Goal: Information Seeking & Learning: Learn about a topic

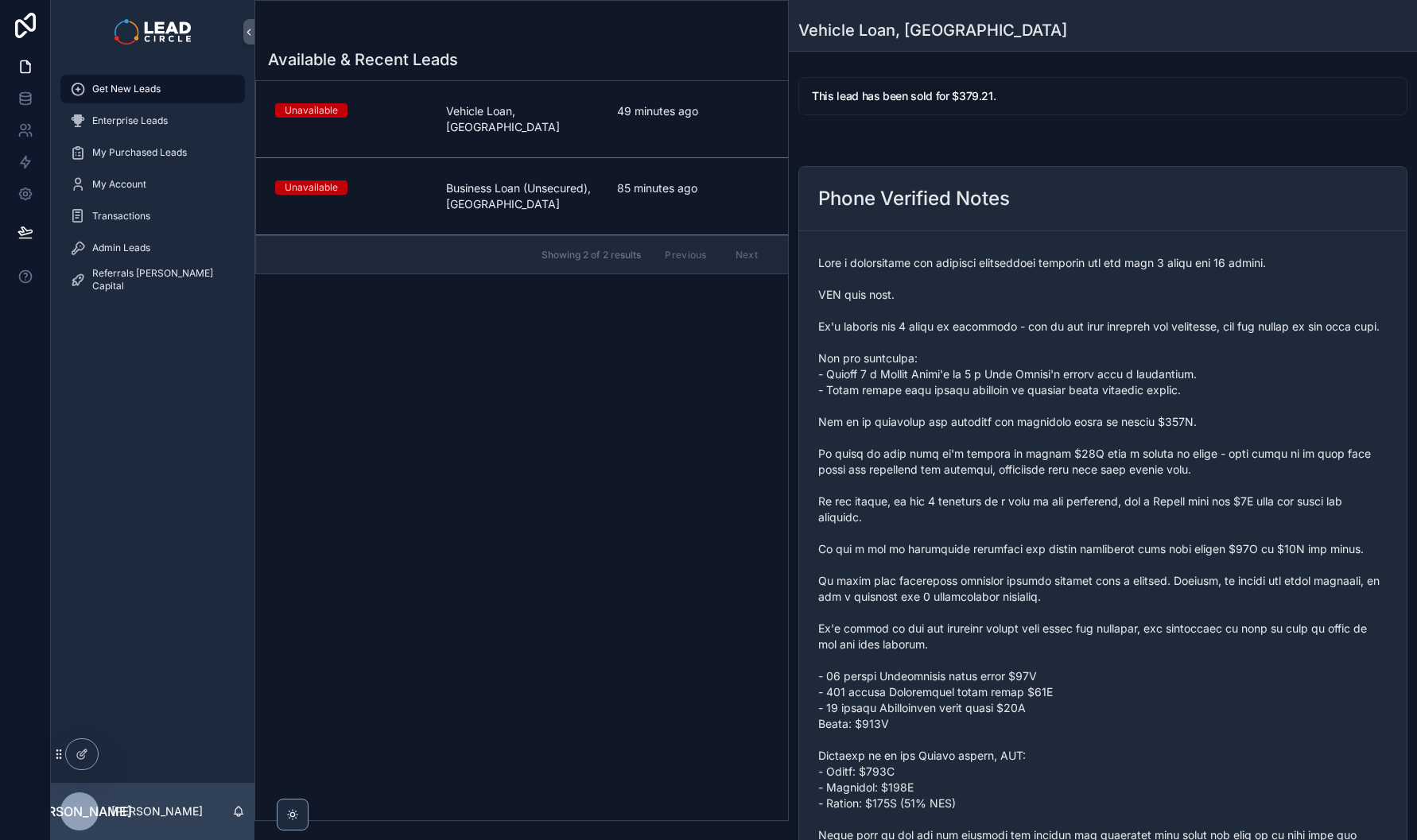
scroll to position [558, 0]
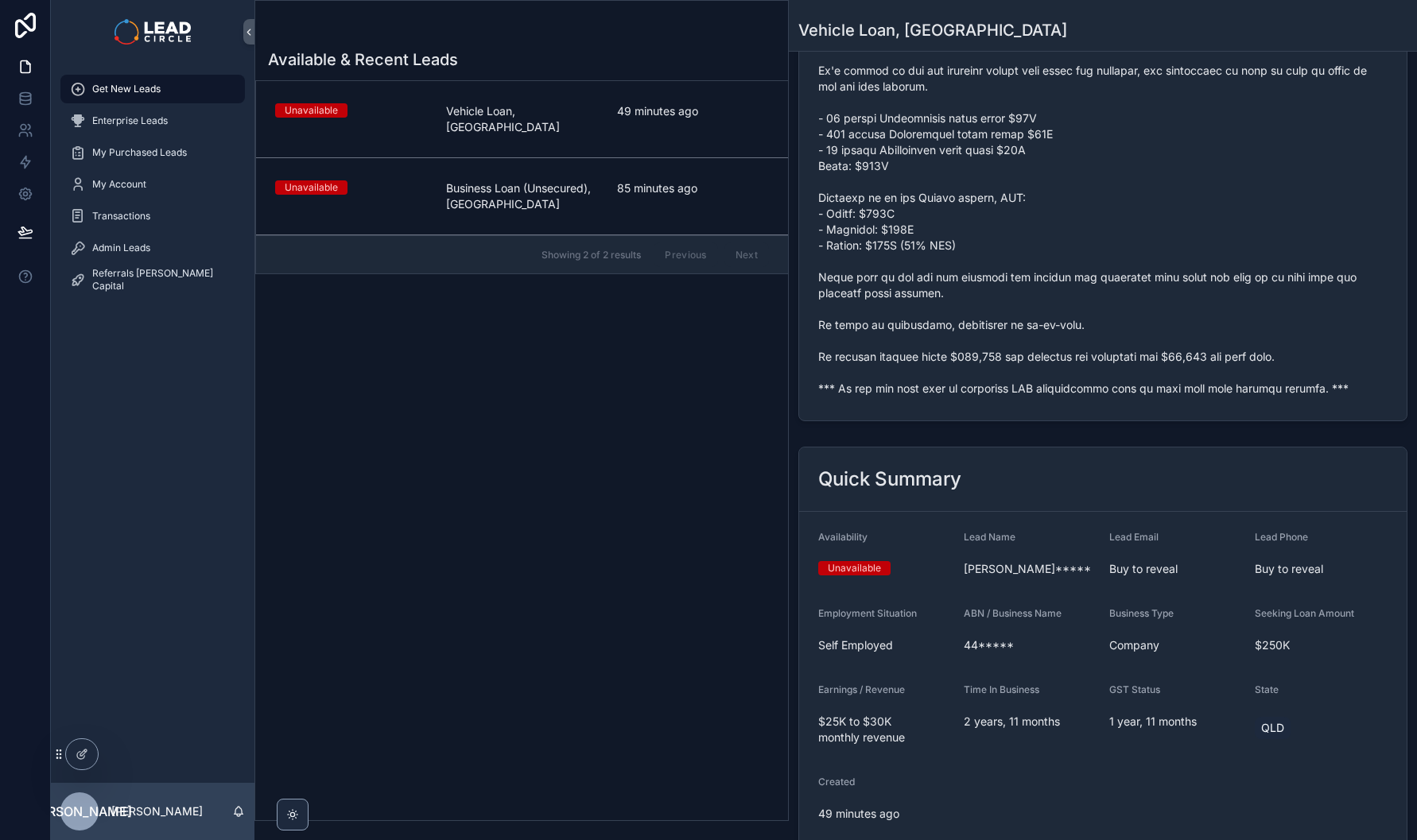
click at [1023, 574] on div "[PERSON_NAME]*****" at bounding box center [1030, 569] width 133 height 26
click at [932, 397] on span "scrollable content" at bounding box center [1102, 47] width 569 height 699
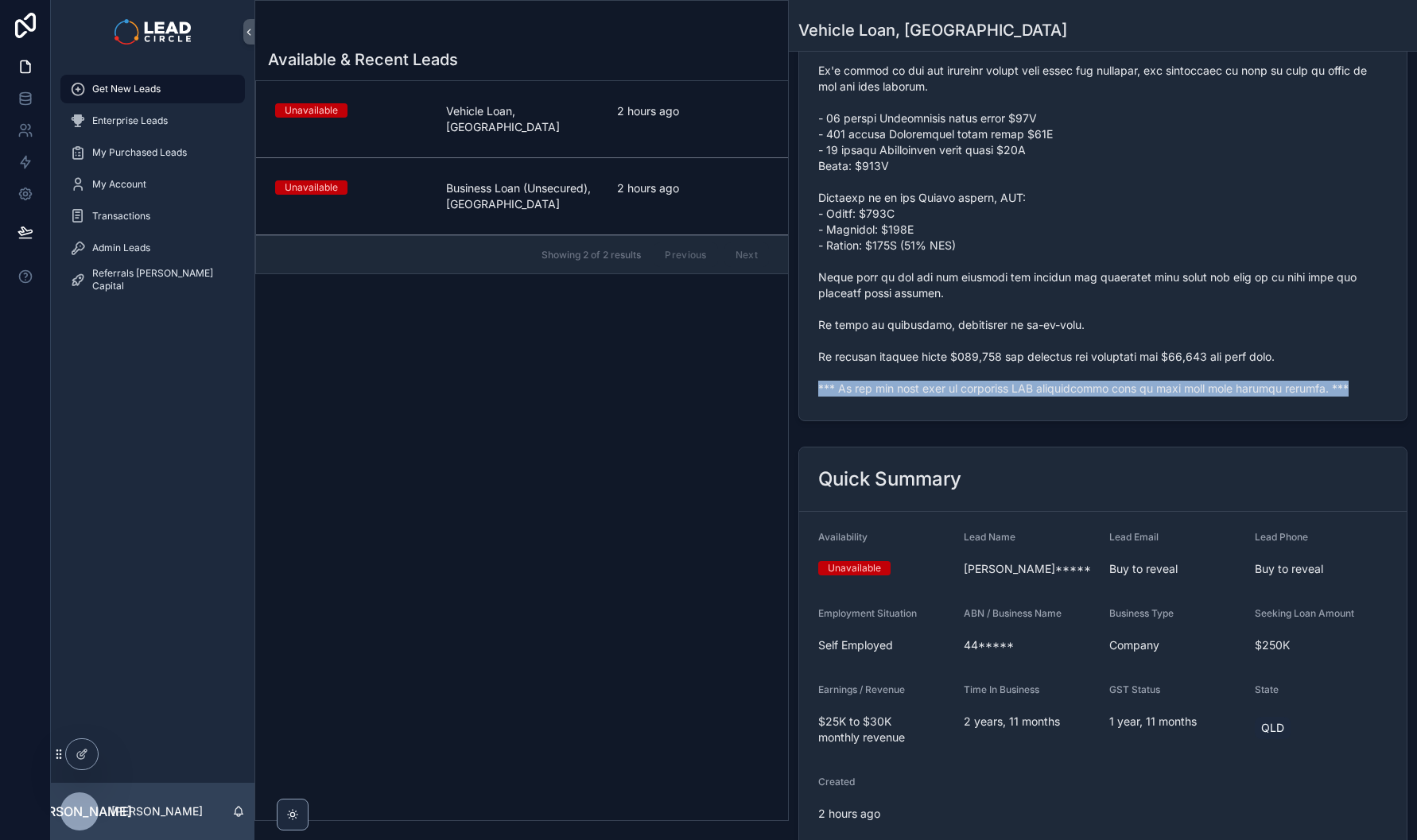
click at [932, 397] on span "scrollable content" at bounding box center [1102, 47] width 569 height 699
copy span "*** If you buy this lead an automatic SMS introduction will be sent with your c…"
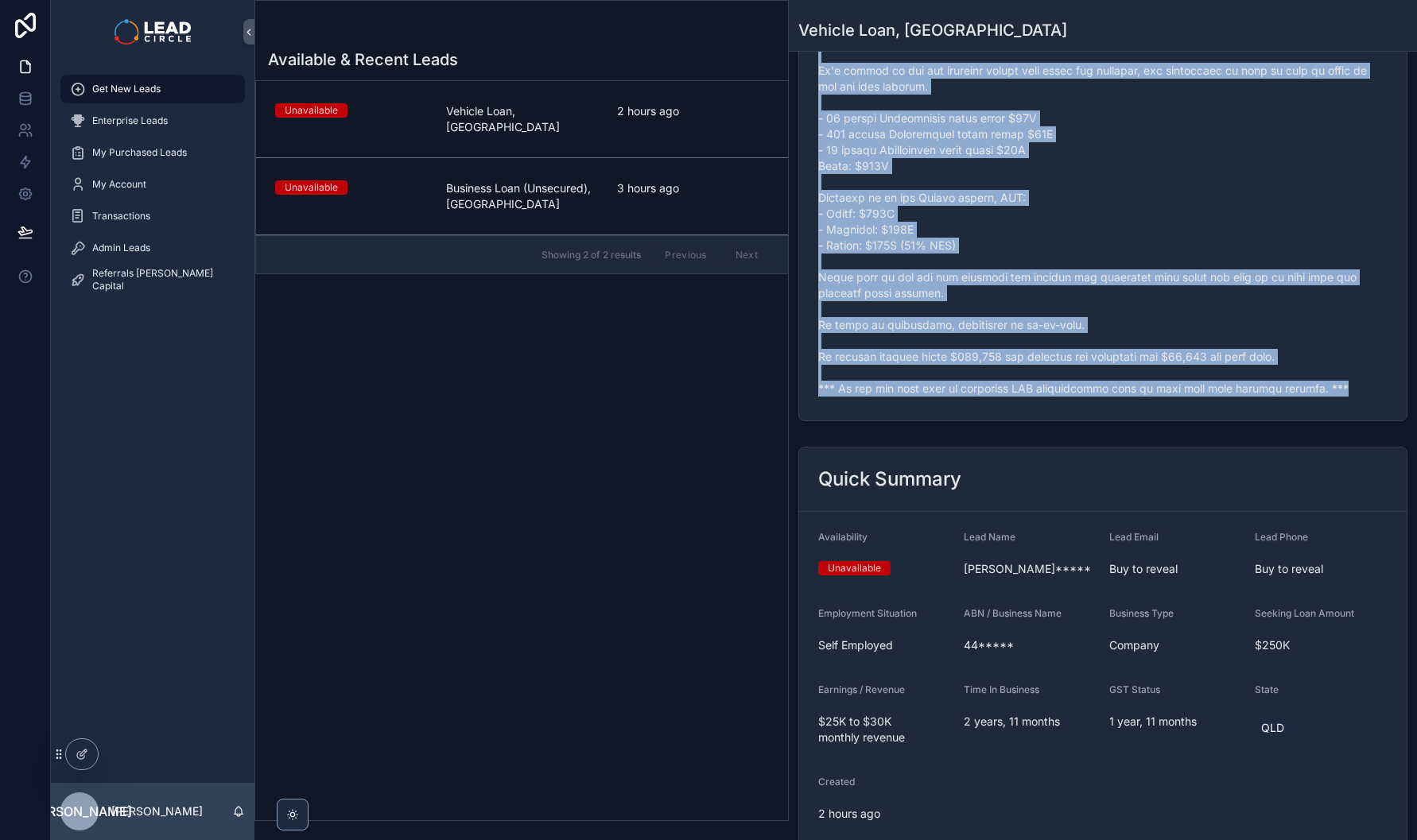
click at [920, 392] on span "scrollable content" at bounding box center [1102, 47] width 569 height 699
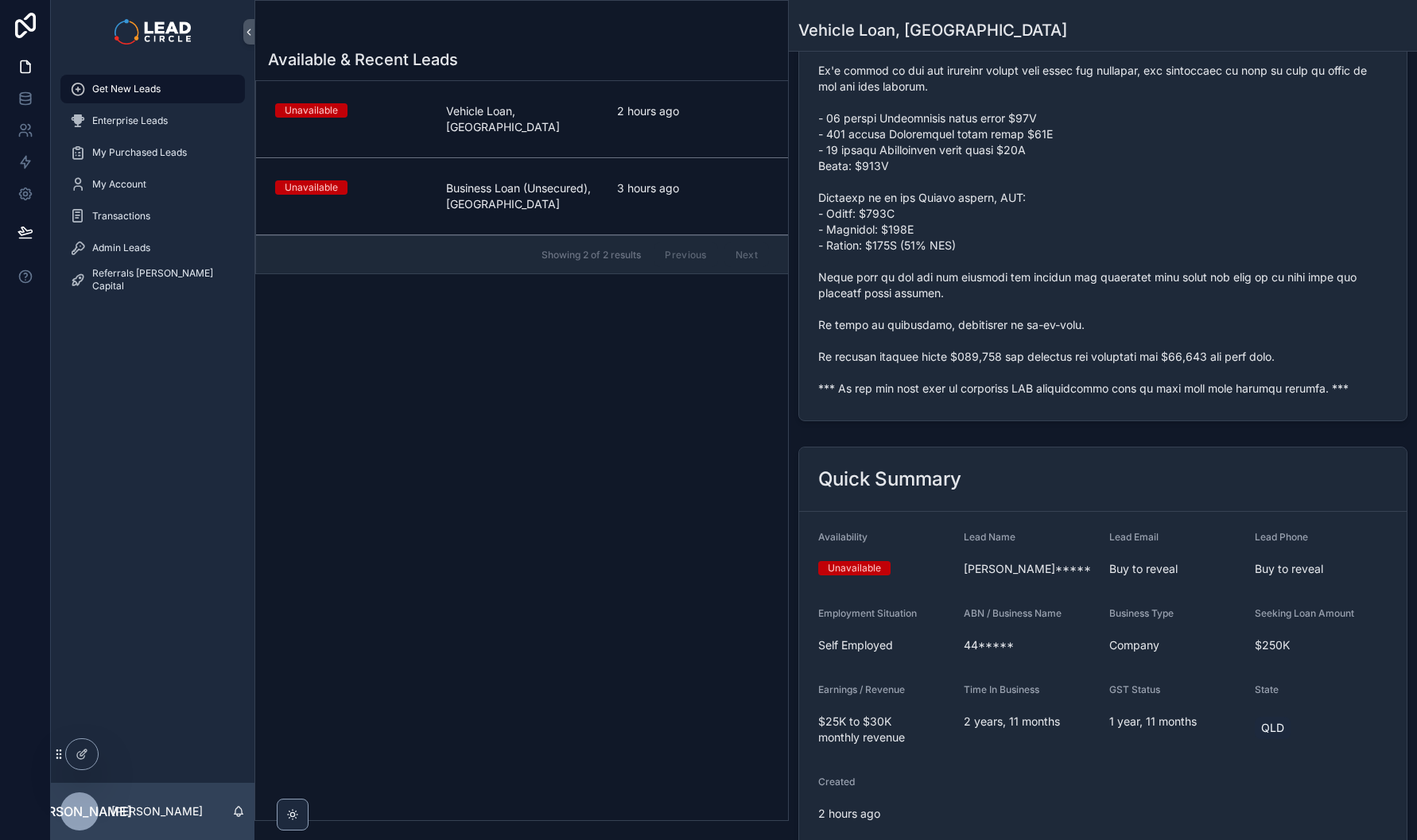
click at [922, 397] on span "scrollable content" at bounding box center [1102, 47] width 569 height 699
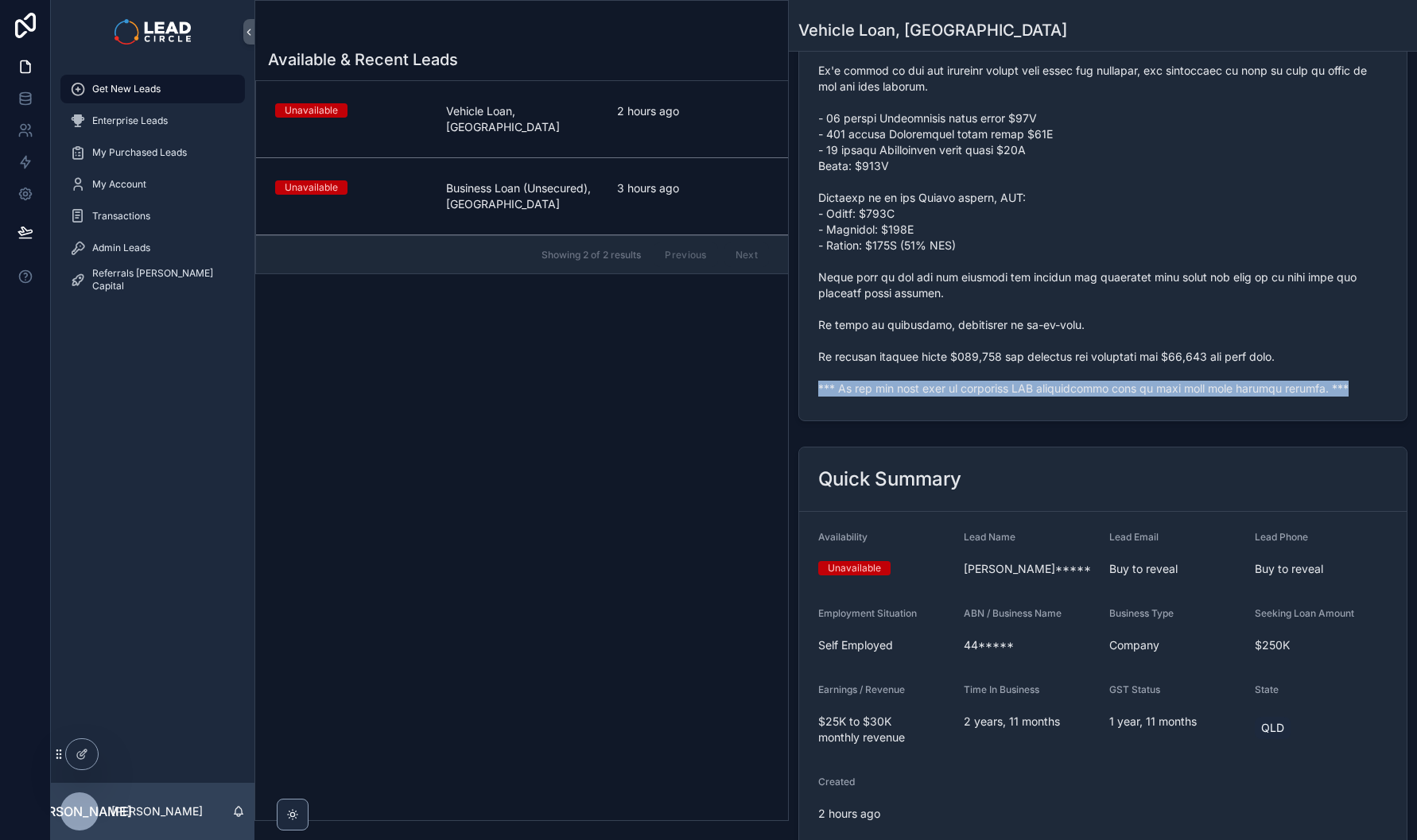
click at [922, 397] on span "scrollable content" at bounding box center [1102, 47] width 569 height 699
copy span "*** If you buy this lead an automatic SMS introduction will be sent with your c…"
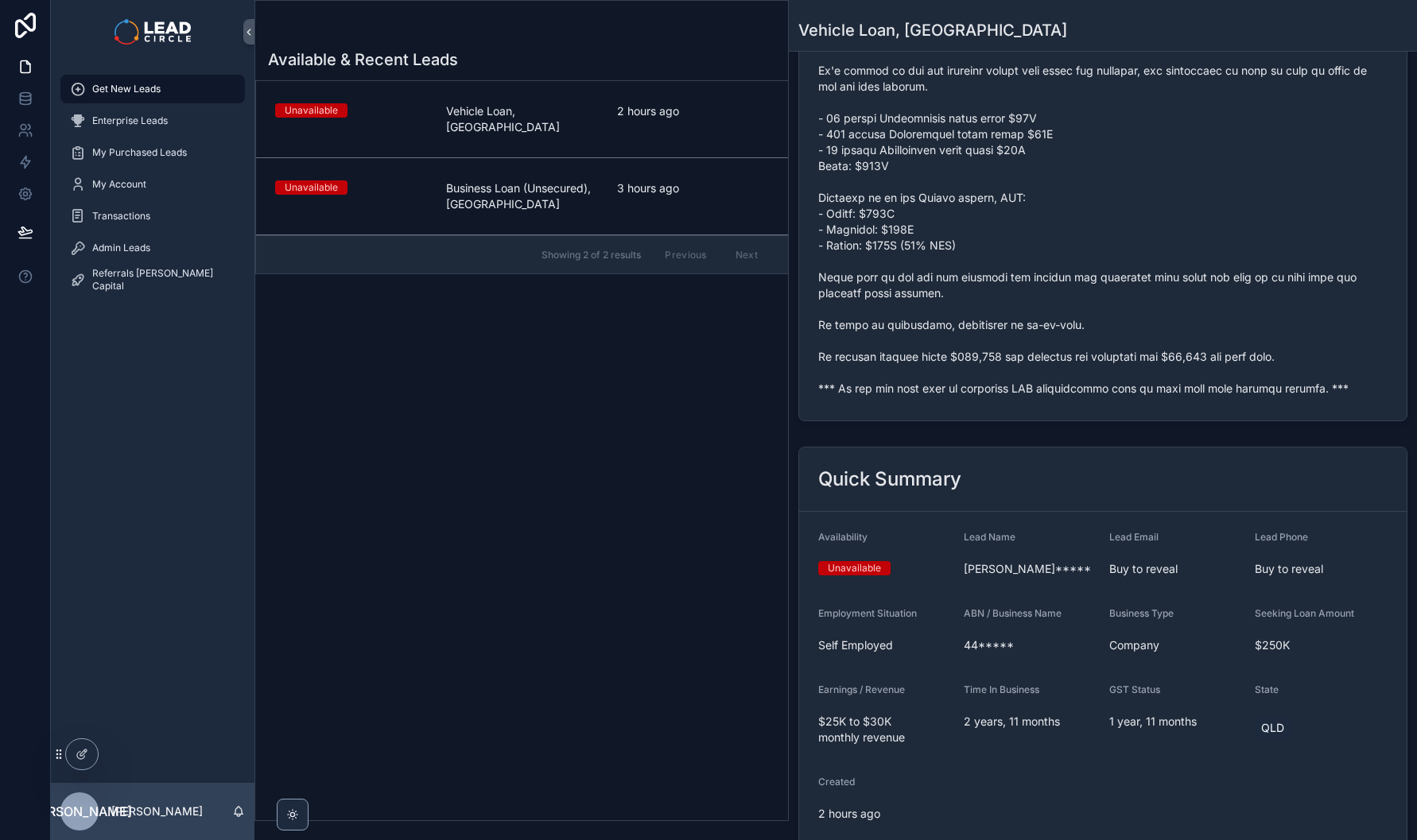
click at [895, 620] on span "Employment Situation" at bounding box center [867, 614] width 99 height 12
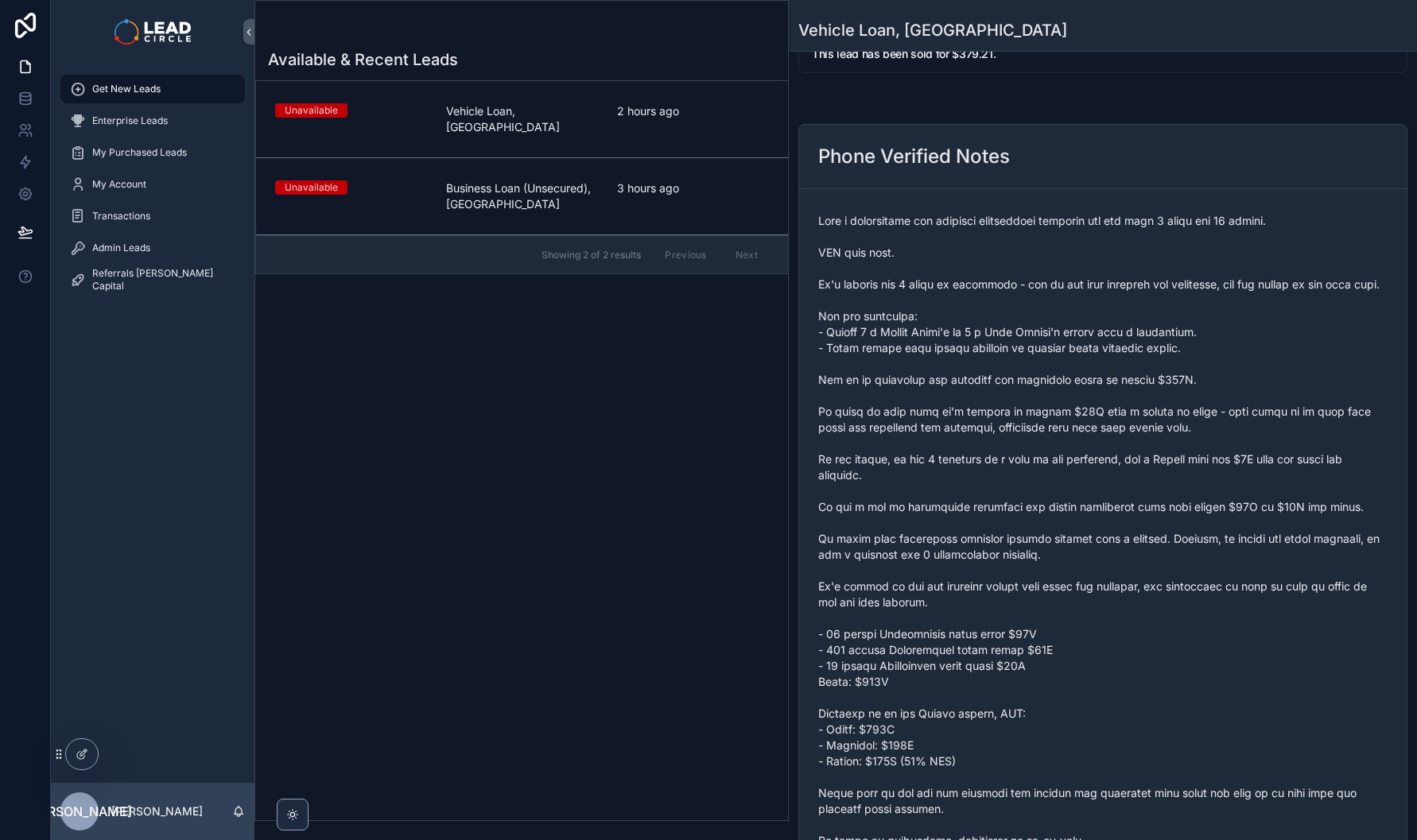
scroll to position [0, 0]
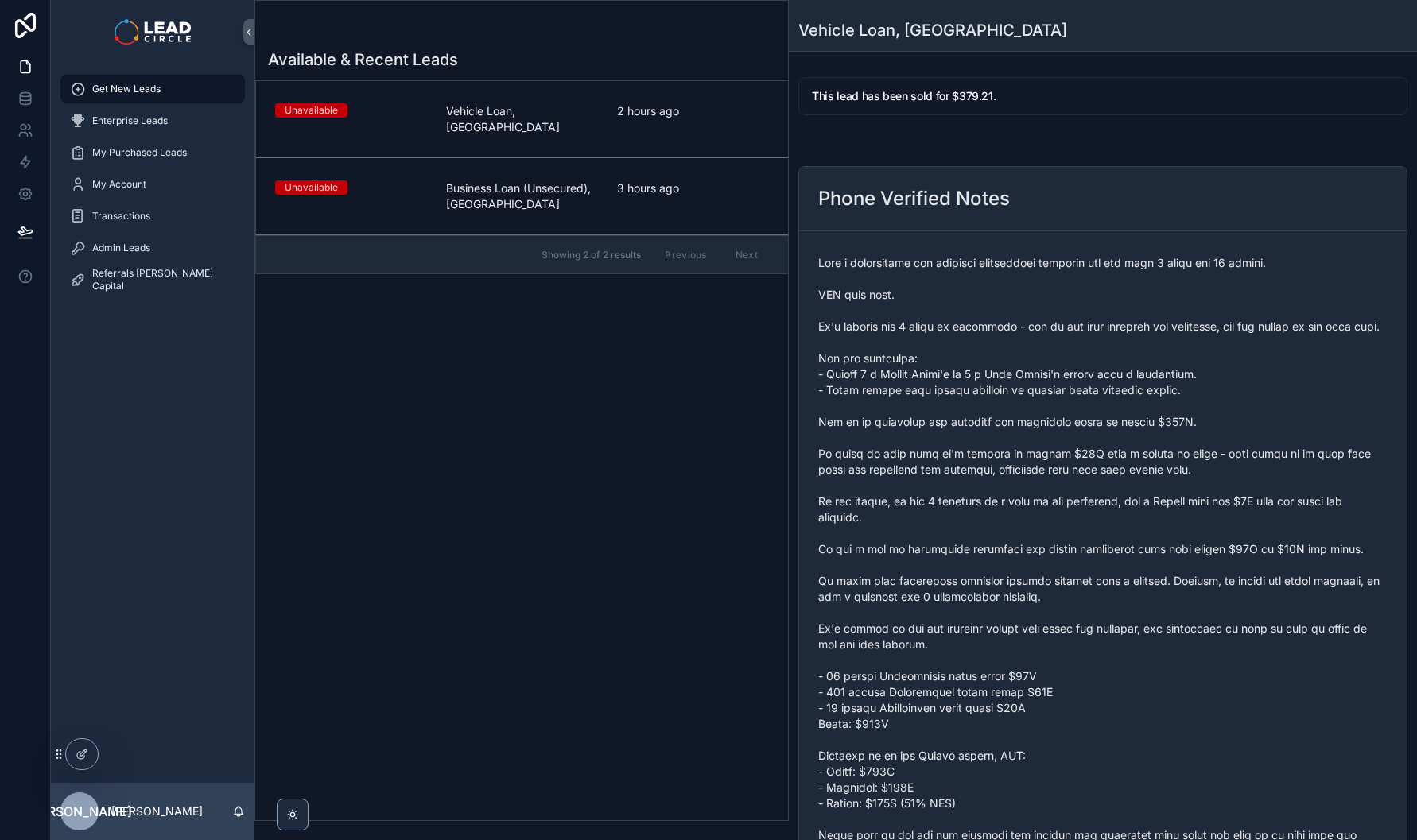
click at [129, 238] on div "Admin Leads" at bounding box center [153, 249] width 165 height 26
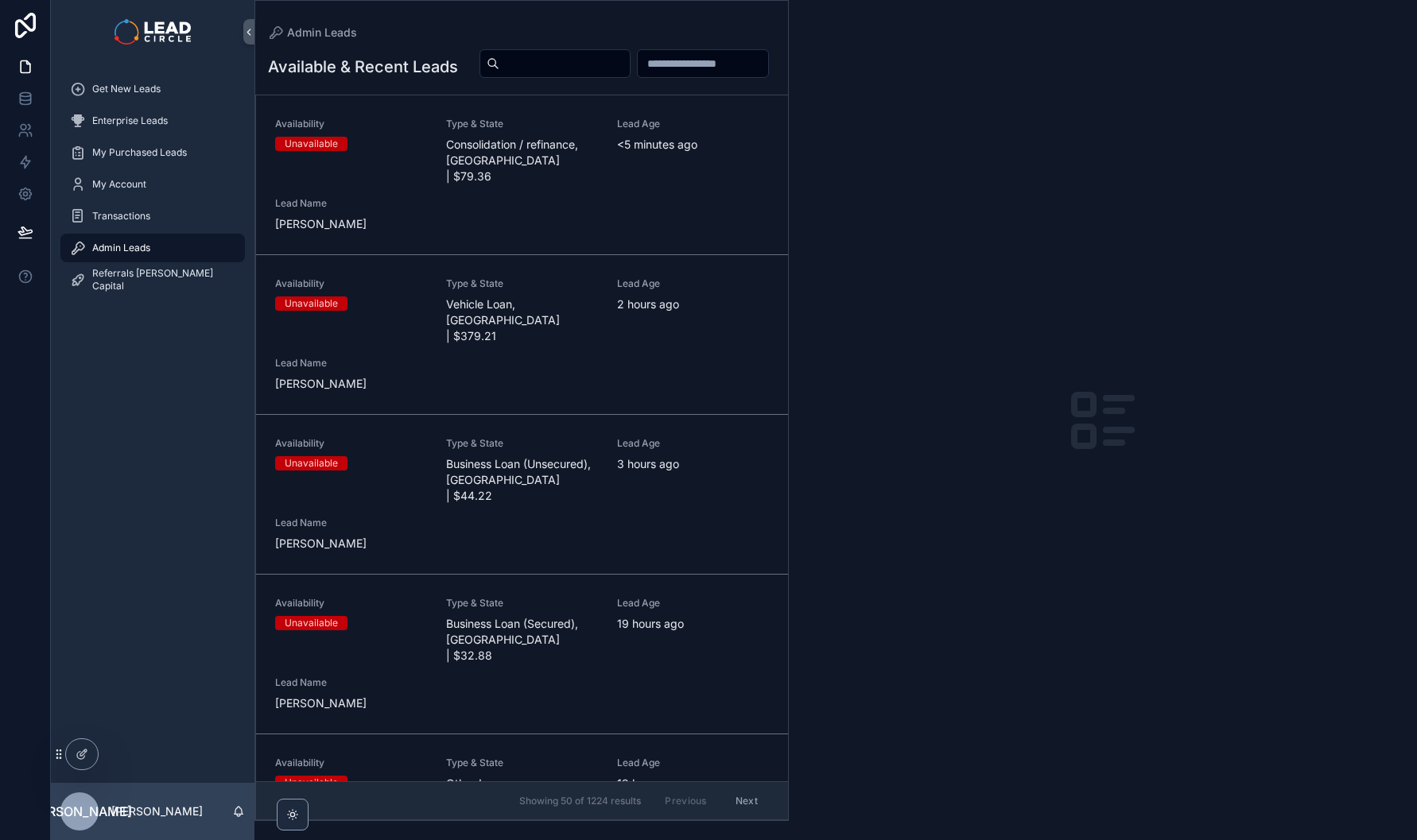
click at [630, 61] on input "scrollable content" at bounding box center [564, 63] width 130 height 22
paste input "**********"
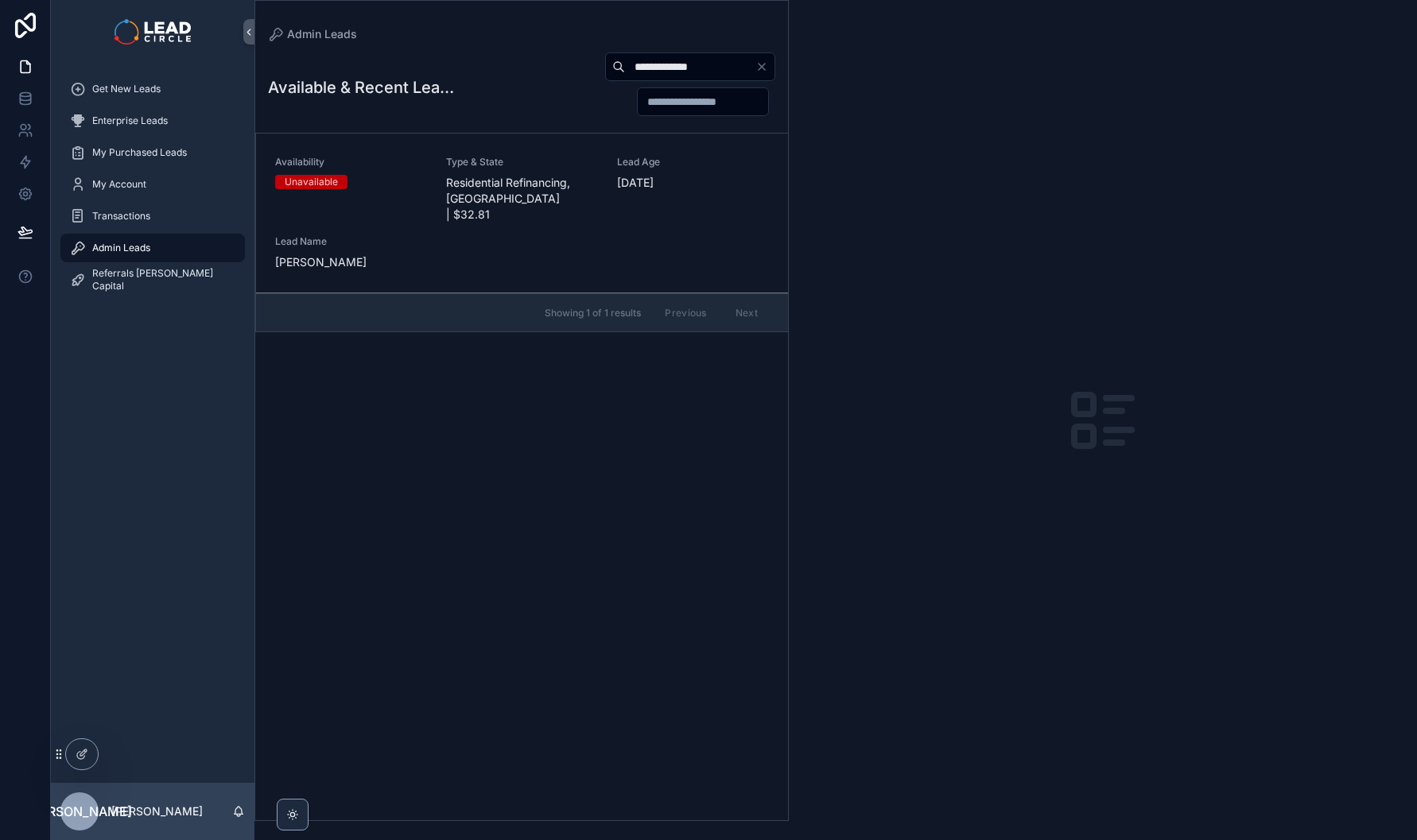
type input "**********"
click at [532, 173] on div "Type & State Residential Refinancing, [GEOGRAPHIC_DATA] | $32.81" at bounding box center [521, 189] width 152 height 67
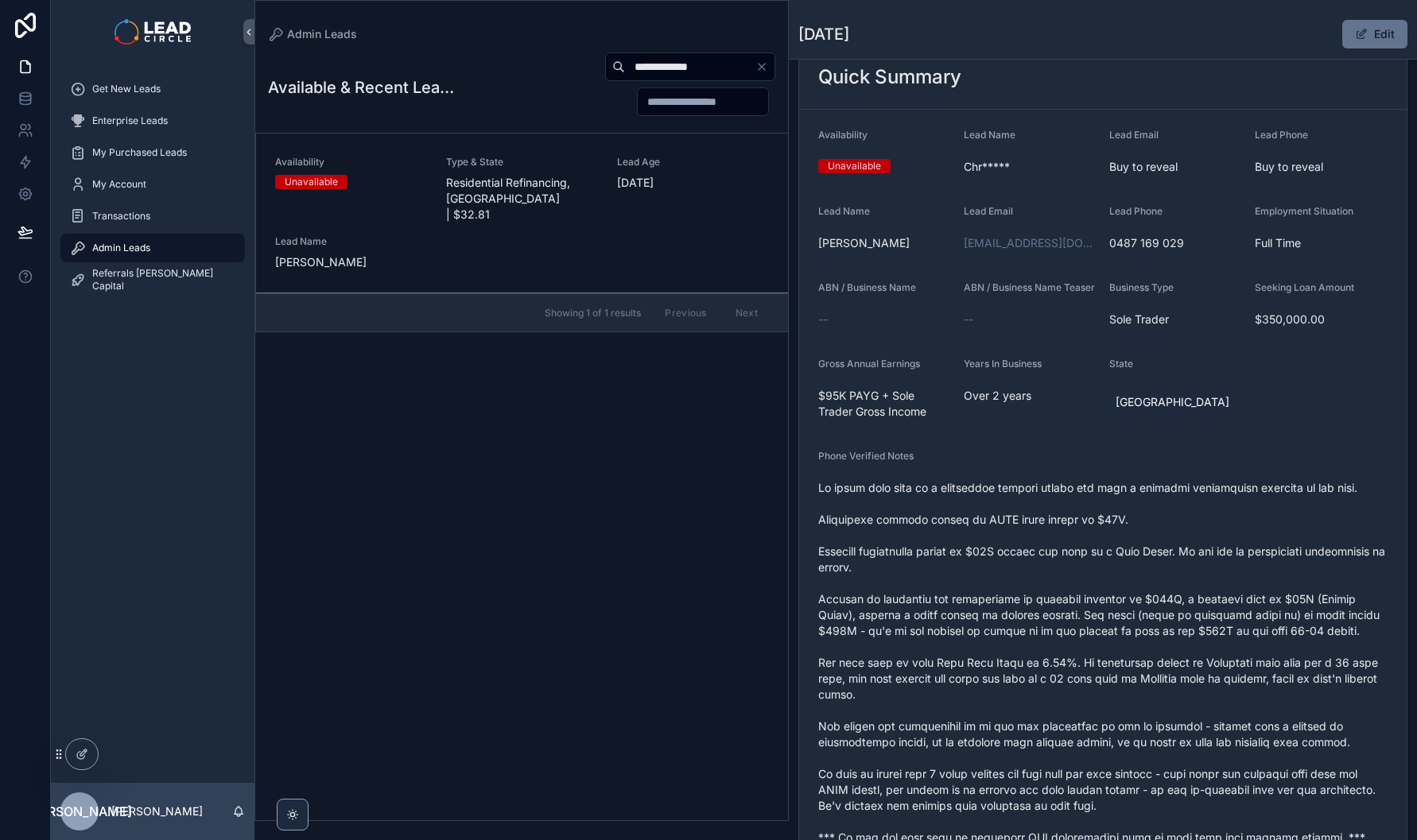
scroll to position [147, 0]
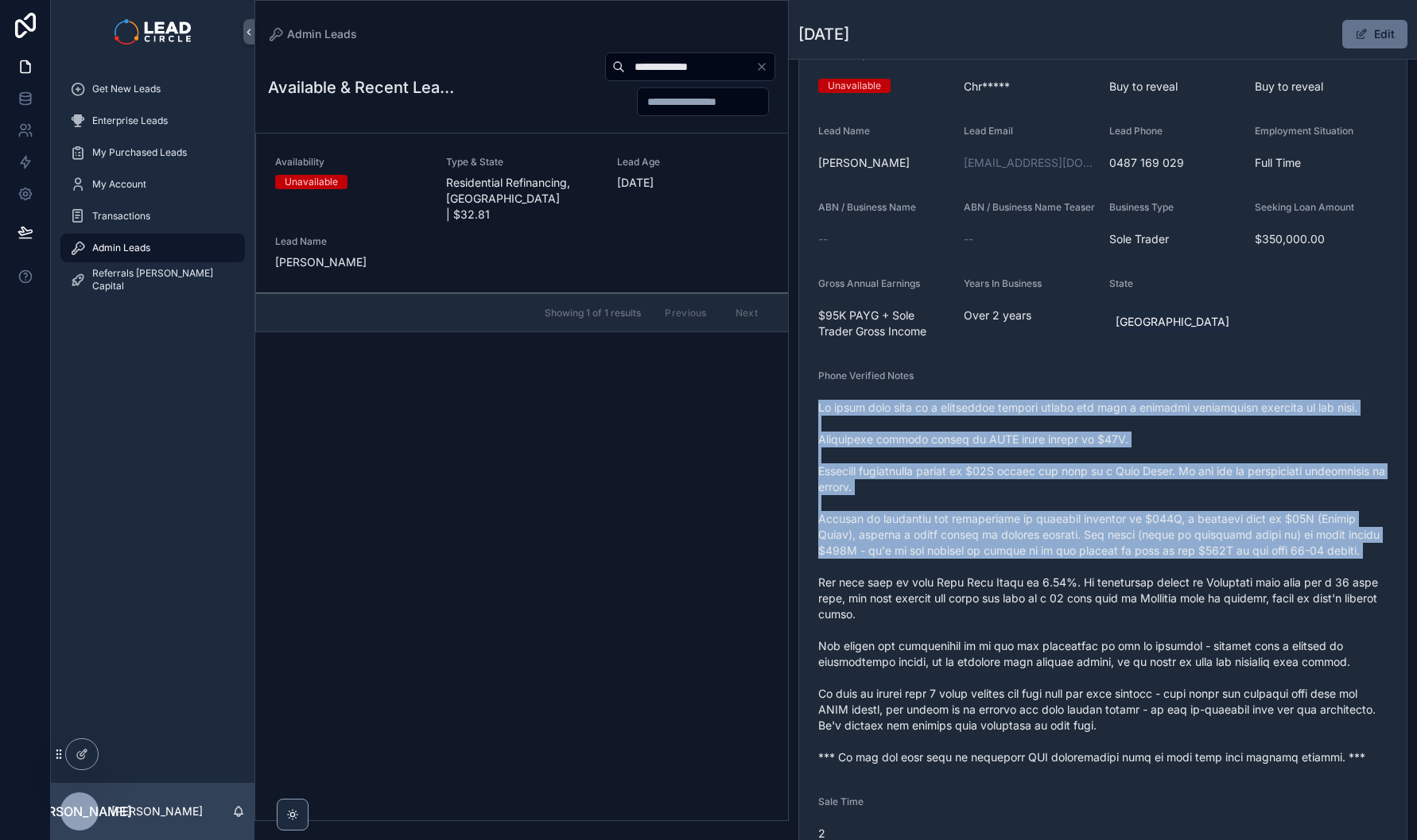
drag, startPoint x: 1119, startPoint y: 399, endPoint x: 1225, endPoint y: 584, distance: 213.2
click at [1225, 584] on div "Phone Verified Notes" at bounding box center [1102, 569] width 569 height 400
click at [1225, 584] on span "scrollable content" at bounding box center [1102, 583] width 569 height 366
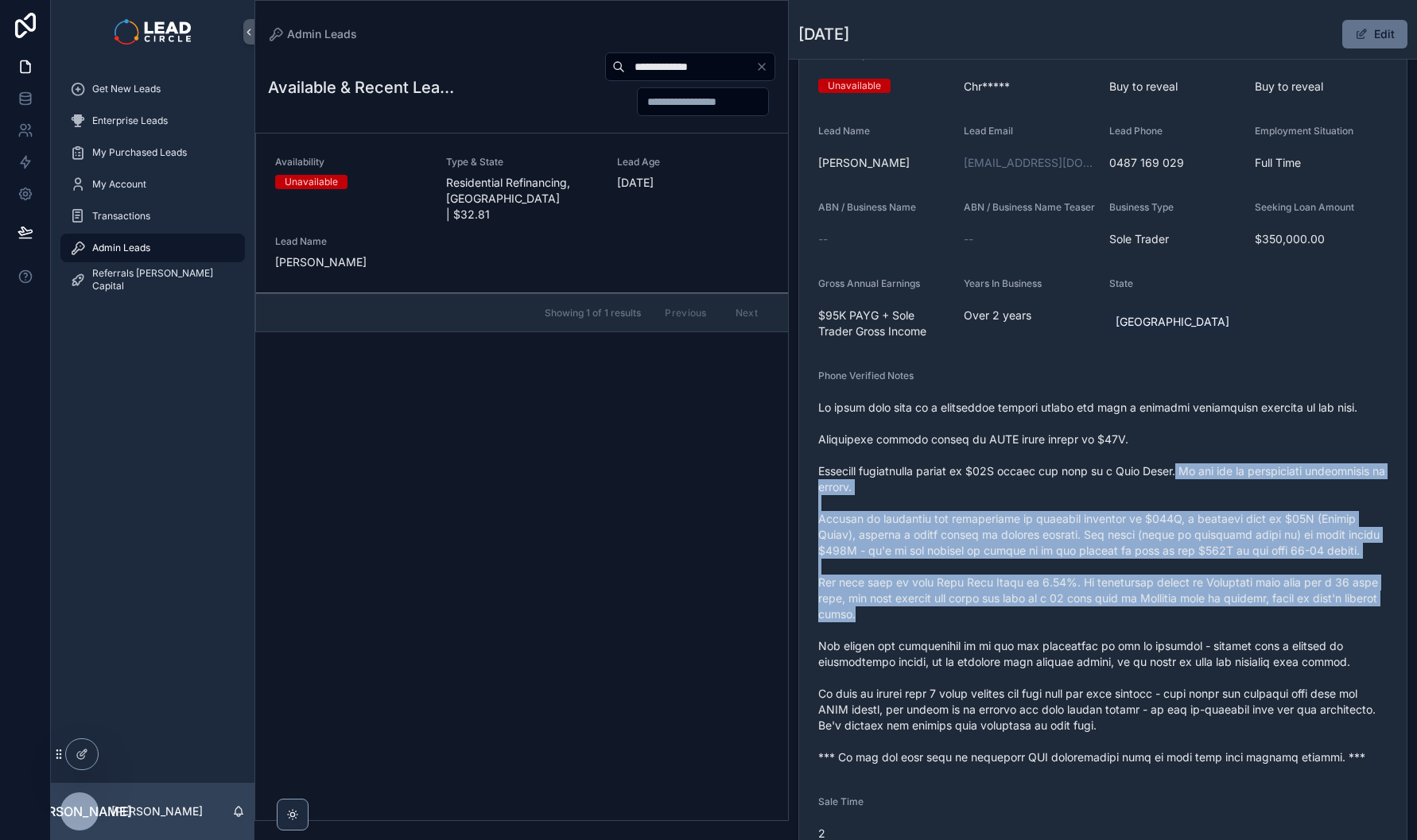
drag, startPoint x: 1271, startPoint y: 633, endPoint x: 1126, endPoint y: 426, distance: 252.7
click at [1147, 447] on span "scrollable content" at bounding box center [1102, 583] width 569 height 366
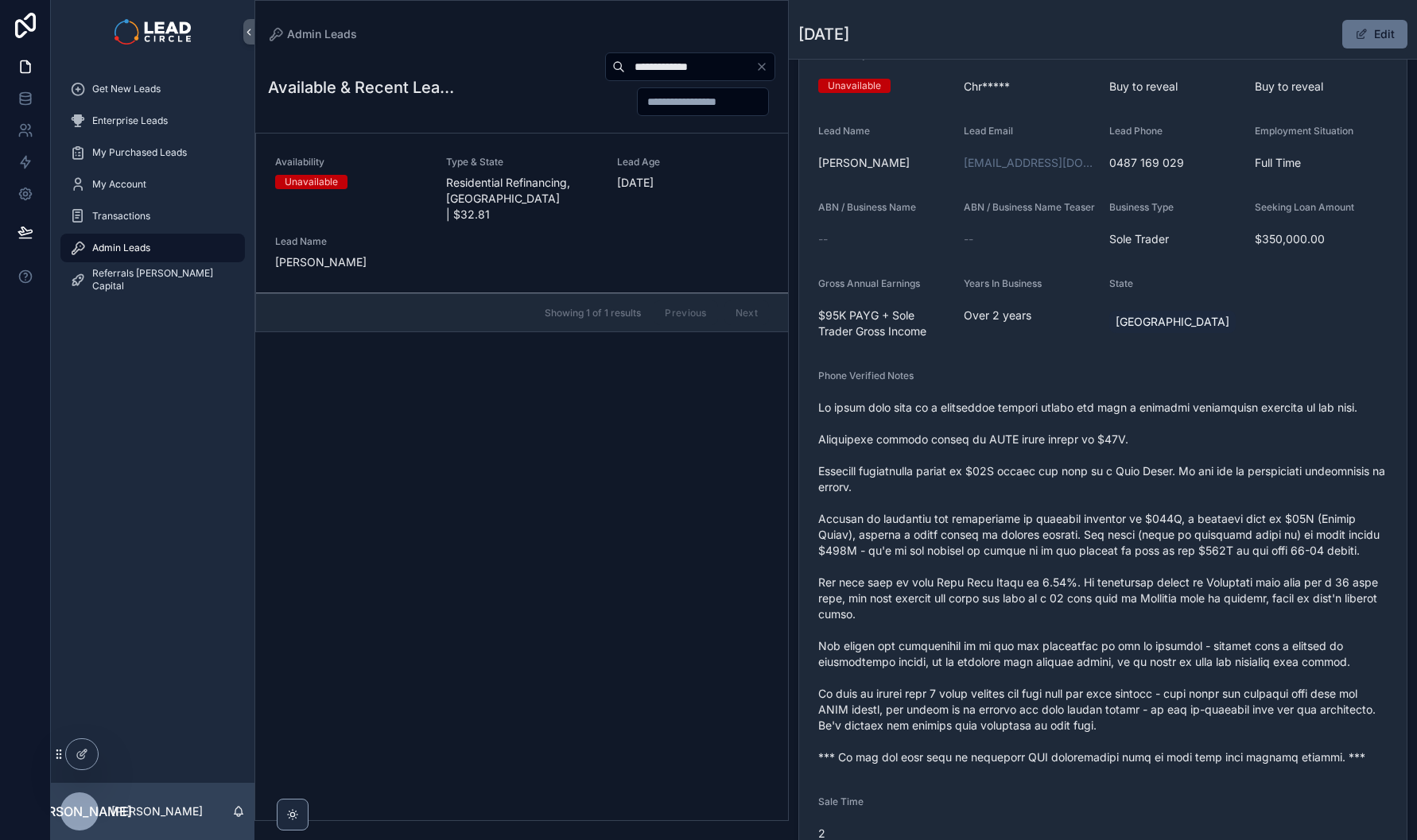
click at [1117, 416] on span "scrollable content" at bounding box center [1102, 583] width 569 height 366
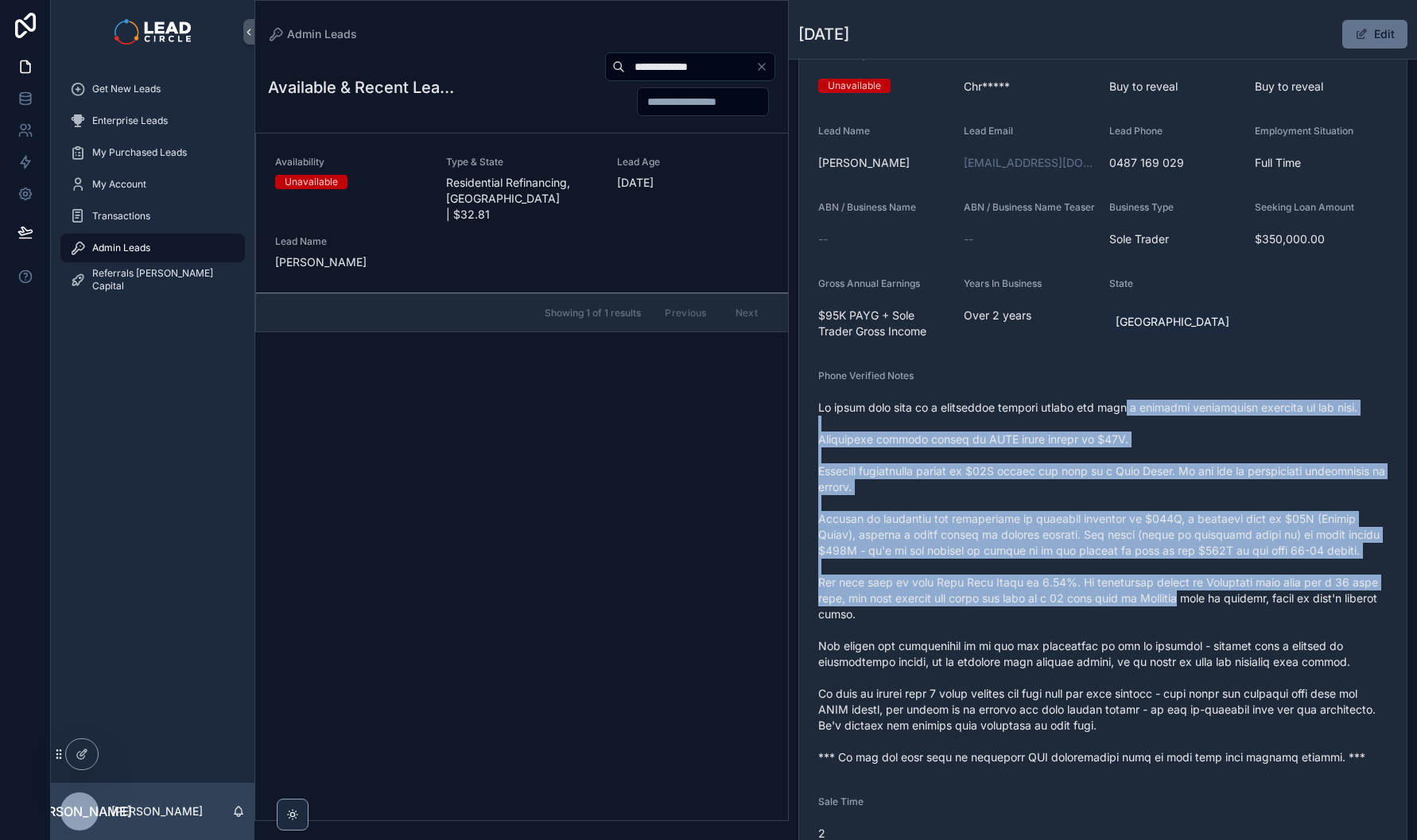
drag, startPoint x: 1117, startPoint y: 416, endPoint x: 1214, endPoint y: 610, distance: 216.9
click at [1214, 610] on span "scrollable content" at bounding box center [1102, 583] width 569 height 366
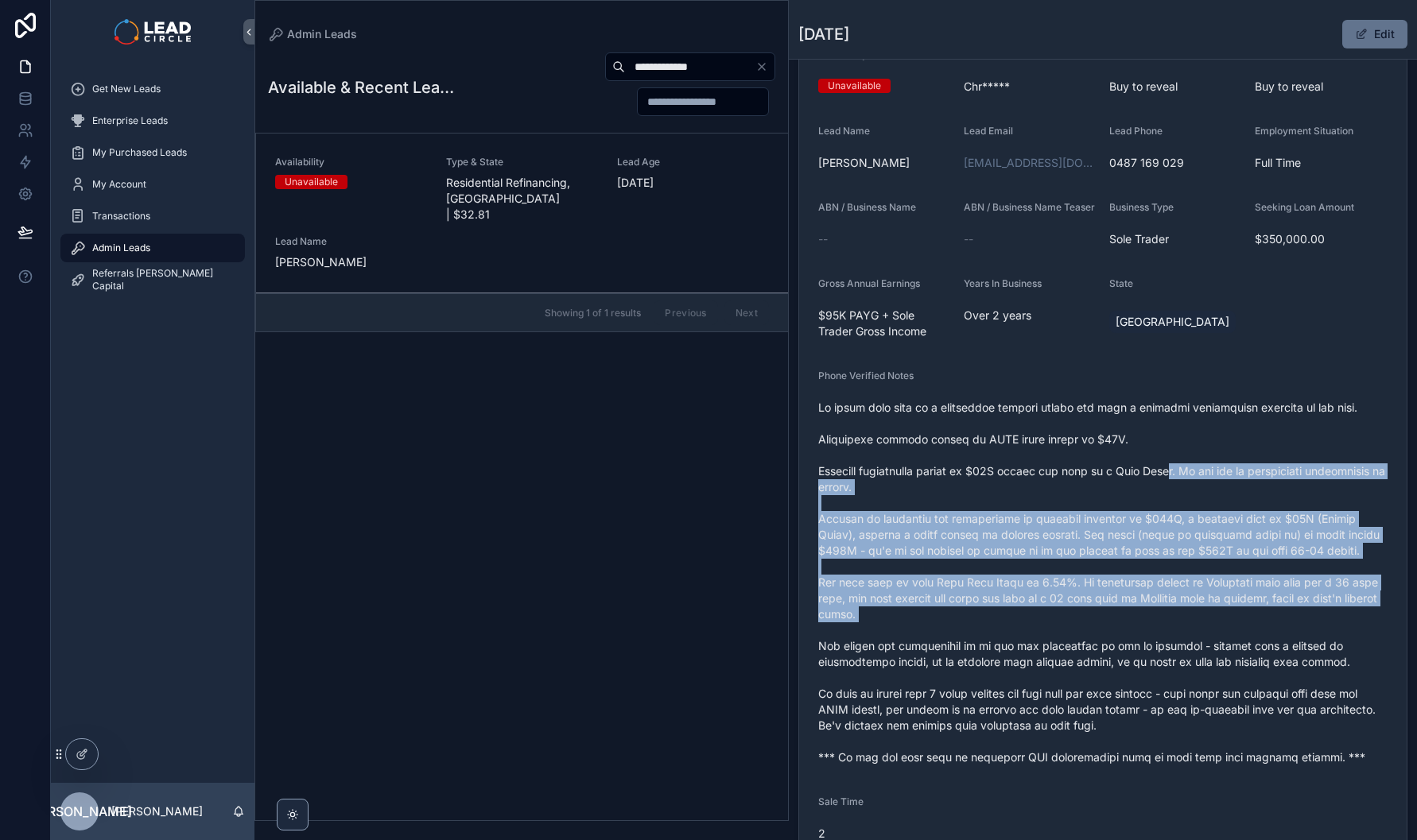
drag, startPoint x: 1168, startPoint y: 489, endPoint x: 1201, endPoint y: 645, distance: 159.5
click at [1201, 645] on span "scrollable content" at bounding box center [1102, 583] width 569 height 366
drag, startPoint x: 1211, startPoint y: 645, endPoint x: 1165, endPoint y: 495, distance: 156.9
click at [1165, 496] on span "scrollable content" at bounding box center [1102, 583] width 569 height 366
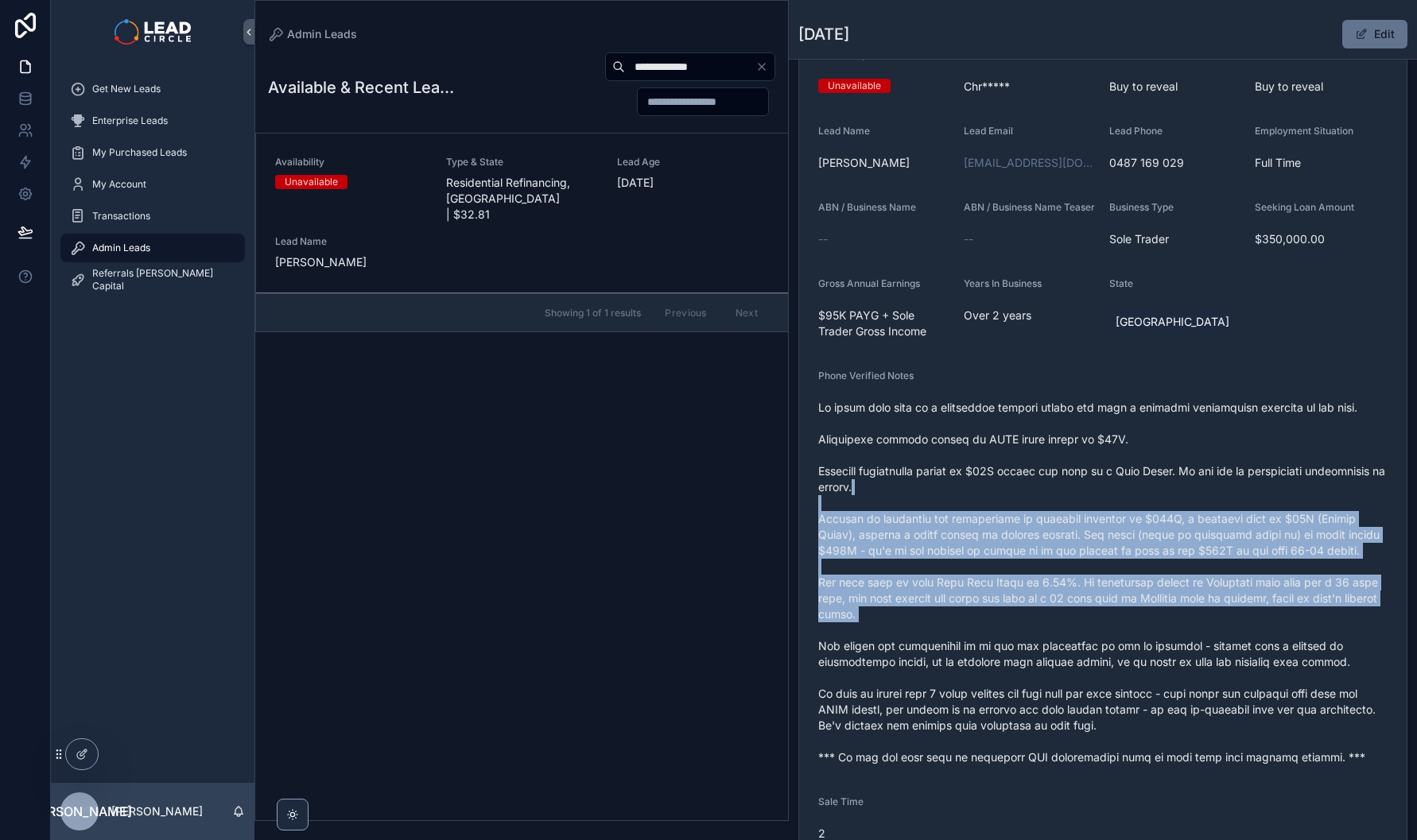
click at [1165, 495] on span "scrollable content" at bounding box center [1102, 583] width 569 height 366
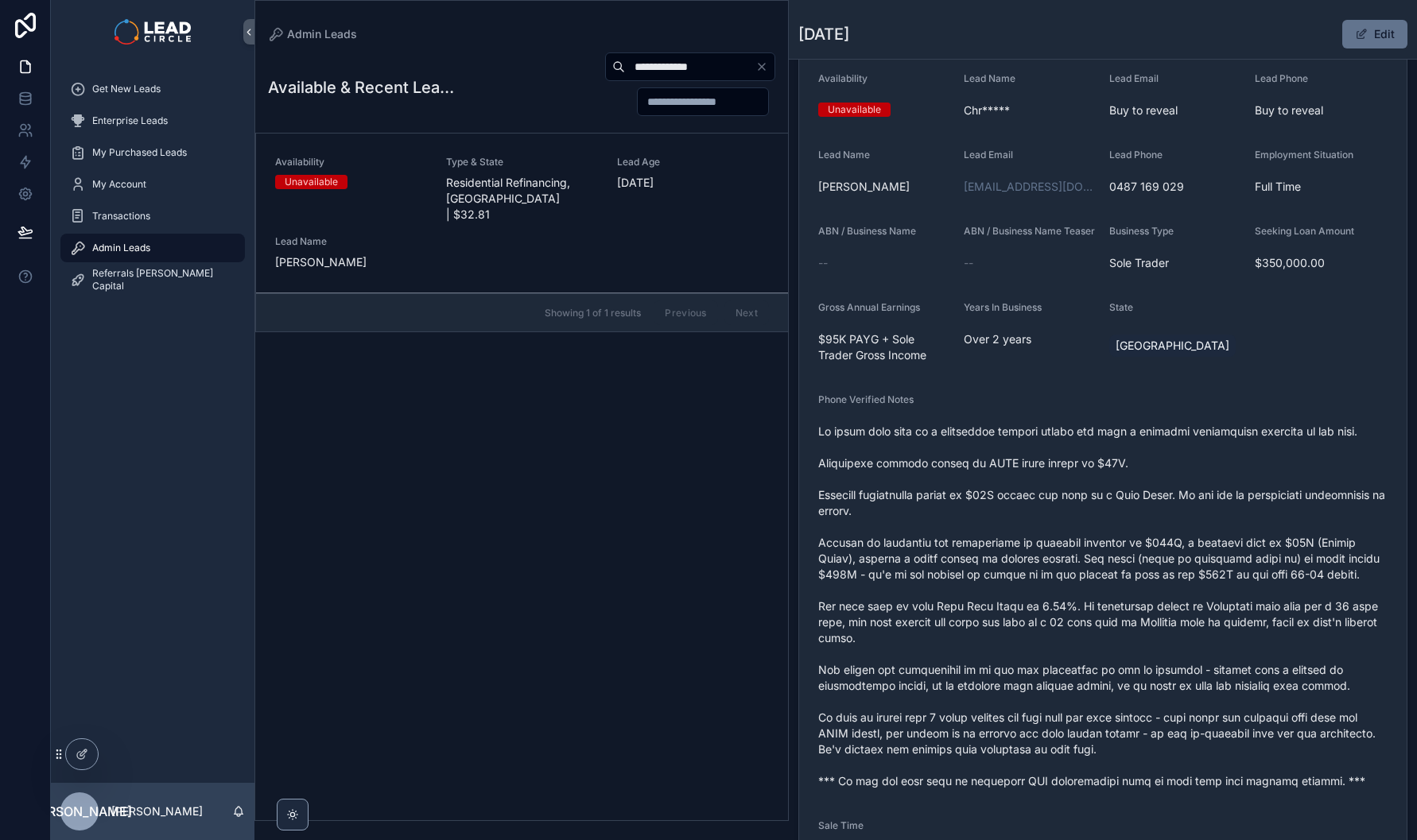
scroll to position [443, 0]
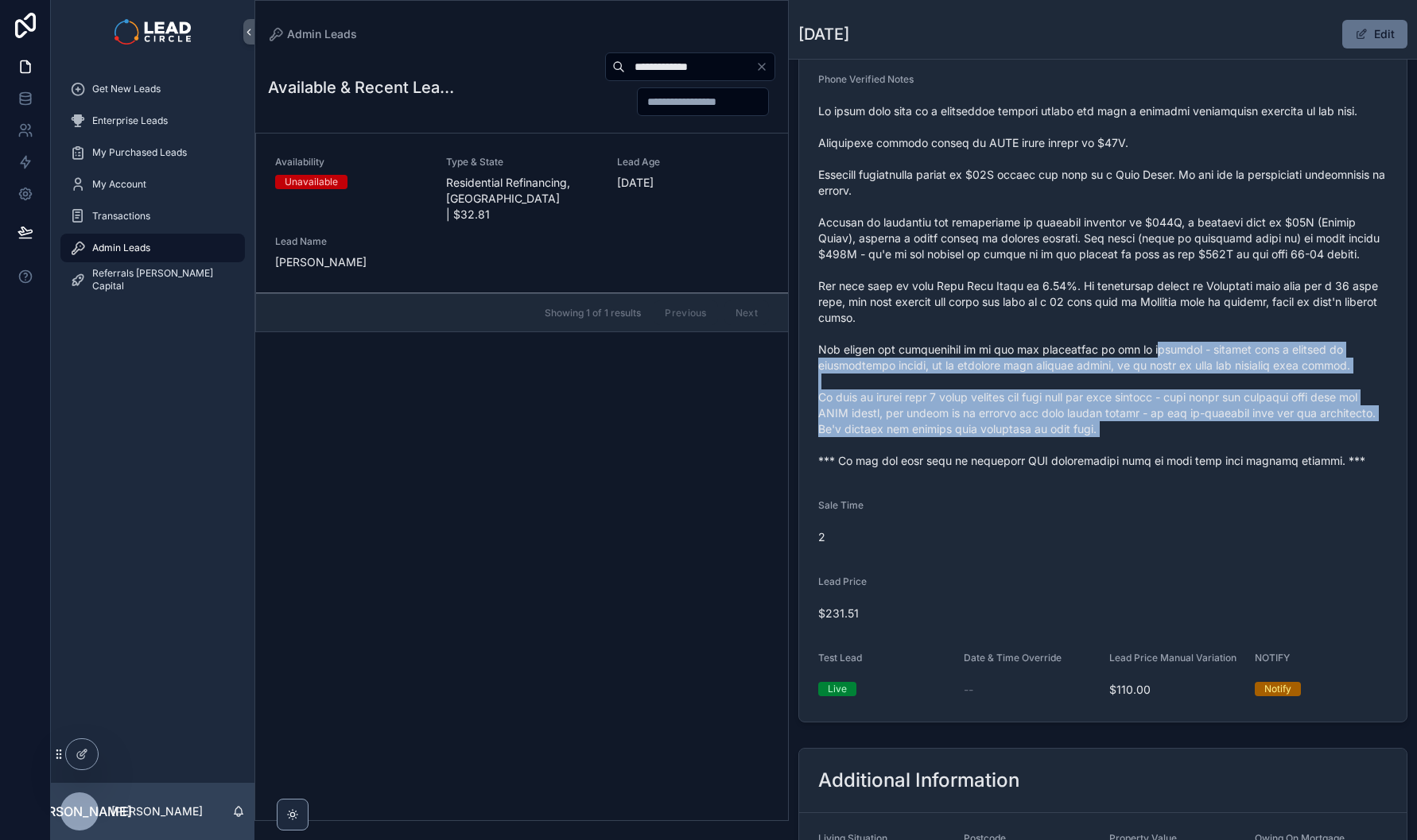
drag, startPoint x: 1144, startPoint y: 363, endPoint x: 1177, endPoint y: 487, distance: 128.3
click at [1177, 487] on form "Availability Unavailable Lead Name Chr***** Lead Email Buy to reveal Lead Phone…" at bounding box center [1102, 227] width 608 height 989
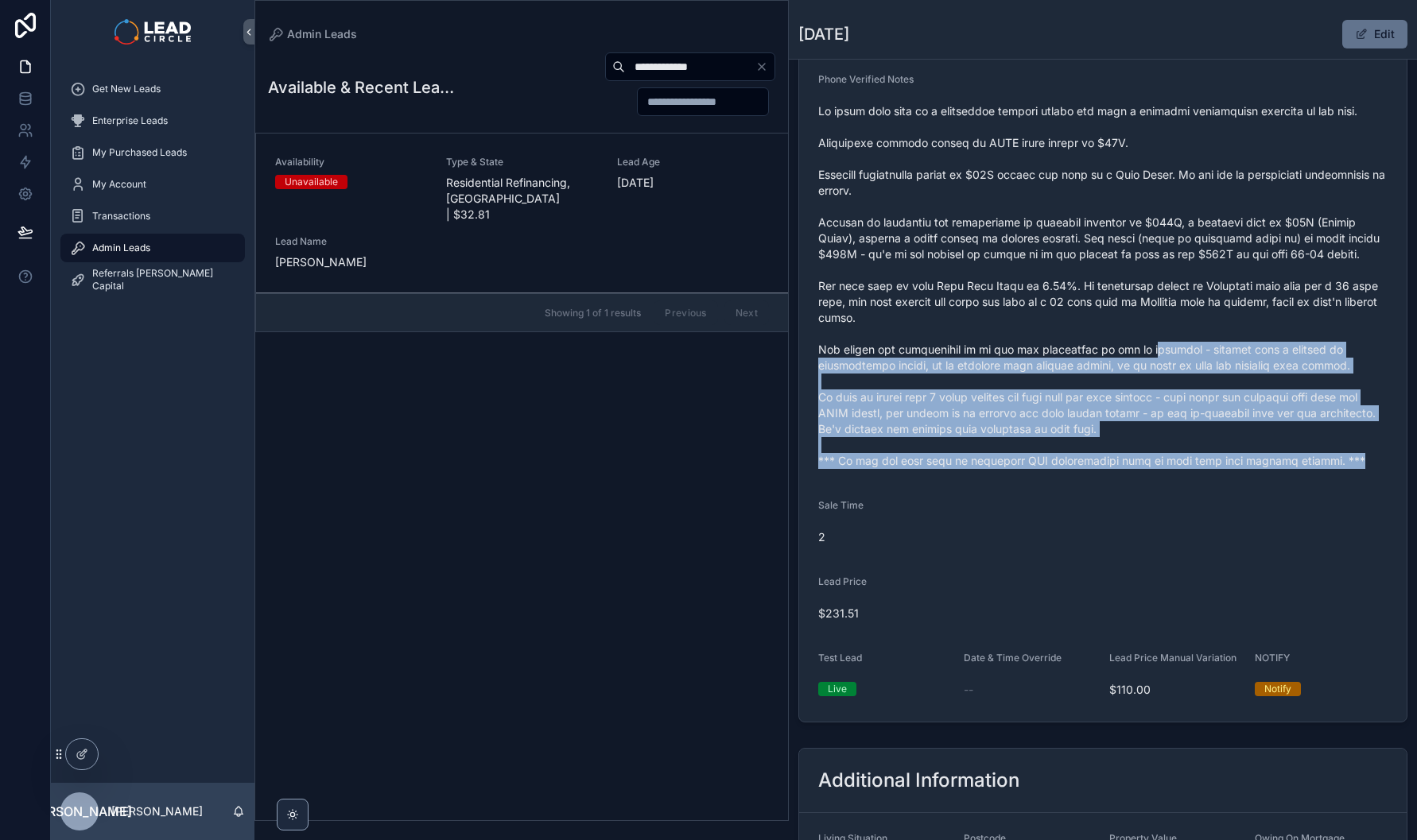
click at [1177, 487] on form "Availability Unavailable Lead Name Chr***** Lead Email Buy to reveal Lead Phone…" at bounding box center [1102, 227] width 608 height 989
drag, startPoint x: 1177, startPoint y: 543, endPoint x: 1115, endPoint y: 349, distance: 203.7
click at [1115, 350] on form "Availability Unavailable Lead Name Chr***** Lead Email Buy to reveal Lead Phone…" at bounding box center [1102, 227] width 608 height 989
click at [1115, 349] on span "scrollable content" at bounding box center [1102, 286] width 569 height 366
drag, startPoint x: 1116, startPoint y: 338, endPoint x: 1239, endPoint y: 469, distance: 179.7
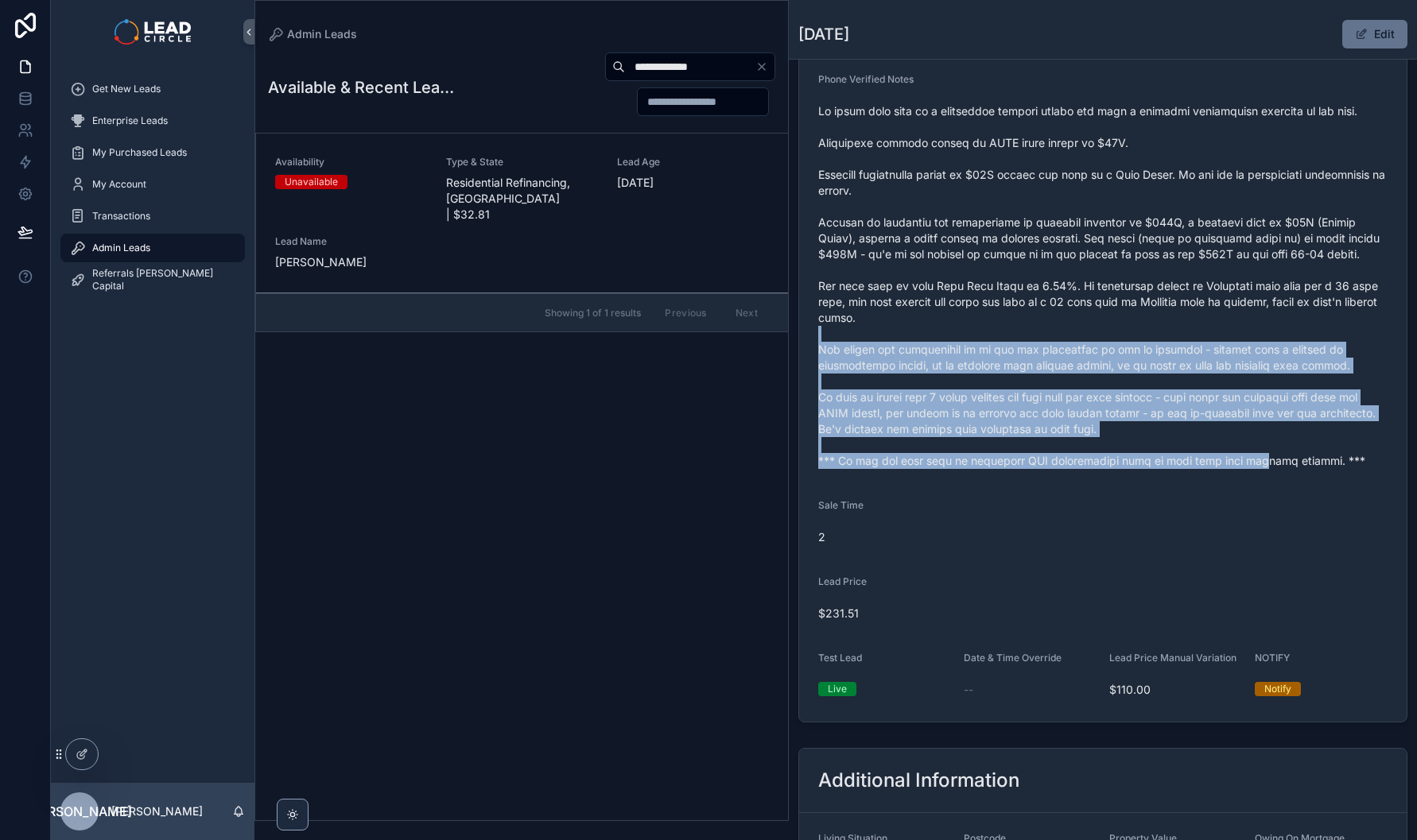
click at [1238, 469] on span "scrollable content" at bounding box center [1102, 286] width 569 height 366
drag, startPoint x: 1239, startPoint y: 469, endPoint x: 1349, endPoint y: 489, distance: 111.8
click at [1245, 469] on span "scrollable content" at bounding box center [1102, 286] width 569 height 366
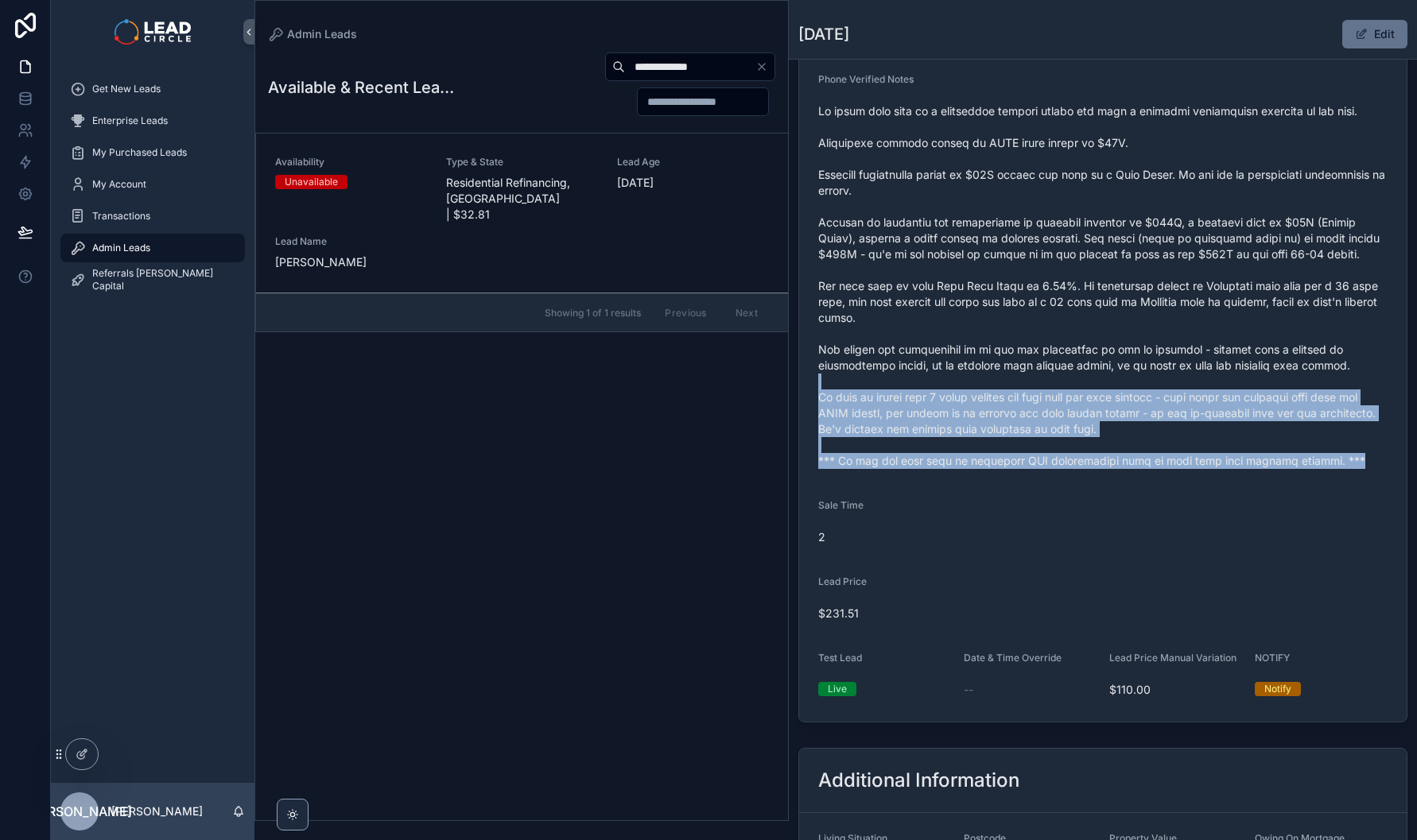
drag, startPoint x: 1349, startPoint y: 489, endPoint x: 1098, endPoint y: 357, distance: 283.6
click at [1120, 368] on form "Availability Unavailable Lead Name Chr***** Lead Email Buy to reveal Lead Phone…" at bounding box center [1102, 227] width 608 height 989
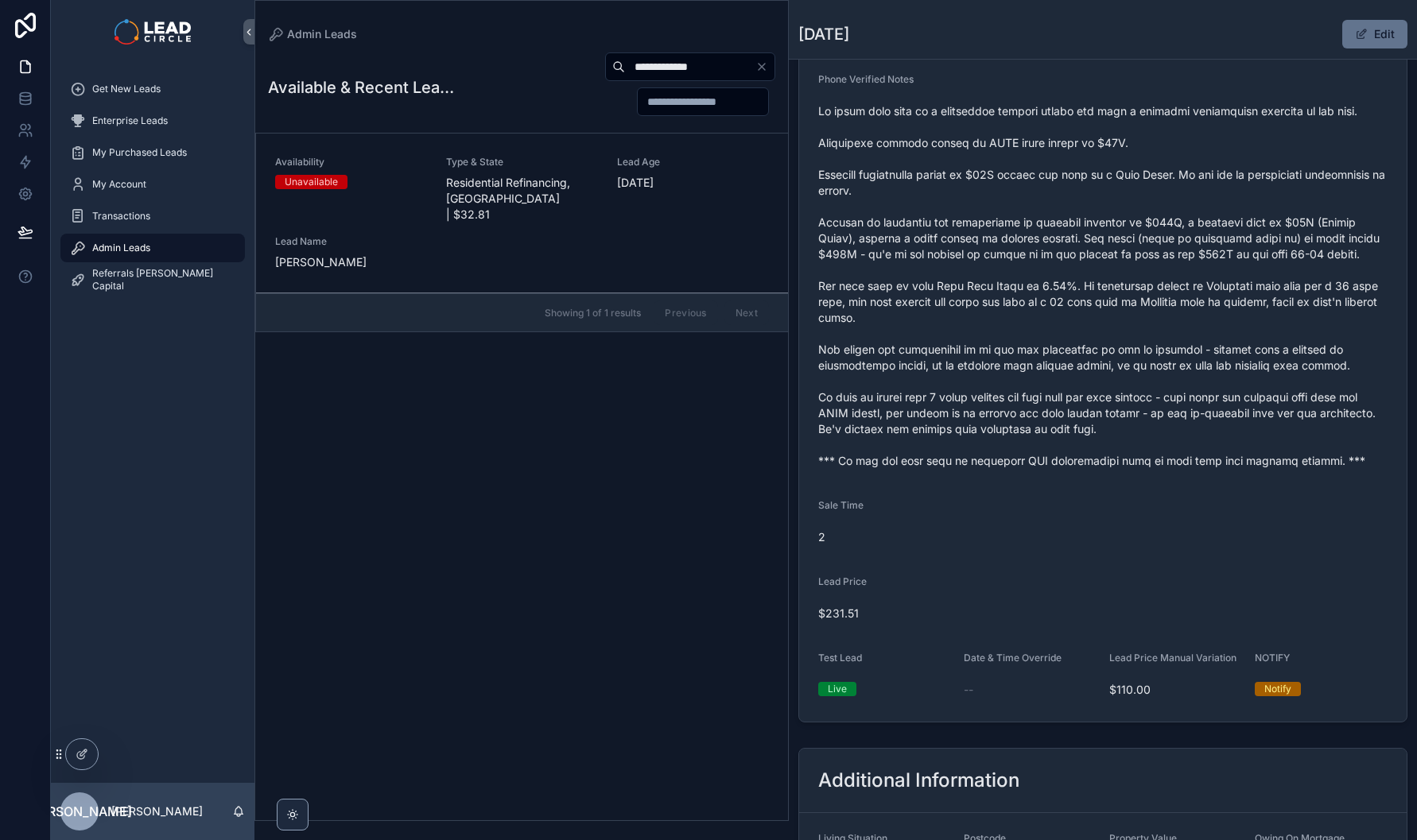
click at [1094, 354] on span "scrollable content" at bounding box center [1102, 286] width 569 height 366
click at [762, 64] on icon "Clear" at bounding box center [761, 66] width 13 height 13
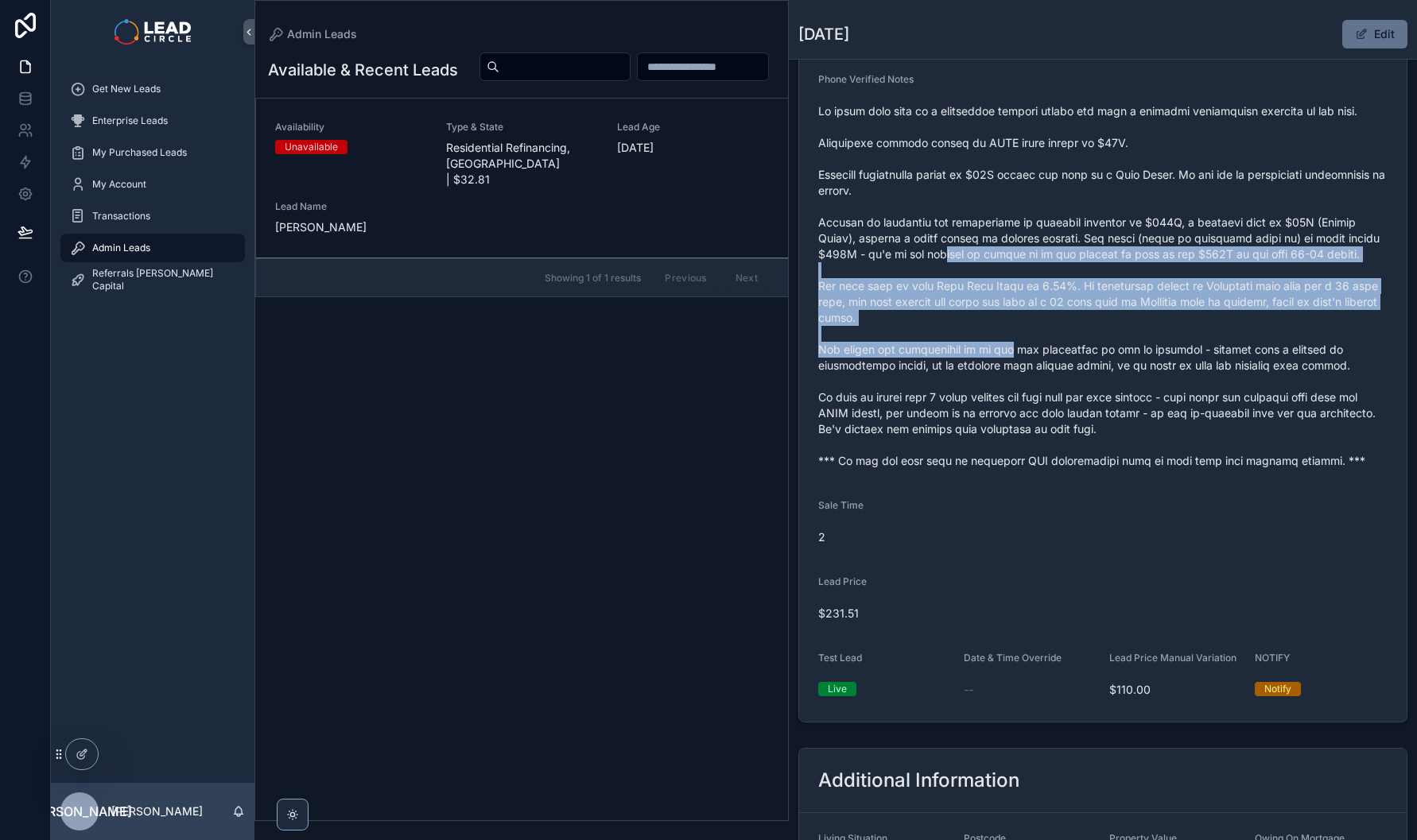
drag, startPoint x: 939, startPoint y: 269, endPoint x: 1012, endPoint y: 380, distance: 132.9
click at [1012, 380] on span "scrollable content" at bounding box center [1102, 286] width 569 height 366
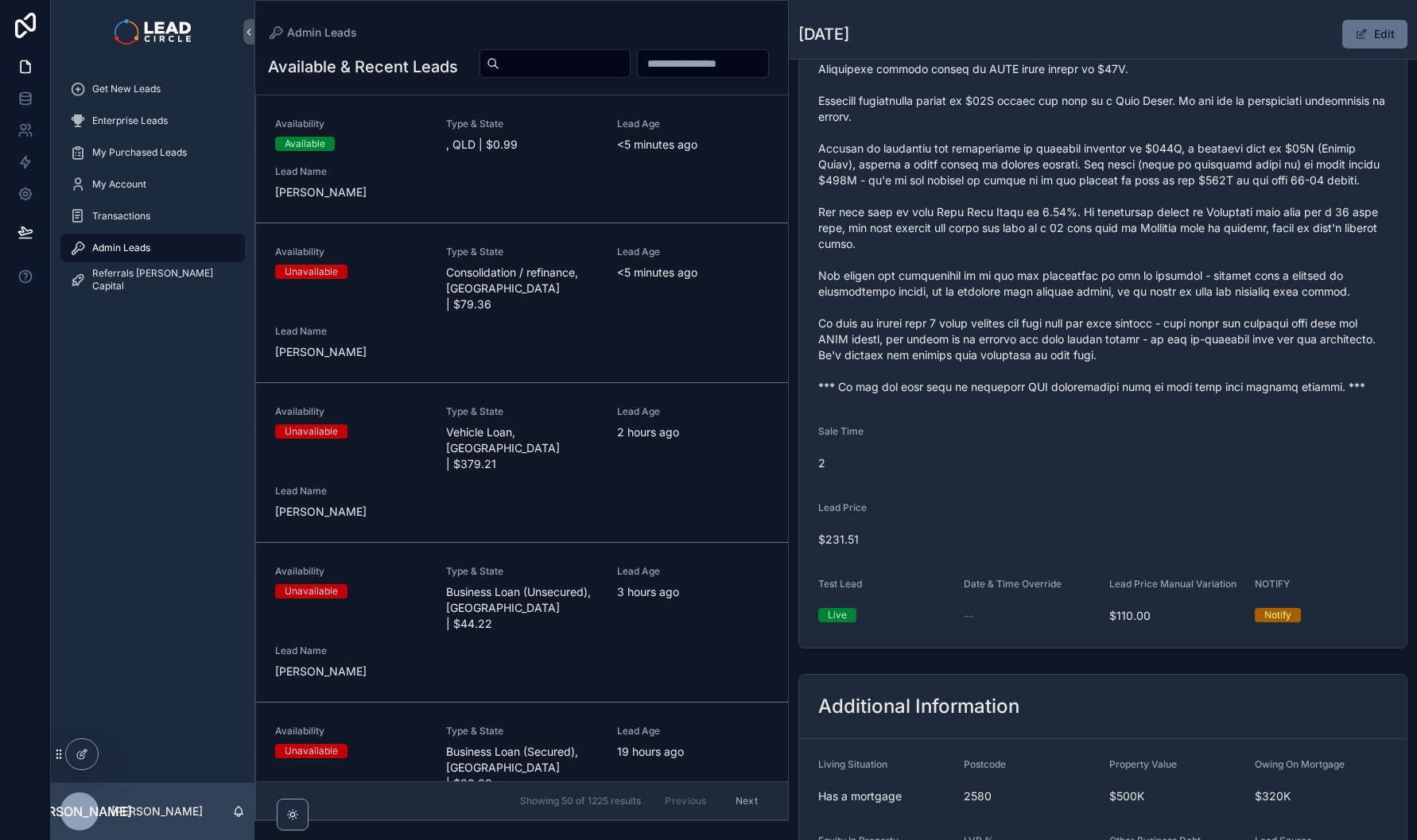
scroll to position [423, 0]
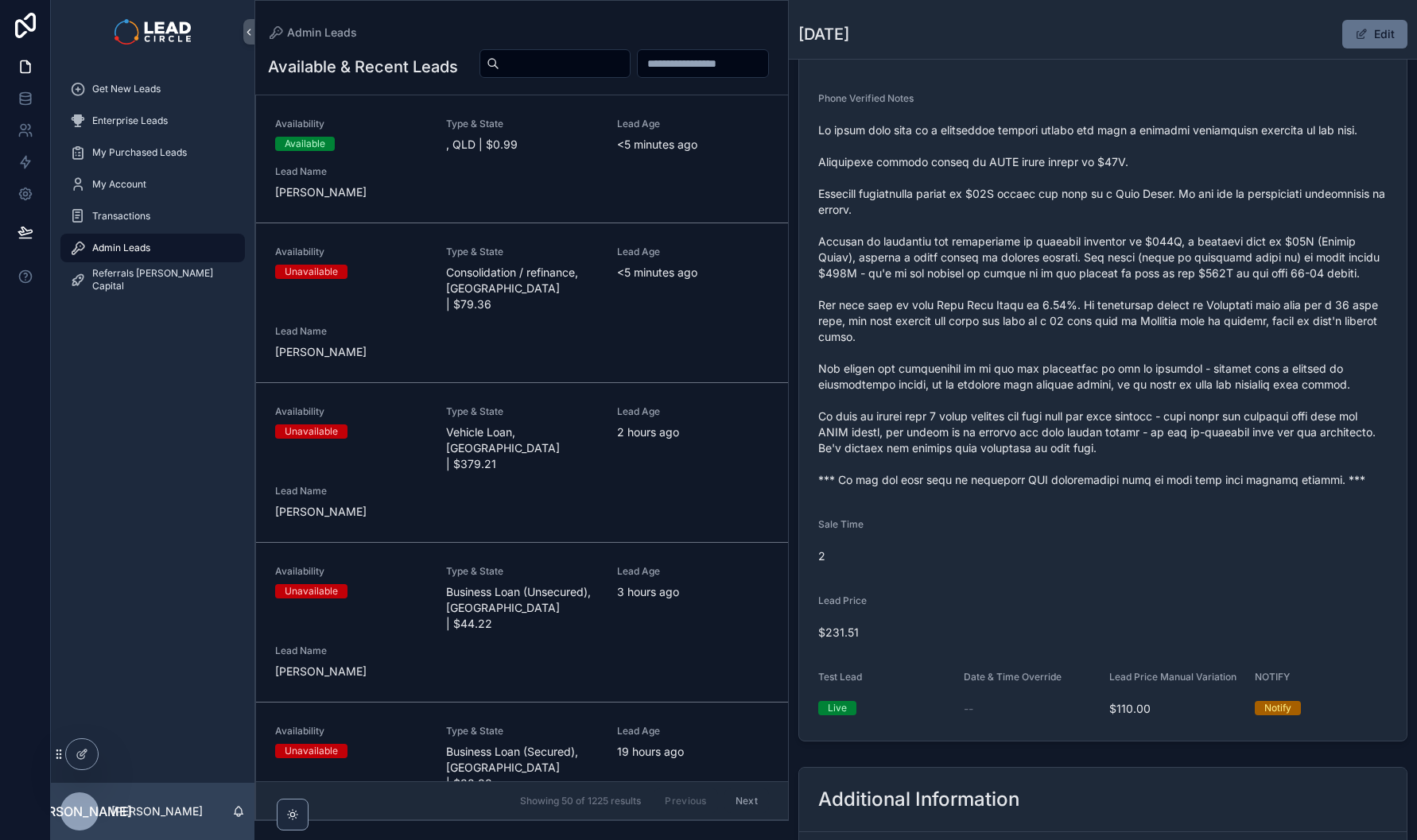
click at [663, 201] on div "Availability Available Type & State , QLD | $0.99 Lead Age <[DEMOGRAPHIC_DATA] …" at bounding box center [522, 159] width 494 height 82
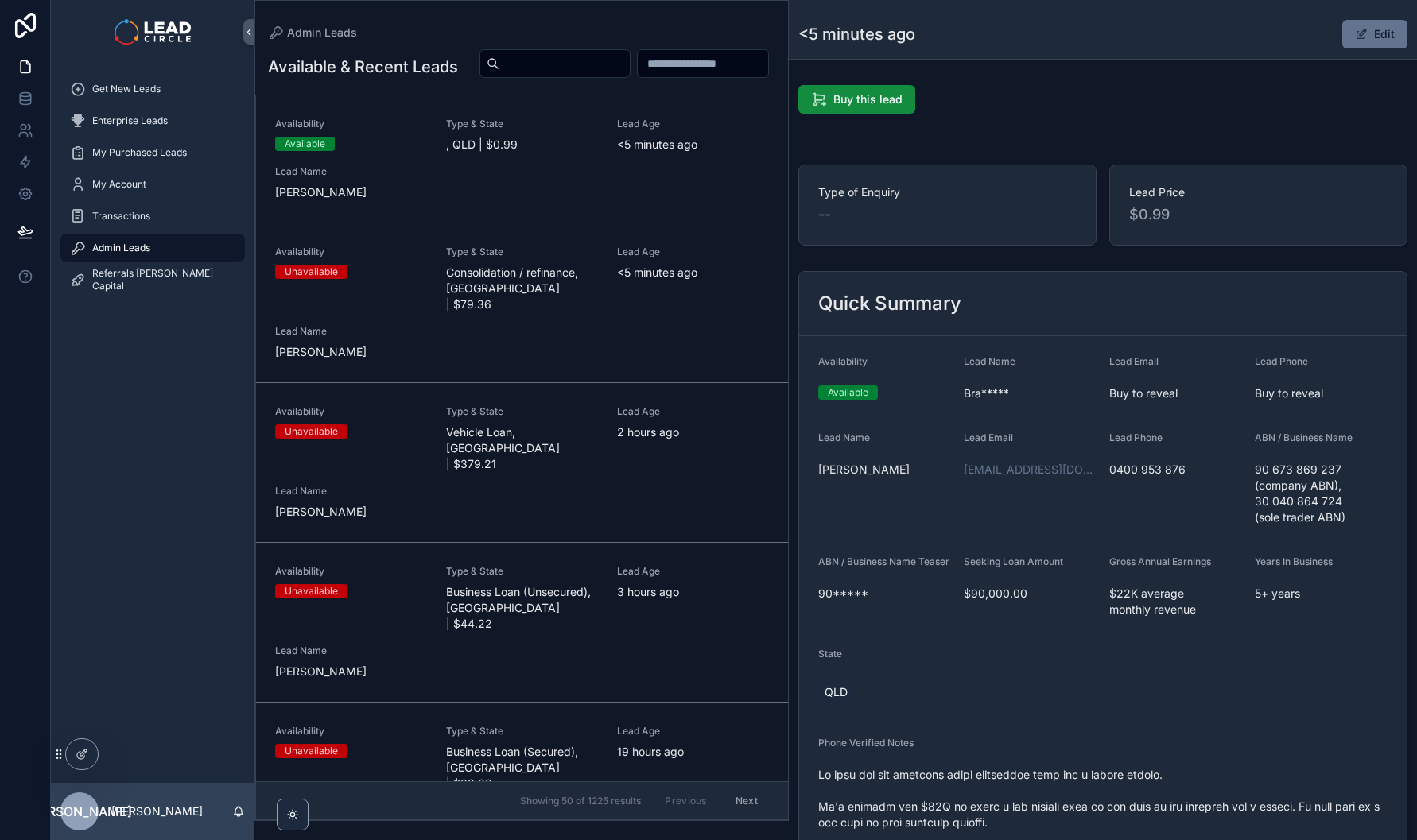
click at [660, 224] on link "Availability Available Type & State , QLD | $0.99 Lead Age <[DEMOGRAPHIC_DATA] …" at bounding box center [522, 159] width 532 height 128
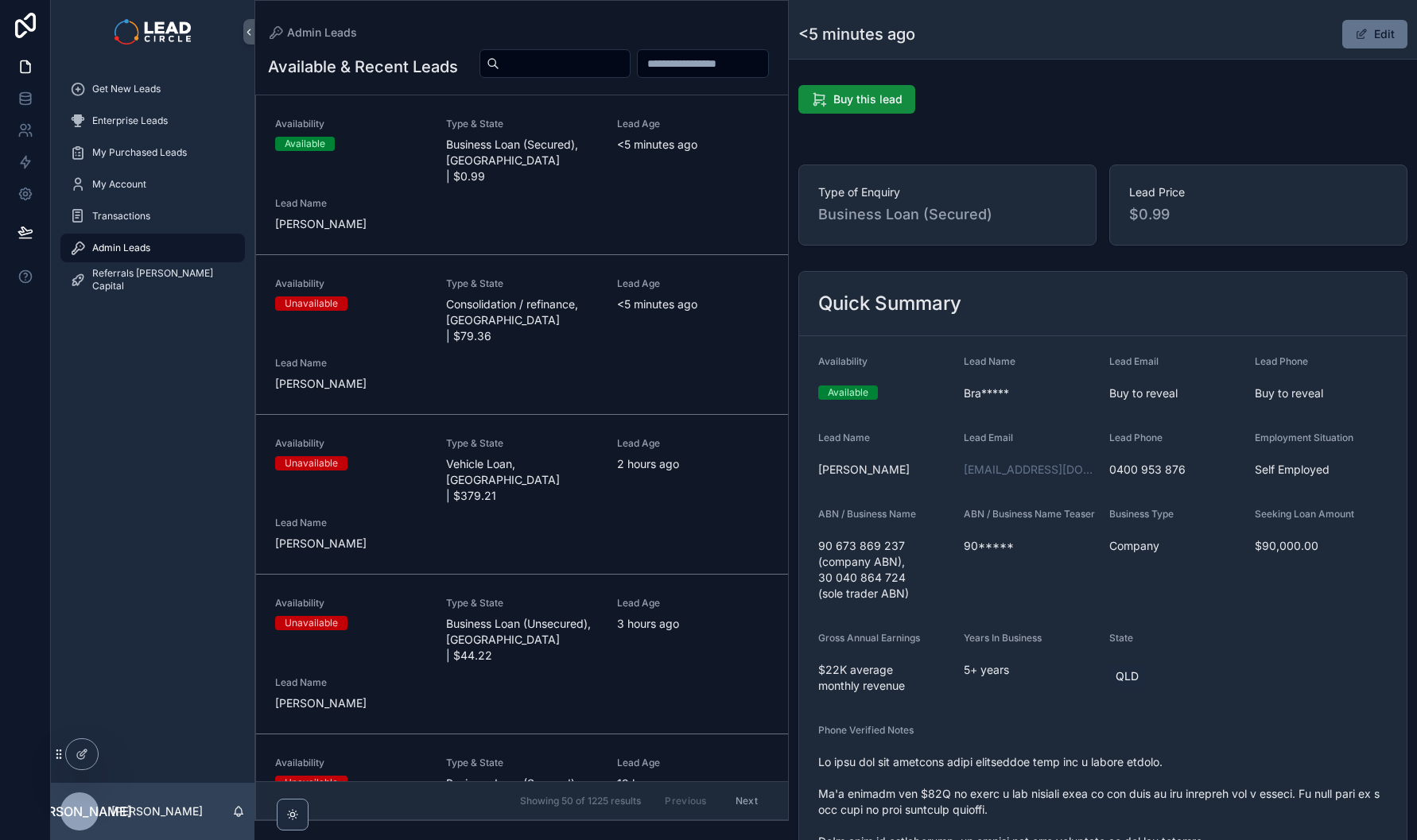
click at [674, 229] on div "Availability Available Type & State Business Loan (Secured), [GEOGRAPHIC_DATA] …" at bounding box center [522, 175] width 494 height 115
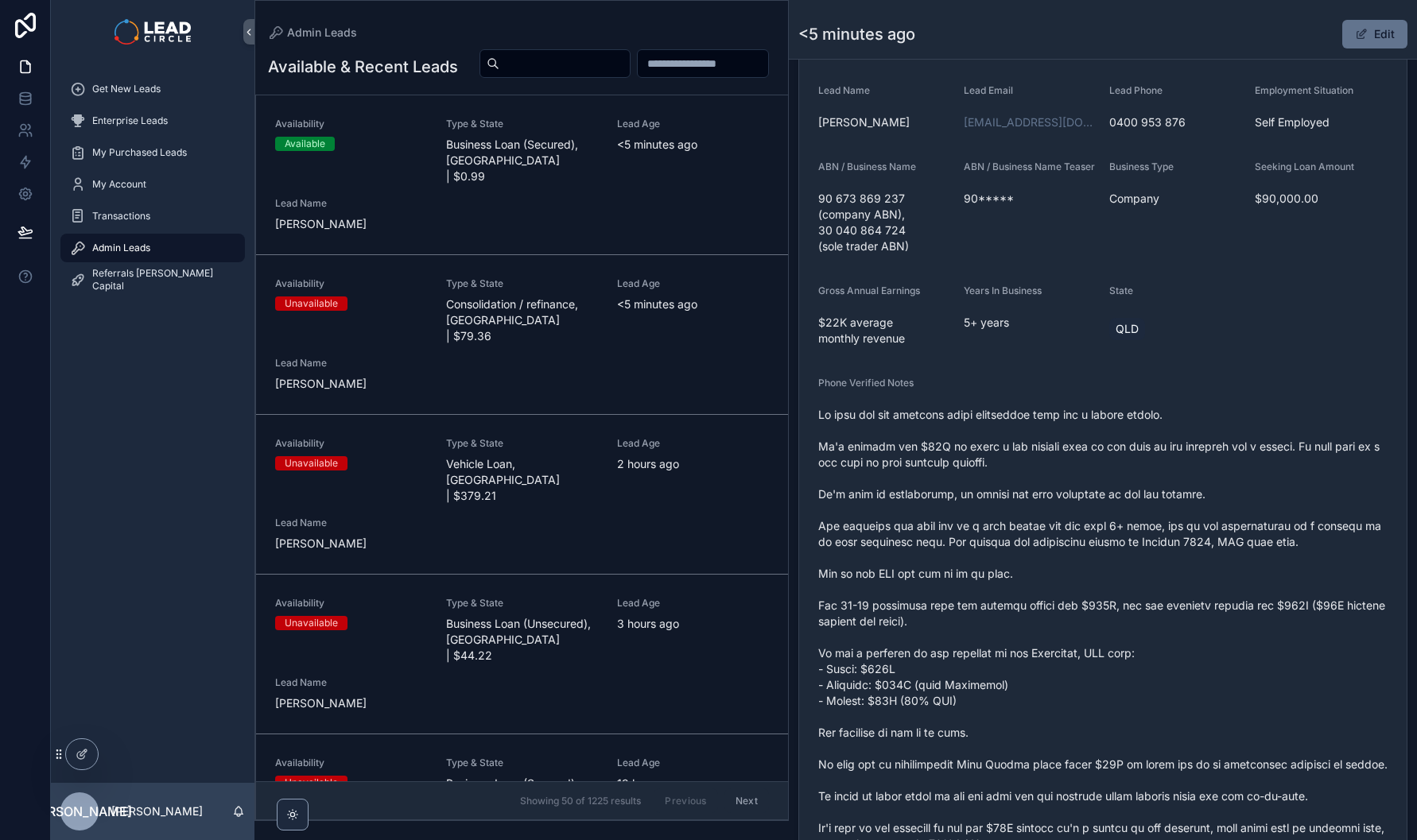
scroll to position [235, 0]
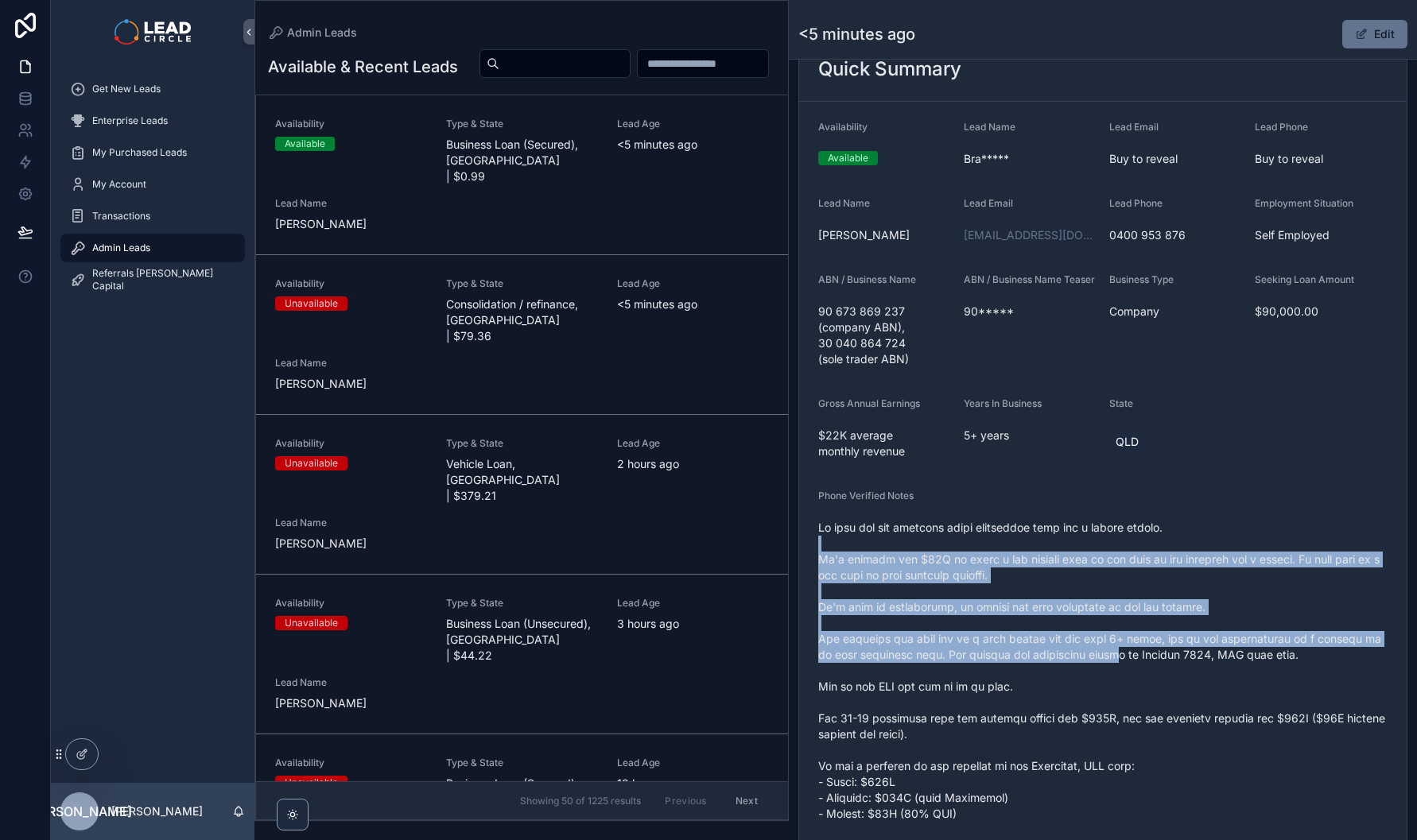
drag, startPoint x: 1069, startPoint y: 550, endPoint x: 1122, endPoint y: 662, distance: 123.9
click at [1120, 660] on span "scrollable content" at bounding box center [1102, 790] width 569 height 541
click at [1122, 662] on span "scrollable content" at bounding box center [1102, 790] width 569 height 541
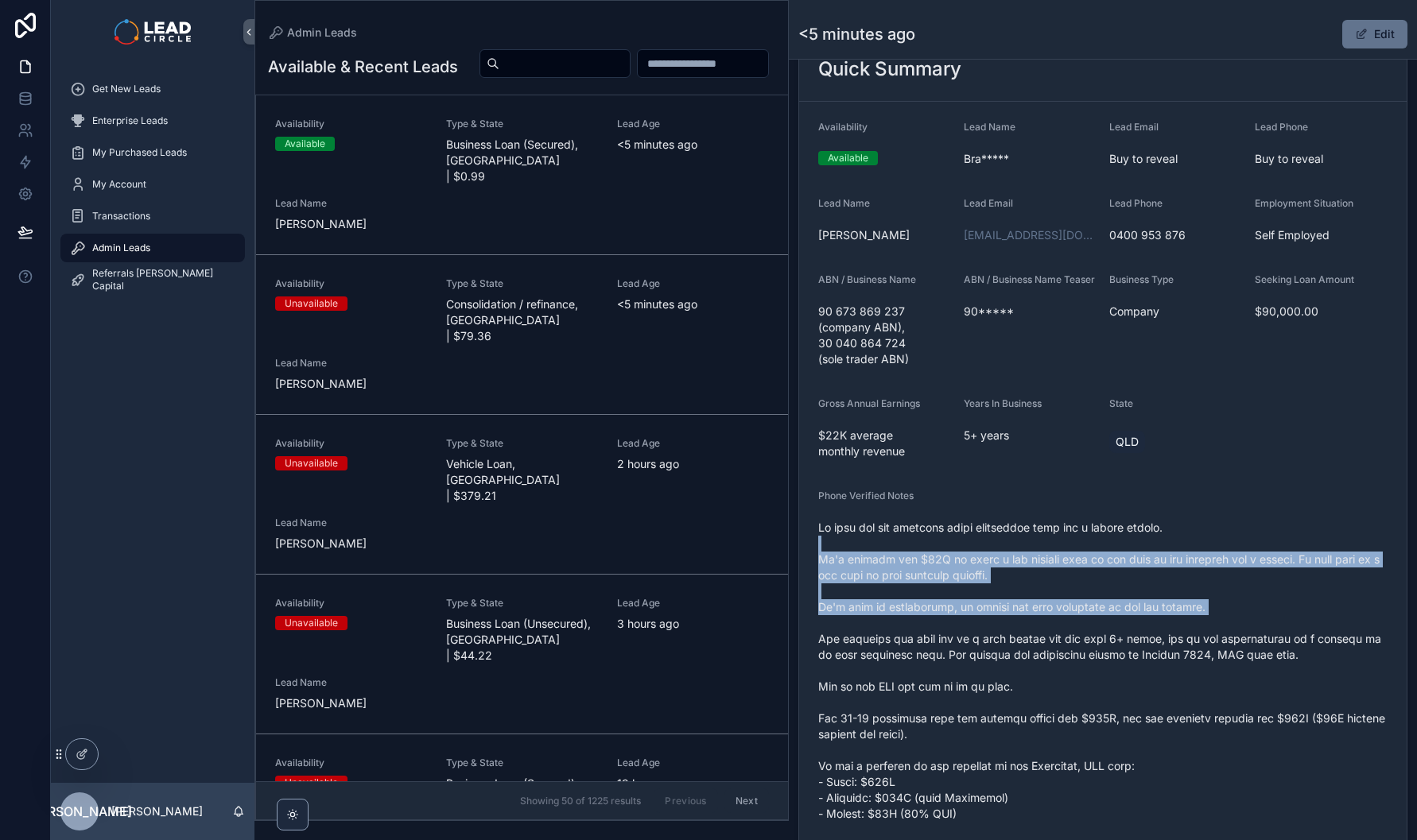
drag, startPoint x: 1082, startPoint y: 543, endPoint x: 1127, endPoint y: 627, distance: 95.3
click at [1126, 626] on span "scrollable content" at bounding box center [1102, 790] width 569 height 541
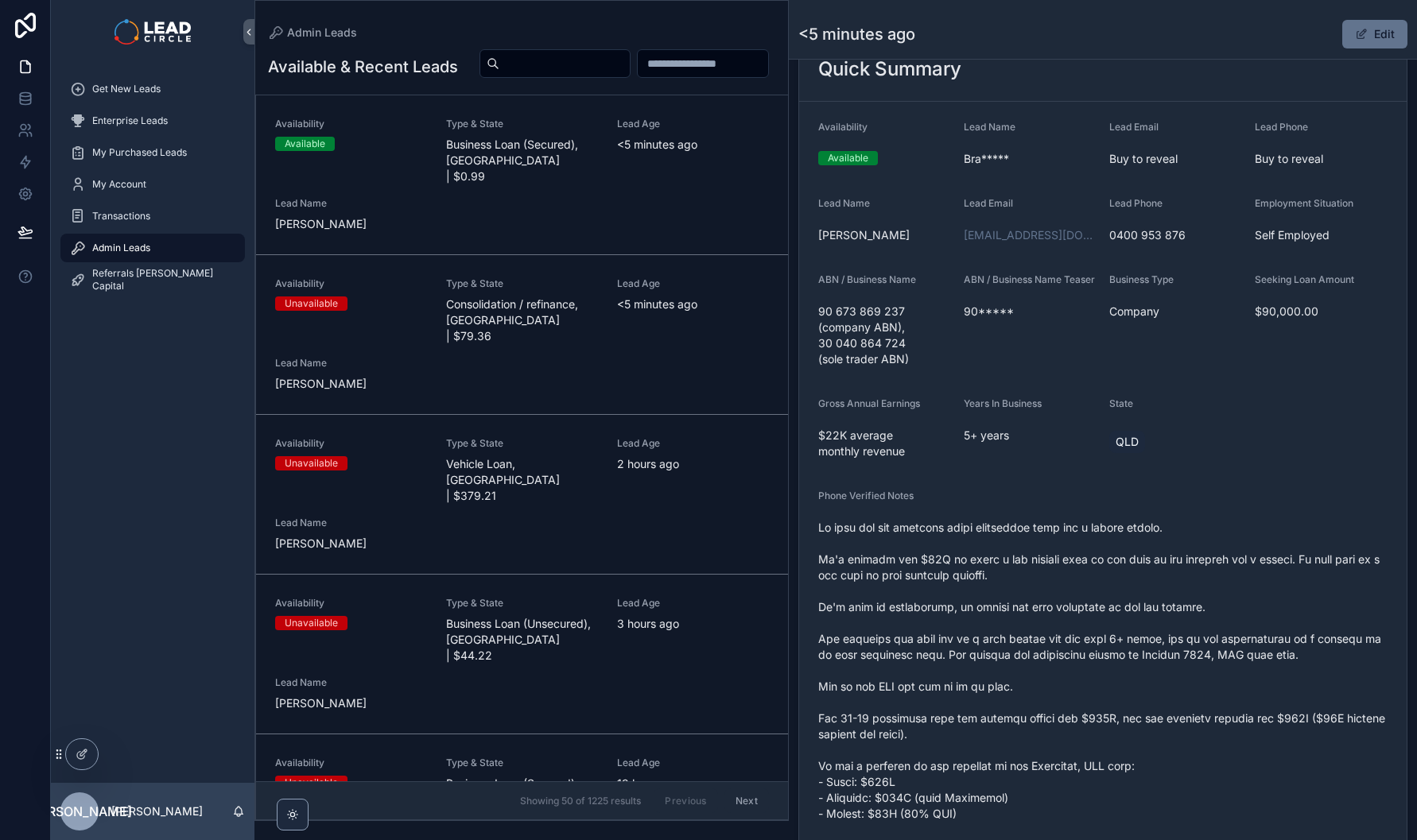
click at [1128, 626] on span "scrollable content" at bounding box center [1102, 790] width 569 height 541
click at [991, 561] on span "scrollable content" at bounding box center [1102, 790] width 569 height 541
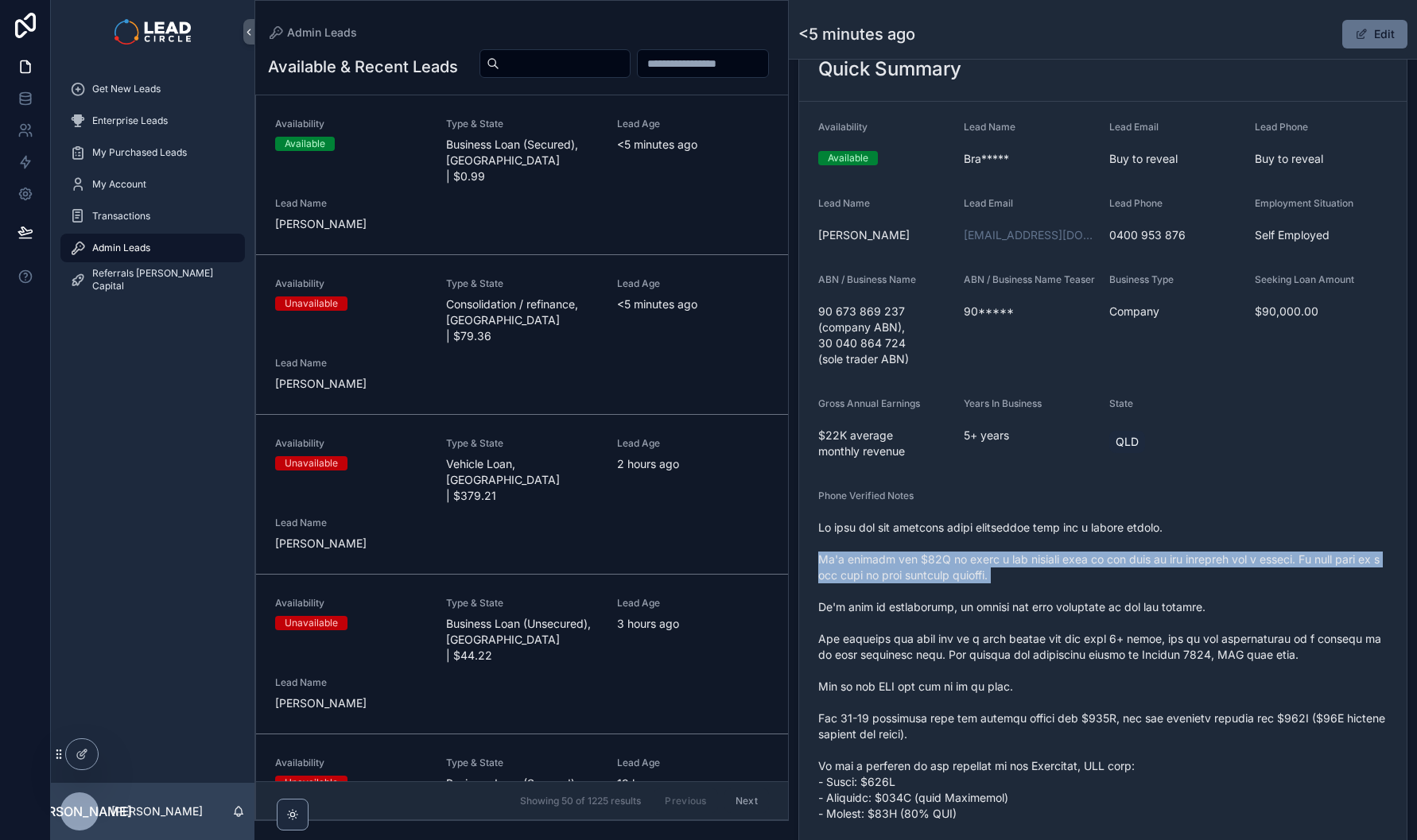
click at [991, 561] on span "scrollable content" at bounding box center [1102, 790] width 569 height 541
click at [1079, 561] on span "scrollable content" at bounding box center [1102, 790] width 569 height 541
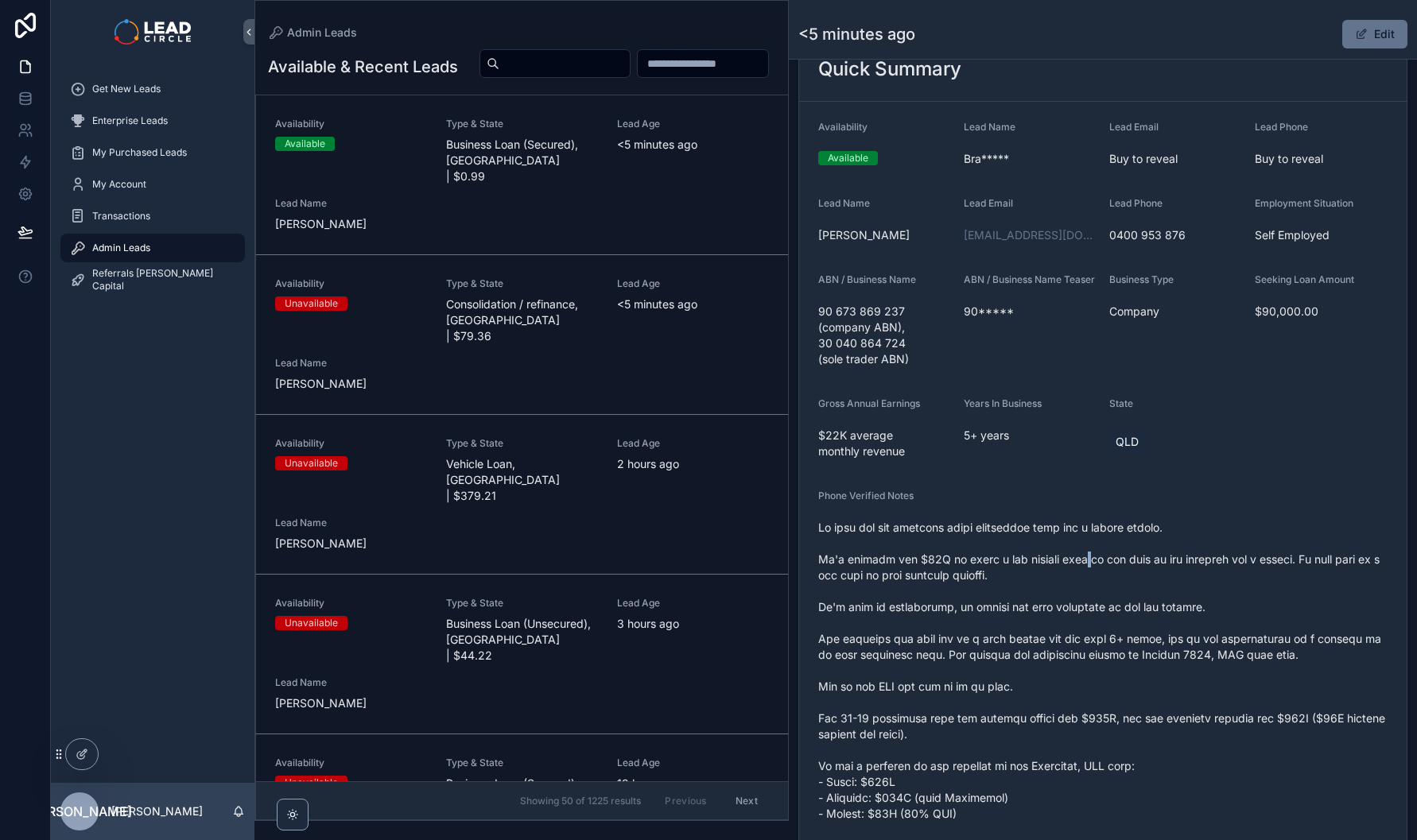
click at [1080, 560] on span "scrollable content" at bounding box center [1102, 790] width 569 height 541
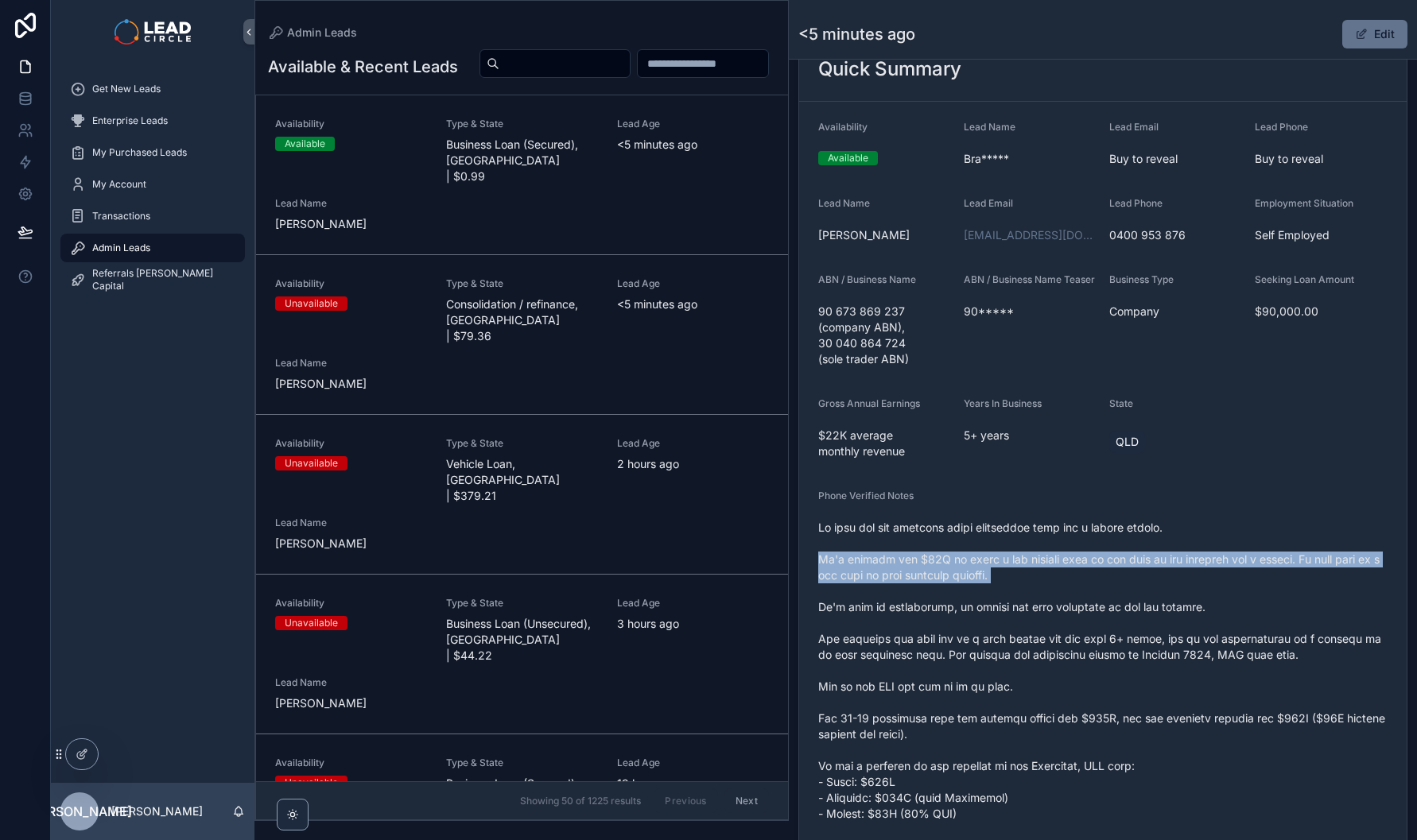
click at [1080, 560] on span "scrollable content" at bounding box center [1102, 790] width 569 height 541
click at [1072, 565] on span "scrollable content" at bounding box center [1102, 790] width 569 height 541
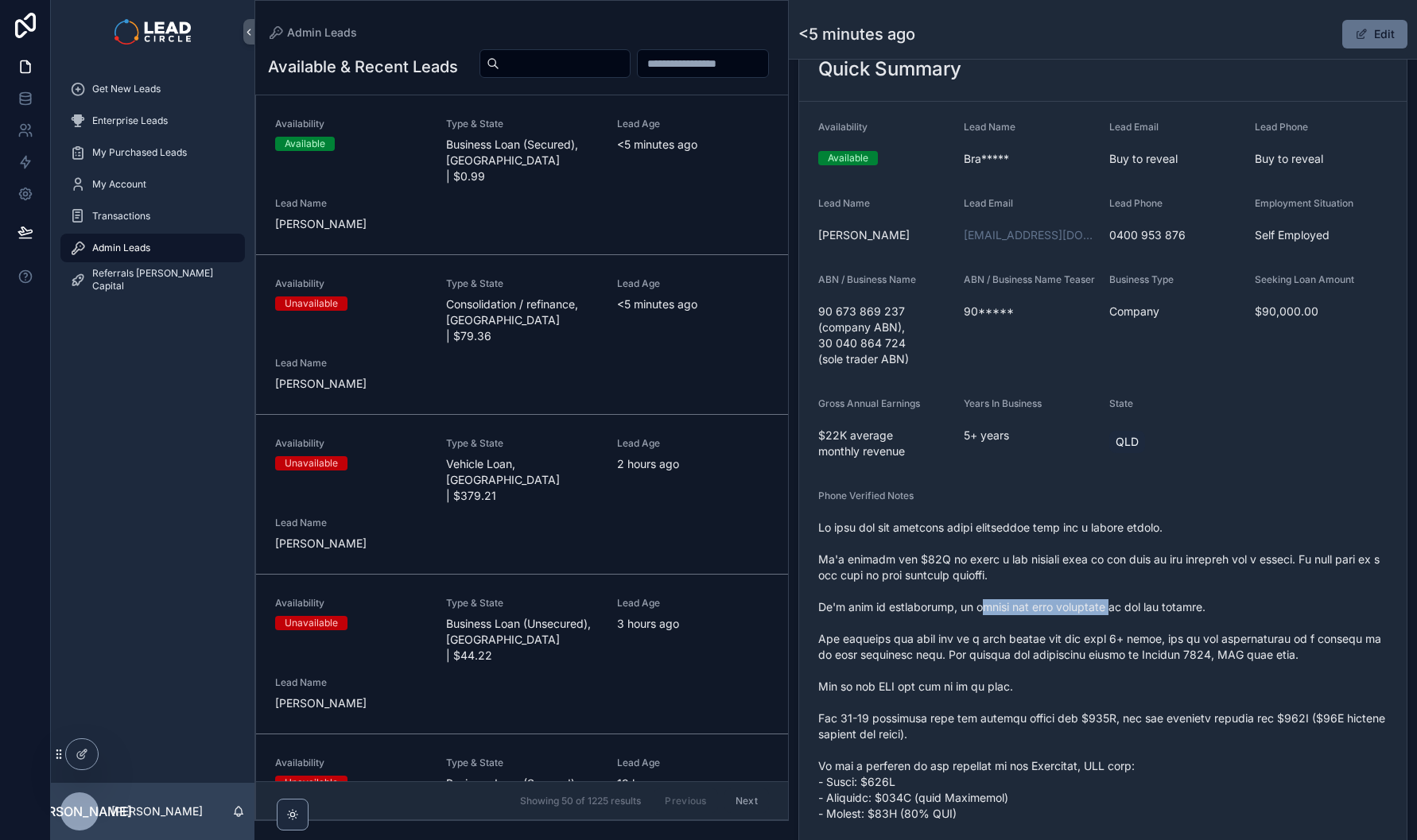
drag, startPoint x: 973, startPoint y: 604, endPoint x: 1138, endPoint y: 609, distance: 165.1
click at [1120, 609] on span "scrollable content" at bounding box center [1102, 790] width 569 height 541
click at [1140, 609] on span "scrollable content" at bounding box center [1102, 790] width 569 height 541
click at [1366, 39] on button "Edit" at bounding box center [1375, 33] width 65 height 28
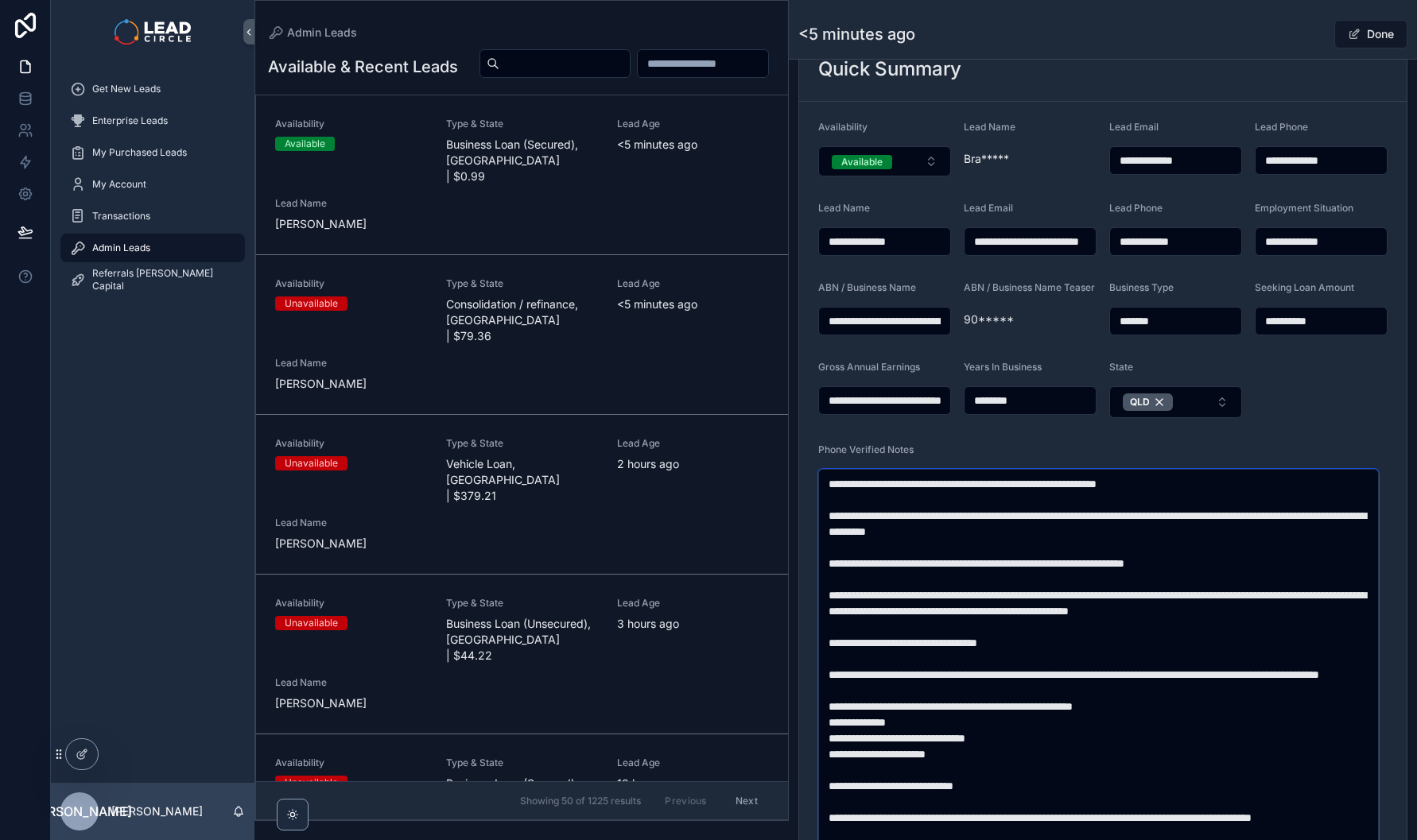
click at [958, 575] on textarea "scrollable content" at bounding box center [1098, 714] width 561 height 491
click at [1052, 603] on textarea "scrollable content" at bounding box center [1098, 714] width 561 height 491
drag, startPoint x: 1306, startPoint y: 575, endPoint x: 1319, endPoint y: 586, distance: 17.0
click at [1319, 586] on textarea "scrollable content" at bounding box center [1098, 714] width 561 height 491
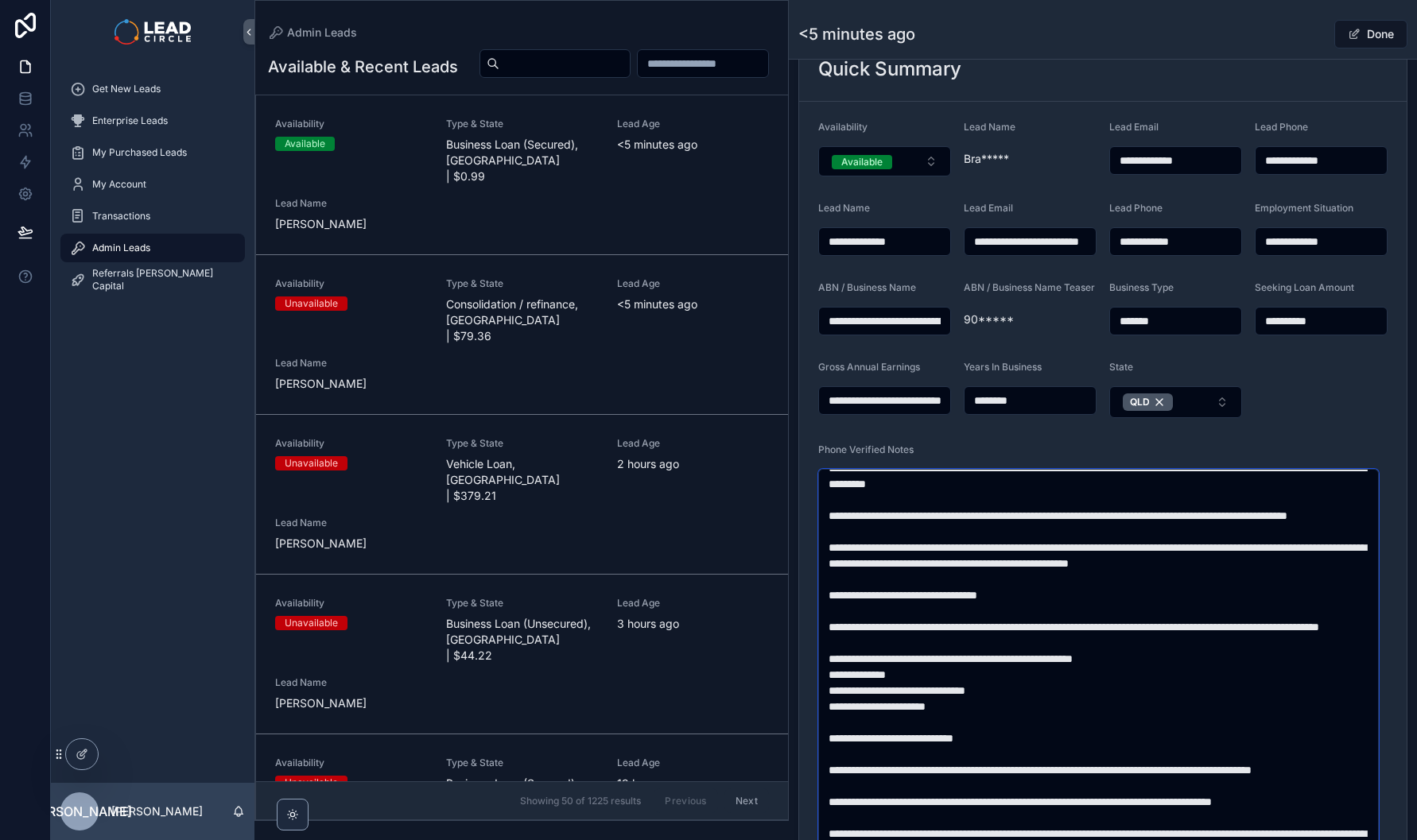
scroll to position [76, 0]
drag, startPoint x: 993, startPoint y: 562, endPoint x: 1246, endPoint y: 575, distance: 253.3
click at [1210, 575] on textarea "scrollable content" at bounding box center [1098, 714] width 561 height 491
click at [1247, 575] on textarea "scrollable content" at bounding box center [1098, 714] width 561 height 491
drag, startPoint x: 1137, startPoint y: 565, endPoint x: 1052, endPoint y: 567, distance: 85.0
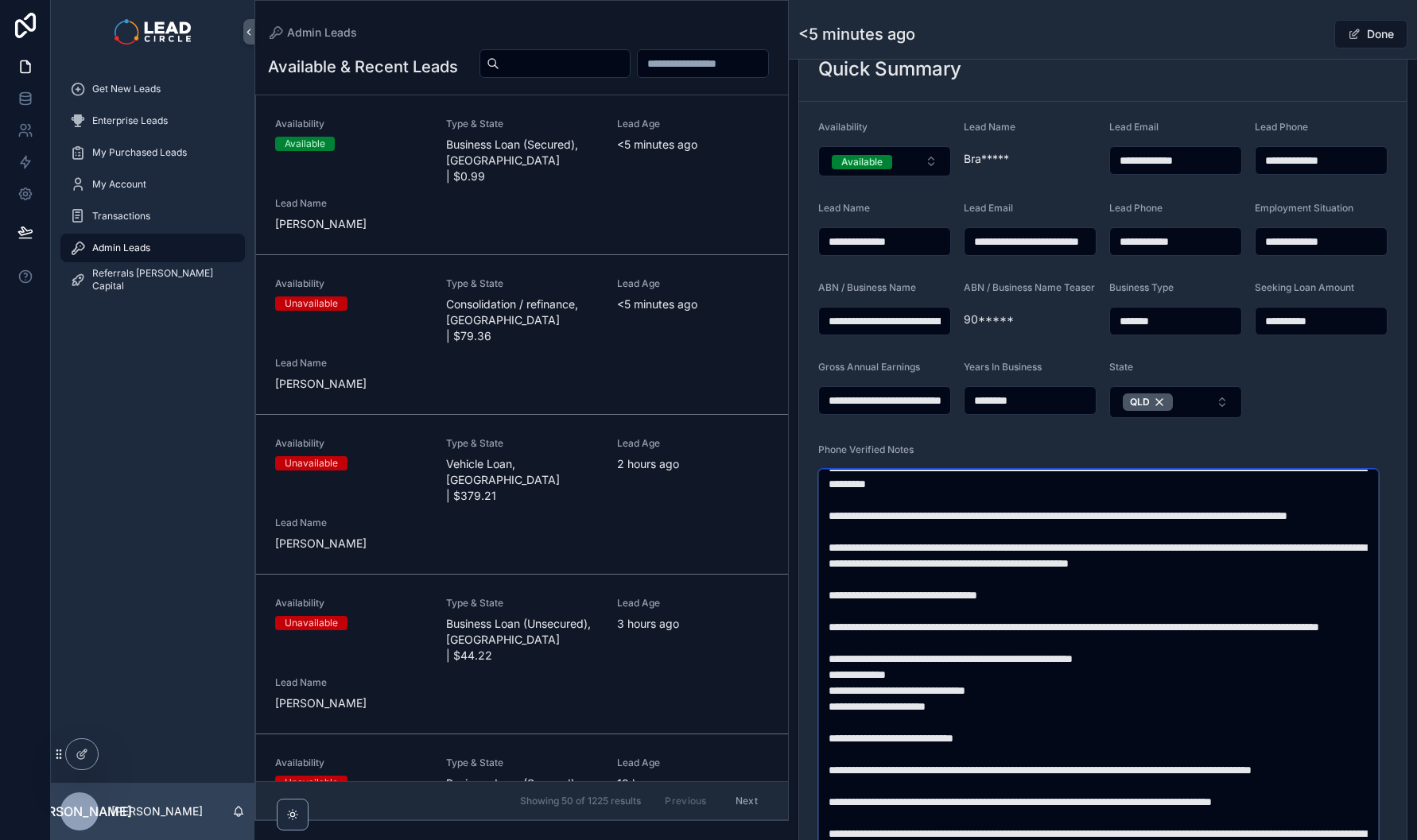
click at [1060, 567] on textarea "scrollable content" at bounding box center [1098, 714] width 561 height 491
click at [1052, 567] on textarea "scrollable content" at bounding box center [1098, 714] width 561 height 491
drag, startPoint x: 1054, startPoint y: 561, endPoint x: 1193, endPoint y: 561, distance: 139.0
click at [1151, 561] on textarea "scrollable content" at bounding box center [1098, 714] width 561 height 491
click at [1201, 561] on textarea "scrollable content" at bounding box center [1098, 714] width 561 height 491
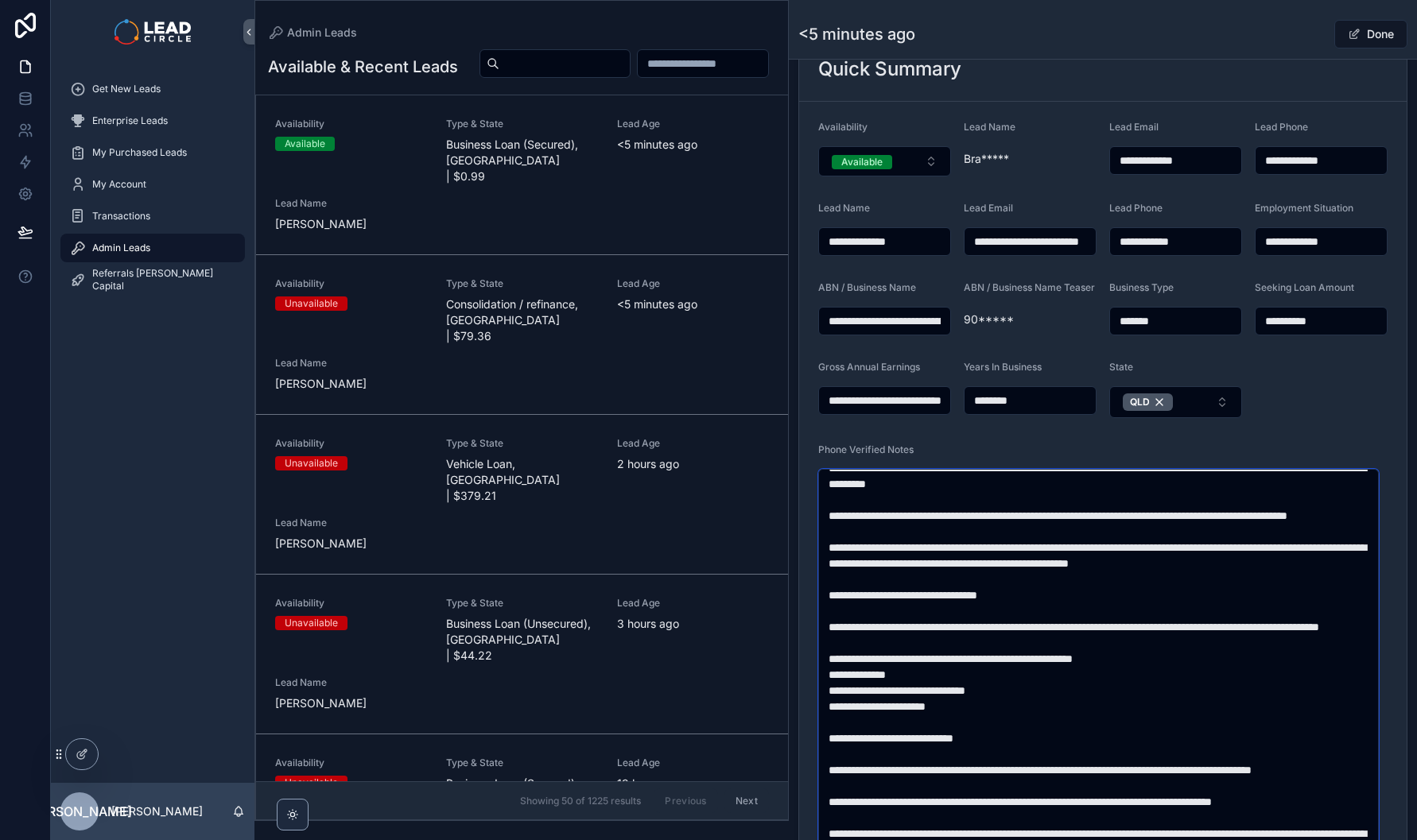
click at [1181, 561] on textarea "scrollable content" at bounding box center [1098, 714] width 561 height 491
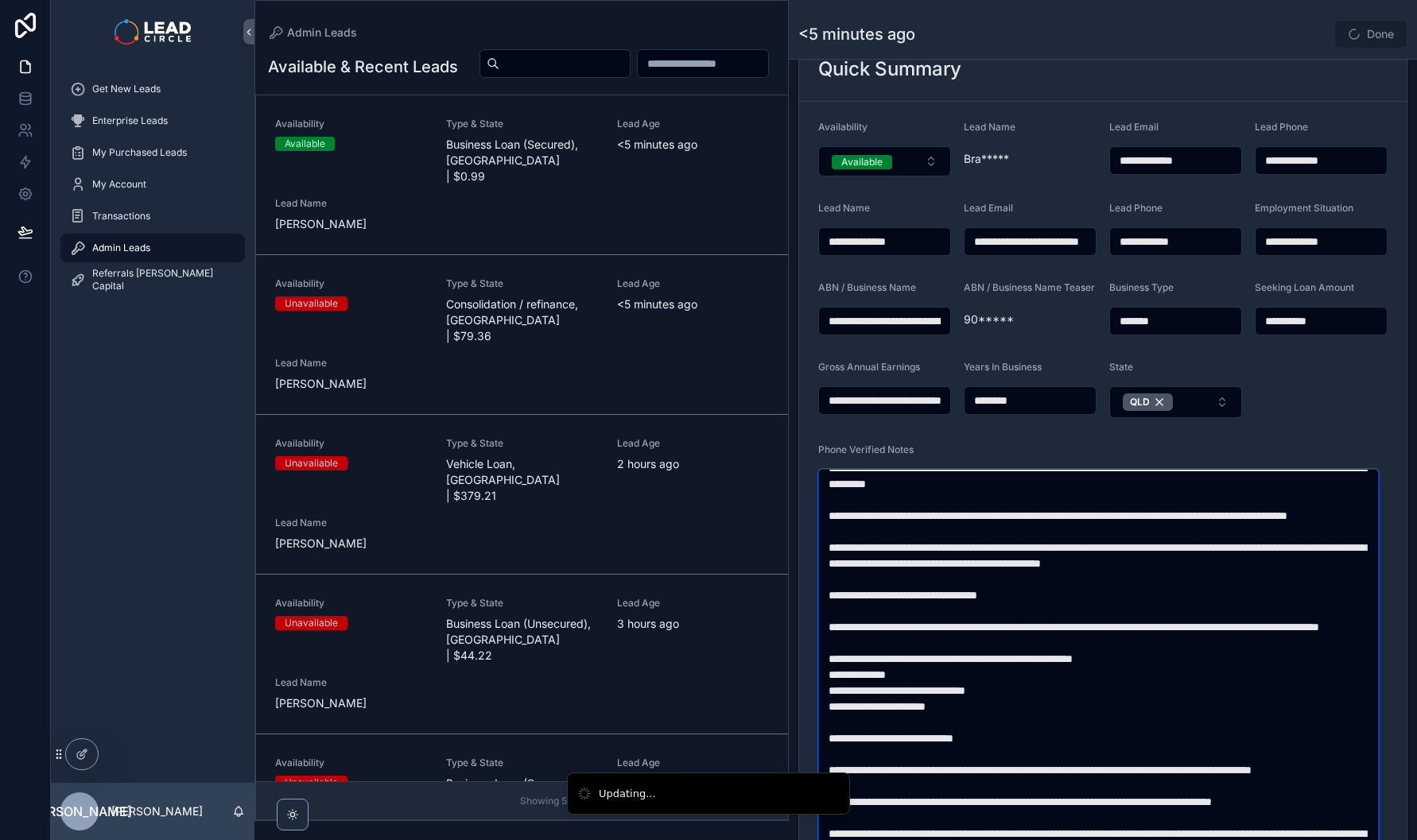
drag, startPoint x: 861, startPoint y: 580, endPoint x: 1066, endPoint y: 580, distance: 205.0
click at [1048, 580] on textarea "scrollable content" at bounding box center [1098, 714] width 561 height 491
click at [1076, 580] on textarea "scrollable content" at bounding box center [1098, 714] width 561 height 491
drag, startPoint x: 983, startPoint y: 587, endPoint x: 1112, endPoint y: 585, distance: 129.0
click at [1093, 585] on textarea "scrollable content" at bounding box center [1098, 714] width 561 height 491
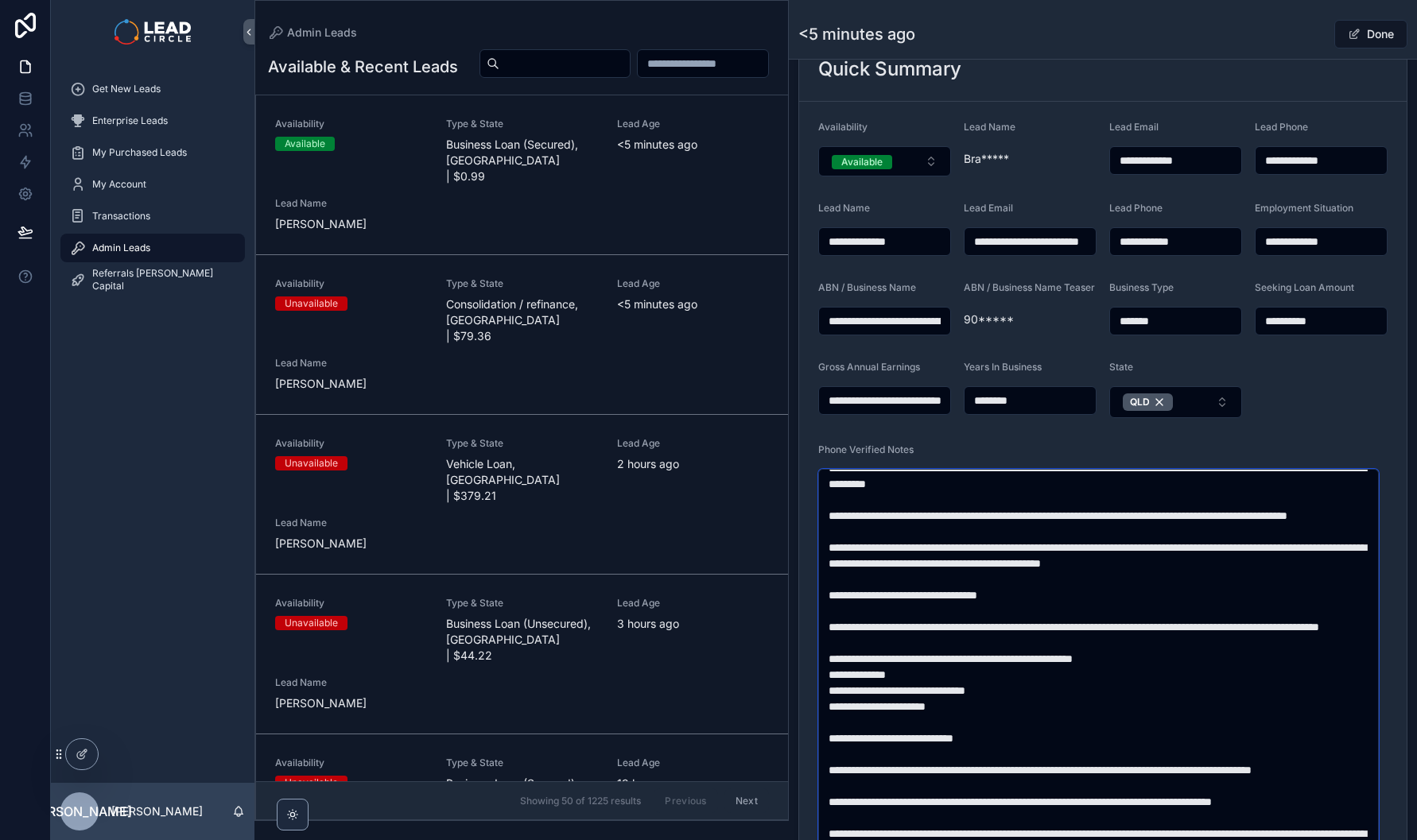
click at [1112, 585] on textarea "scrollable content" at bounding box center [1098, 714] width 561 height 491
drag, startPoint x: 1018, startPoint y: 605, endPoint x: 1133, endPoint y: 623, distance: 116.4
click at [1117, 621] on textarea "scrollable content" at bounding box center [1098, 714] width 561 height 491
click at [1133, 623] on textarea "scrollable content" at bounding box center [1098, 714] width 561 height 491
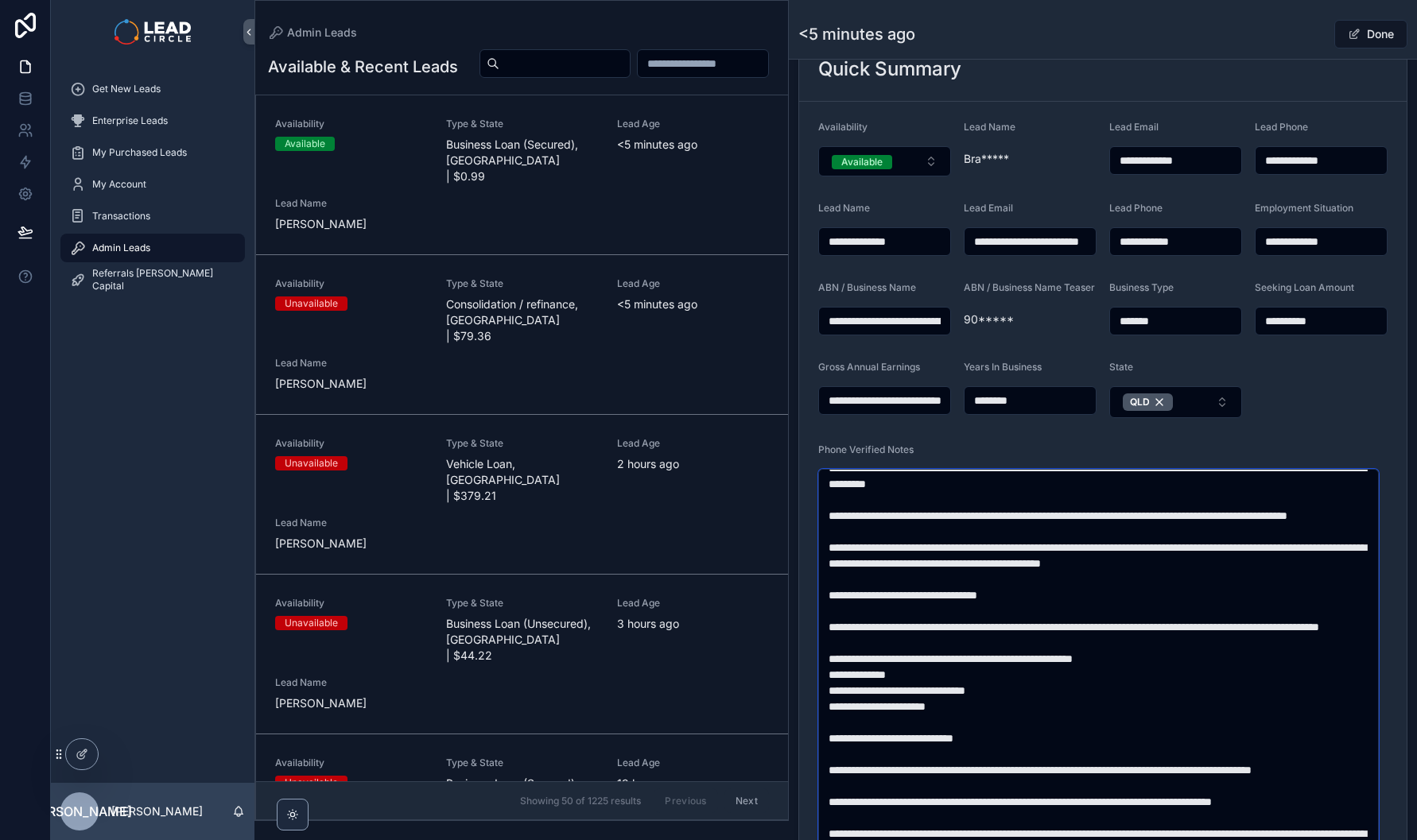
click at [1079, 613] on textarea "scrollable content" at bounding box center [1098, 714] width 561 height 491
click at [1078, 612] on textarea "scrollable content" at bounding box center [1098, 714] width 561 height 491
drag, startPoint x: 1078, startPoint y: 608, endPoint x: 1204, endPoint y: 603, distance: 126.1
click at [1197, 604] on textarea "scrollable content" at bounding box center [1098, 714] width 561 height 491
drag, startPoint x: 1204, startPoint y: 603, endPoint x: 1287, endPoint y: 601, distance: 83.0
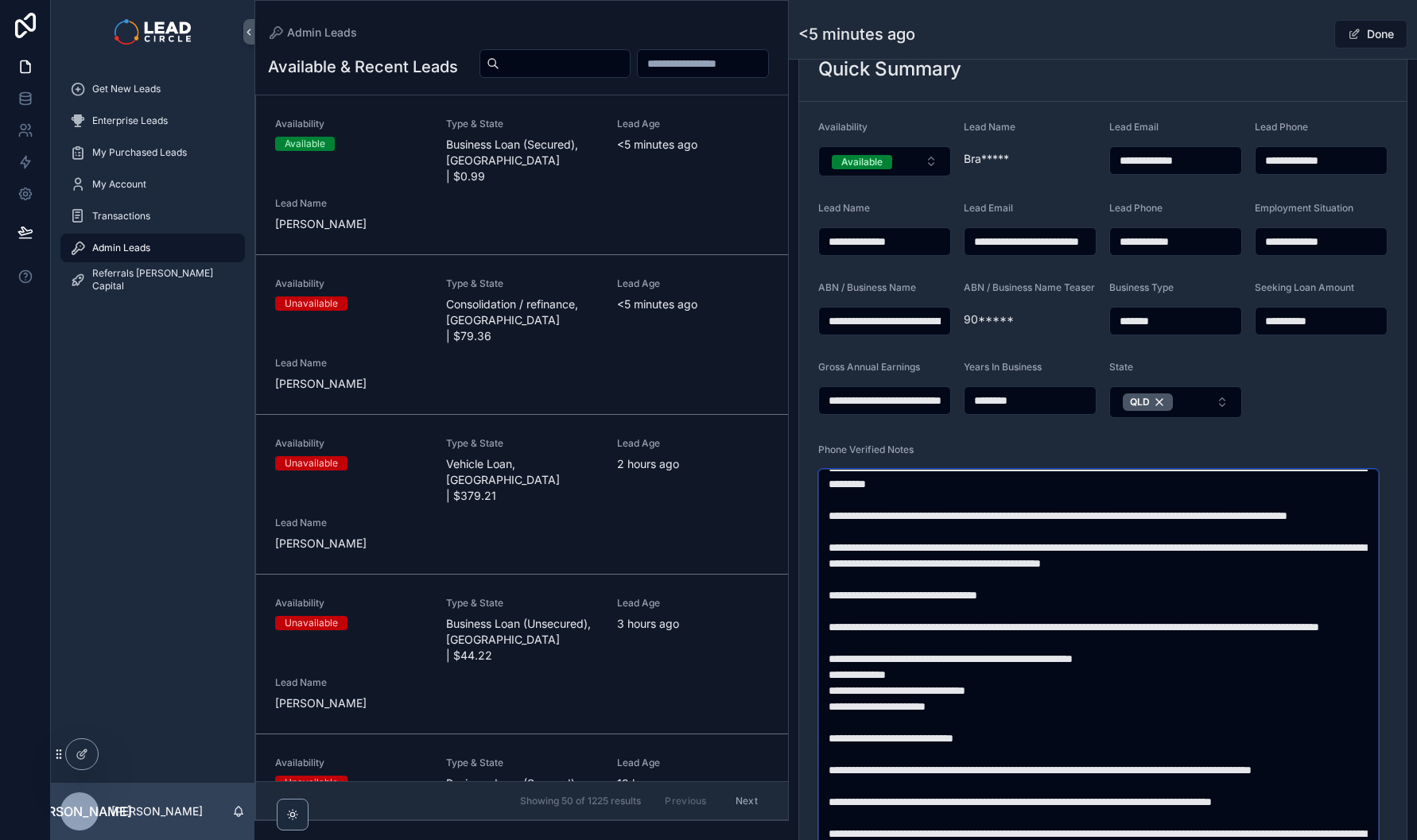
click at [1204, 603] on textarea "scrollable content" at bounding box center [1098, 714] width 561 height 491
drag, startPoint x: 1288, startPoint y: 601, endPoint x: 1193, endPoint y: 598, distance: 95.0
click at [1195, 598] on textarea "scrollable content" at bounding box center [1098, 714] width 561 height 491
click at [1192, 598] on textarea "scrollable content" at bounding box center [1098, 714] width 561 height 491
drag, startPoint x: 887, startPoint y: 653, endPoint x: 1111, endPoint y: 649, distance: 224.0
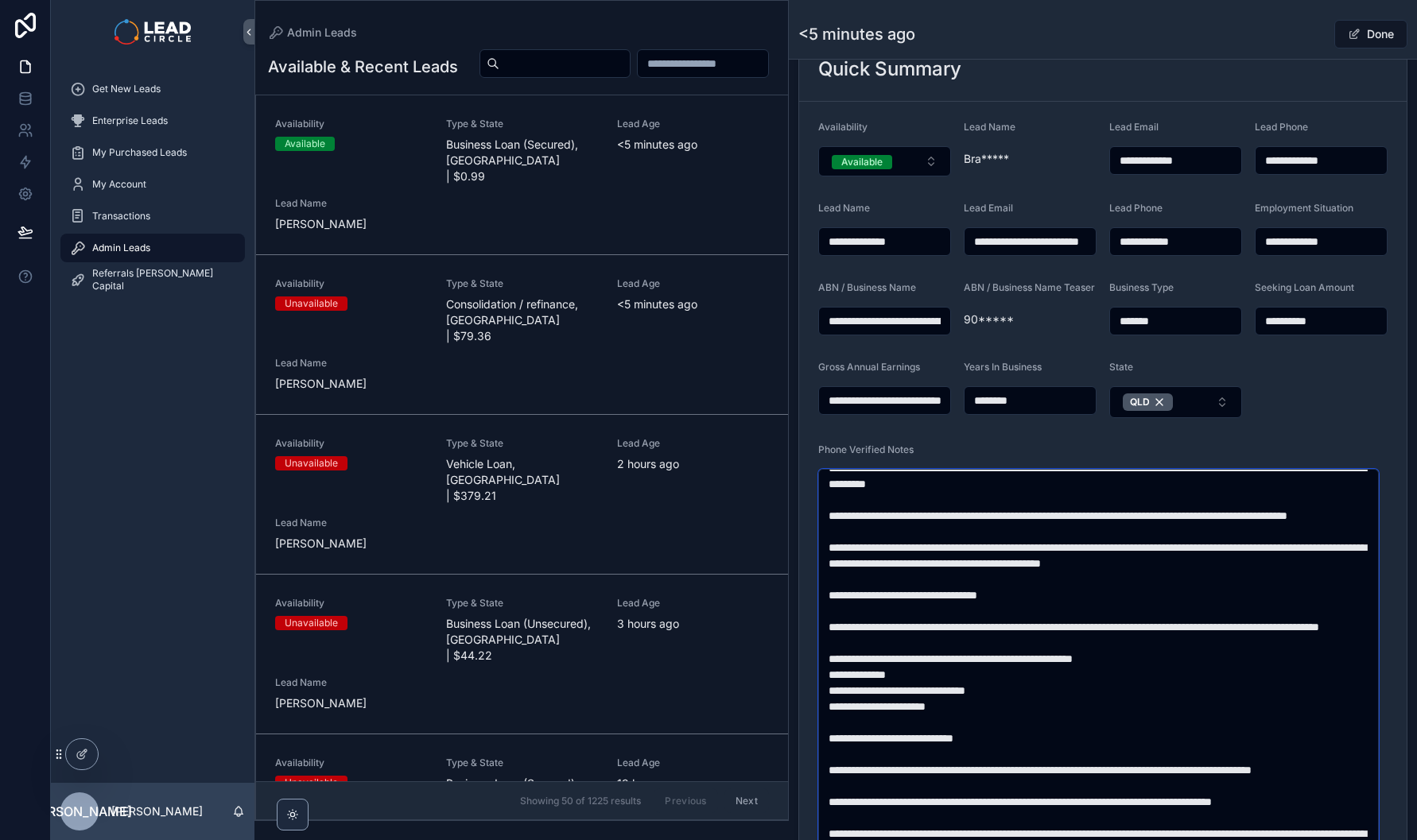
click at [1076, 652] on textarea "scrollable content" at bounding box center [1098, 714] width 561 height 491
click at [1114, 649] on textarea "scrollable content" at bounding box center [1098, 714] width 561 height 491
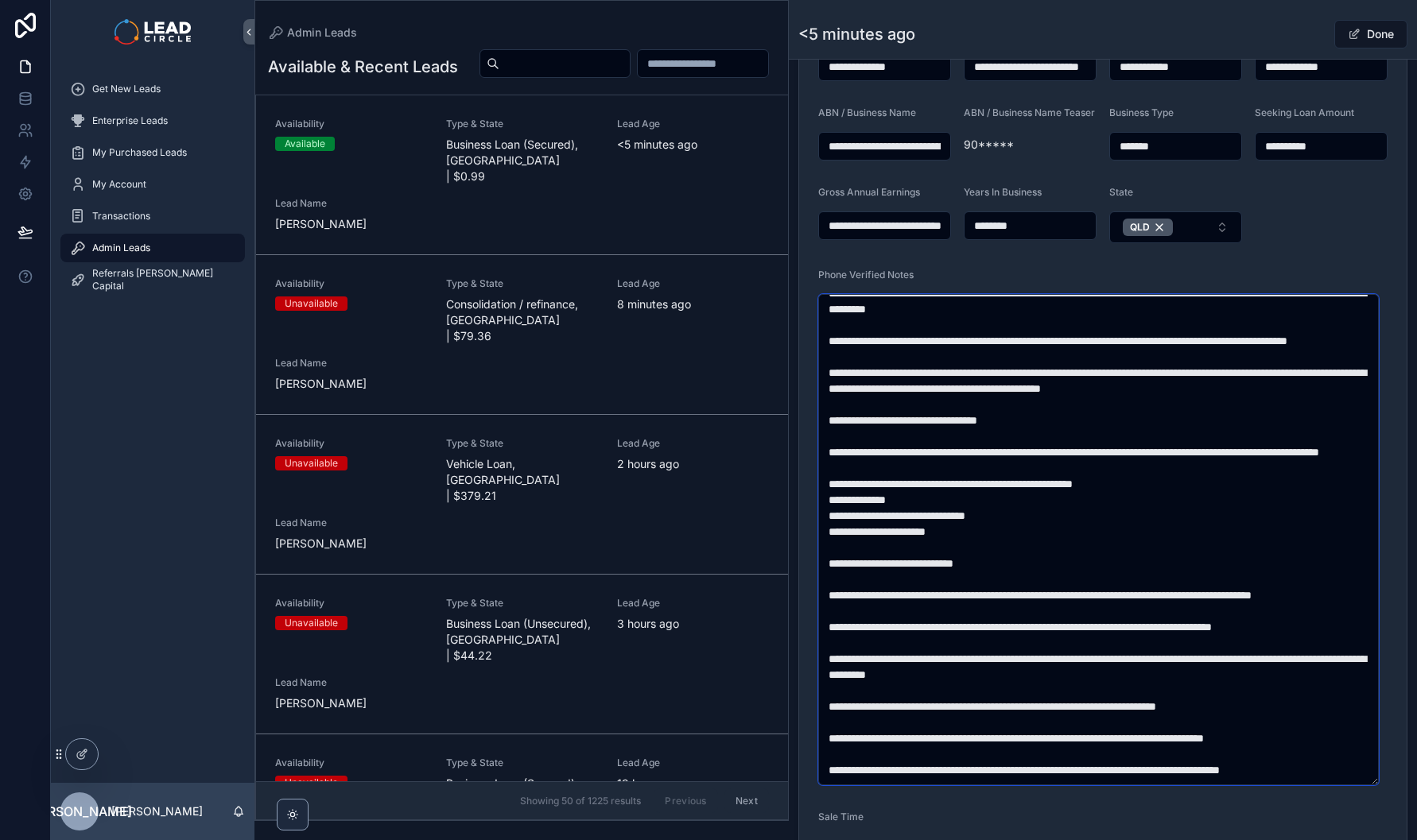
scroll to position [422, 0]
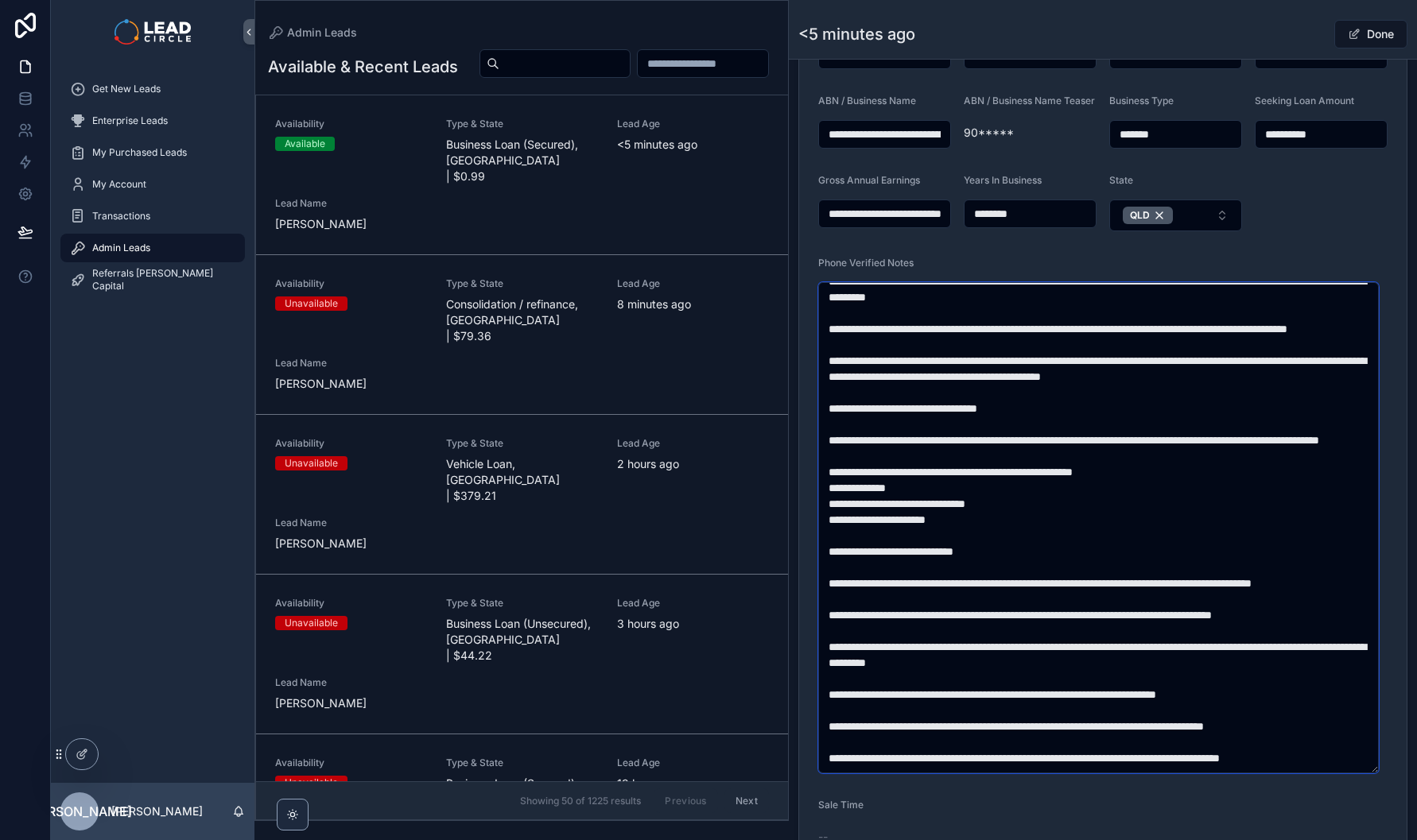
drag, startPoint x: 1081, startPoint y: 565, endPoint x: 1144, endPoint y: 633, distance: 92.7
click at [1142, 633] on textarea "scrollable content" at bounding box center [1098, 527] width 561 height 491
click at [1144, 633] on textarea "scrollable content" at bounding box center [1098, 527] width 561 height 491
drag, startPoint x: 1158, startPoint y: 633, endPoint x: 1114, endPoint y: 566, distance: 80.2
click at [1114, 567] on textarea "scrollable content" at bounding box center [1098, 527] width 561 height 491
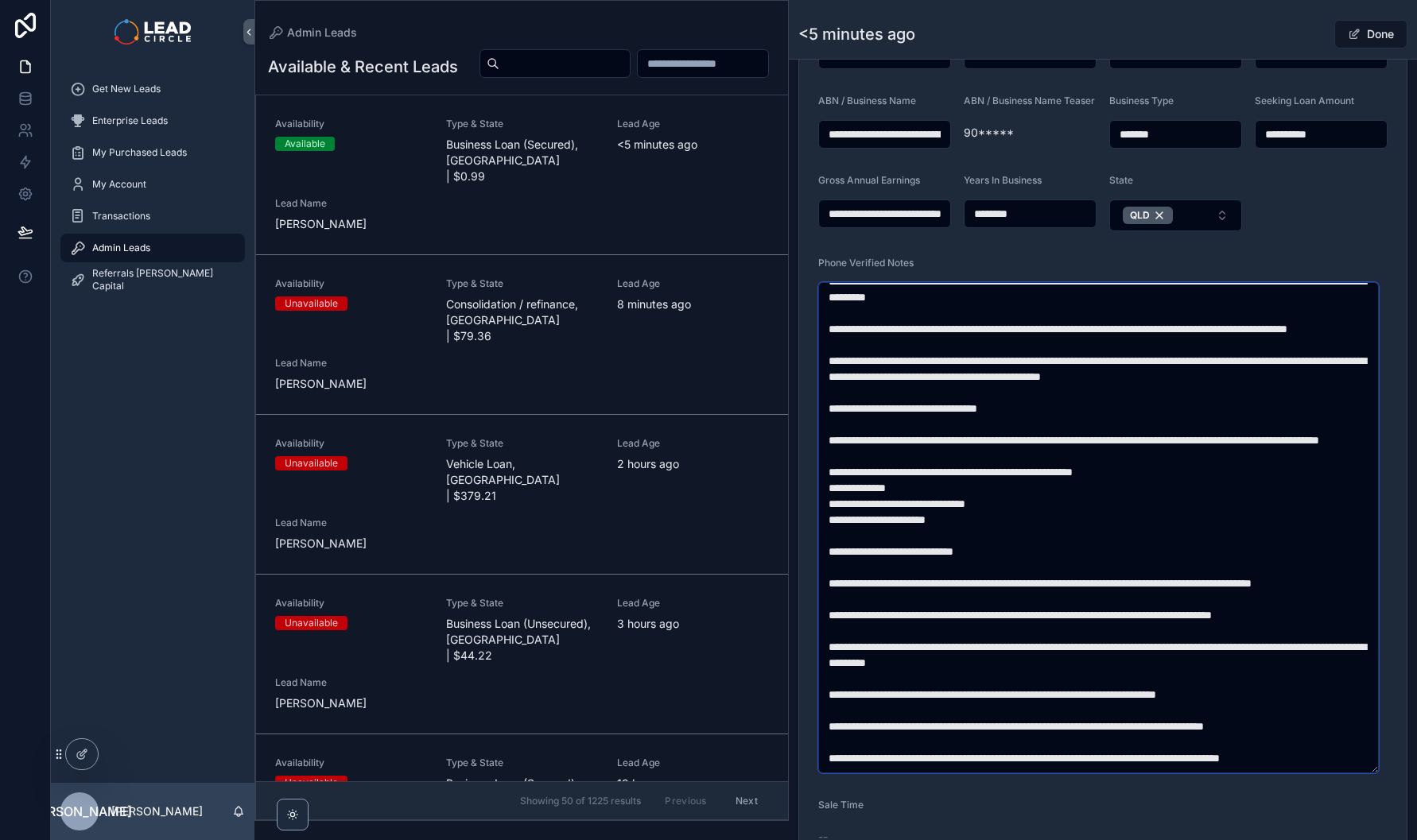
click at [1114, 565] on textarea "scrollable content" at bounding box center [1098, 527] width 561 height 491
drag, startPoint x: 1114, startPoint y: 565, endPoint x: 1150, endPoint y: 629, distance: 73.4
click at [1150, 629] on textarea "scrollable content" at bounding box center [1098, 527] width 561 height 491
drag, startPoint x: 959, startPoint y: 623, endPoint x: 1136, endPoint y: 623, distance: 177.0
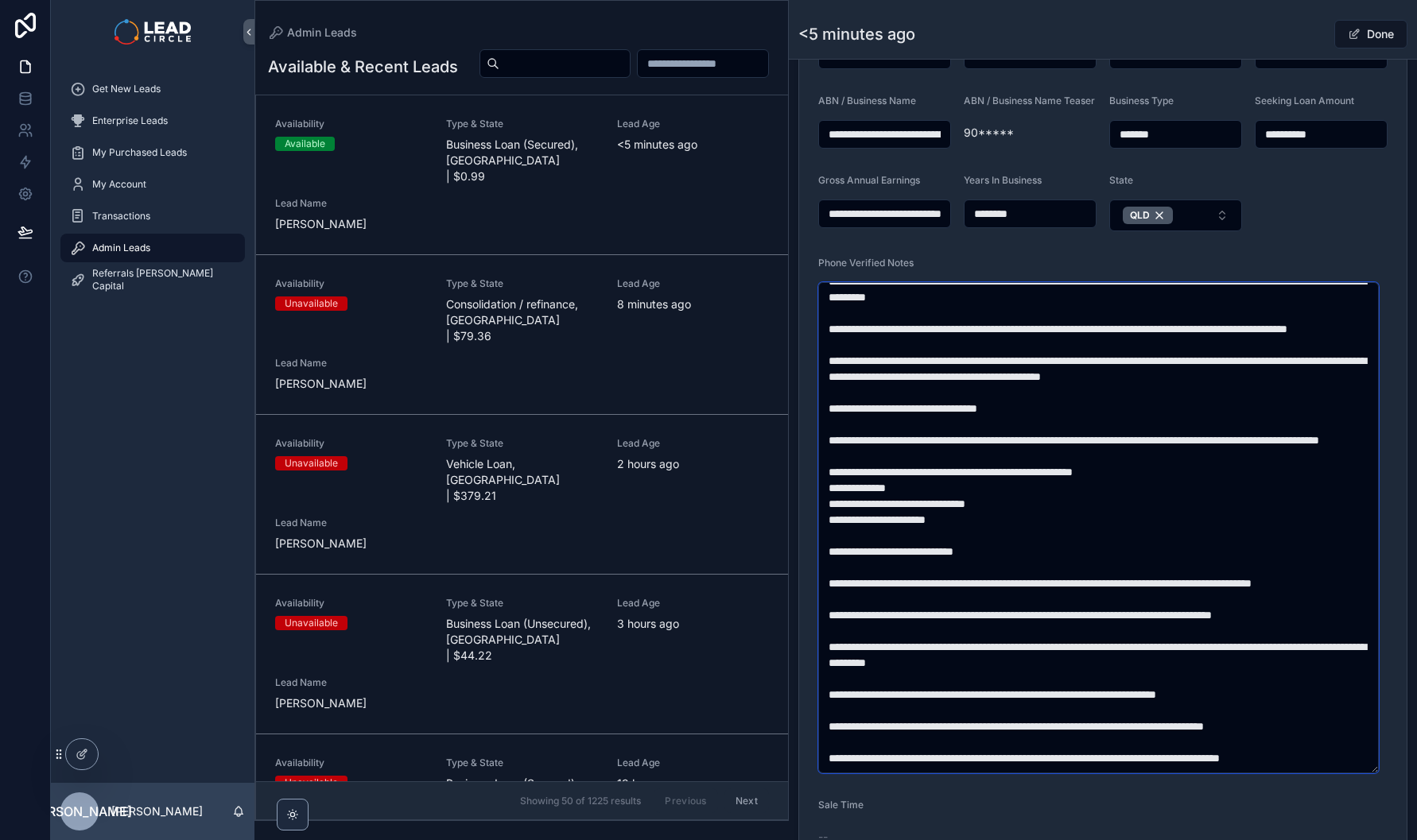
click at [1094, 623] on textarea "scrollable content" at bounding box center [1098, 527] width 561 height 491
click at [1136, 623] on textarea "scrollable content" at bounding box center [1098, 527] width 561 height 491
click at [1029, 621] on textarea "scrollable content" at bounding box center [1098, 527] width 561 height 491
drag, startPoint x: 1020, startPoint y: 623, endPoint x: 1234, endPoint y: 617, distance: 214.1
click at [1214, 621] on textarea "scrollable content" at bounding box center [1098, 527] width 561 height 491
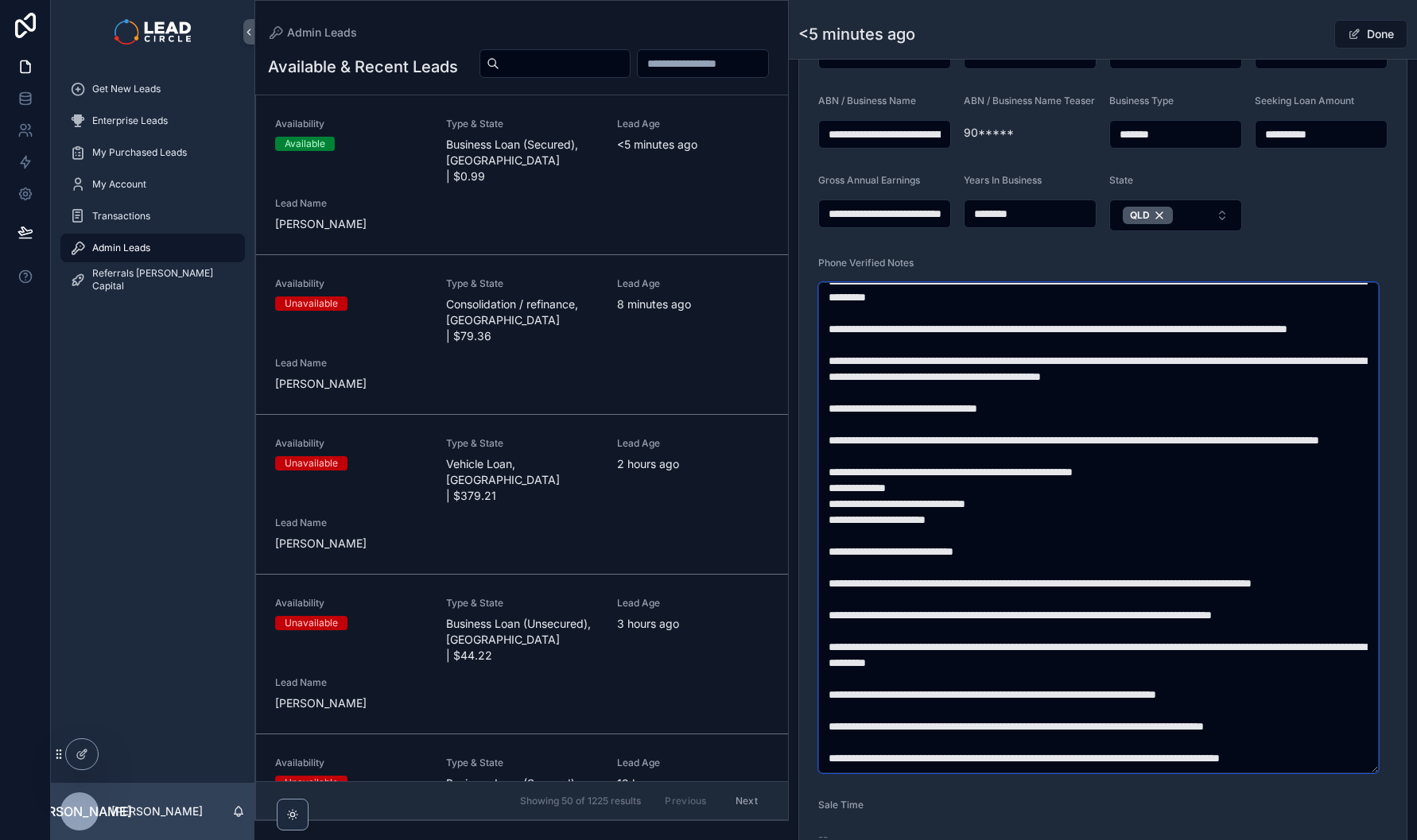
click at [1234, 617] on textarea "scrollable content" at bounding box center [1098, 527] width 561 height 491
drag, startPoint x: 1234, startPoint y: 617, endPoint x: 1105, endPoint y: 617, distance: 129.0
click at [1111, 617] on textarea "scrollable content" at bounding box center [1098, 527] width 561 height 491
click at [1105, 617] on textarea "scrollable content" at bounding box center [1098, 527] width 561 height 491
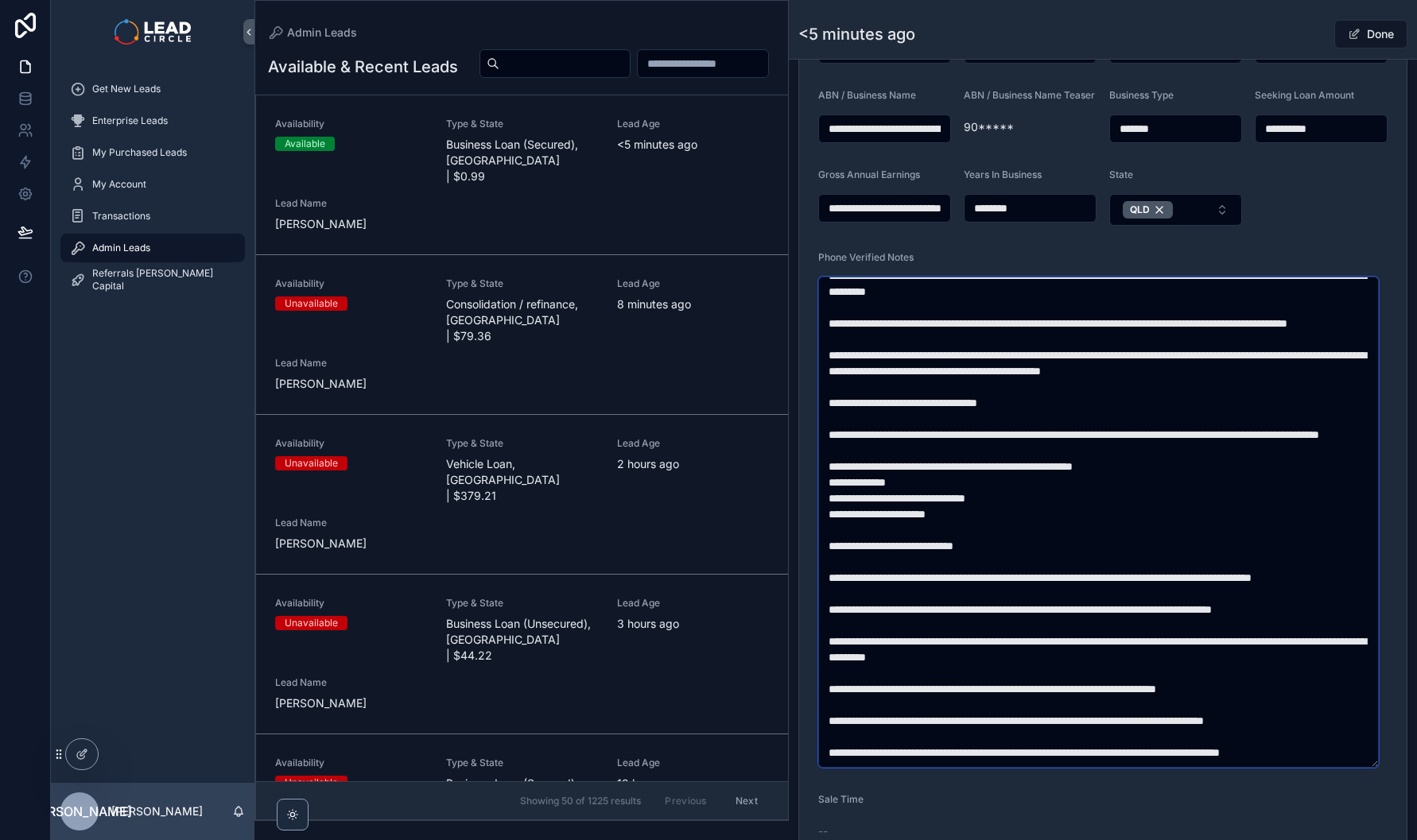
scroll to position [438, 0]
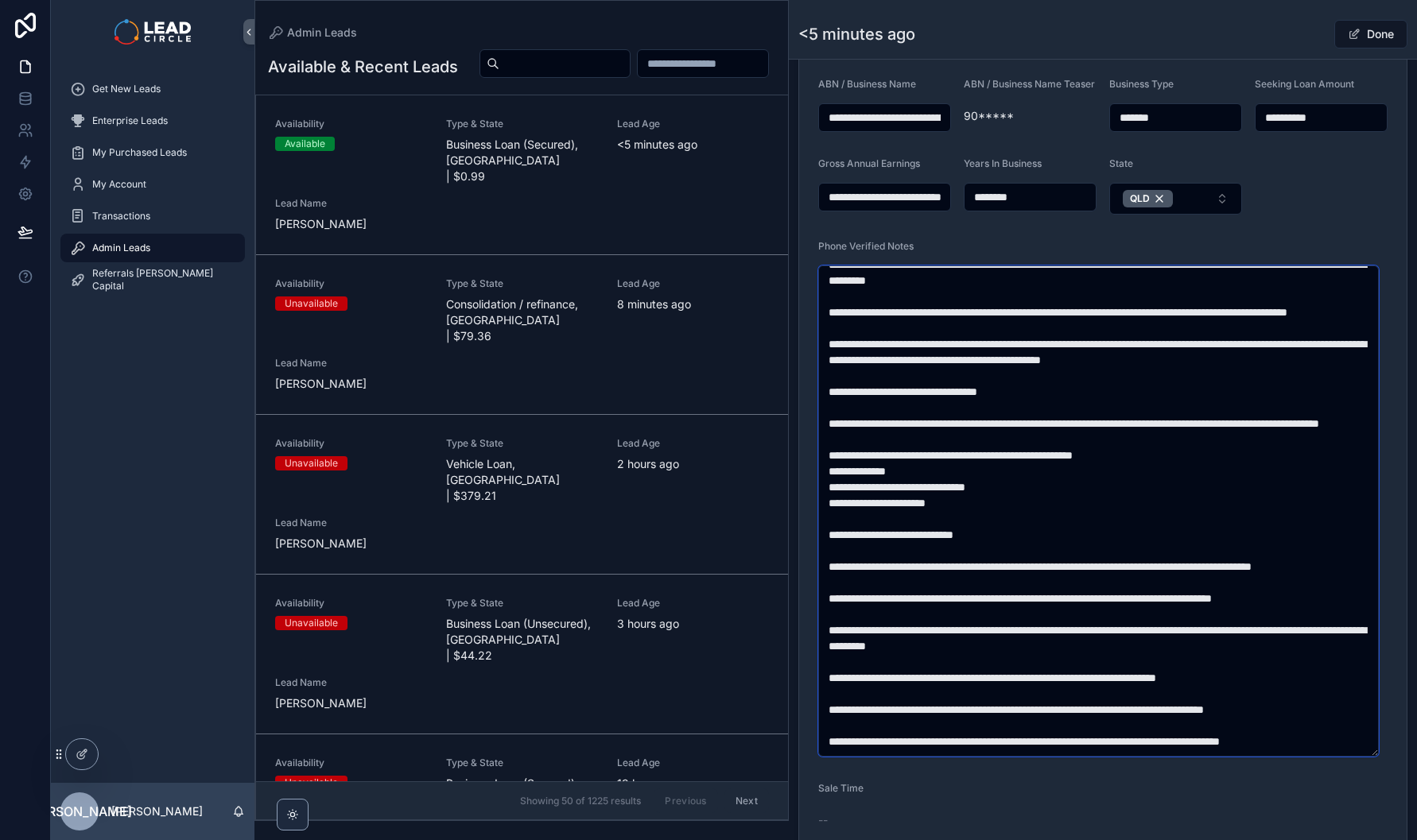
drag, startPoint x: 1030, startPoint y: 639, endPoint x: 1125, endPoint y: 657, distance: 96.7
click at [1120, 656] on textarea "scrollable content" at bounding box center [1098, 511] width 561 height 491
click at [1143, 657] on textarea "scrollable content" at bounding box center [1098, 511] width 561 height 491
drag, startPoint x: 1150, startPoint y: 656, endPoint x: 1054, endPoint y: 642, distance: 97.0
click at [1054, 642] on textarea "scrollable content" at bounding box center [1098, 511] width 561 height 491
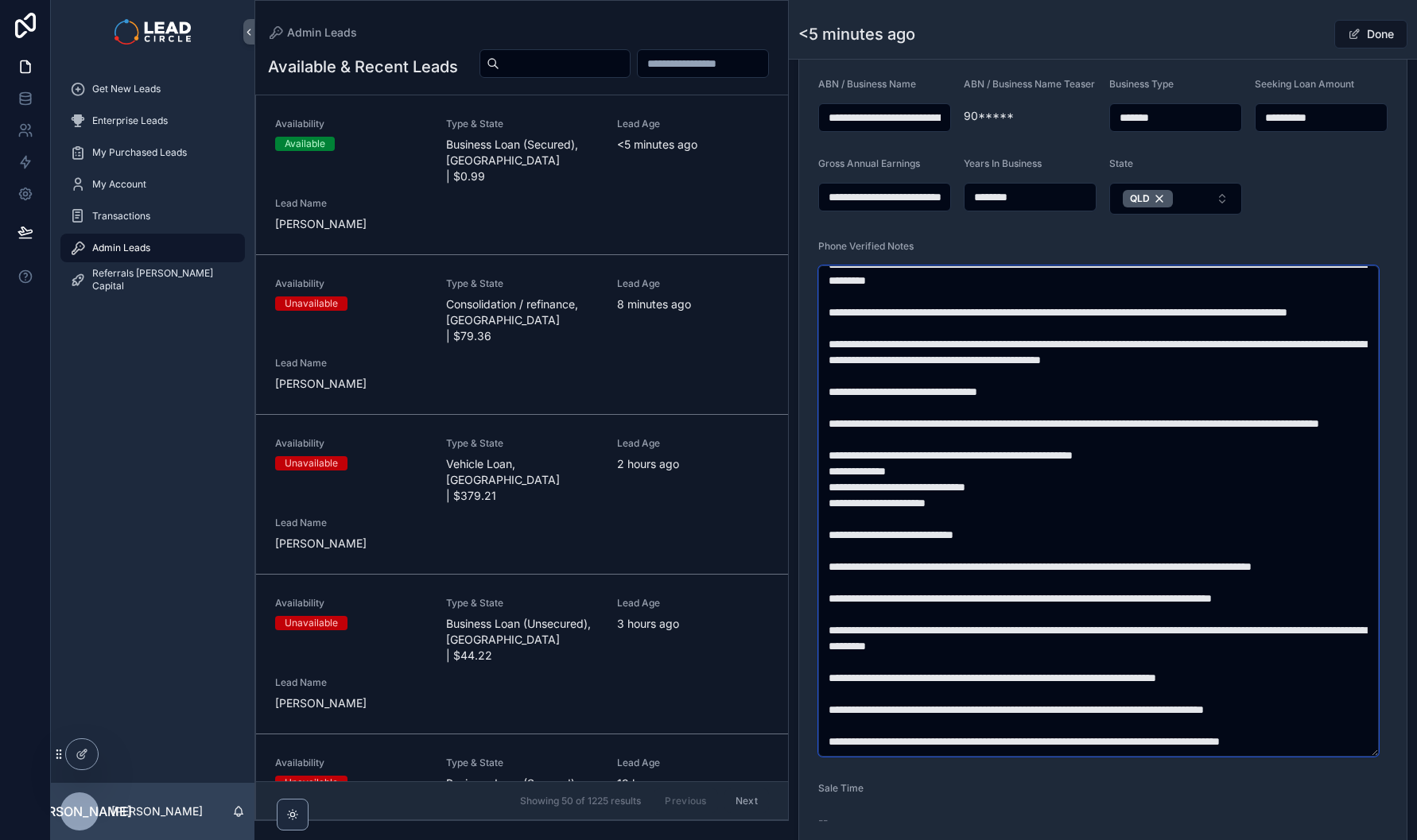
click at [1054, 642] on textarea "scrollable content" at bounding box center [1098, 511] width 561 height 491
drag, startPoint x: 1059, startPoint y: 639, endPoint x: 1165, endPoint y: 657, distance: 107.5
click at [1155, 657] on textarea "scrollable content" at bounding box center [1098, 511] width 561 height 491
click at [1165, 657] on textarea "scrollable content" at bounding box center [1098, 511] width 561 height 491
drag, startPoint x: 1048, startPoint y: 640, endPoint x: 1078, endPoint y: 644, distance: 30.3
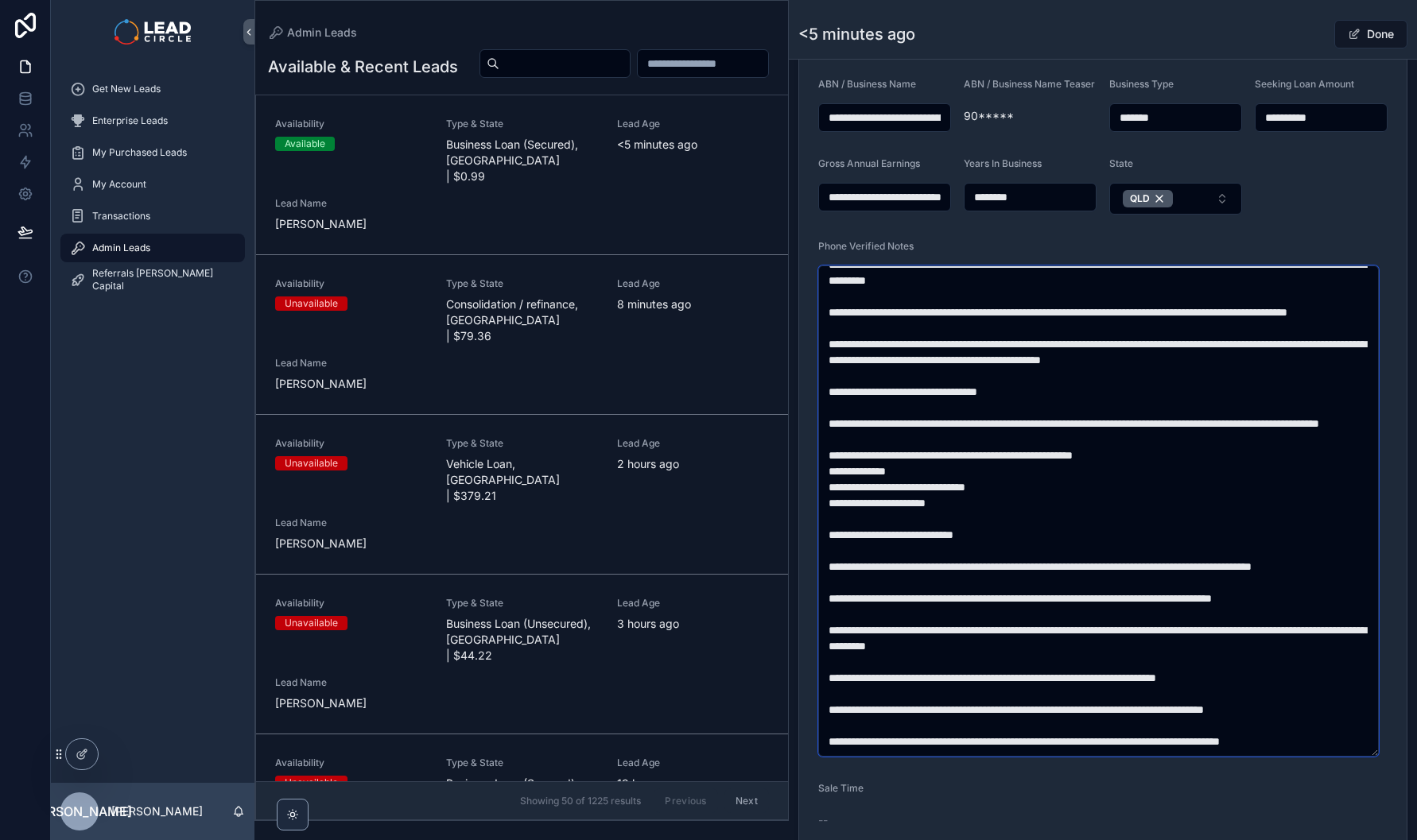
click at [1048, 639] on textarea "scrollable content" at bounding box center [1098, 511] width 561 height 491
drag, startPoint x: 887, startPoint y: 653, endPoint x: 1243, endPoint y: 657, distance: 356.0
click at [1227, 657] on textarea "scrollable content" at bounding box center [1098, 511] width 561 height 491
click at [1243, 657] on textarea "scrollable content" at bounding box center [1098, 511] width 561 height 491
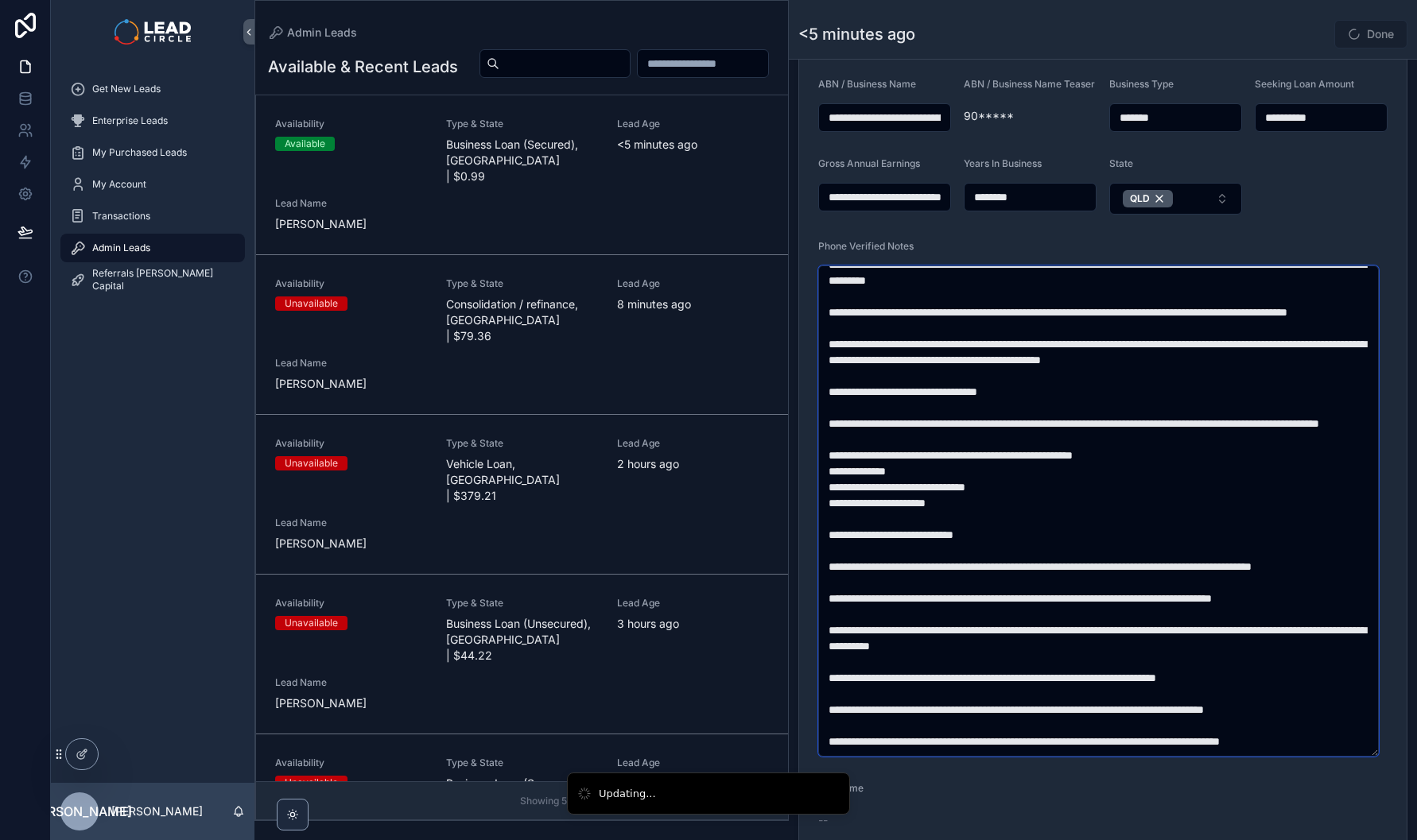
click at [1059, 652] on textarea "scrollable content" at bounding box center [1098, 511] width 561 height 491
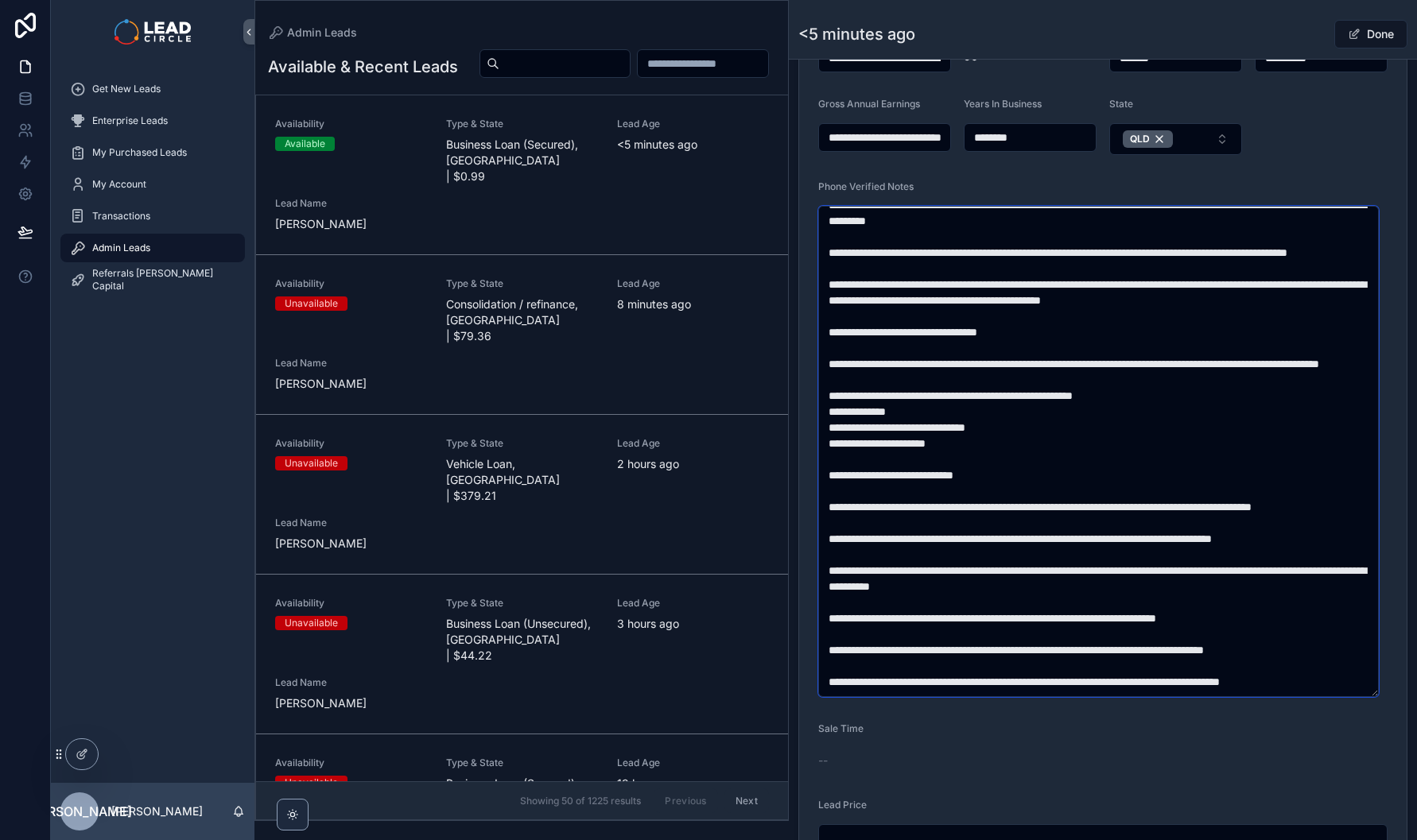
scroll to position [531, 0]
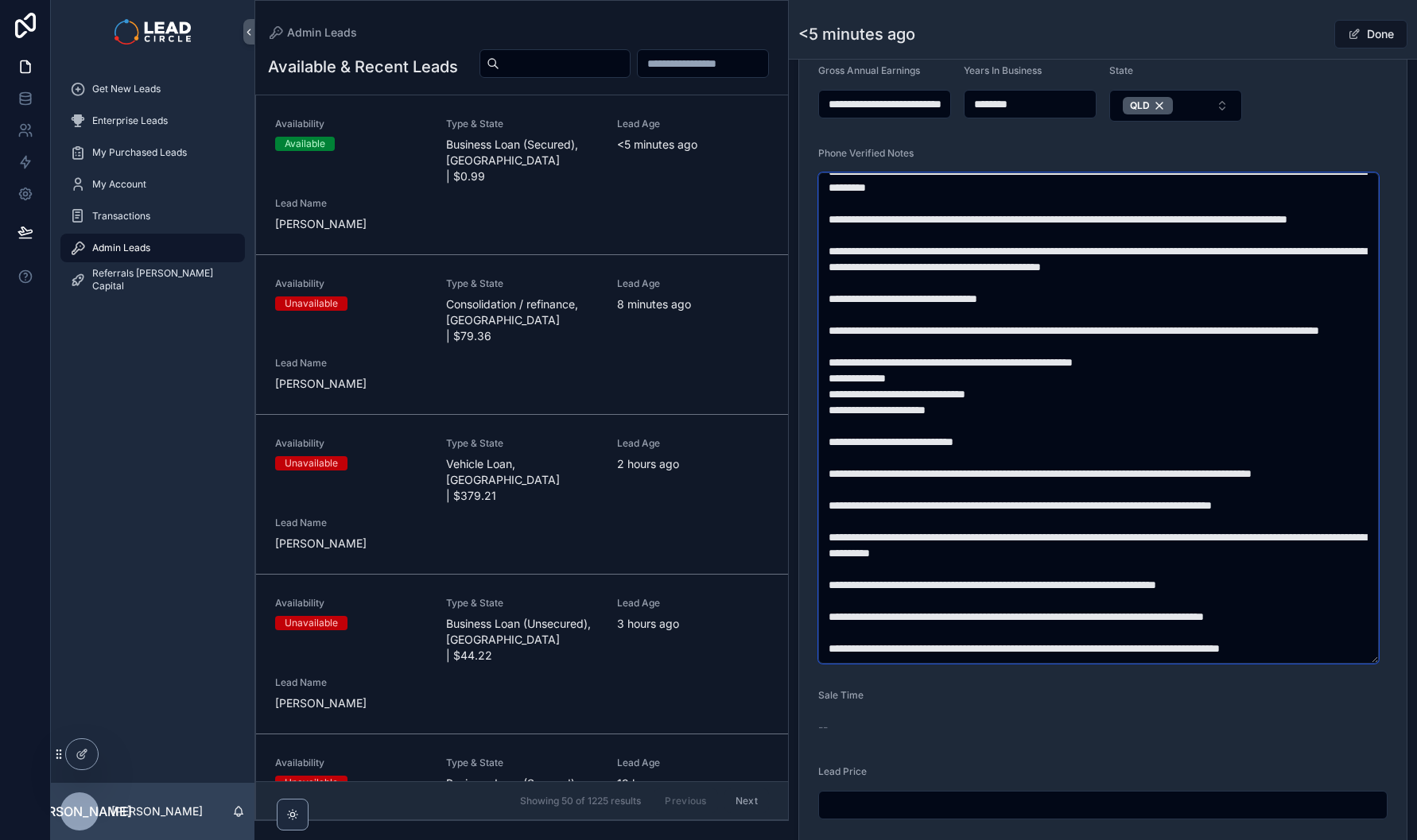
drag, startPoint x: 982, startPoint y: 600, endPoint x: 1174, endPoint y: 591, distance: 192.2
click at [1165, 591] on textarea "scrollable content" at bounding box center [1098, 417] width 561 height 491
click at [1174, 591] on textarea "scrollable content" at bounding box center [1098, 417] width 561 height 491
drag, startPoint x: 1124, startPoint y: 591, endPoint x: 1027, endPoint y: 591, distance: 97.0
click at [1038, 591] on textarea "scrollable content" at bounding box center [1098, 417] width 561 height 491
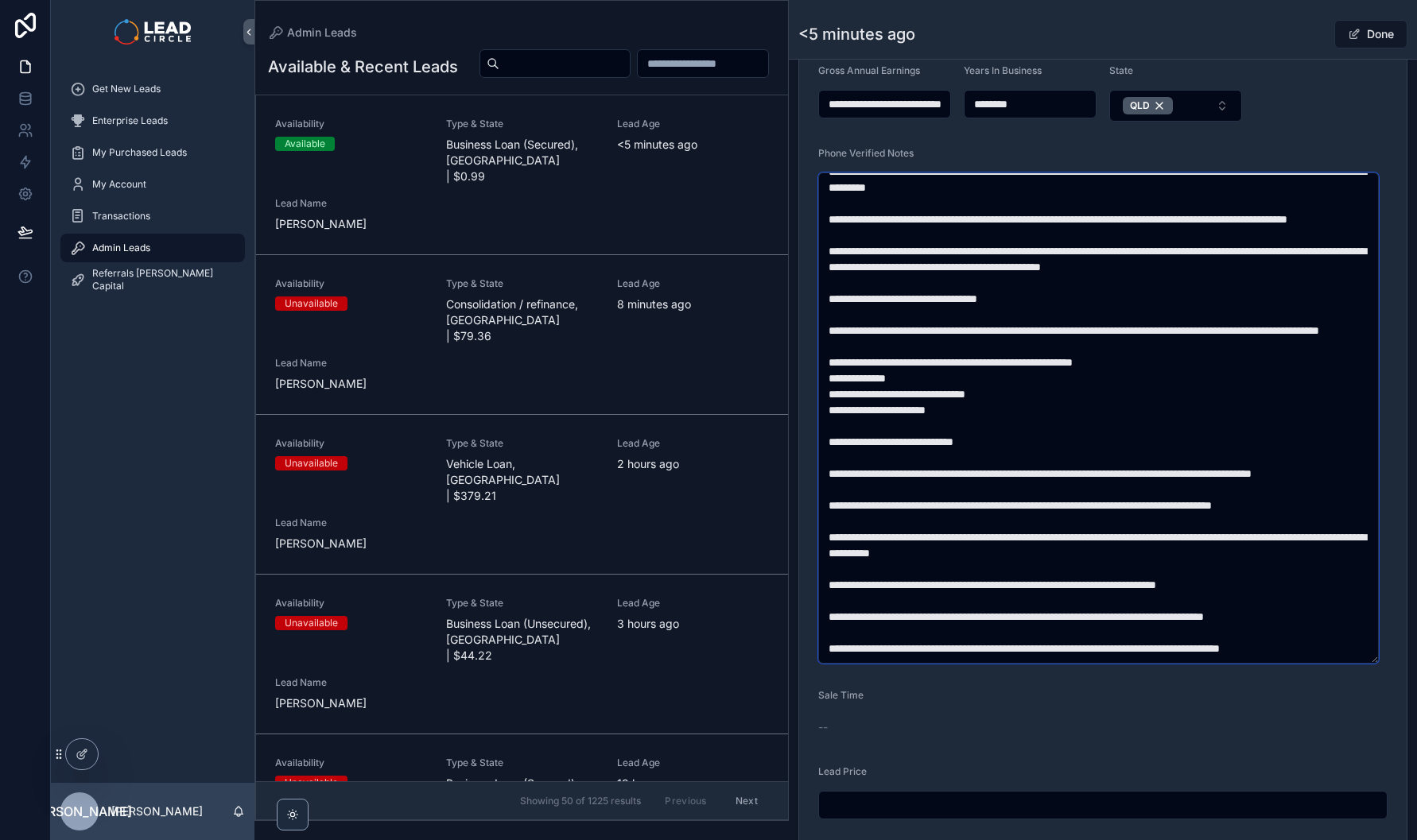
click at [1027, 591] on textarea "scrollable content" at bounding box center [1098, 417] width 561 height 491
drag, startPoint x: 1114, startPoint y: 603, endPoint x: 1204, endPoint y: 609, distance: 90.2
click at [1192, 609] on textarea "scrollable content" at bounding box center [1098, 417] width 561 height 491
click at [1204, 609] on textarea "scrollable content" at bounding box center [1098, 417] width 561 height 491
drag, startPoint x: 1150, startPoint y: 623, endPoint x: 1072, endPoint y: 623, distance: 78.0
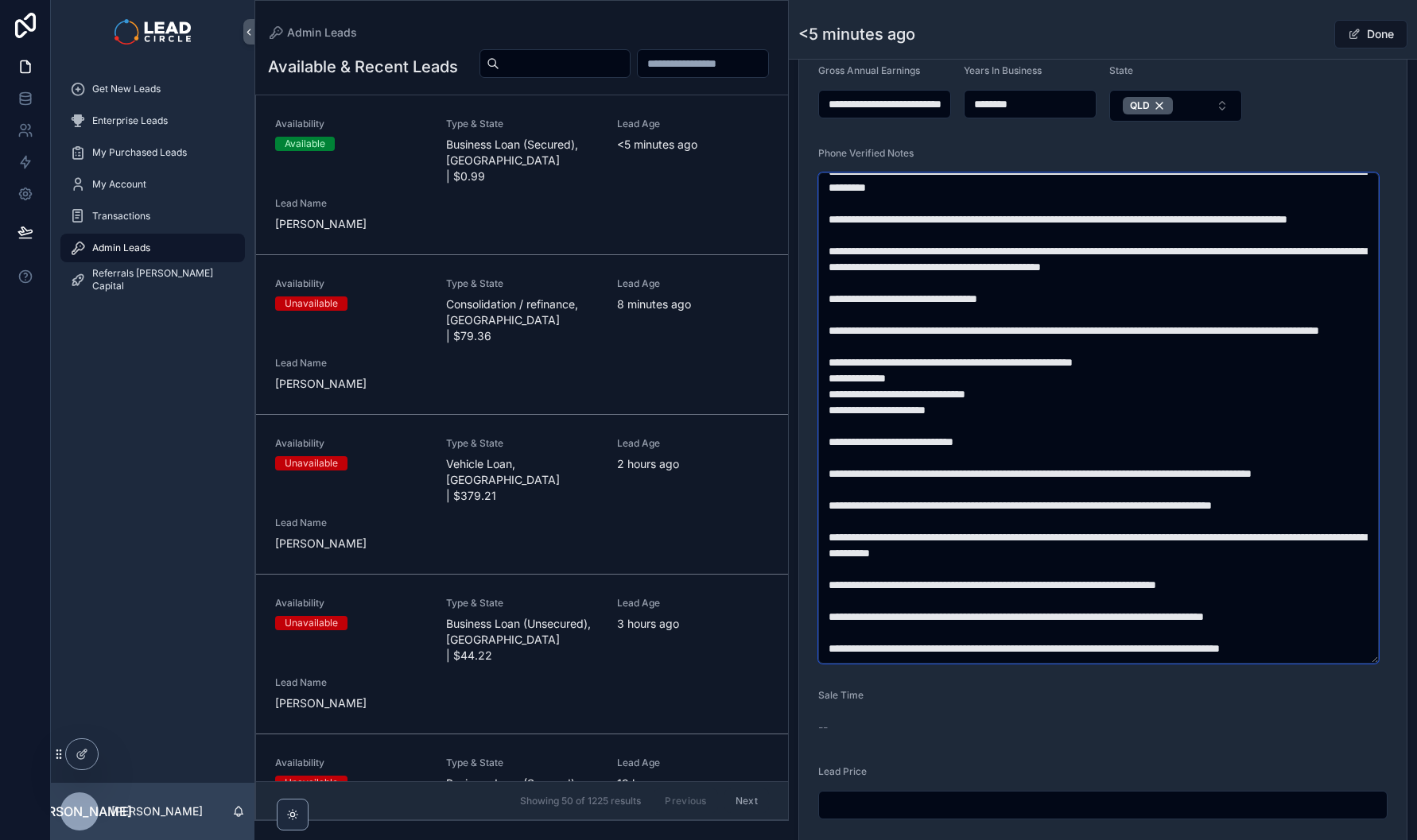
click at [1078, 623] on textarea "scrollable content" at bounding box center [1098, 417] width 561 height 491
click at [1072, 623] on textarea "scrollable content" at bounding box center [1098, 417] width 561 height 491
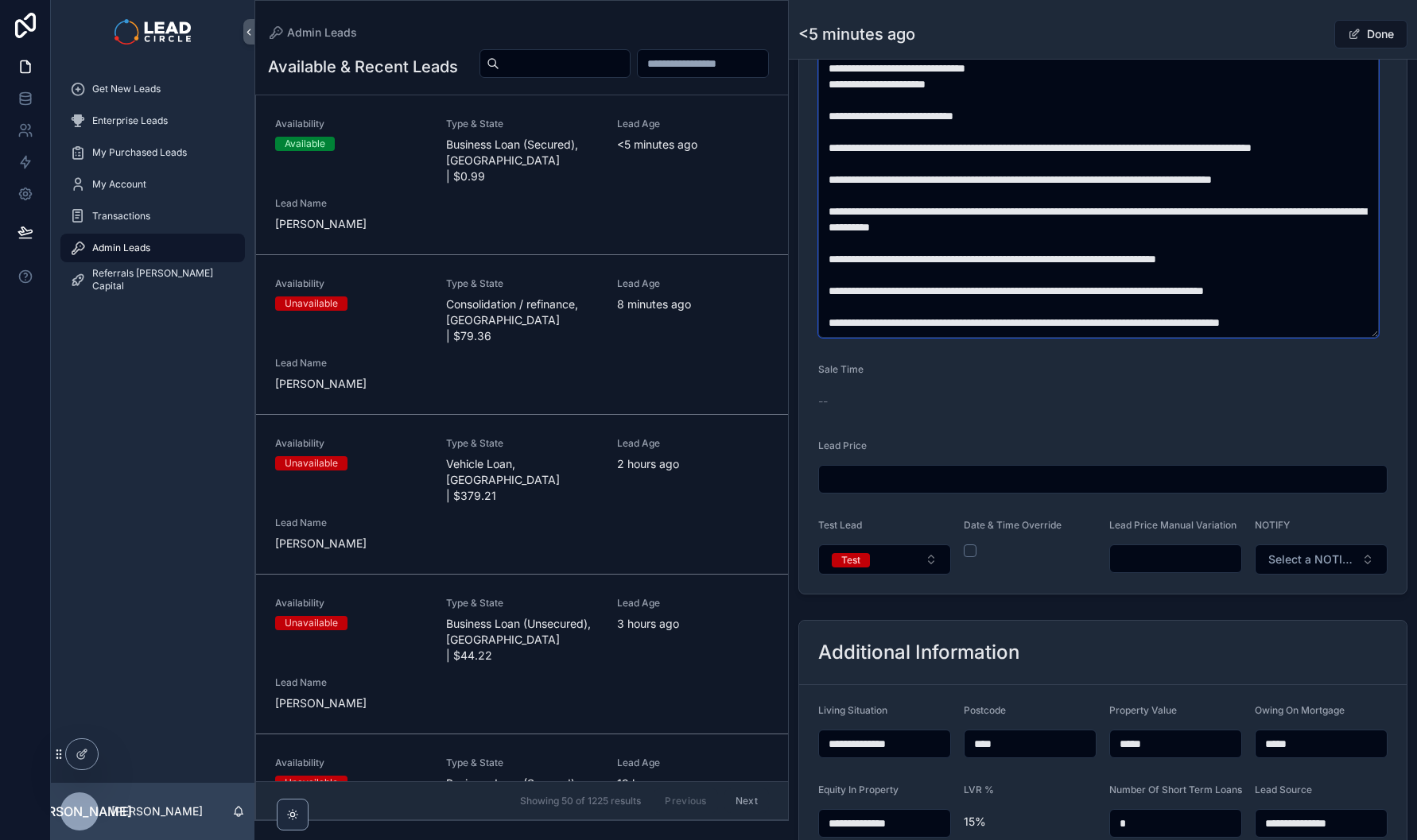
type textarea "**********"
click at [1200, 568] on input "scrollable content" at bounding box center [1175, 559] width 131 height 22
click at [1167, 601] on div "**********" at bounding box center [1102, 4] width 628 height 1193
click at [1135, 567] on input "*******" at bounding box center [1175, 559] width 131 height 22
click at [1138, 594] on form "**********" at bounding box center [1102, 36] width 608 height 1114
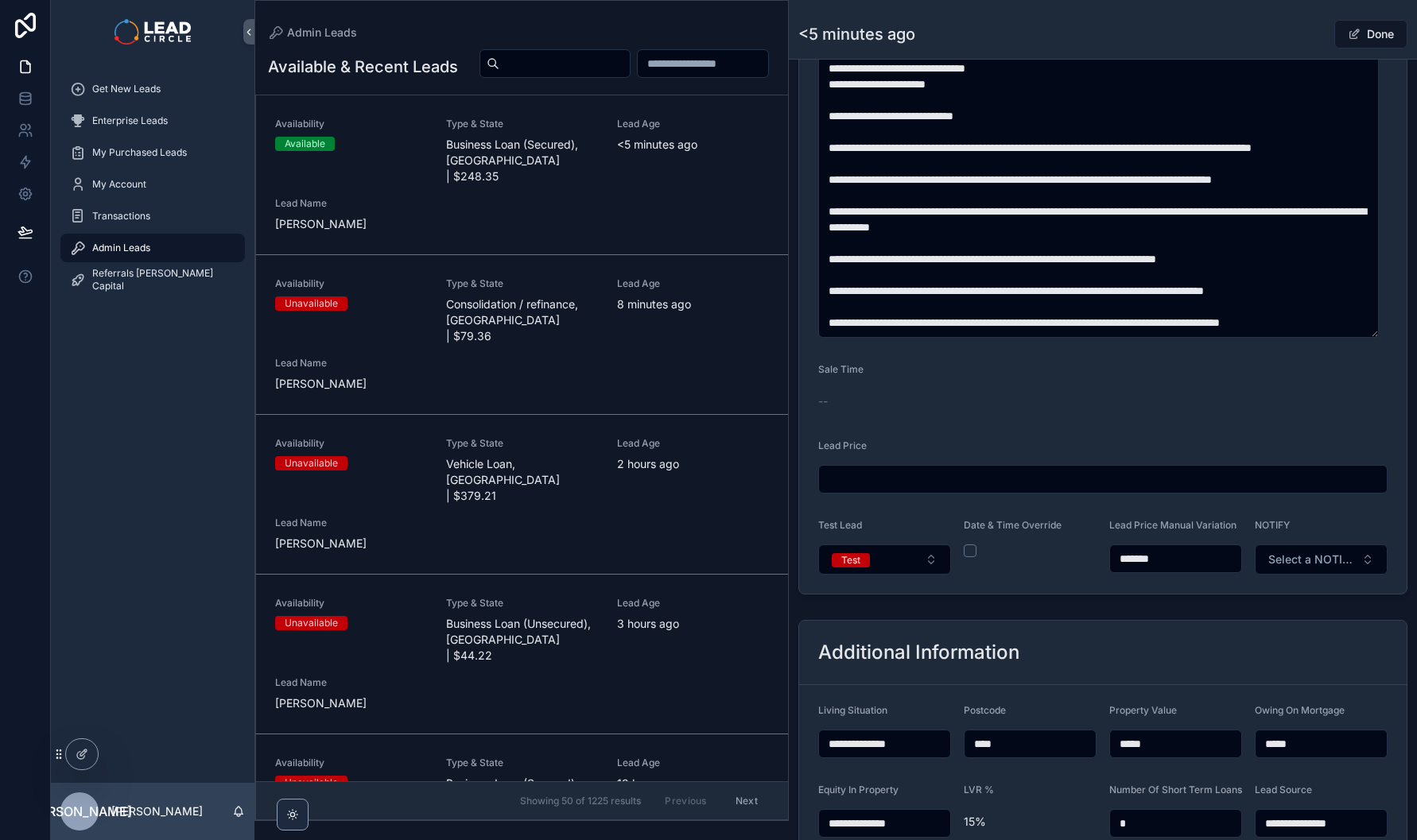
click at [1138, 569] on input "*******" at bounding box center [1175, 559] width 131 height 22
type input "*******"
click at [1191, 594] on form "**********" at bounding box center [1102, 36] width 608 height 1114
click at [914, 570] on button "Test" at bounding box center [884, 559] width 133 height 30
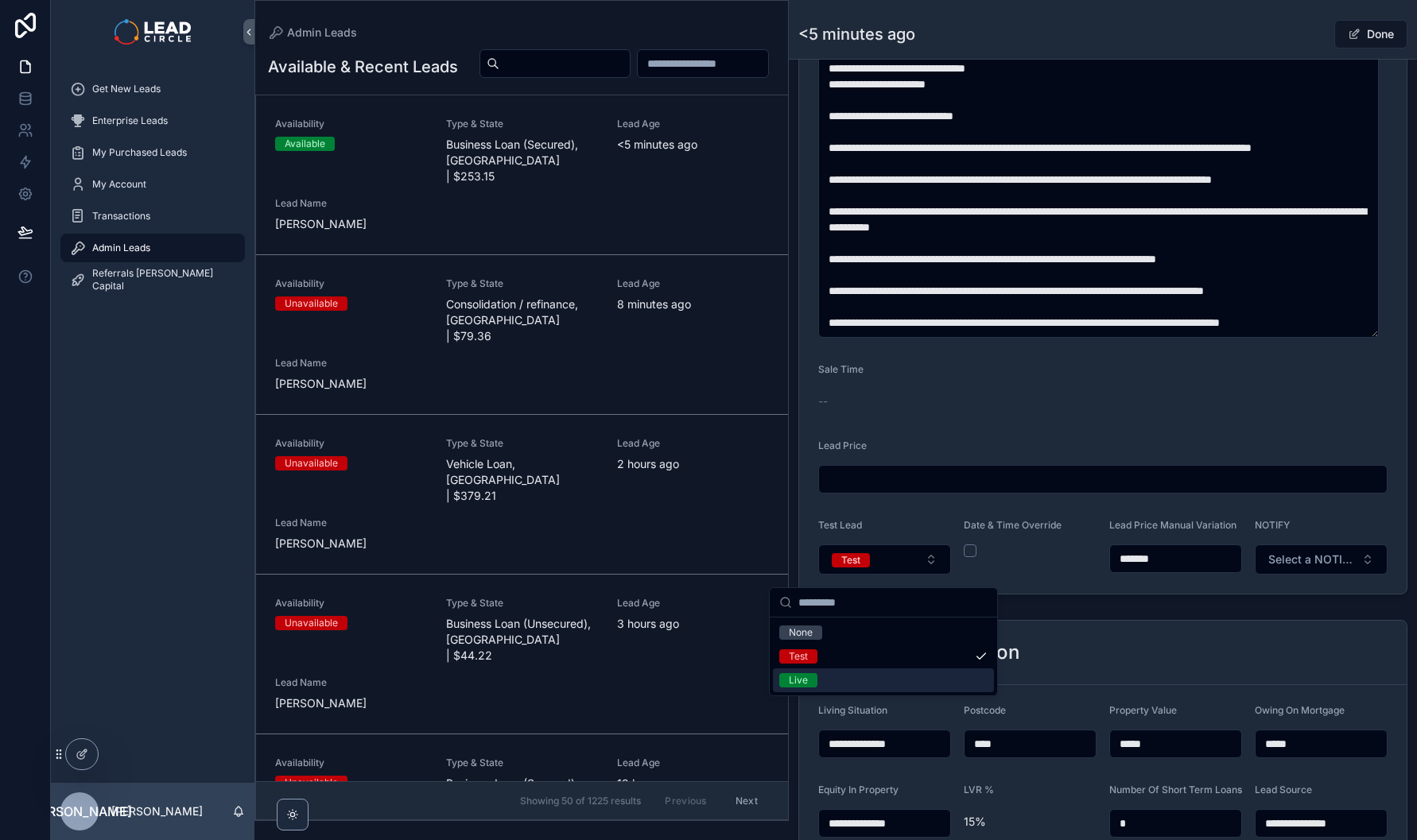
click at [905, 671] on div "Live" at bounding box center [884, 681] width 221 height 24
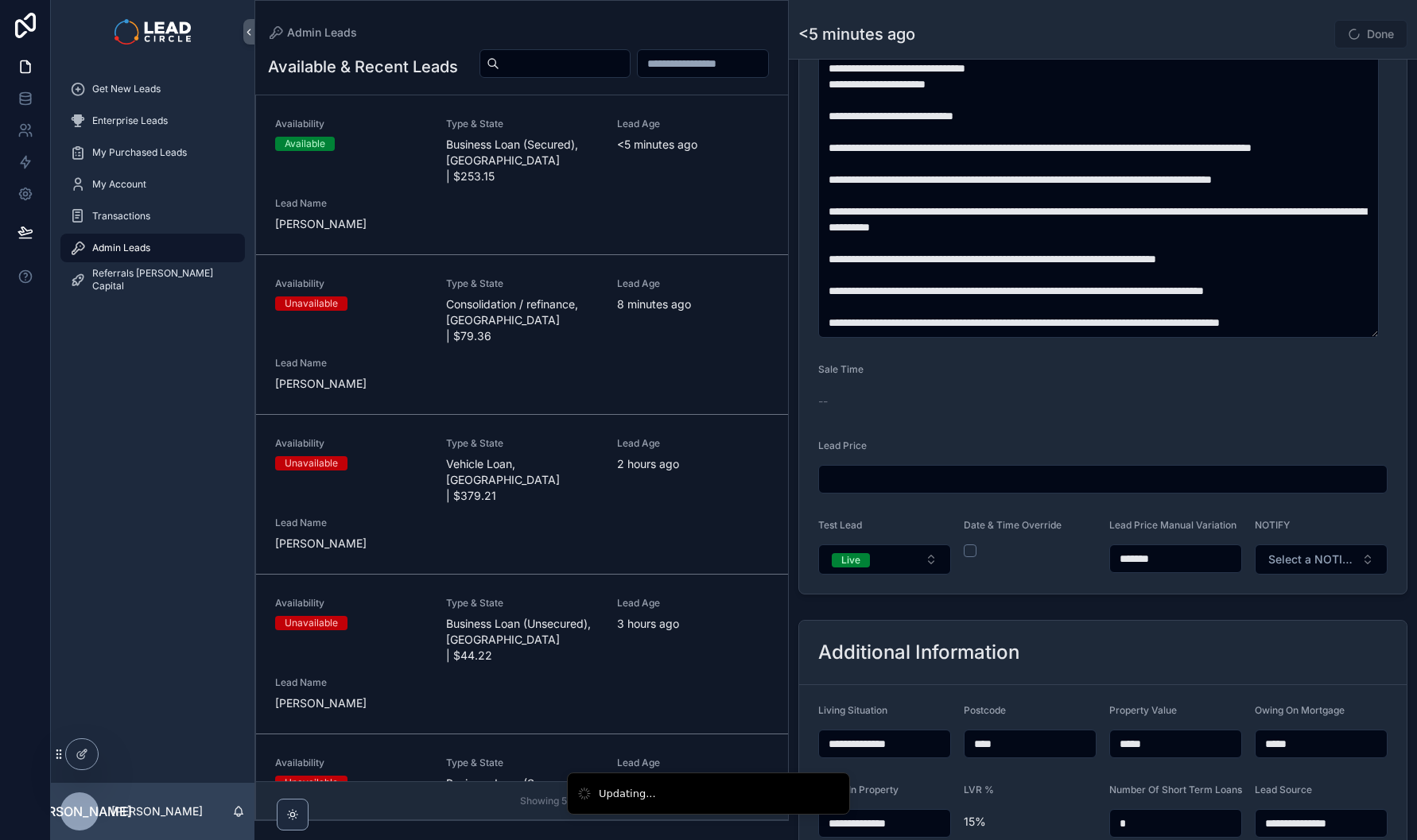
click at [1300, 567] on span "Select a NOTIFY" at bounding box center [1311, 560] width 87 height 16
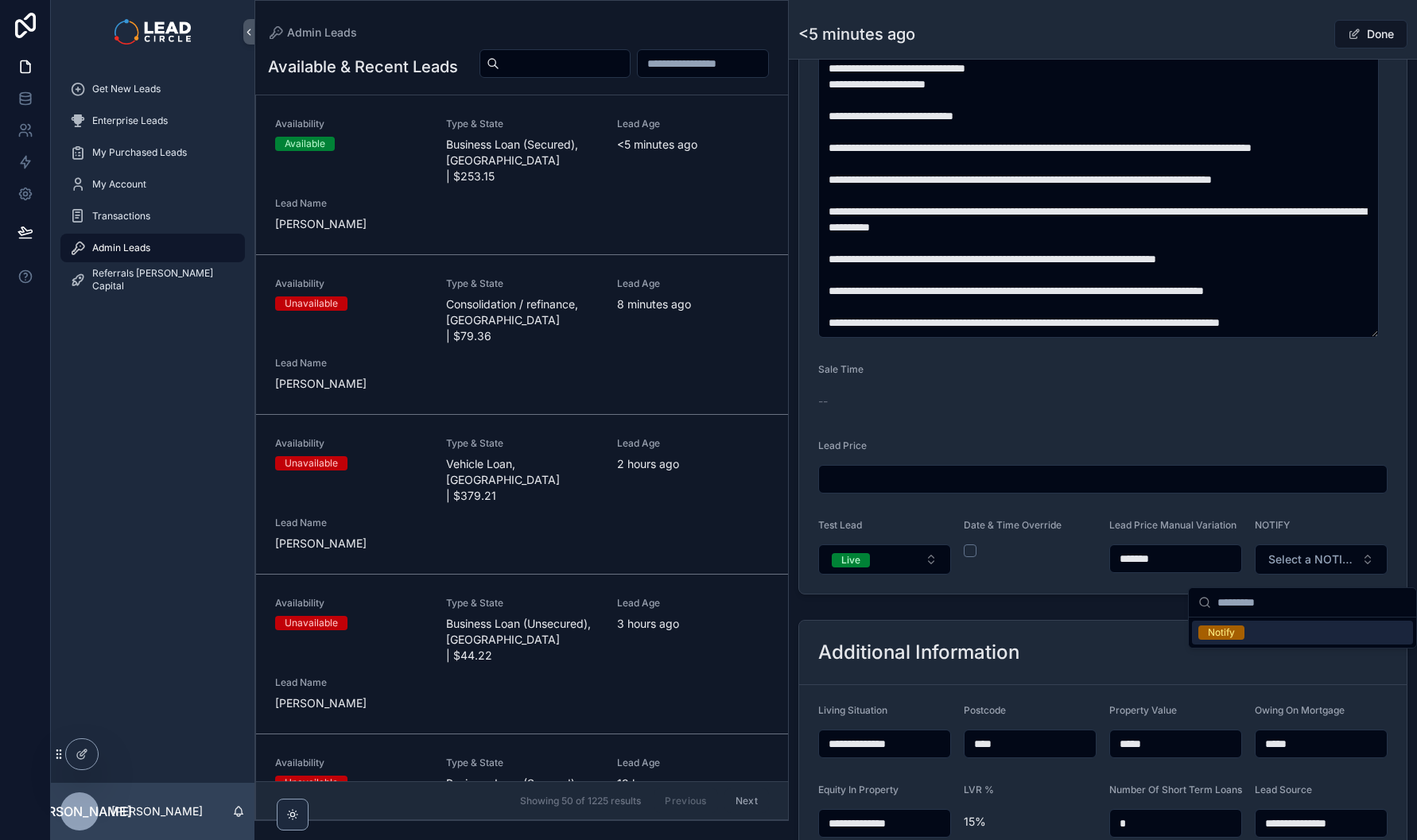
click at [1264, 639] on div "Notify" at bounding box center [1302, 633] width 221 height 24
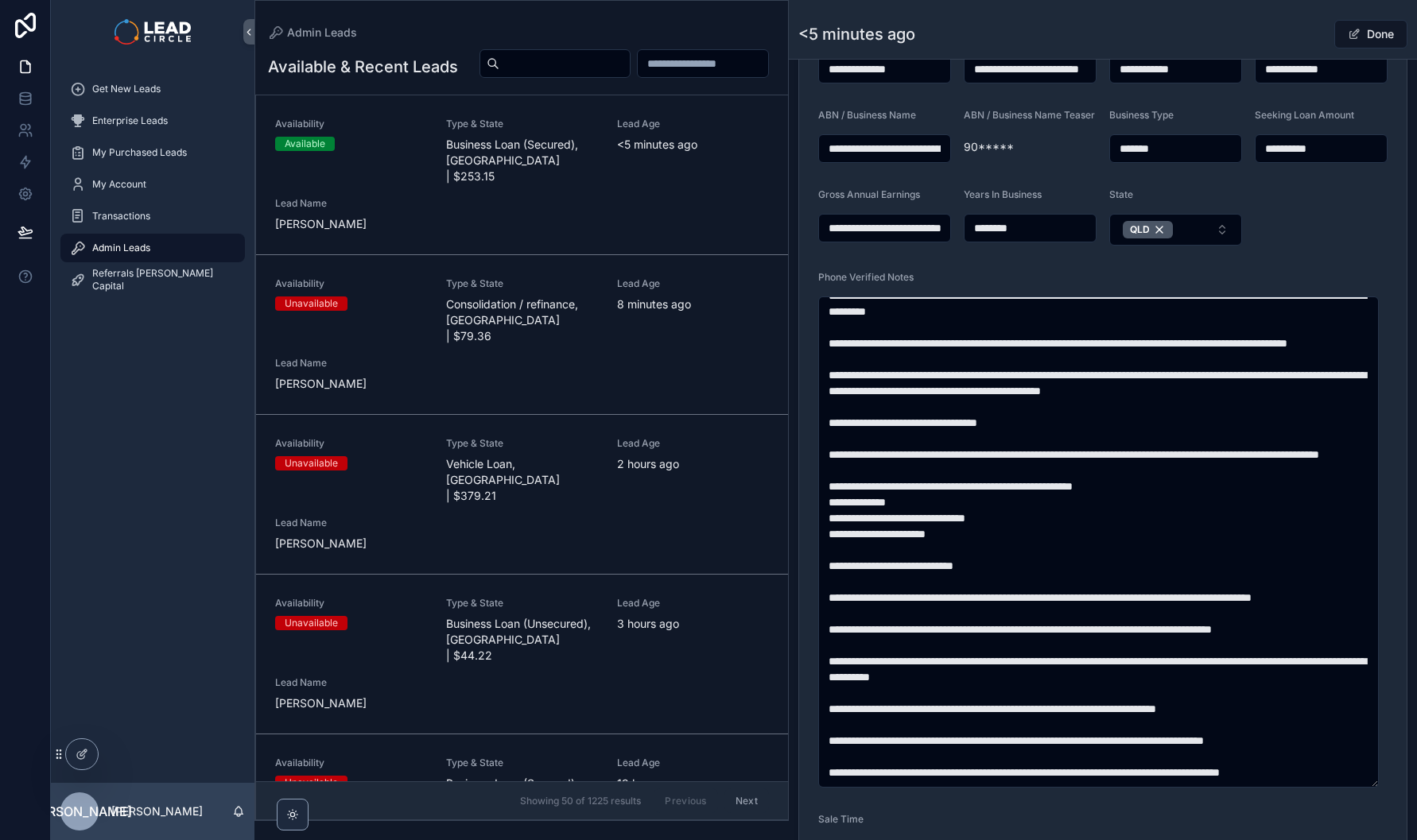
scroll to position [296, 0]
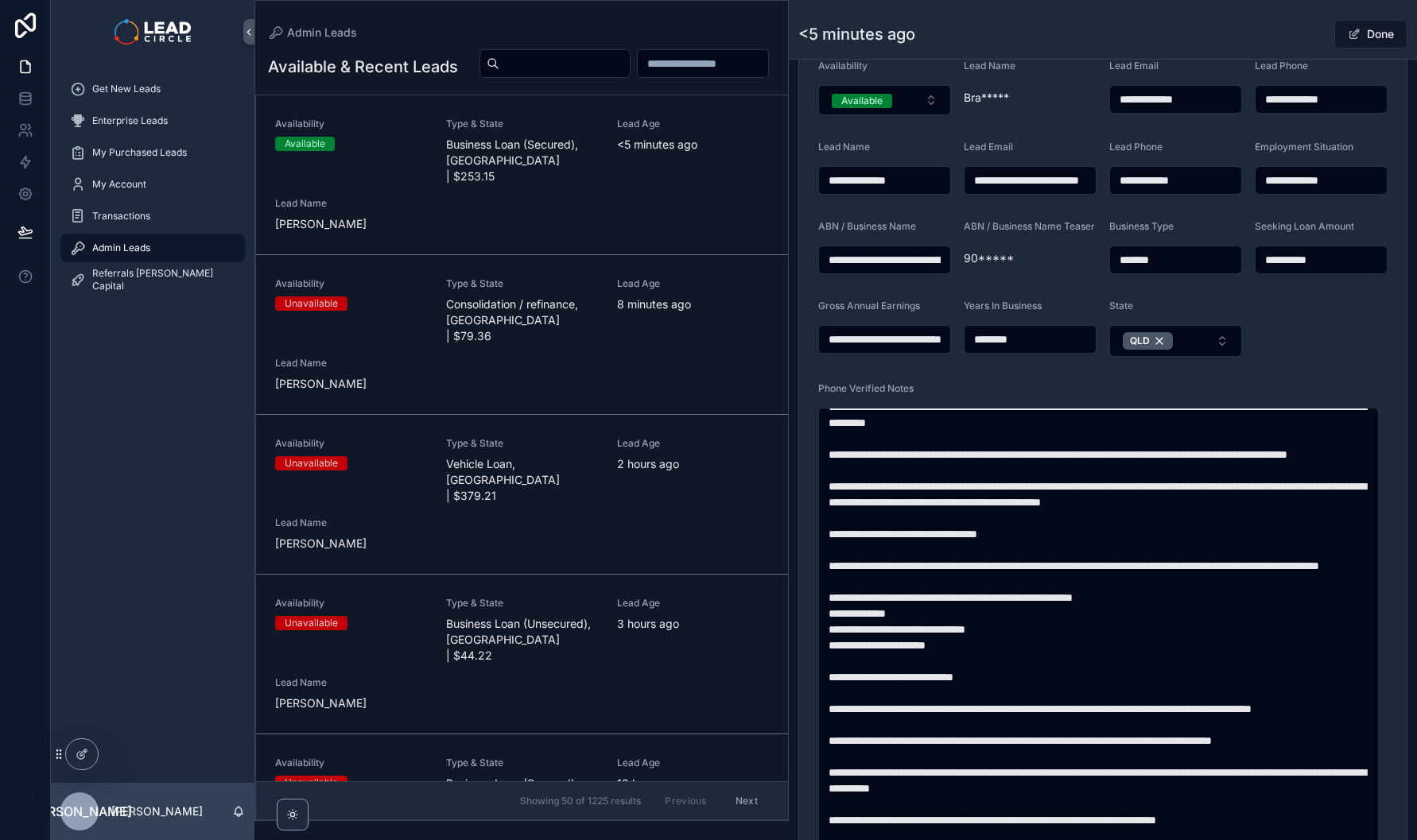
click at [1371, 38] on button "Done" at bounding box center [1370, 33] width 73 height 28
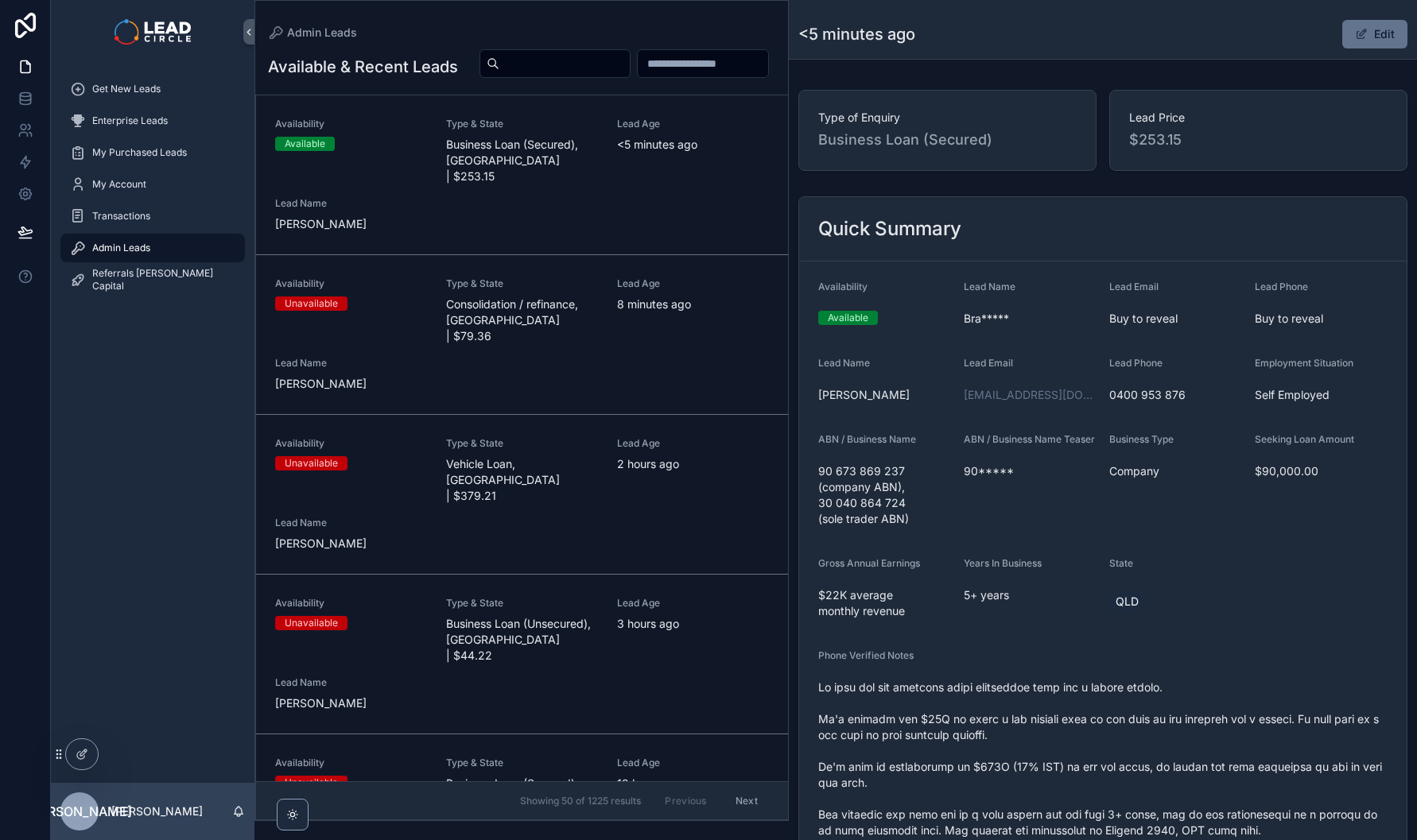
scroll to position [0, 0]
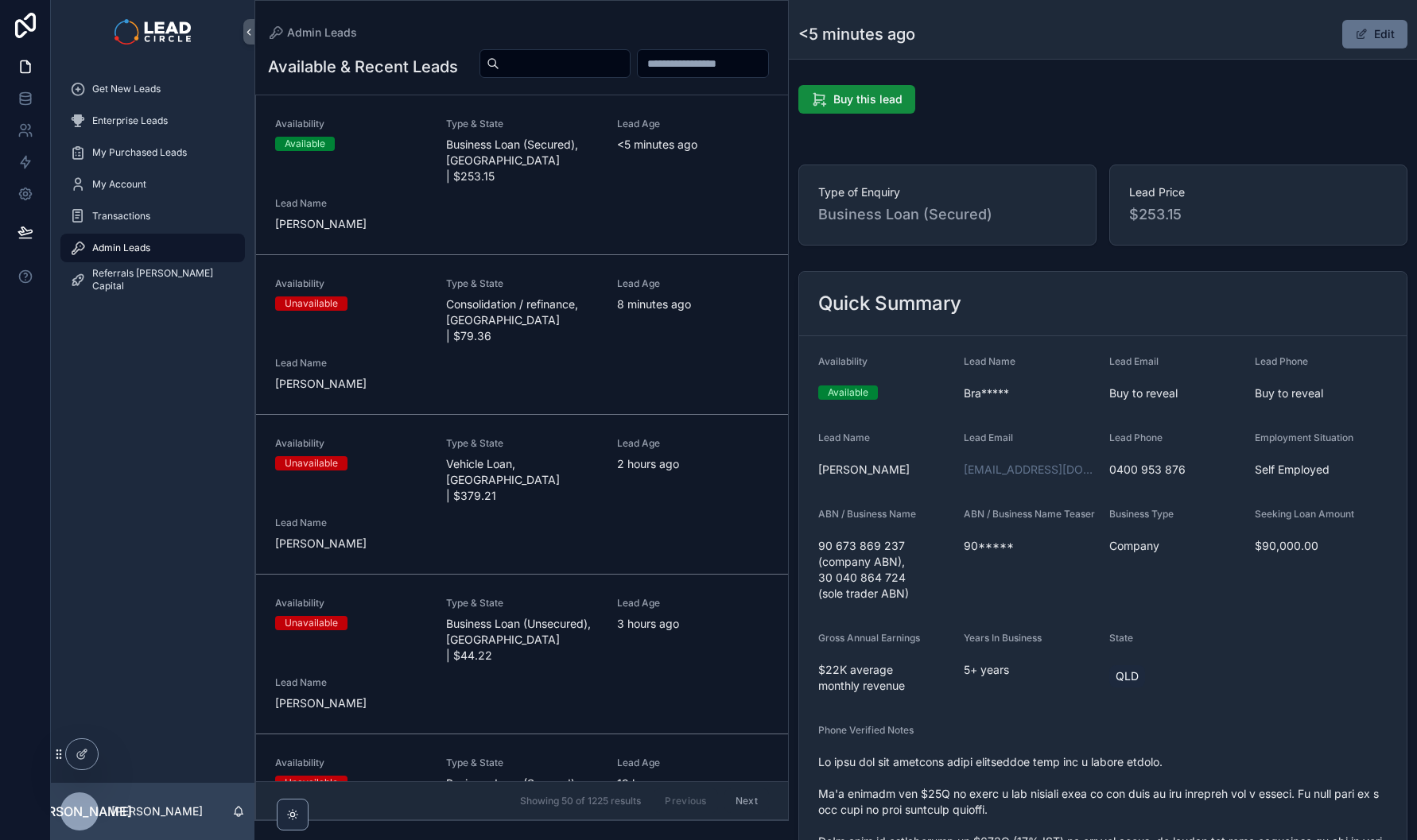
click at [165, 88] on div "Get New Leads" at bounding box center [153, 89] width 165 height 26
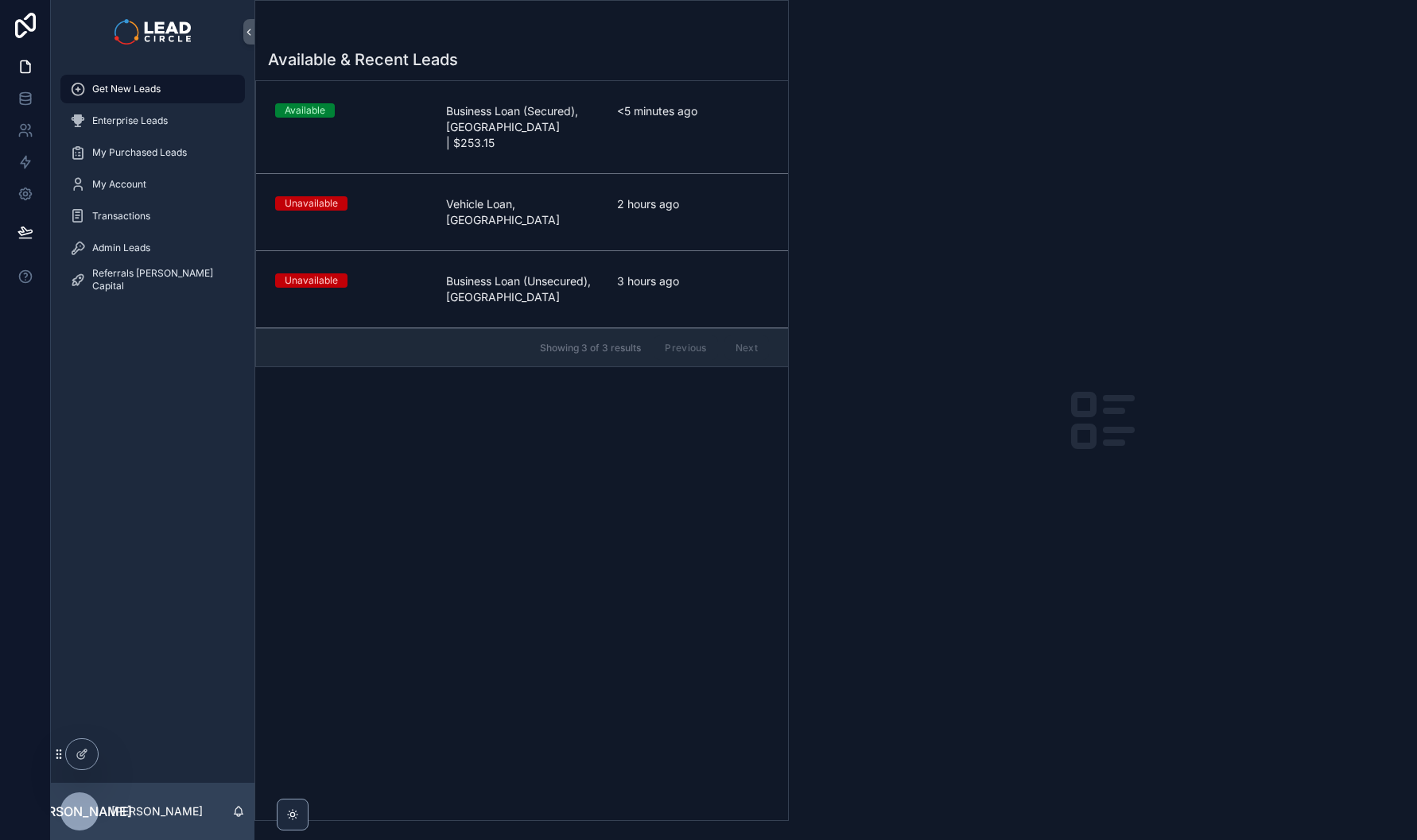
click at [544, 99] on link "Available Business Loan (Secured), [GEOGRAPHIC_DATA] | $253.15 <5 minutes ago" at bounding box center [522, 128] width 532 height 93
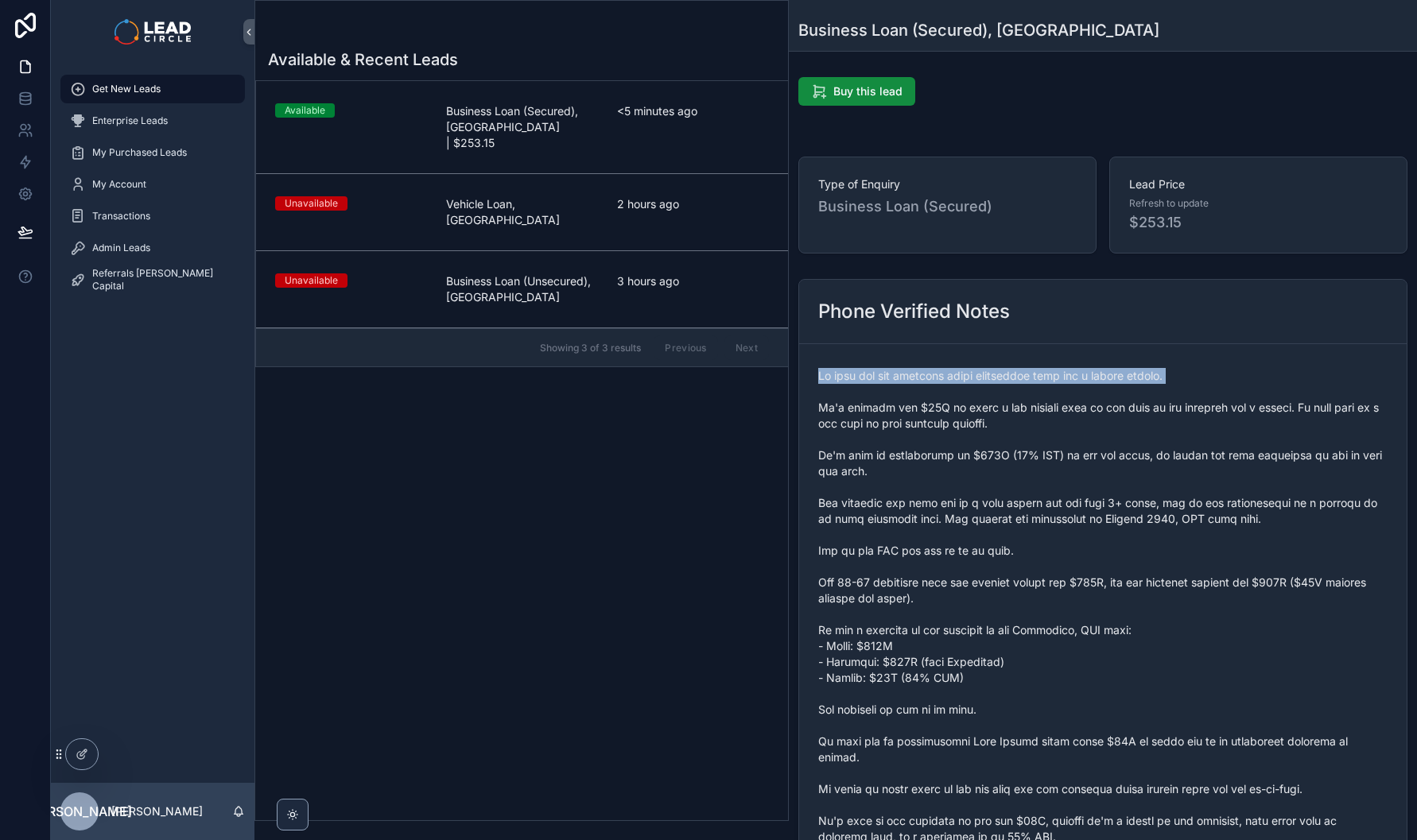
click at [1163, 553] on form "scrollable content" at bounding box center [1102, 654] width 608 height 620
click at [1166, 555] on span "scrollable content" at bounding box center [1102, 654] width 569 height 573
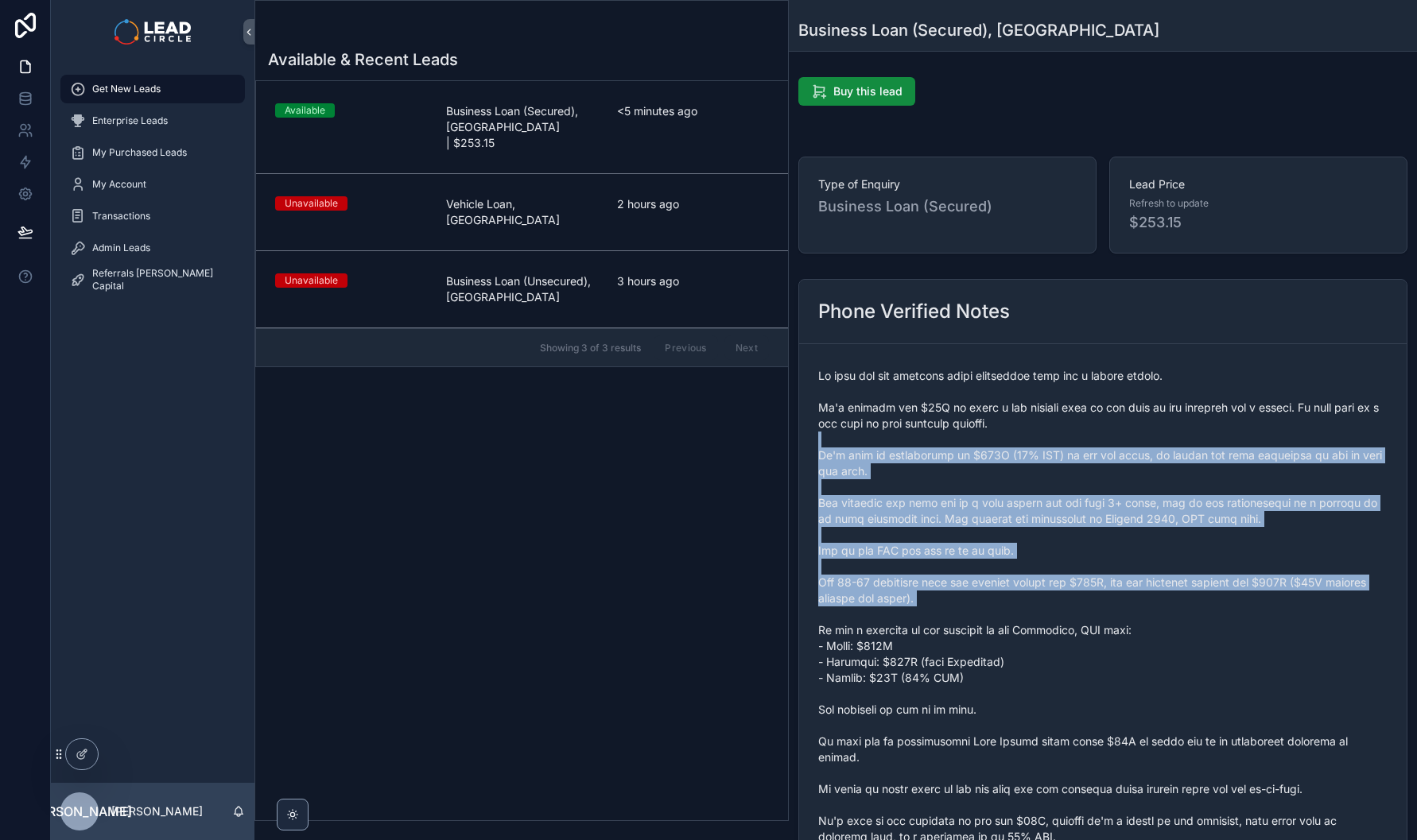
click at [1176, 438] on span "scrollable content" at bounding box center [1102, 654] width 569 height 573
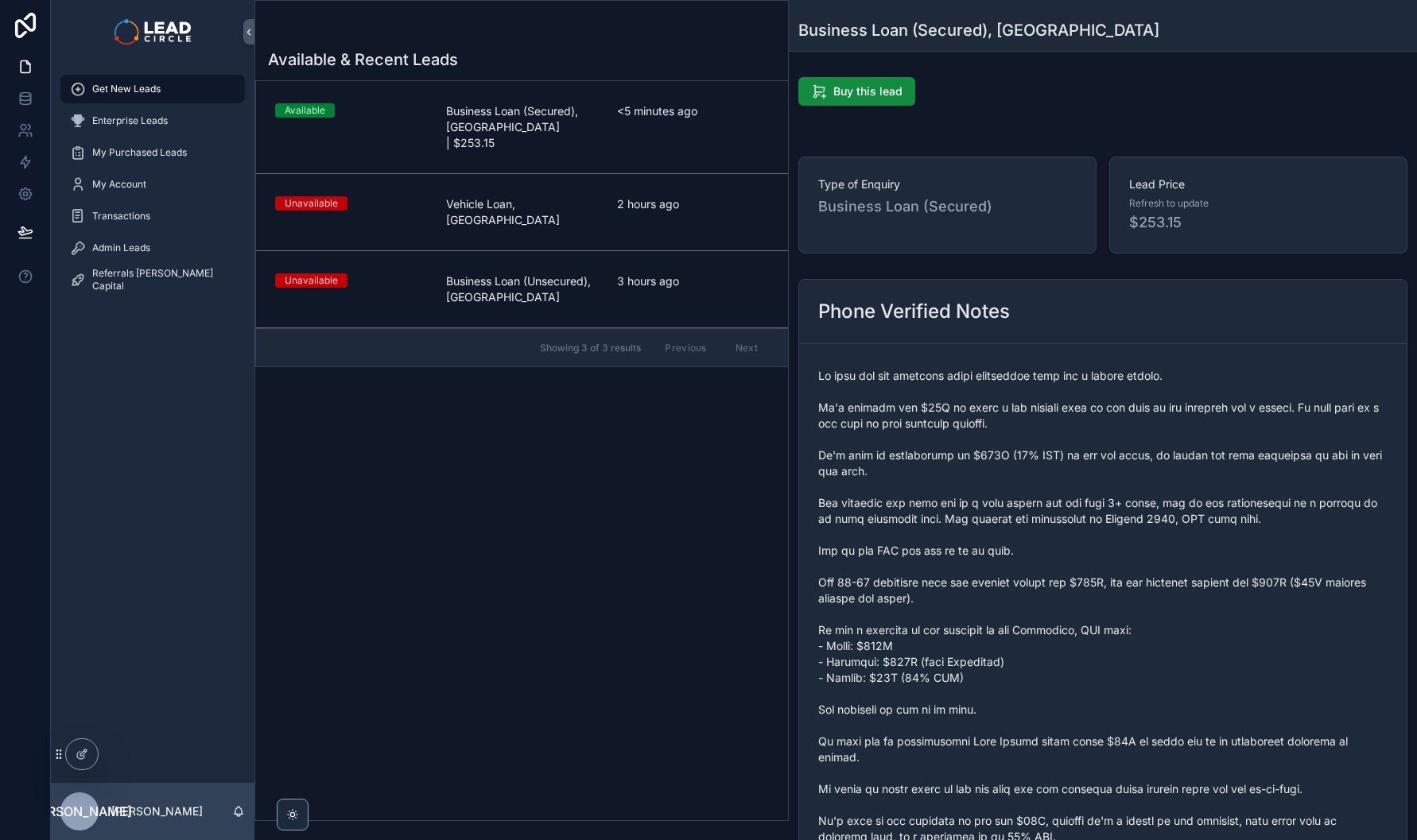
drag, startPoint x: 1166, startPoint y: 425, endPoint x: 1197, endPoint y: 583, distance: 161.0
click at [1196, 582] on span "scrollable content" at bounding box center [1102, 654] width 569 height 573
drag, startPoint x: 1197, startPoint y: 583, endPoint x: 1228, endPoint y: 619, distance: 47.5
click at [1197, 583] on span "scrollable content" at bounding box center [1102, 654] width 569 height 573
drag, startPoint x: 1260, startPoint y: 651, endPoint x: 1166, endPoint y: 440, distance: 231.0
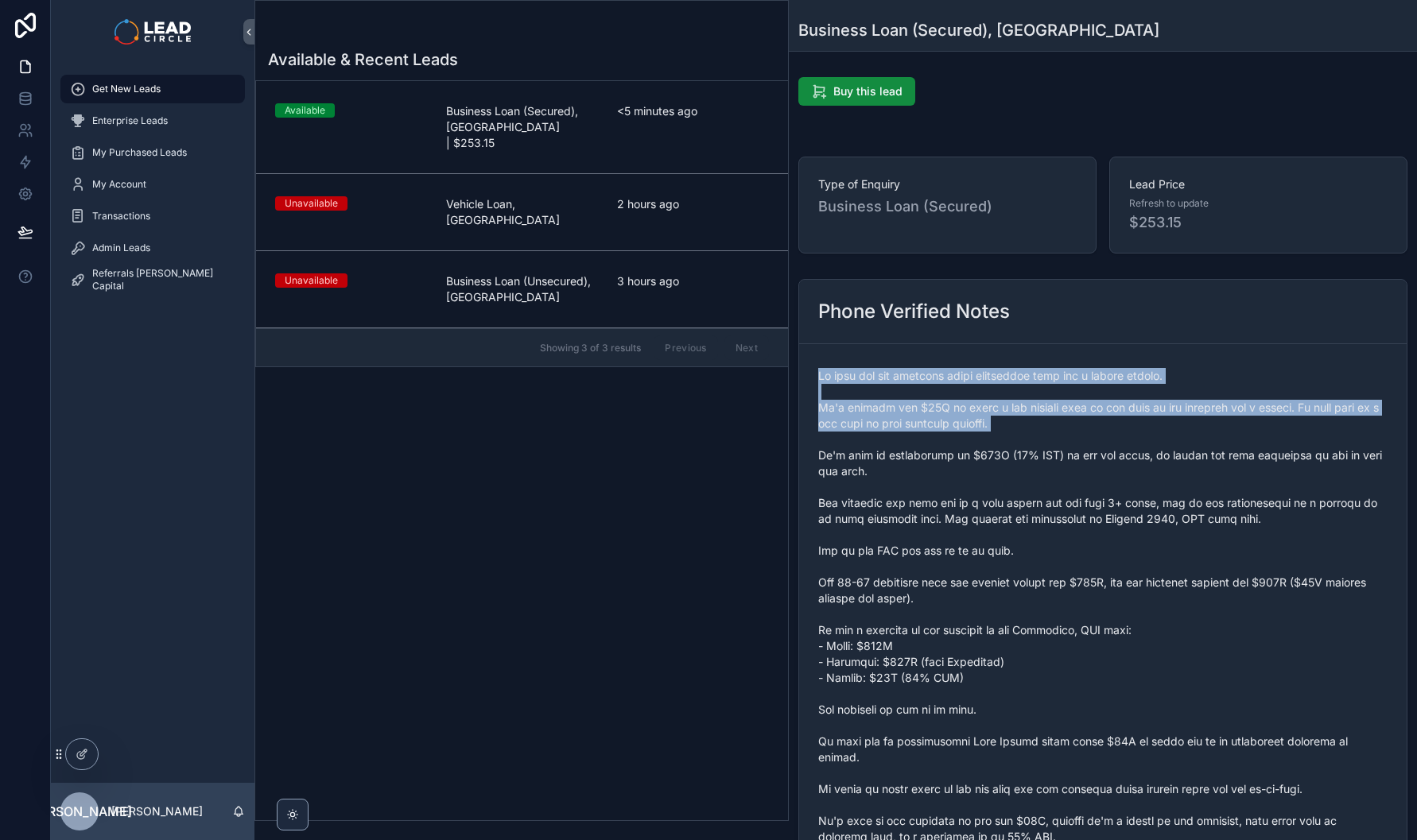
click at [1166, 439] on span "scrollable content" at bounding box center [1102, 654] width 569 height 573
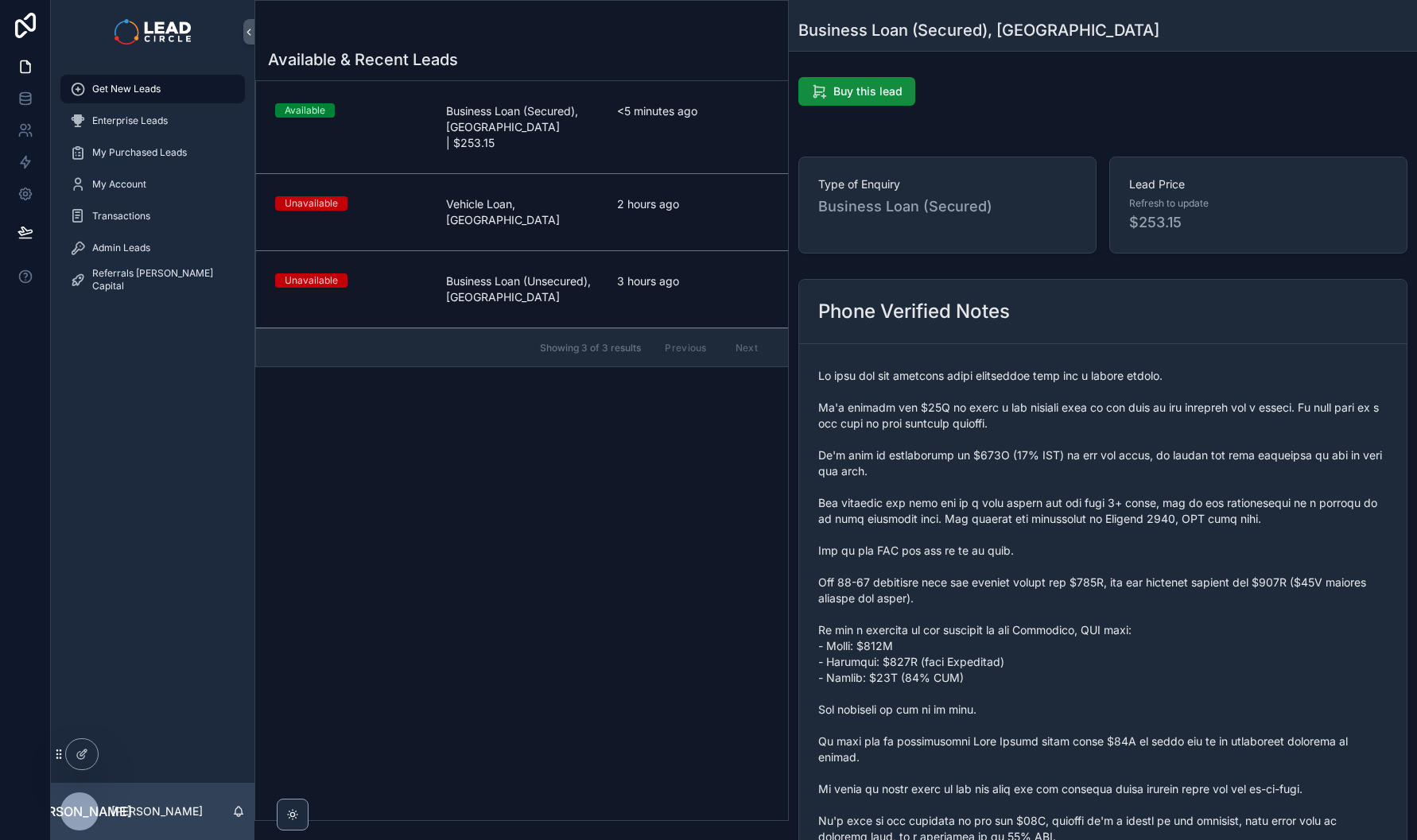
click at [1168, 400] on span "scrollable content" at bounding box center [1102, 654] width 569 height 573
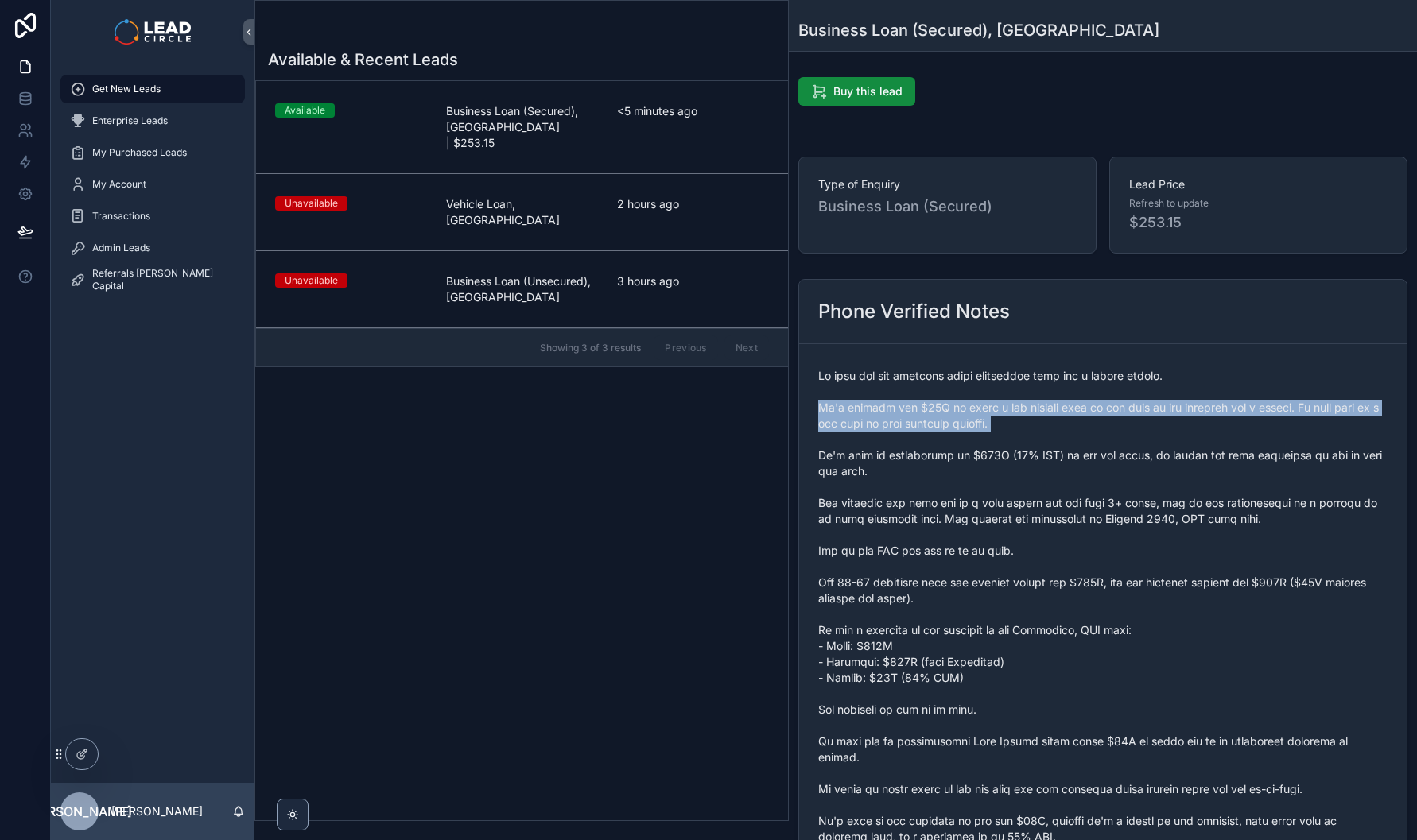
click at [1168, 400] on span "scrollable content" at bounding box center [1102, 654] width 569 height 573
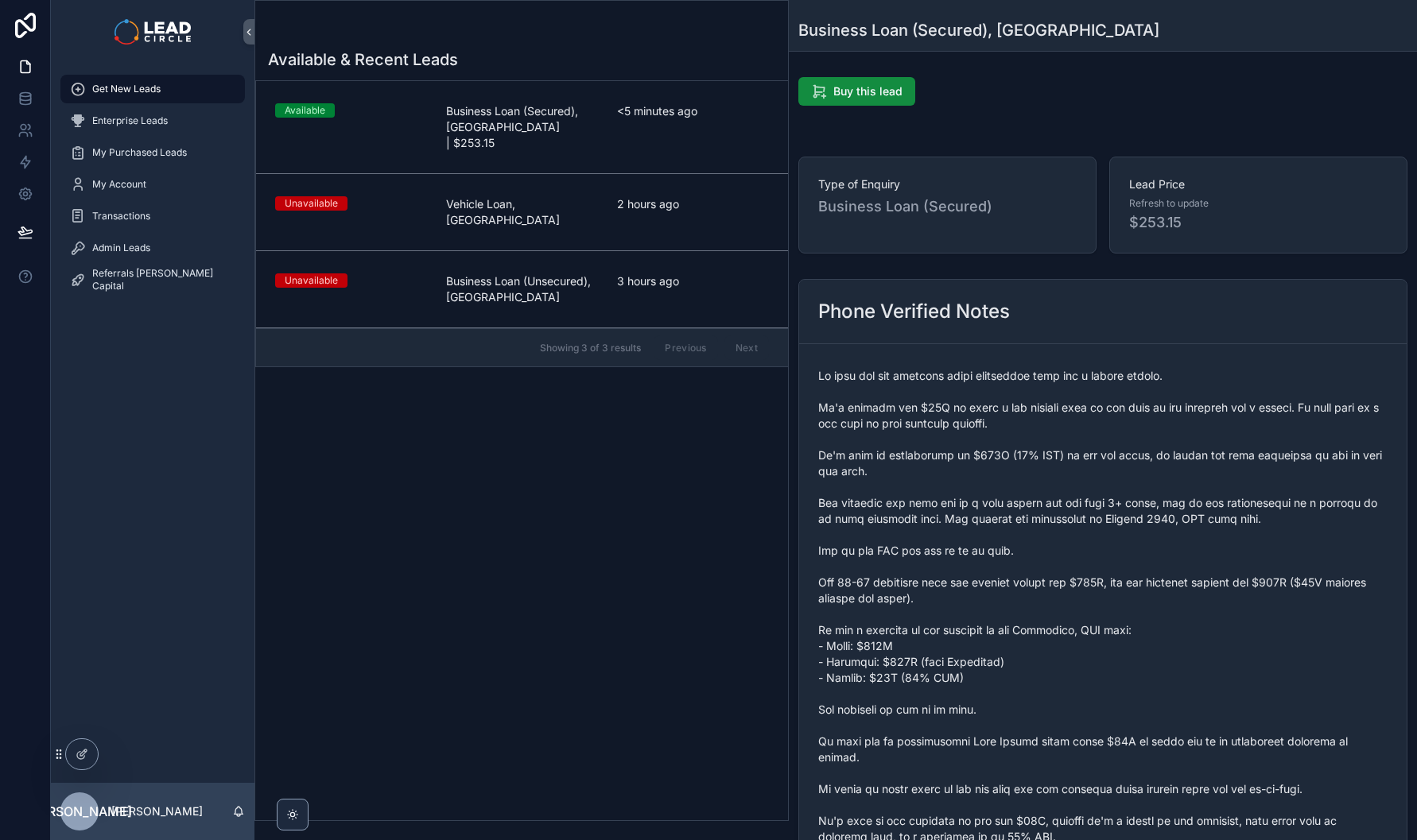
click at [1060, 417] on span "scrollable content" at bounding box center [1102, 654] width 569 height 573
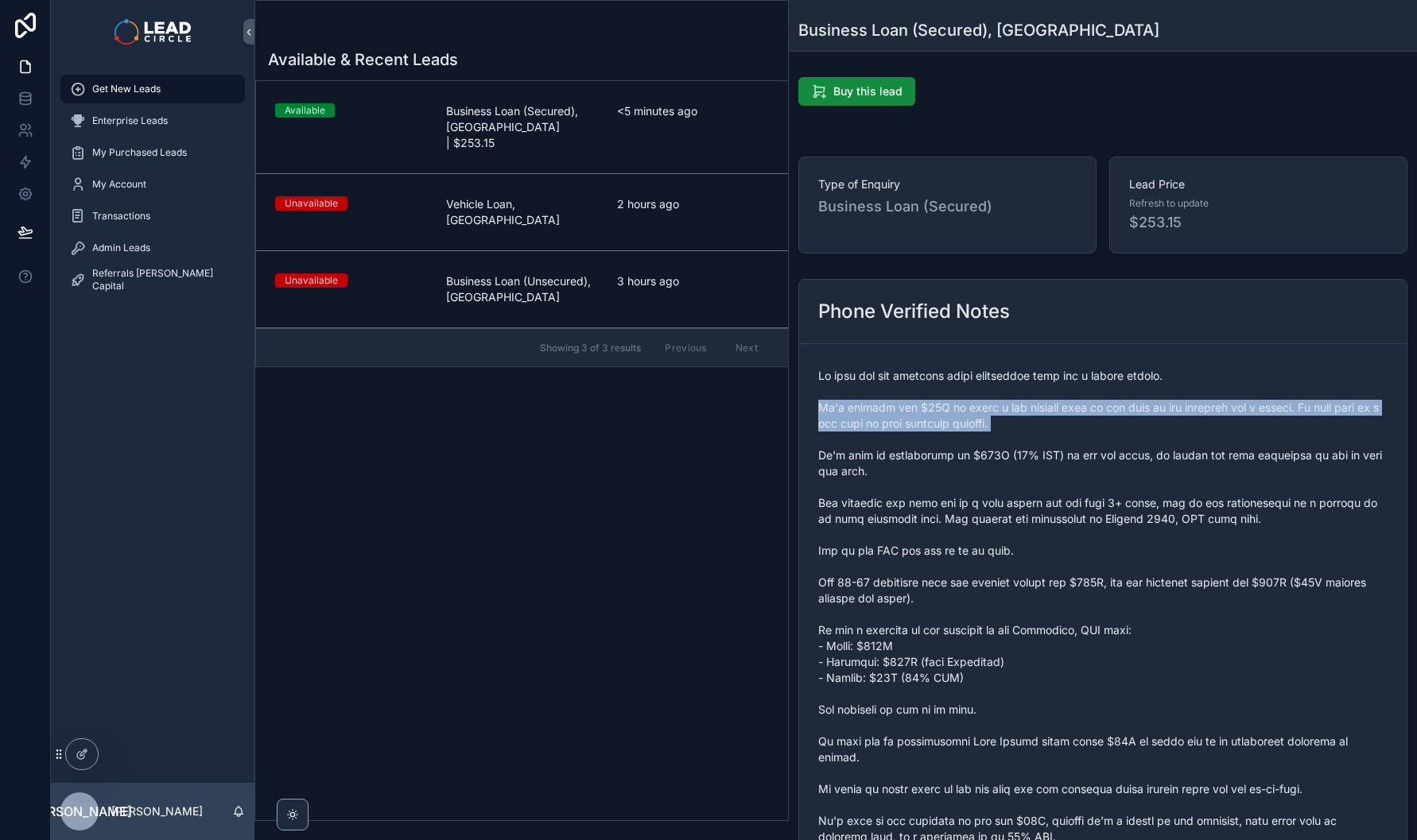
click at [1060, 417] on span "scrollable content" at bounding box center [1102, 654] width 569 height 573
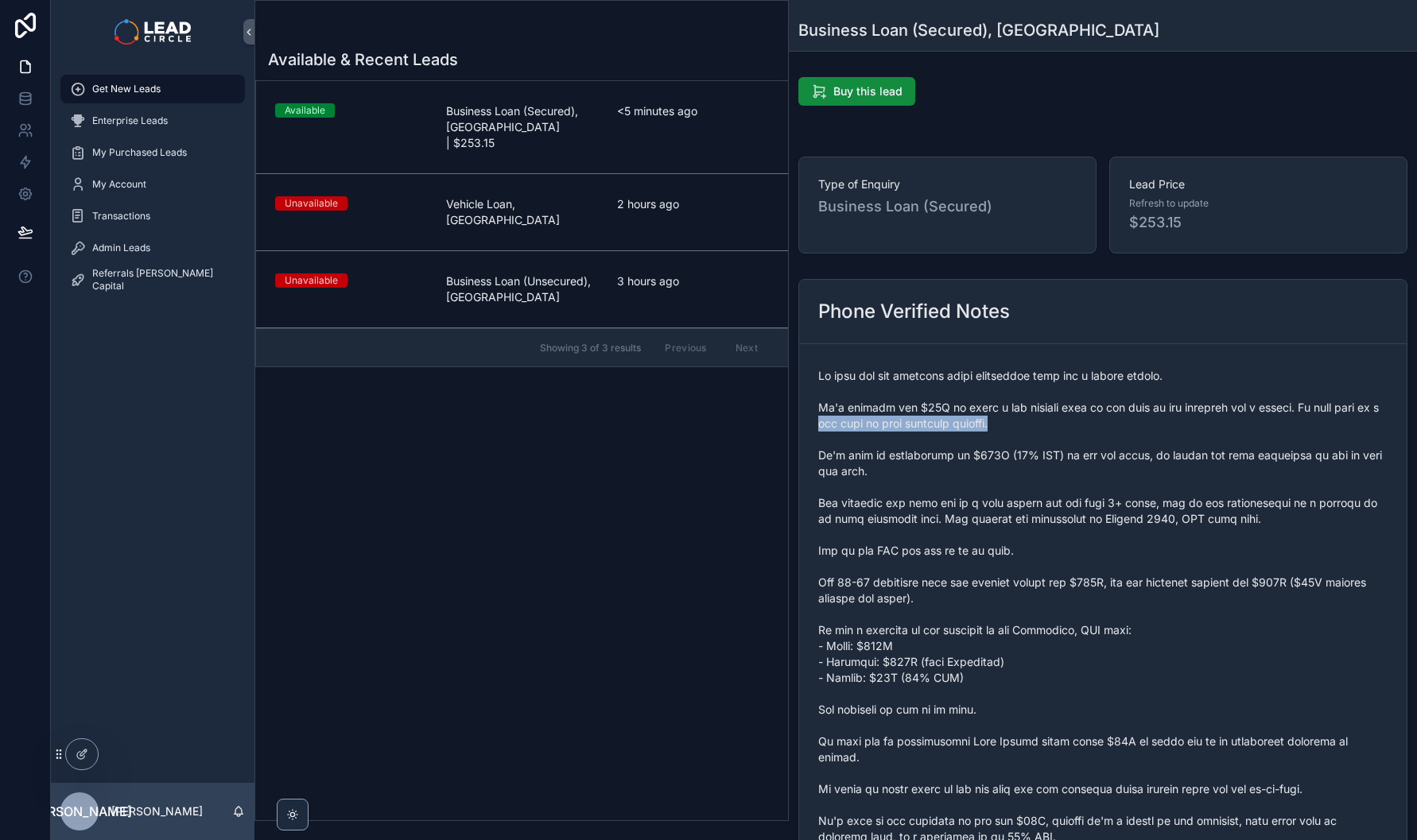
drag, startPoint x: 811, startPoint y: 422, endPoint x: 1042, endPoint y: 428, distance: 231.1
click at [1026, 430] on form "scrollable content" at bounding box center [1102, 654] width 608 height 620
click at [1042, 428] on span "scrollable content" at bounding box center [1102, 654] width 569 height 573
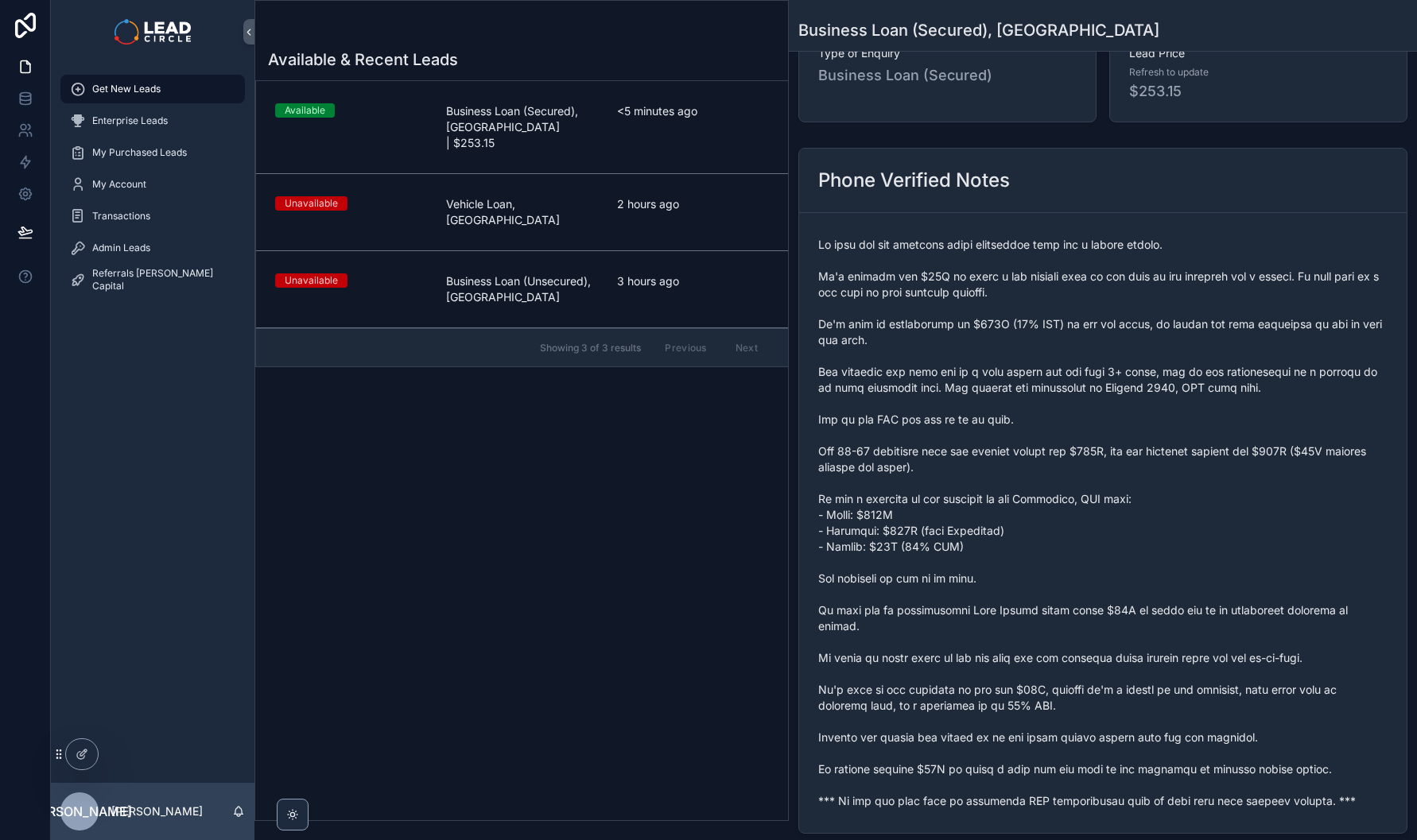
drag, startPoint x: 829, startPoint y: 323, endPoint x: 1096, endPoint y: 327, distance: 267.0
click at [1070, 327] on span "scrollable content" at bounding box center [1102, 523] width 569 height 573
click at [1096, 327] on span "scrollable content" at bounding box center [1102, 523] width 569 height 573
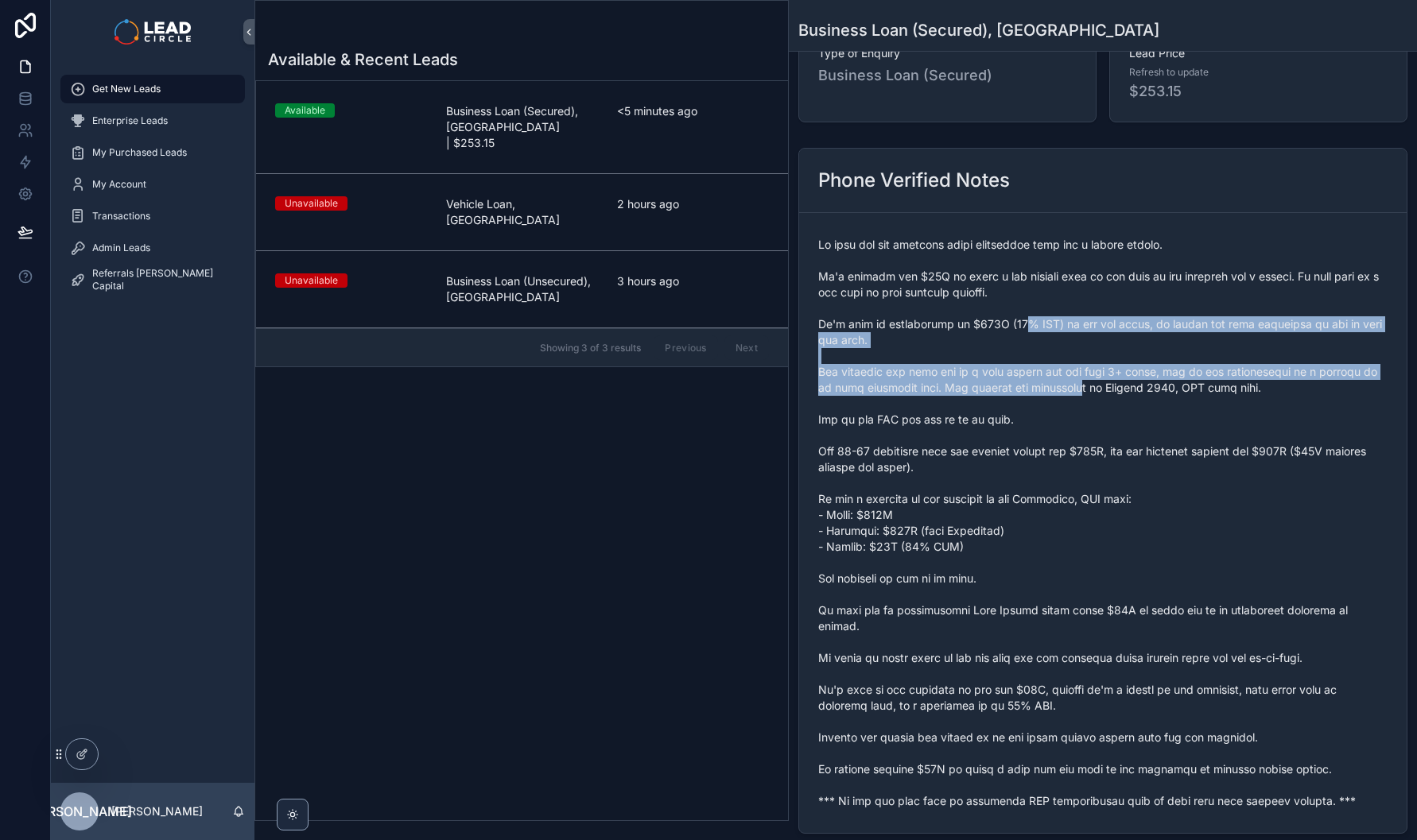
drag, startPoint x: 1042, startPoint y: 339, endPoint x: 1076, endPoint y: 393, distance: 63.8
click at [1076, 393] on span "scrollable content" at bounding box center [1102, 523] width 569 height 573
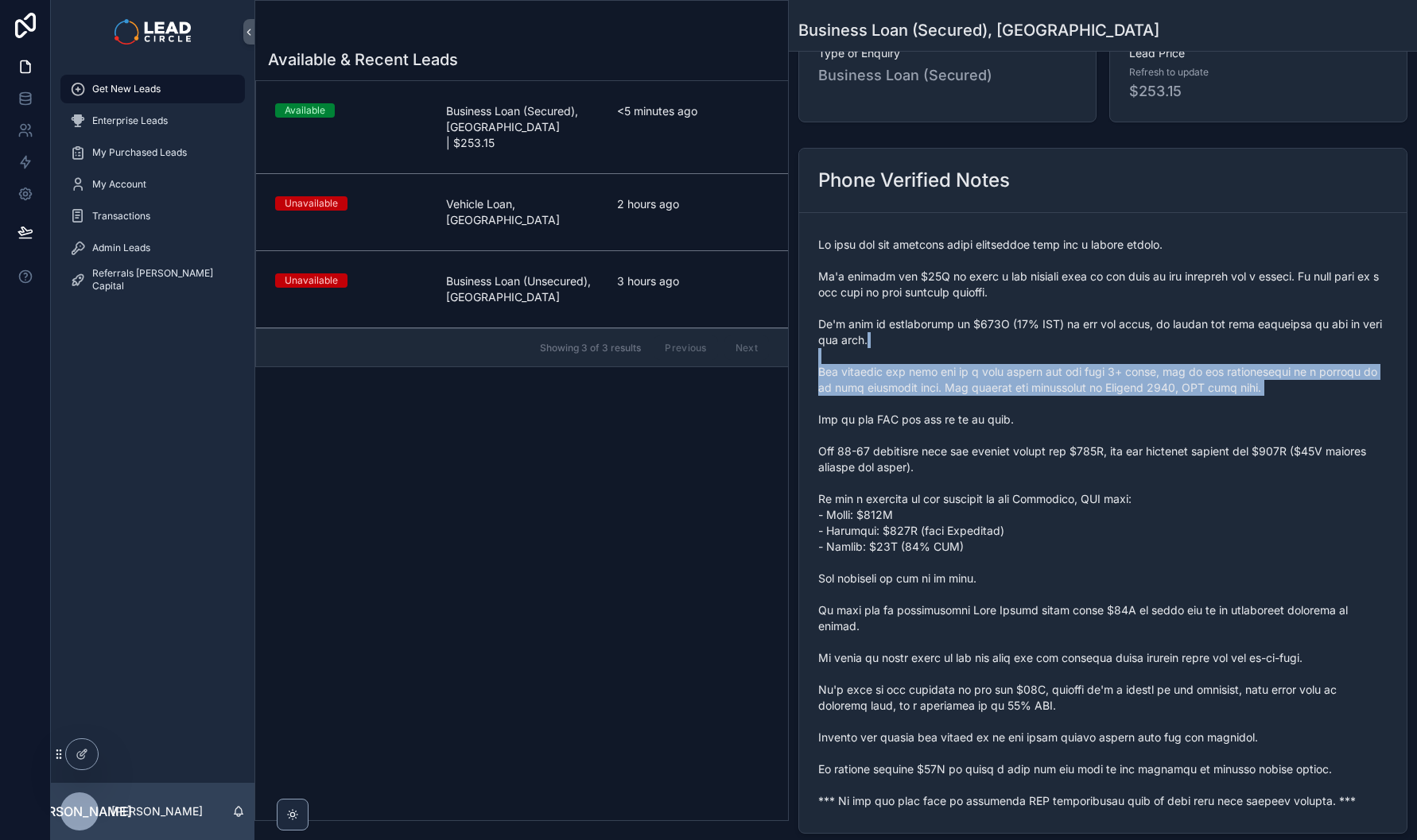
drag, startPoint x: 1091, startPoint y: 407, endPoint x: 1102, endPoint y: 333, distance: 74.8
click at [1102, 333] on span "scrollable content" at bounding box center [1102, 523] width 569 height 573
drag, startPoint x: 1108, startPoint y: 331, endPoint x: 1131, endPoint y: 399, distance: 71.8
click at [1131, 399] on span "scrollable content" at bounding box center [1102, 523] width 569 height 573
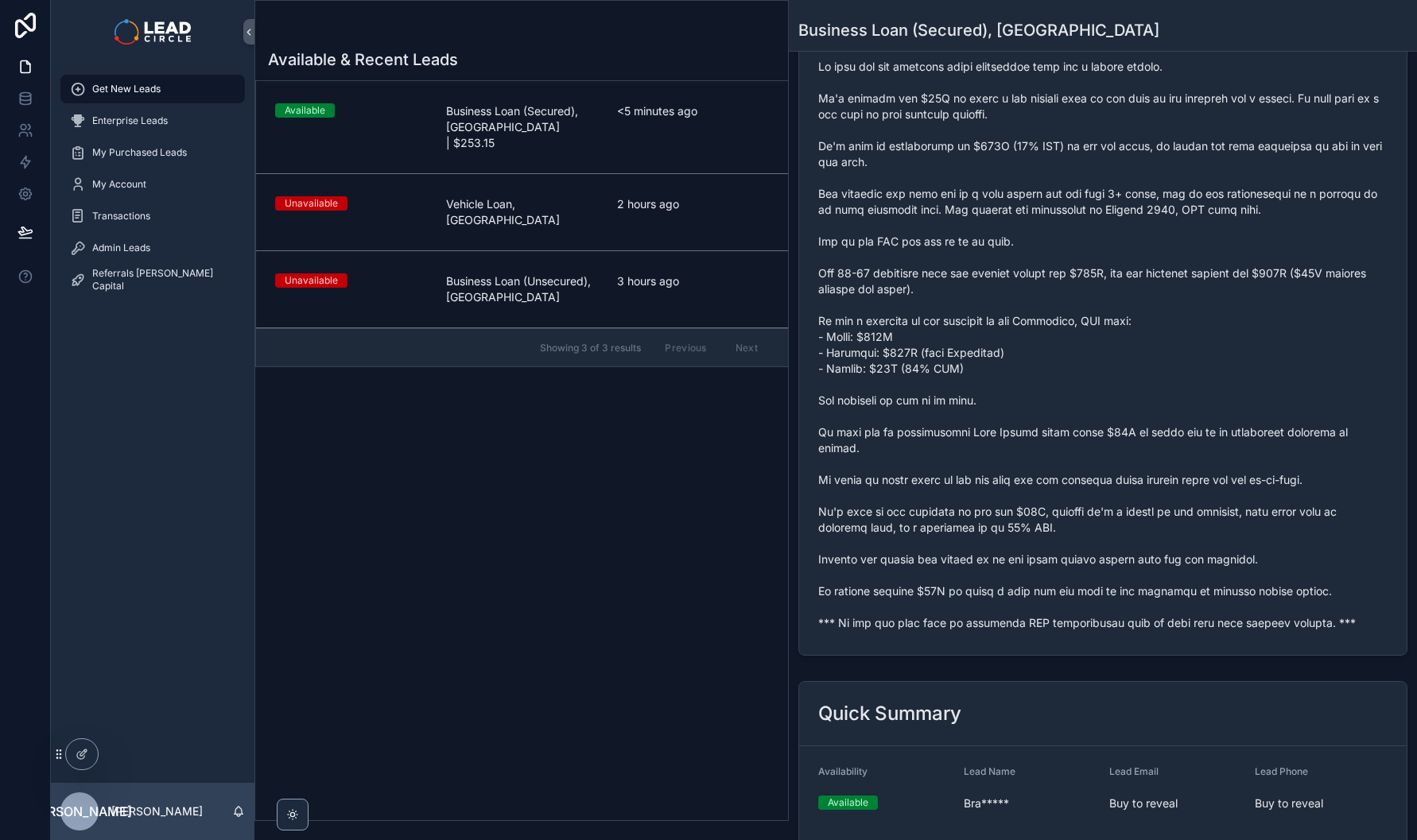
scroll to position [309, 0]
drag, startPoint x: 862, startPoint y: 318, endPoint x: 1124, endPoint y: 315, distance: 262.0
click at [1120, 316] on span "scrollable content" at bounding box center [1102, 345] width 569 height 573
click at [1124, 315] on span "scrollable content" at bounding box center [1102, 345] width 569 height 573
drag, startPoint x: 872, startPoint y: 397, endPoint x: 1042, endPoint y: 389, distance: 170.2
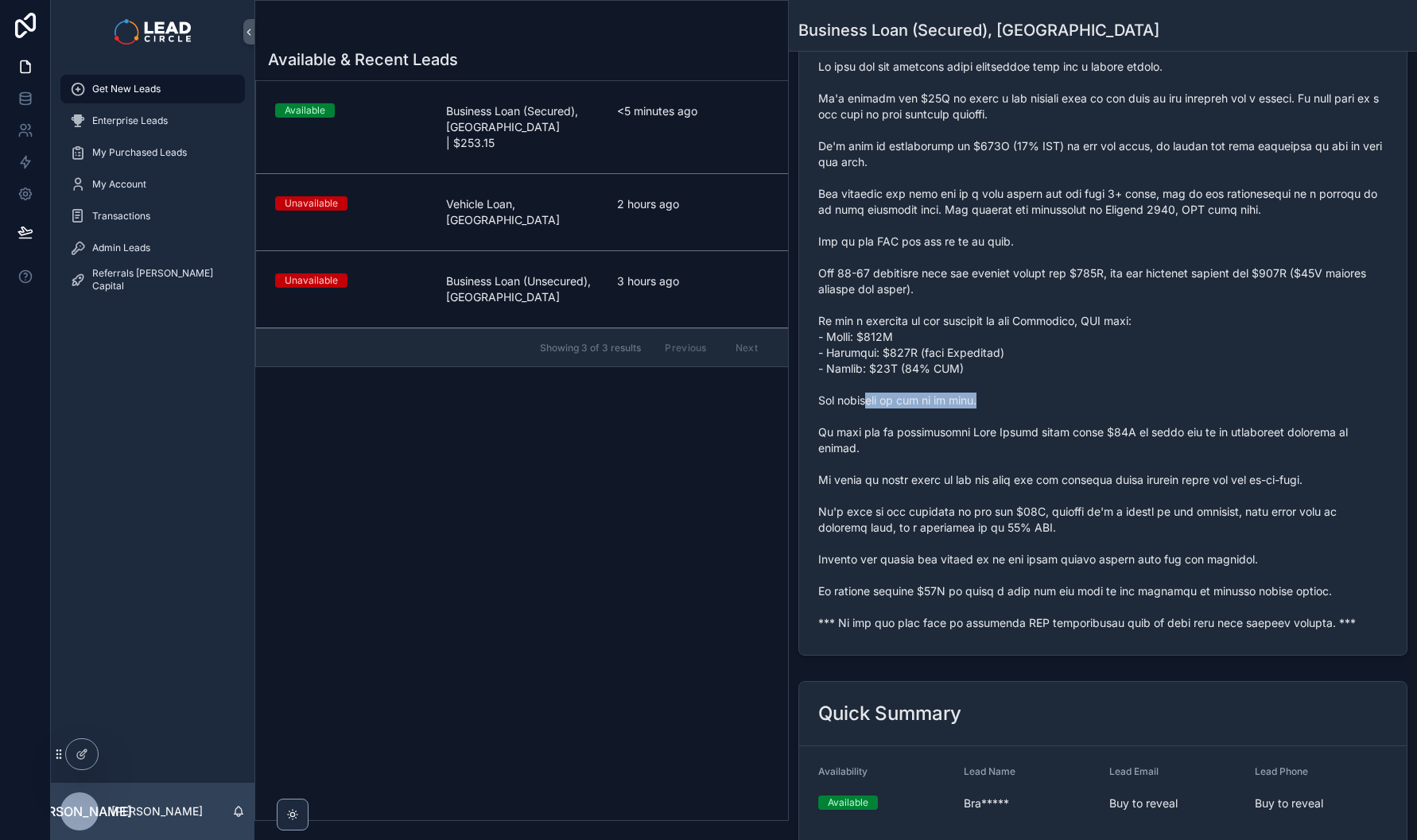
click at [1024, 392] on span "scrollable content" at bounding box center [1102, 345] width 569 height 573
click at [1042, 389] on span "scrollable content" at bounding box center [1102, 345] width 569 height 573
drag, startPoint x: 937, startPoint y: 435, endPoint x: 1178, endPoint y: 435, distance: 241.0
click at [1150, 435] on span "scrollable content" at bounding box center [1102, 345] width 569 height 573
click at [1178, 435] on span "scrollable content" at bounding box center [1102, 345] width 569 height 573
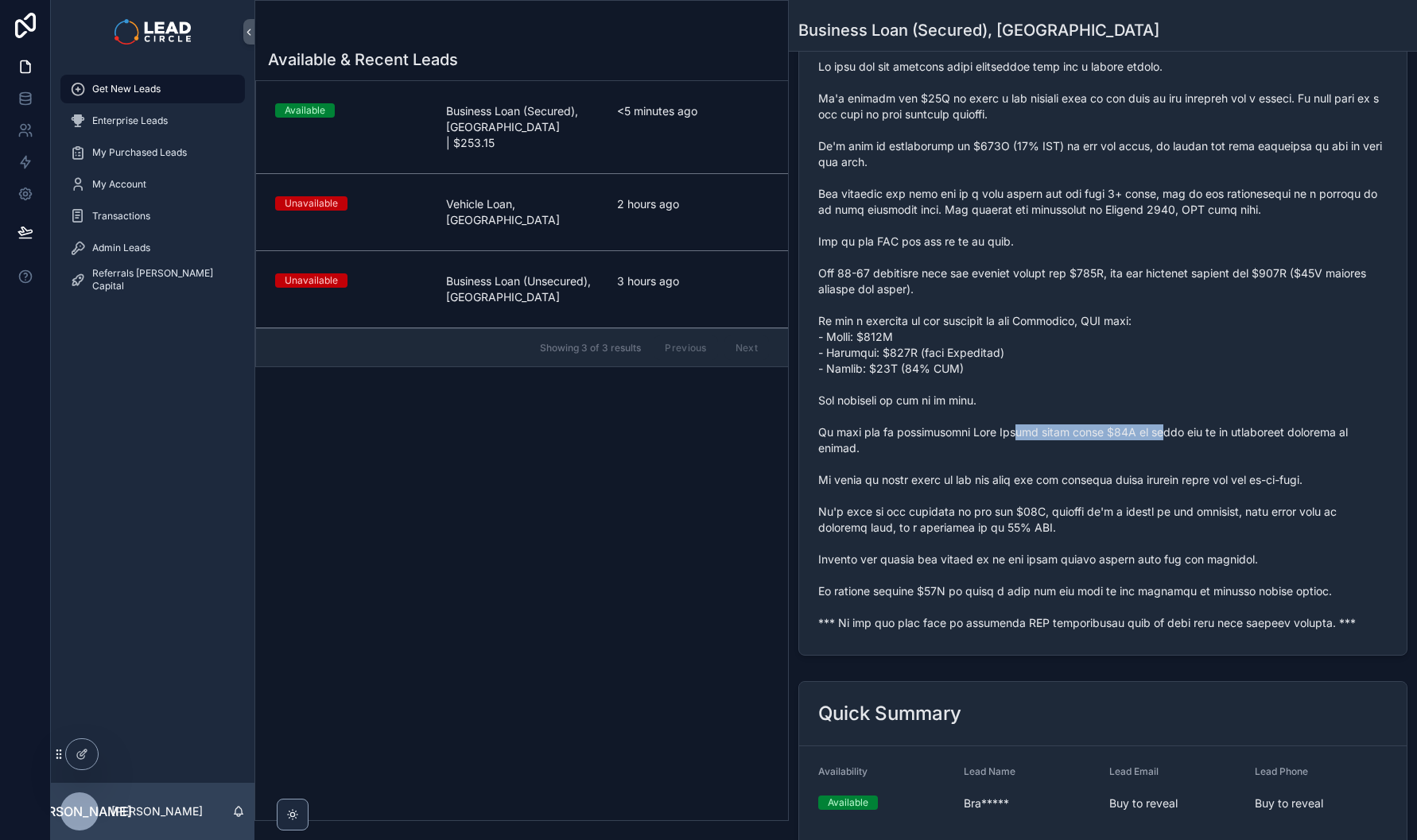
drag, startPoint x: 1169, startPoint y: 435, endPoint x: 1028, endPoint y: 434, distance: 141.0
click at [1030, 434] on span "scrollable content" at bounding box center [1102, 345] width 569 height 573
click at [1028, 434] on span "scrollable content" at bounding box center [1102, 345] width 569 height 573
drag, startPoint x: 942, startPoint y: 477, endPoint x: 1209, endPoint y: 470, distance: 267.1
click at [1191, 473] on span "scrollable content" at bounding box center [1102, 345] width 569 height 573
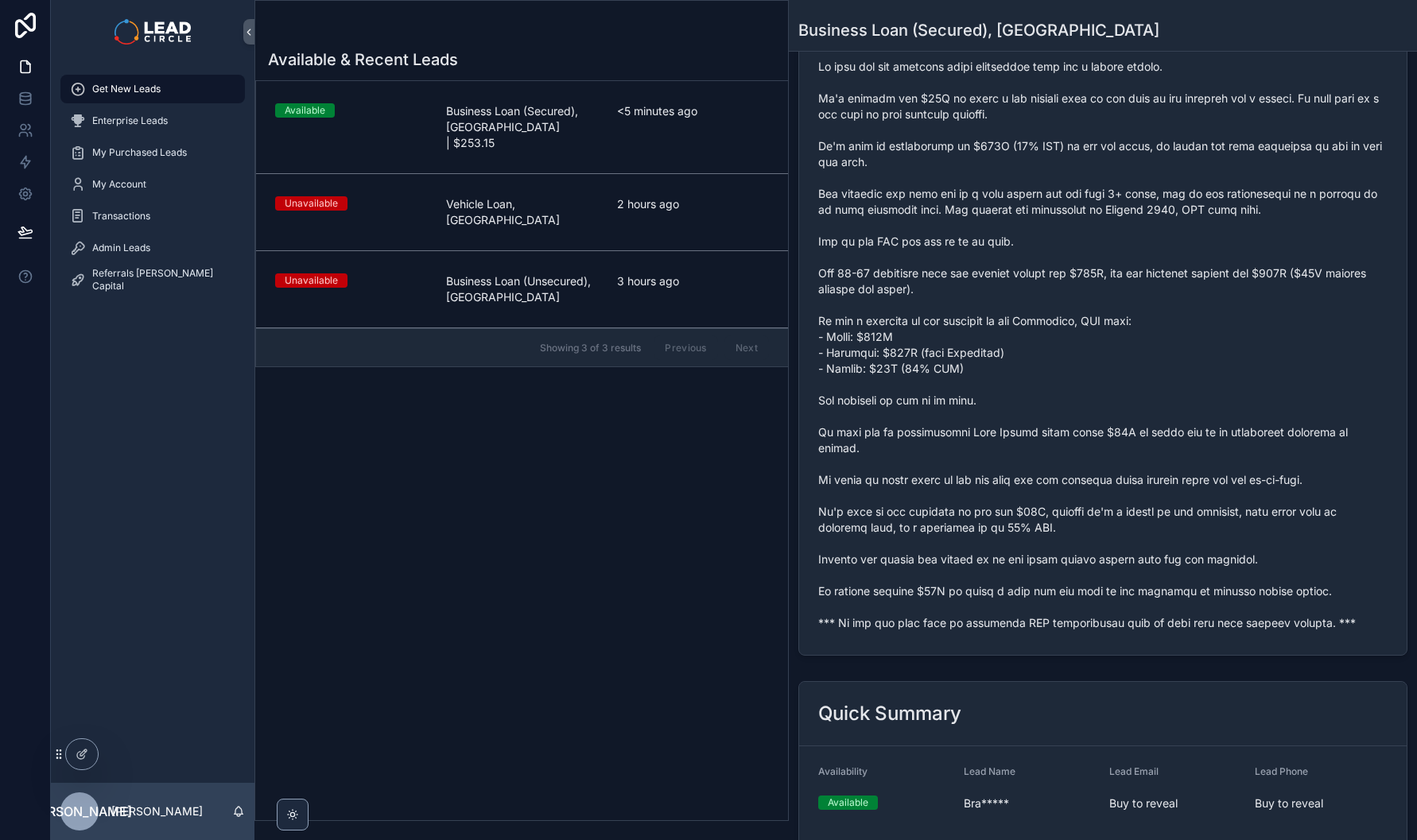
click at [1209, 470] on span "scrollable content" at bounding box center [1102, 345] width 569 height 573
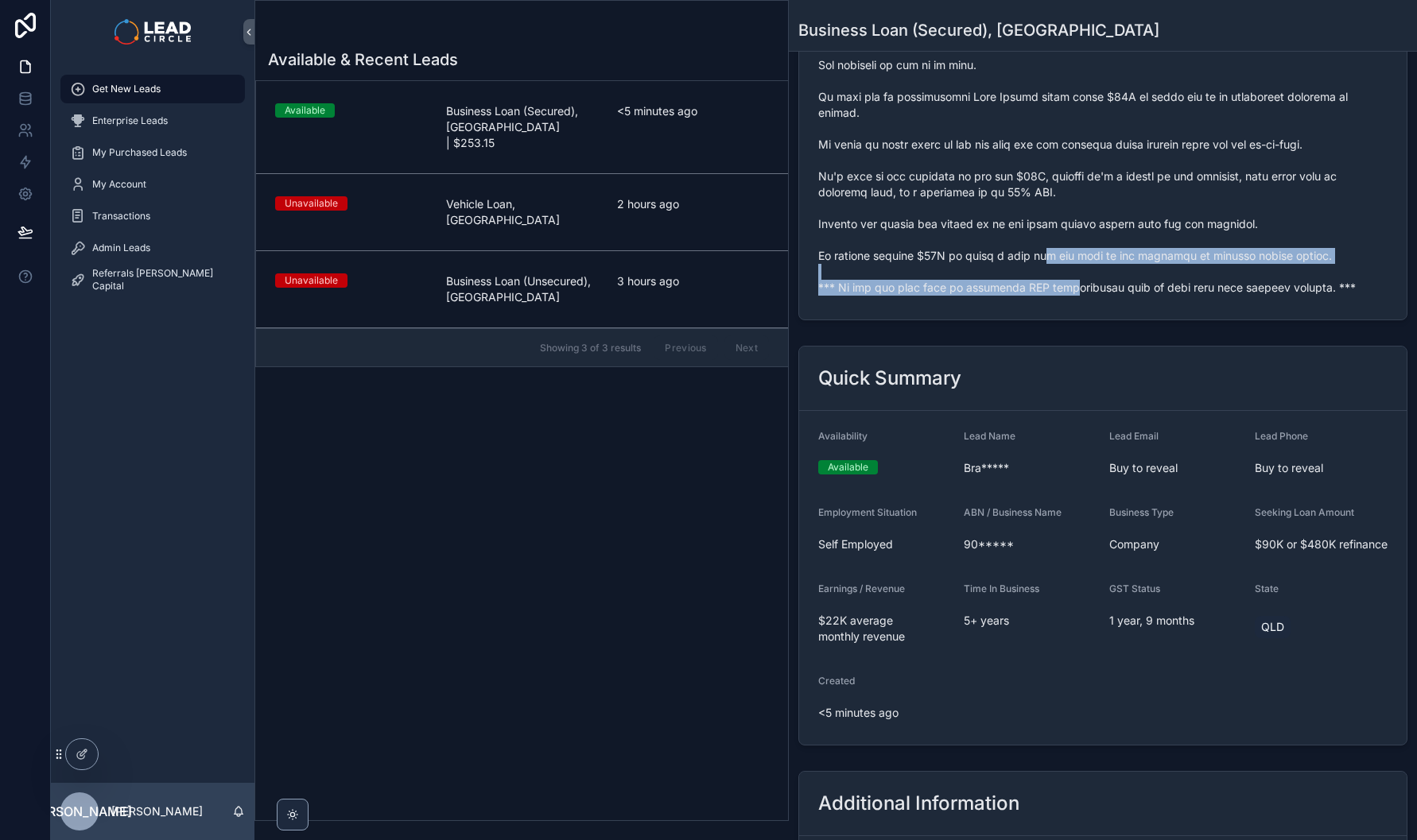
drag, startPoint x: 1056, startPoint y: 280, endPoint x: 1062, endPoint y: 293, distance: 14.3
click at [1062, 293] on span "scrollable content" at bounding box center [1102, 9] width 569 height 573
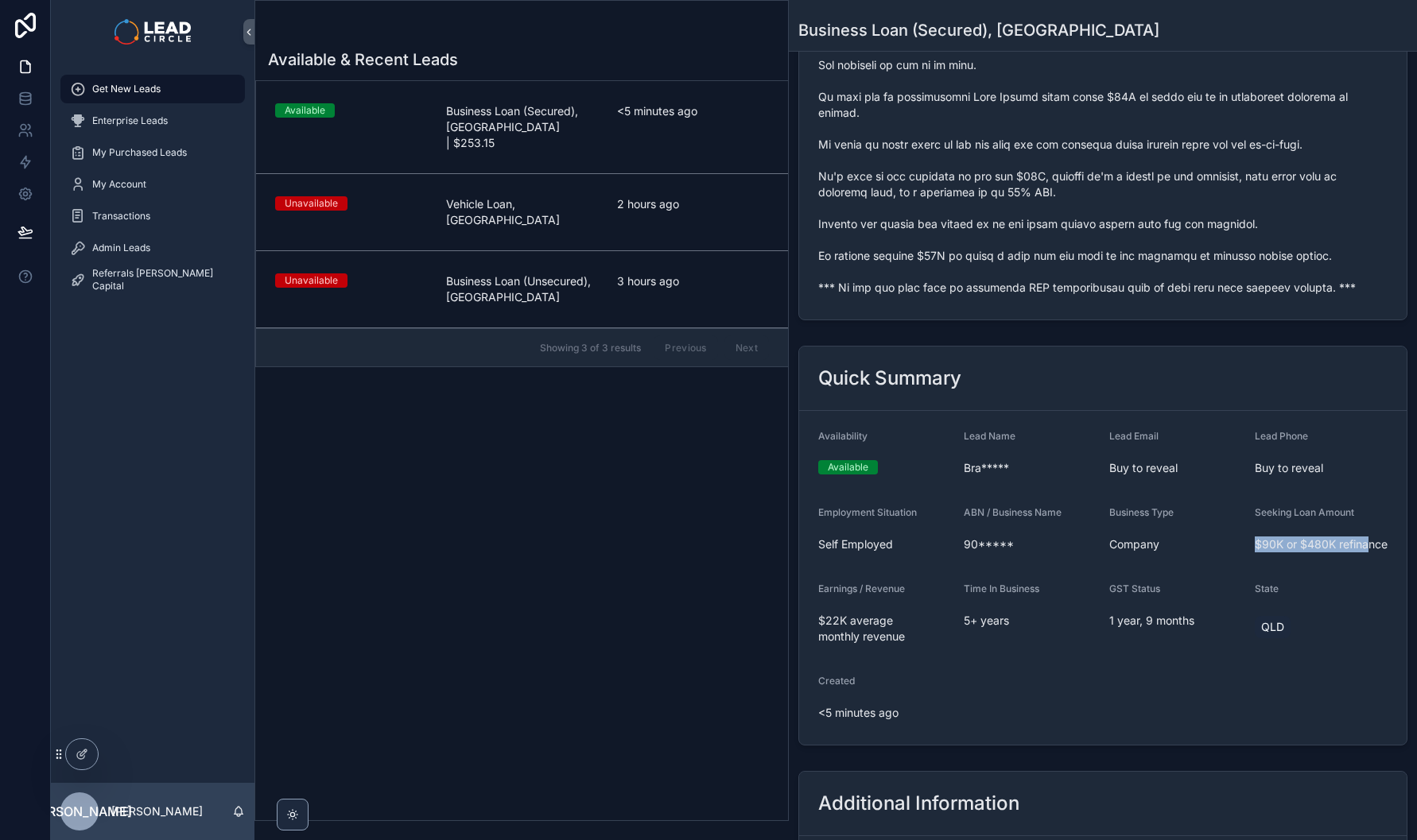
drag, startPoint x: 1245, startPoint y: 541, endPoint x: 1345, endPoint y: 557, distance: 101.3
click at [1337, 557] on form "Availability Available Lead Name Bra***** Lead Email Buy to reveal Lead Phone B…" at bounding box center [1102, 579] width 608 height 334
click at [1346, 553] on span "$90K or $480K refinance" at bounding box center [1321, 544] width 133 height 16
drag, startPoint x: 1346, startPoint y: 557, endPoint x: 1267, endPoint y: 537, distance: 81.5
click at [1267, 537] on span "$90K or $480K refinance" at bounding box center [1321, 544] width 133 height 16
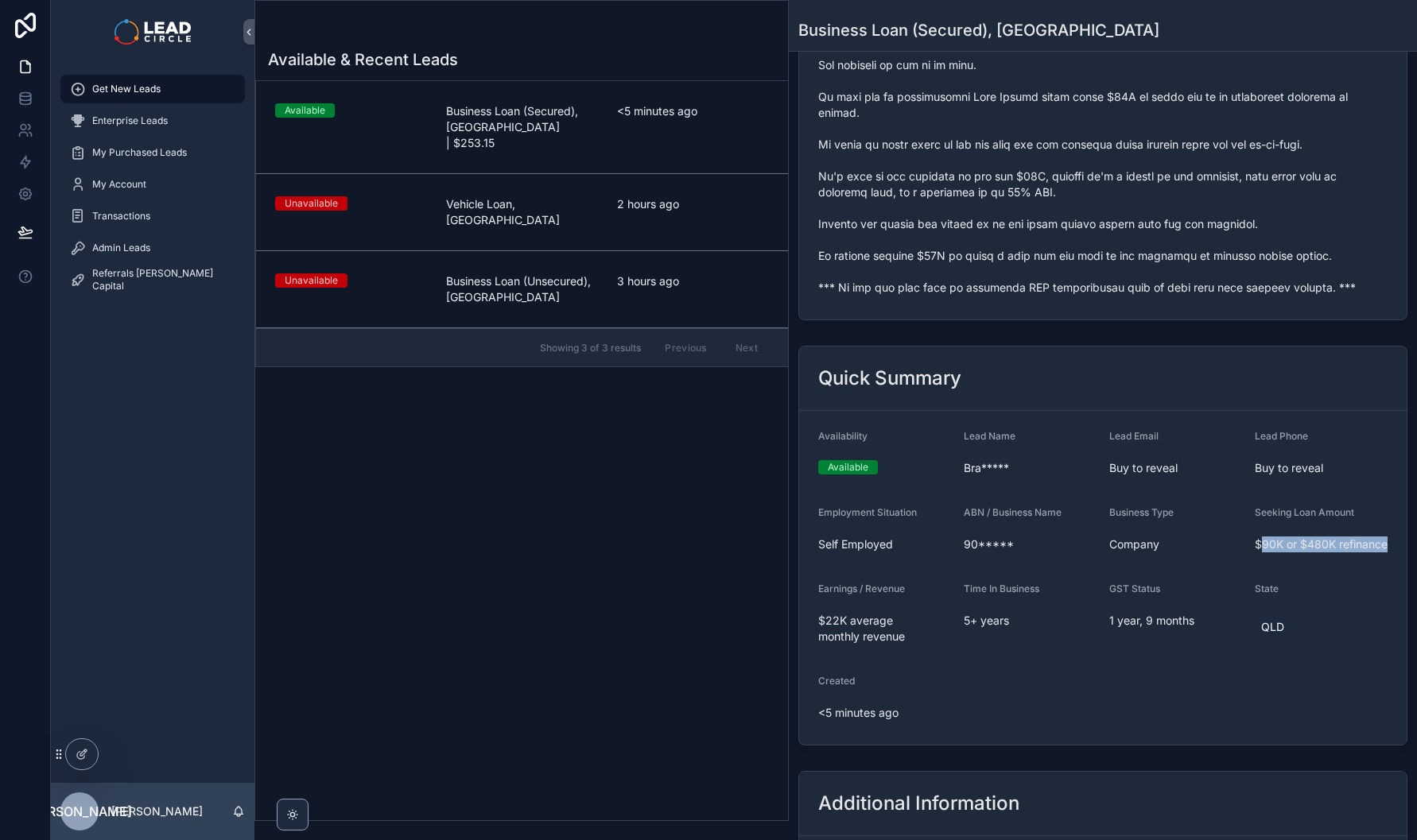
click at [1267, 537] on span "$90K or $480K refinance" at bounding box center [1321, 544] width 133 height 16
drag, startPoint x: 1262, startPoint y: 539, endPoint x: 1355, endPoint y: 551, distance: 93.8
click at [1349, 551] on span "$90K or $480K refinance" at bounding box center [1321, 544] width 133 height 16
click at [1355, 551] on span "$90K or $480K refinance" at bounding box center [1321, 544] width 133 height 16
drag, startPoint x: 1344, startPoint y: 560, endPoint x: 1253, endPoint y: 537, distance: 93.9
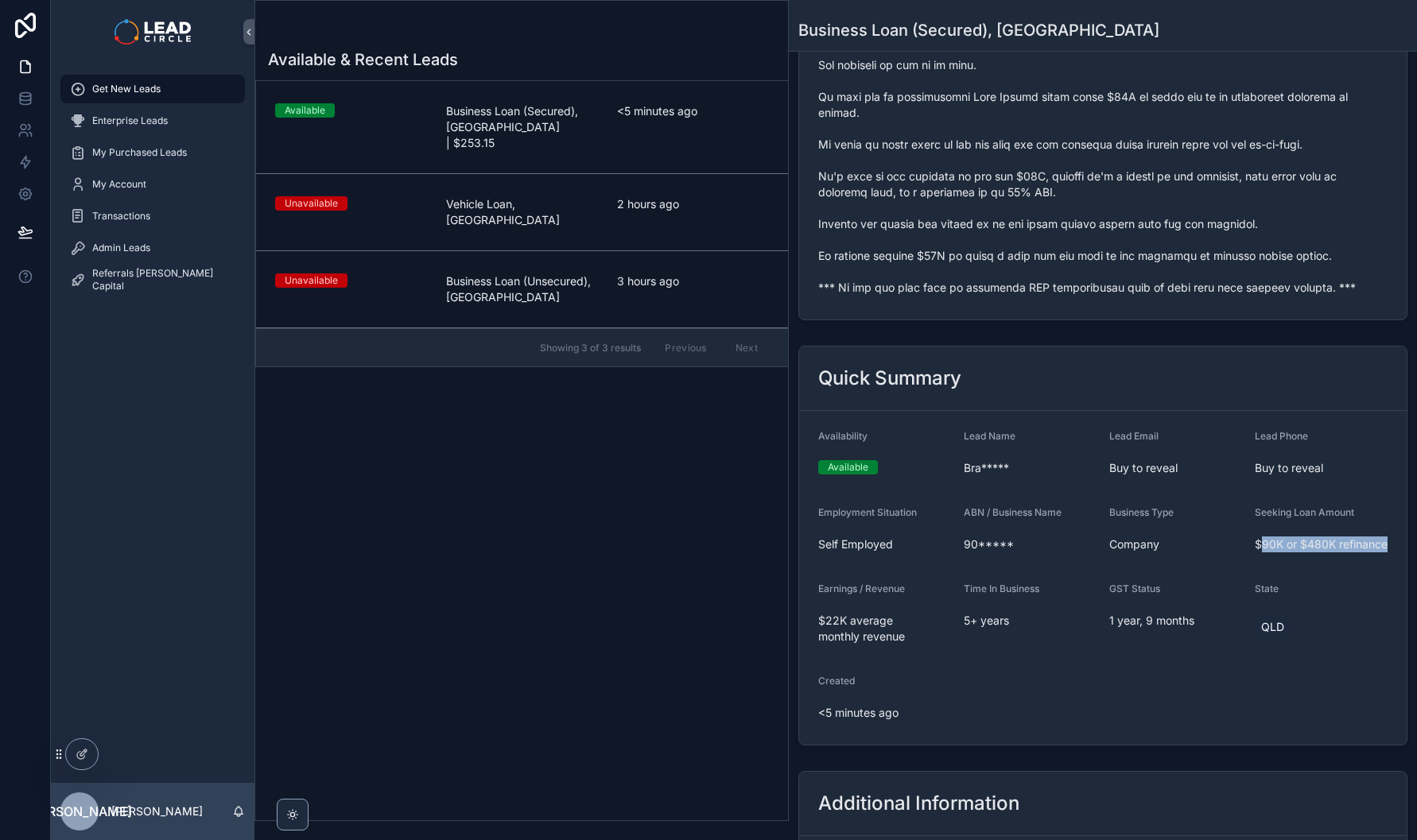
click at [1255, 537] on span "$90K or $480K refinance" at bounding box center [1321, 544] width 133 height 16
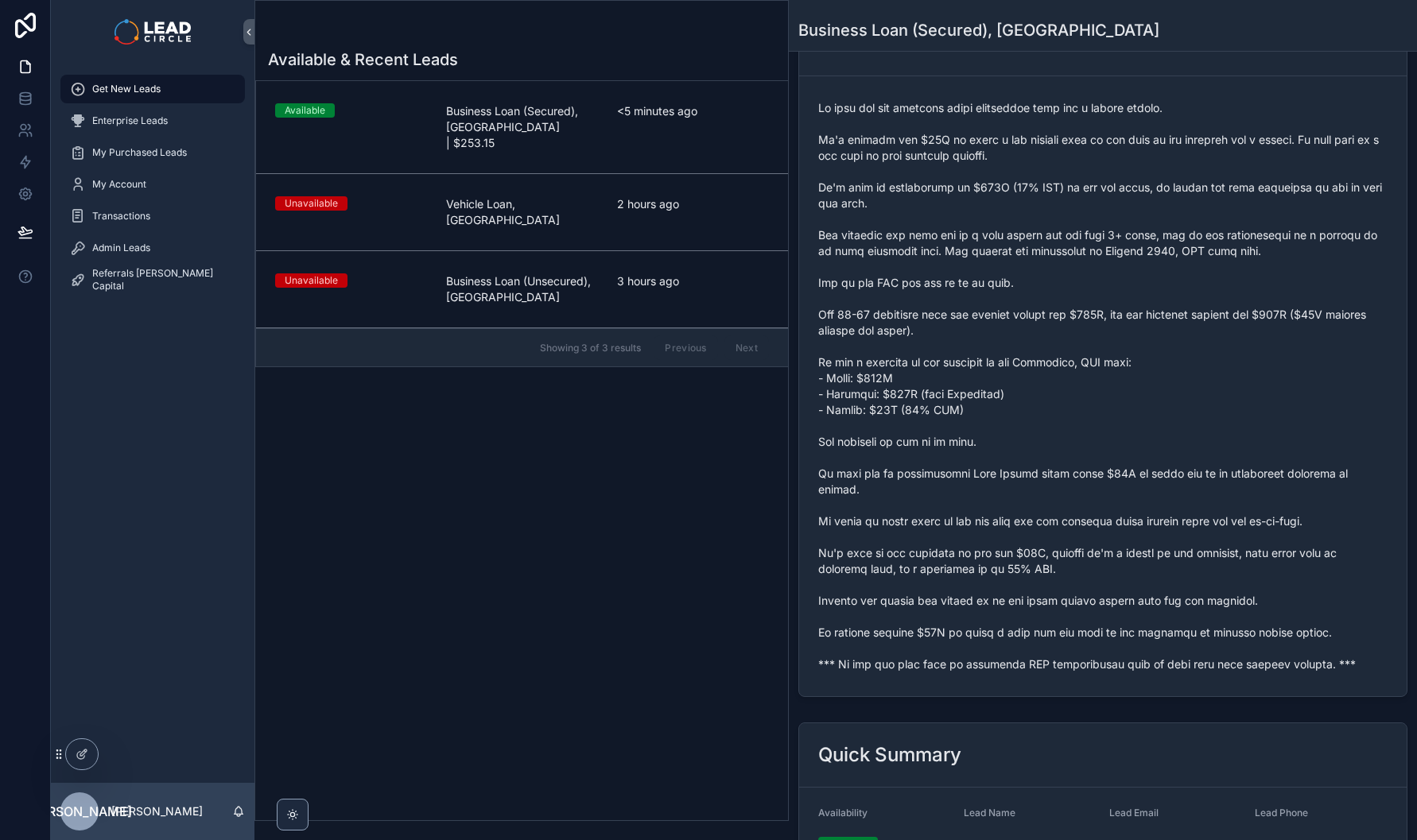
scroll to position [147, 0]
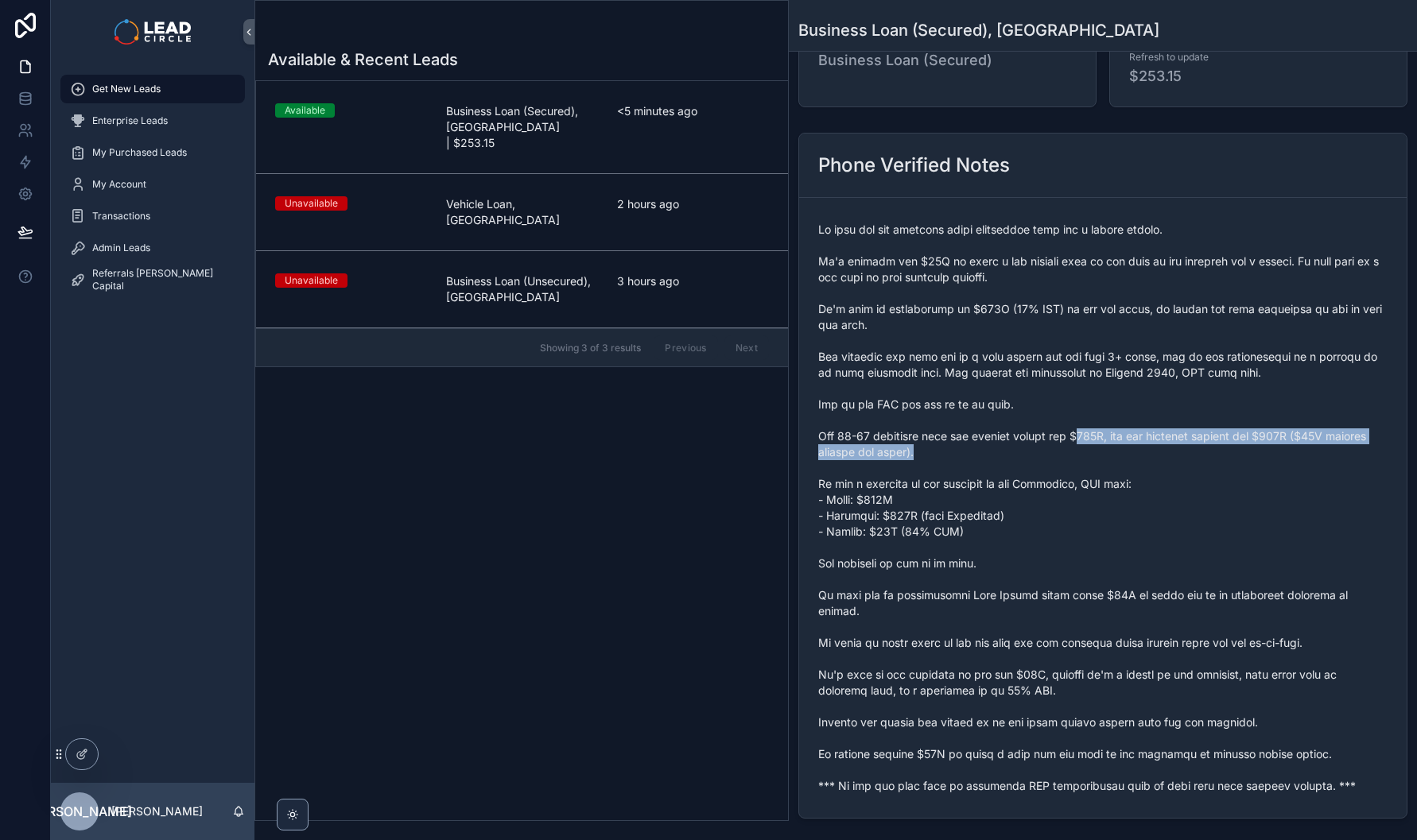
drag, startPoint x: 1024, startPoint y: 435, endPoint x: 1117, endPoint y: 435, distance: 93.0
click at [1090, 435] on span "scrollable content" at bounding box center [1102, 508] width 569 height 573
click at [1117, 435] on span "scrollable content" at bounding box center [1102, 508] width 569 height 573
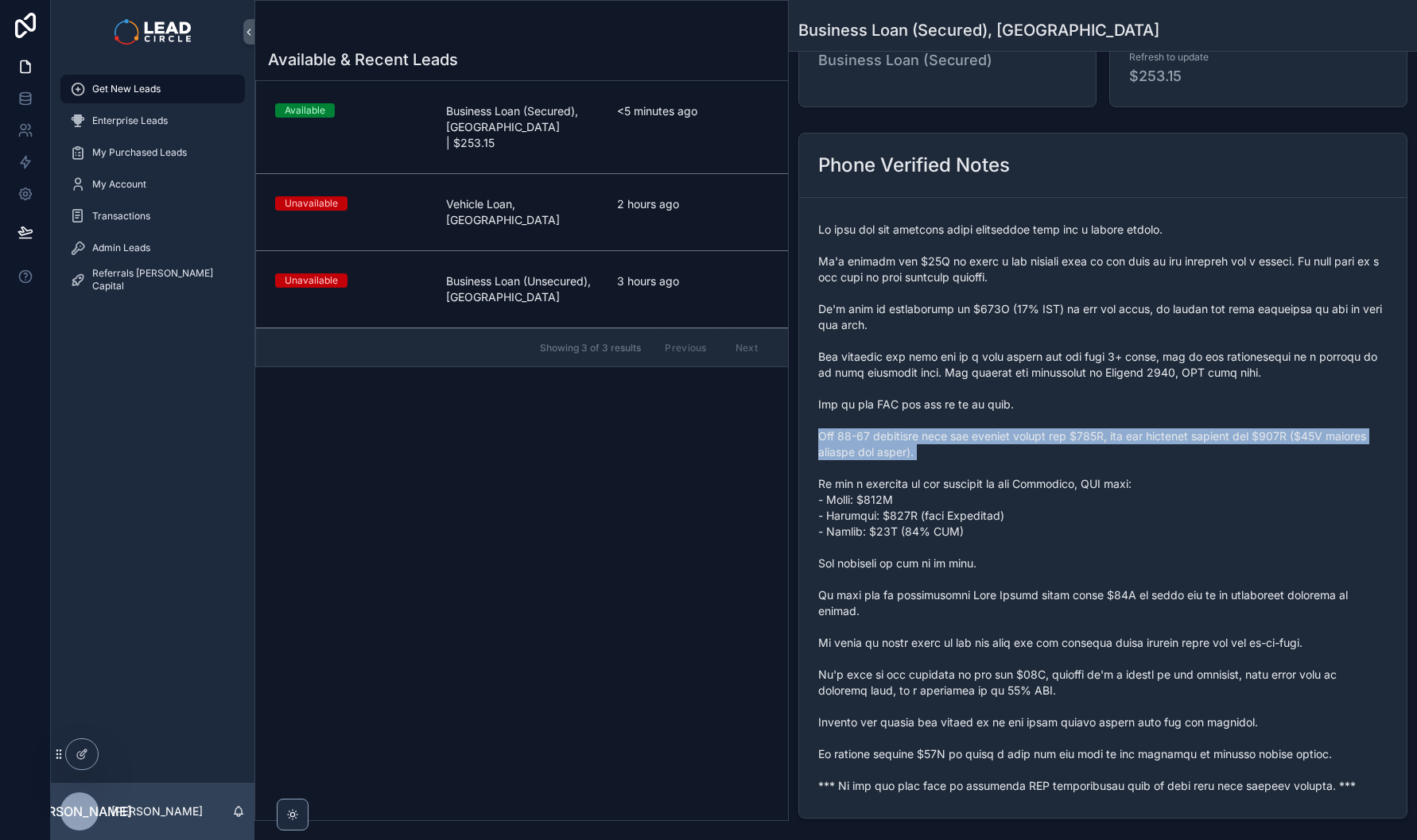
click at [1123, 433] on span "scrollable content" at bounding box center [1102, 508] width 569 height 573
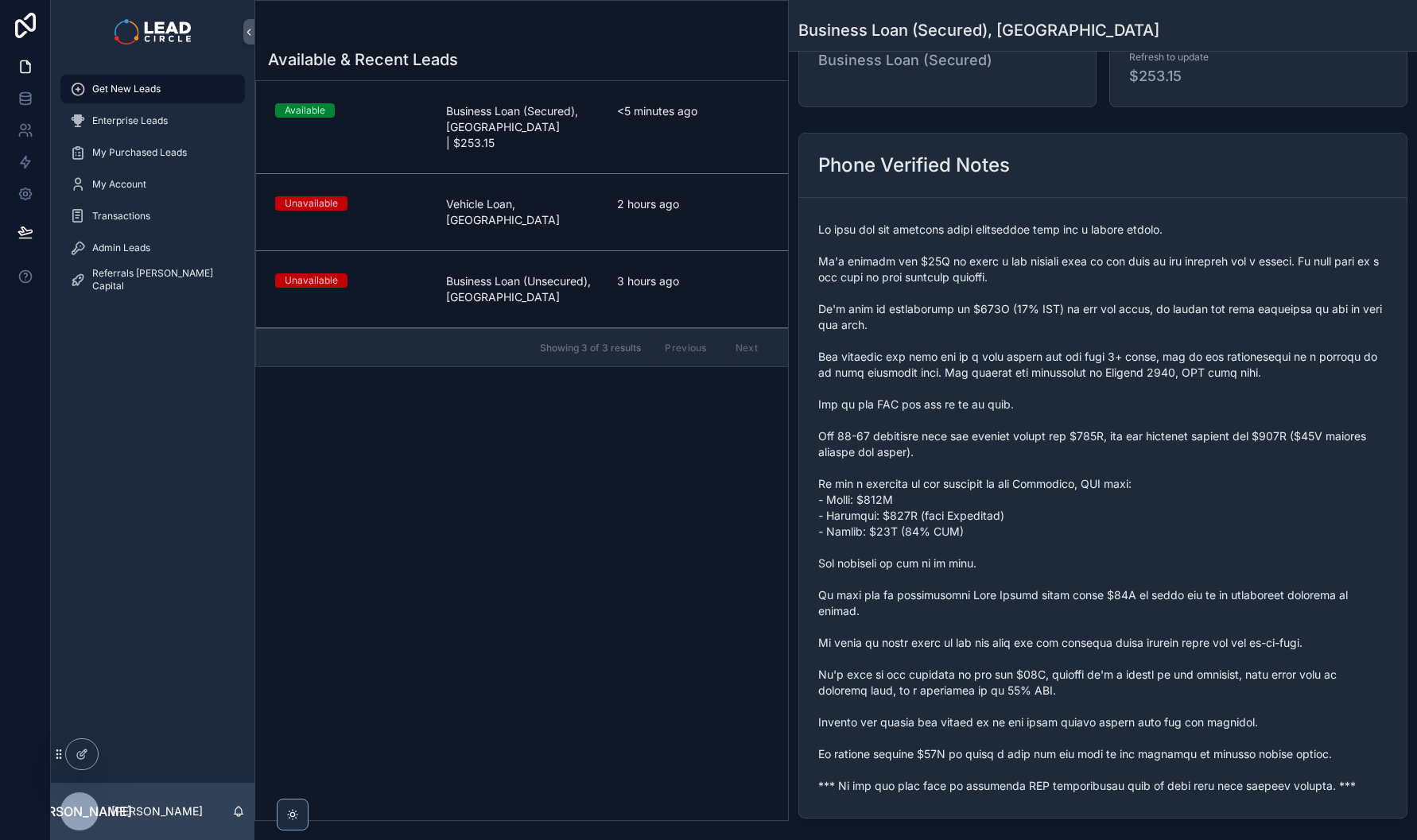
drag, startPoint x: 1085, startPoint y: 439, endPoint x: 1161, endPoint y: 439, distance: 76.0
click at [1137, 439] on span "scrollable content" at bounding box center [1102, 508] width 569 height 573
click at [1170, 439] on span "scrollable content" at bounding box center [1102, 508] width 569 height 573
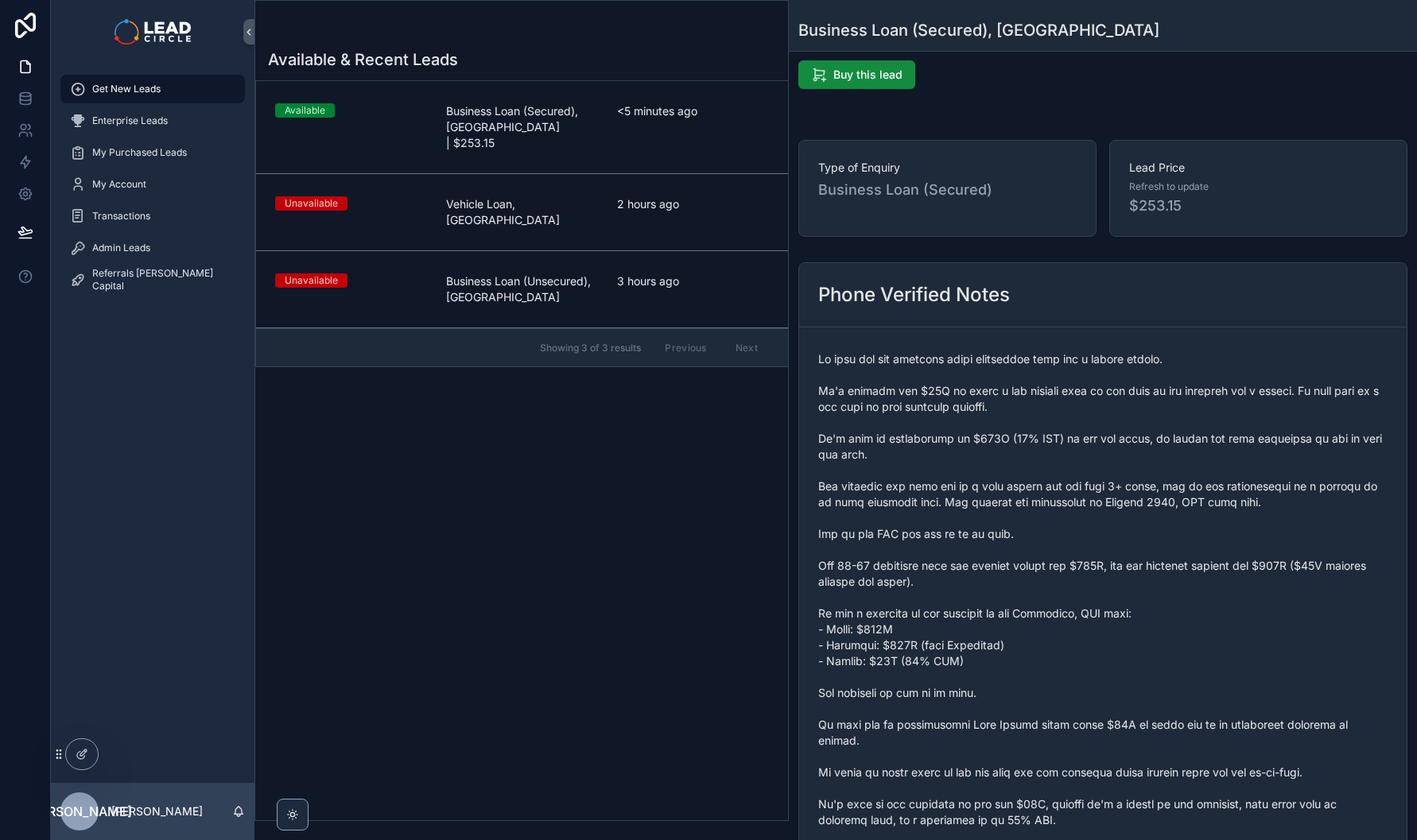
scroll to position [3, 0]
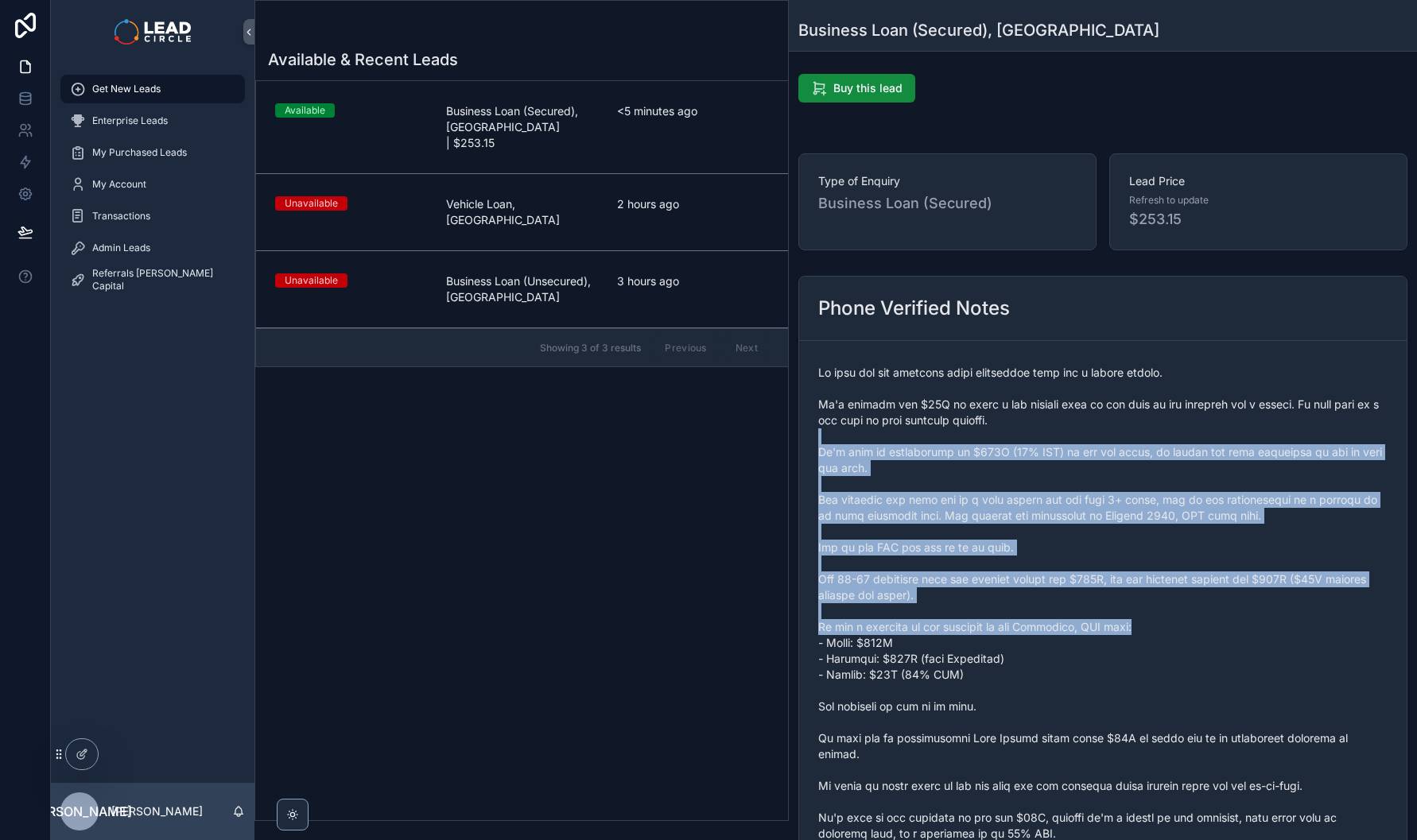
drag, startPoint x: 1169, startPoint y: 439, endPoint x: 1223, endPoint y: 649, distance: 216.8
click at [1223, 649] on span "scrollable content" at bounding box center [1102, 651] width 569 height 573
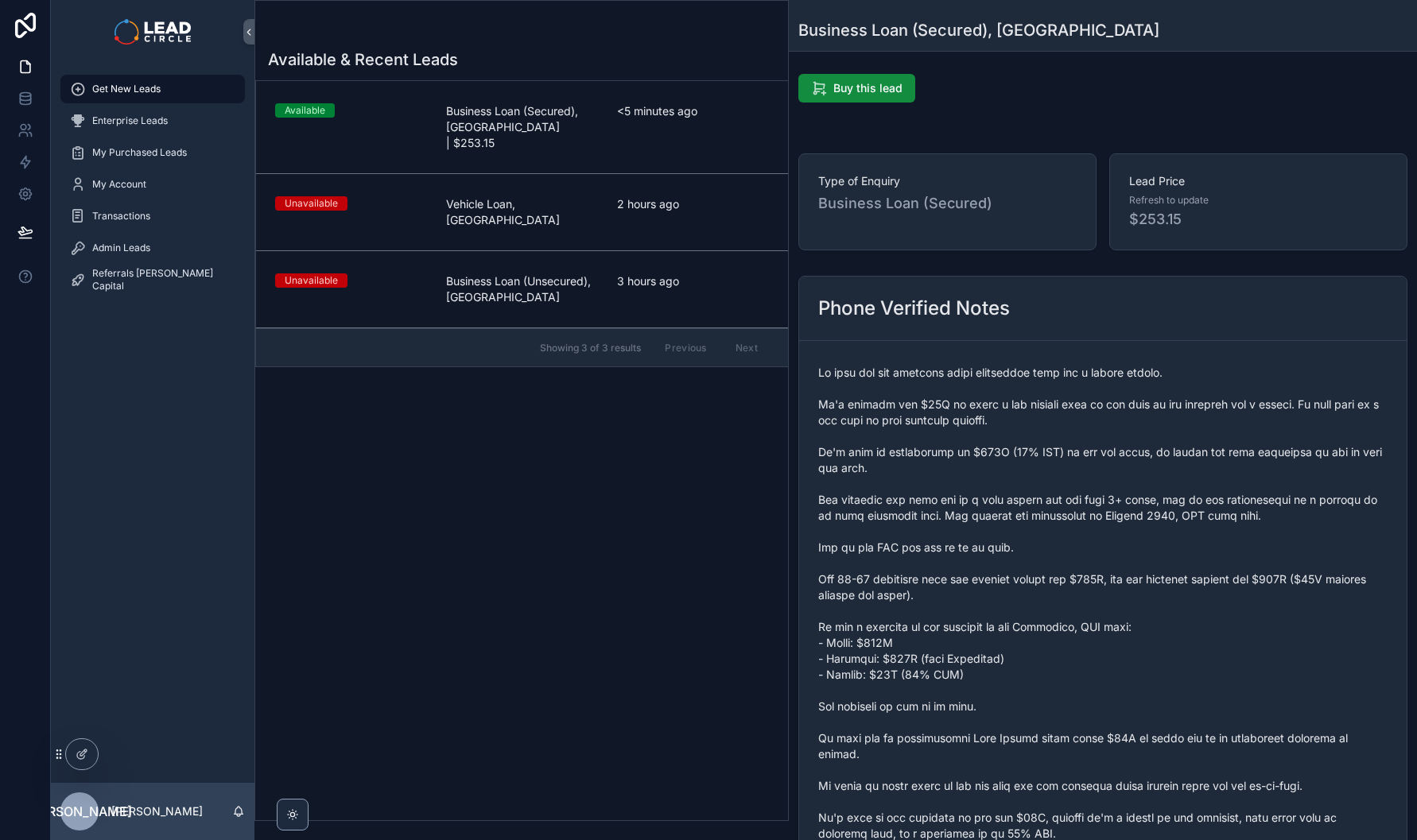
click at [1223, 649] on span "scrollable content" at bounding box center [1102, 651] width 569 height 573
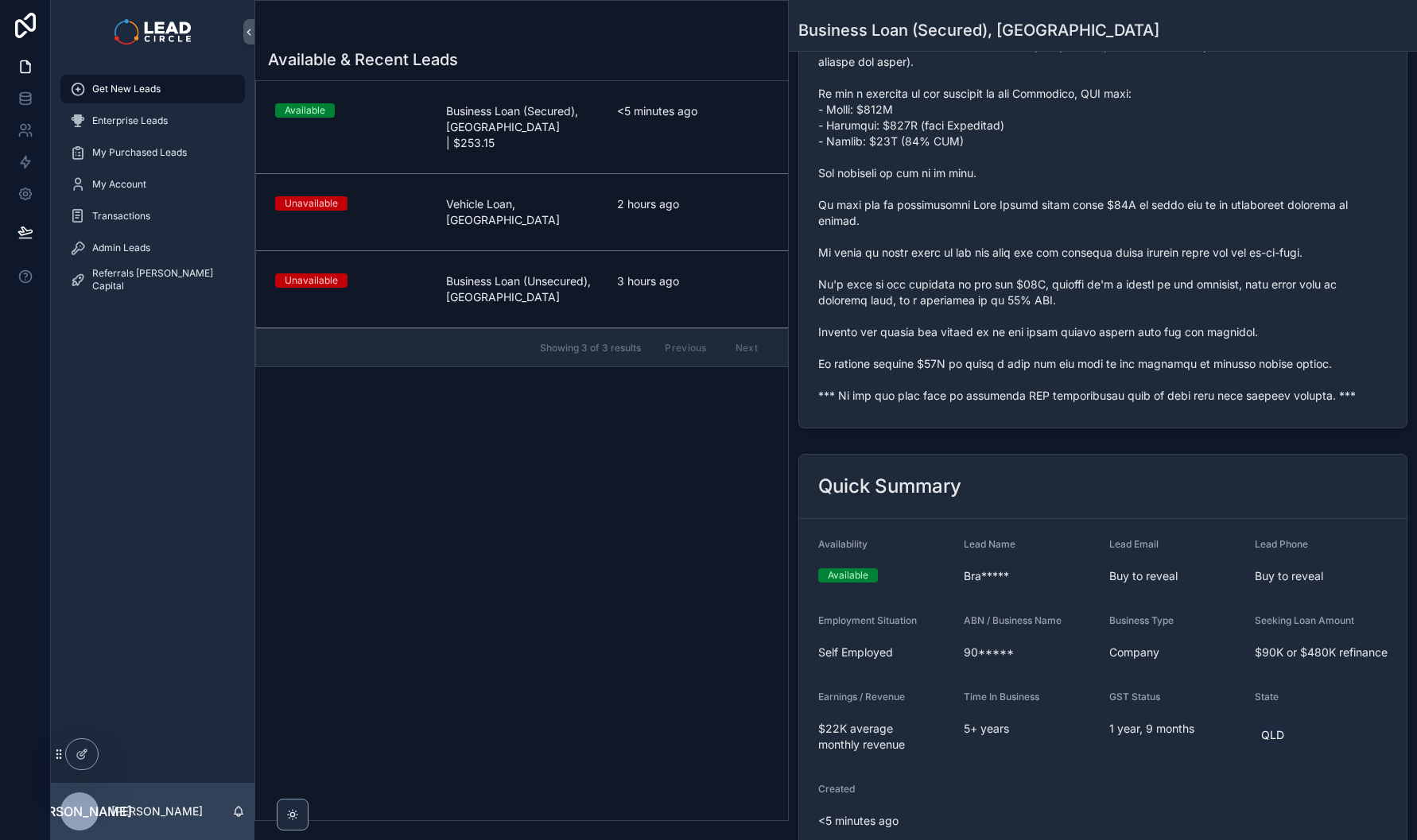
scroll to position [1072, 0]
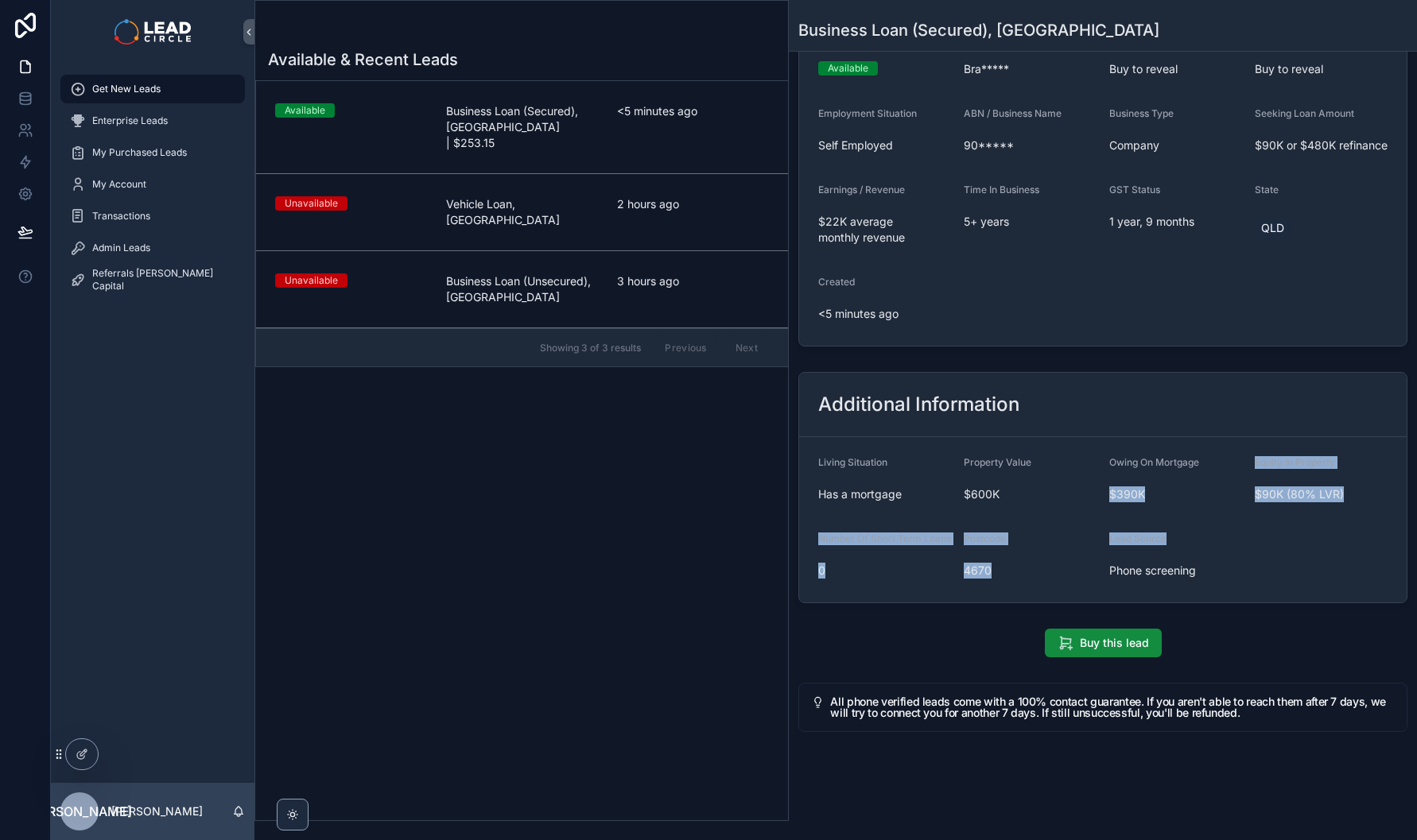
drag, startPoint x: 1234, startPoint y: 579, endPoint x: 1092, endPoint y: 430, distance: 205.8
click at [1096, 437] on form "Living Situation Has a mortgage Property Value $600K Owing On Mortgage $390K Eq…" at bounding box center [1102, 519] width 608 height 165
click at [1092, 437] on form "Living Situation Has a mortgage Property Value $600K Owing On Mortgage $390K Eq…" at bounding box center [1102, 519] width 608 height 165
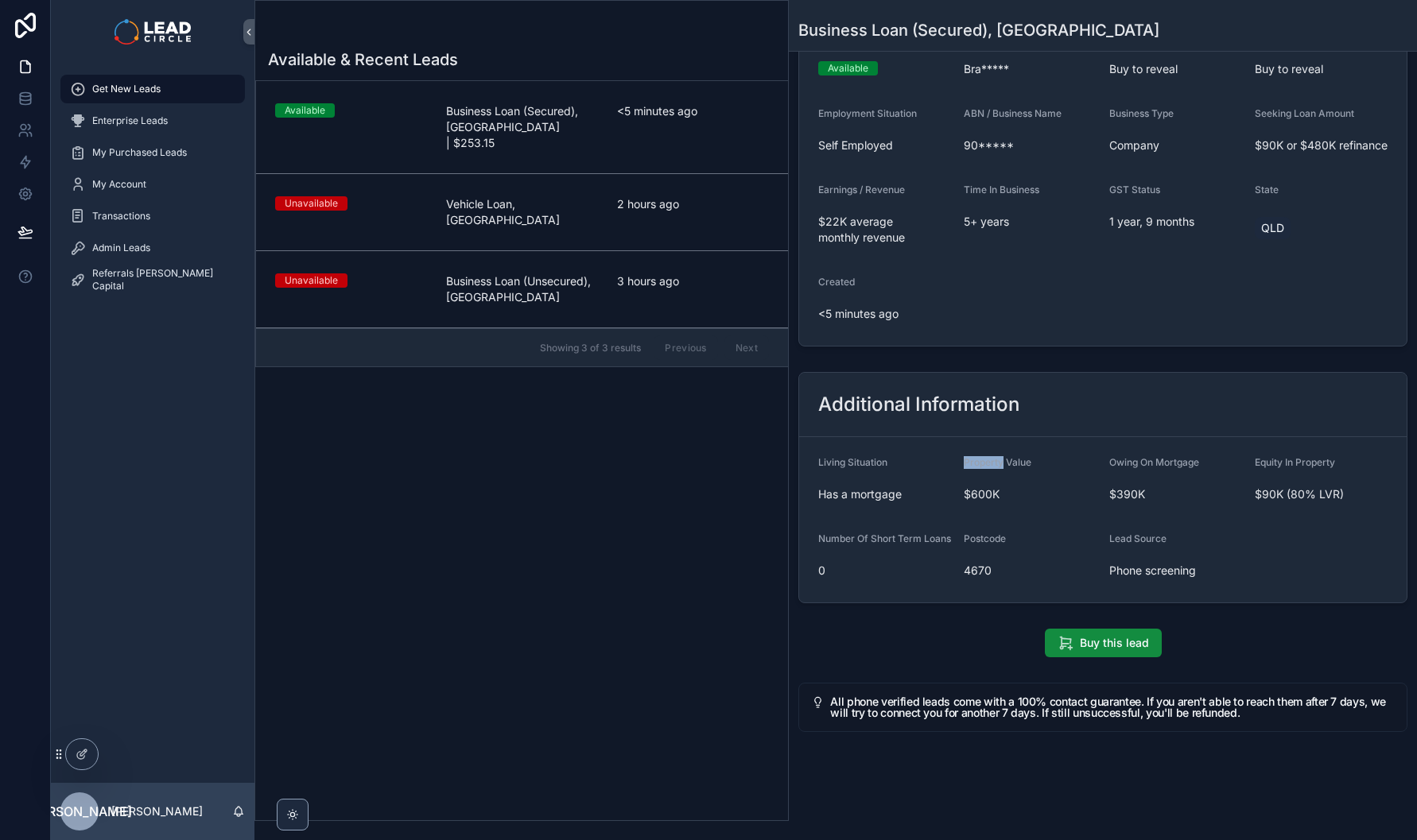
click at [1092, 437] on form "Living Situation Has a mortgage Property Value $600K Owing On Mortgage $390K Eq…" at bounding box center [1102, 519] width 608 height 165
click at [1066, 439] on form "Living Situation Has a mortgage Property Value $600K Owing On Mortgage $390K Eq…" at bounding box center [1102, 519] width 608 height 165
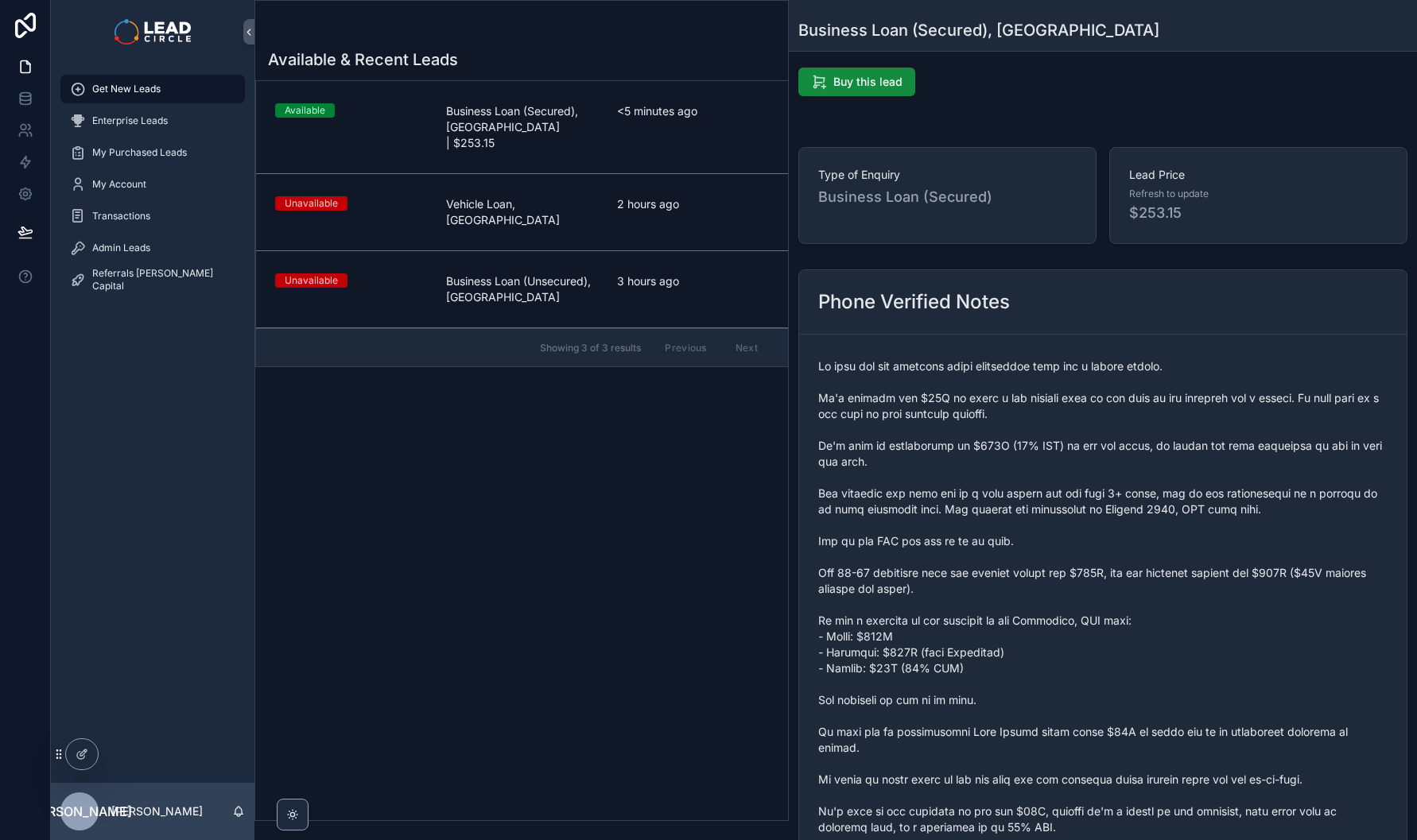
scroll to position [0, 0]
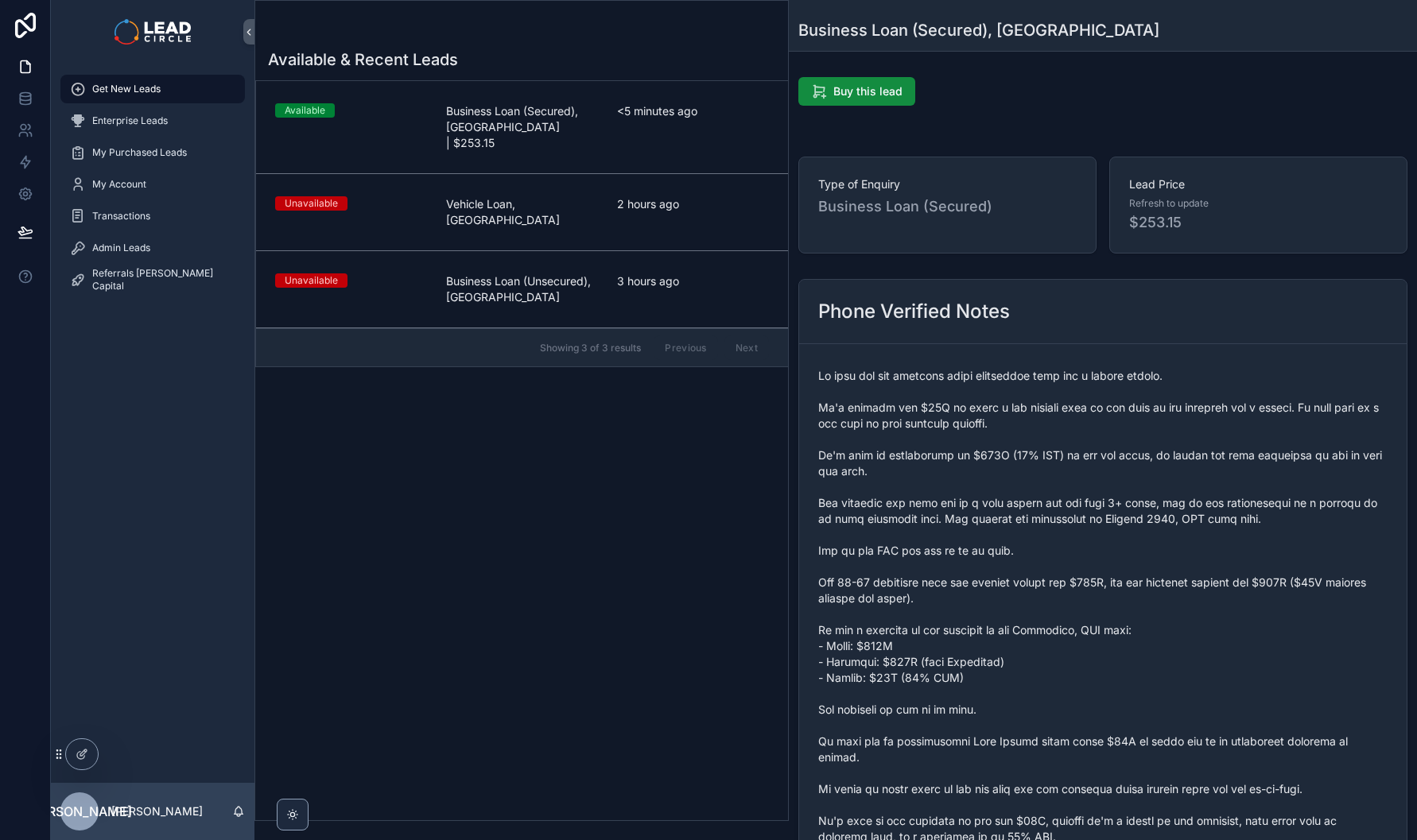
click at [146, 250] on span "Admin Leads" at bounding box center [122, 248] width 58 height 13
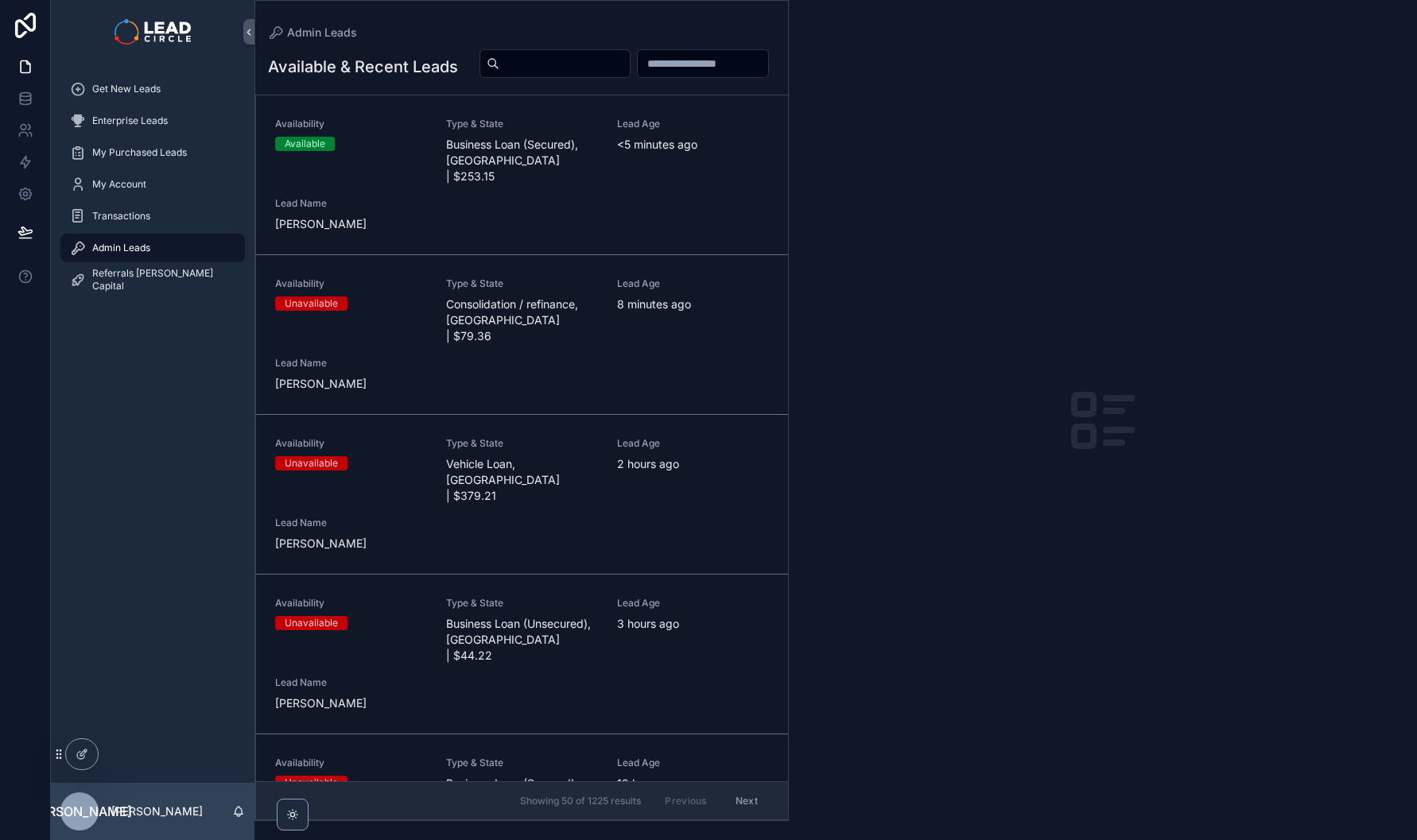
click at [470, 172] on span "Business Loan (Secured), [GEOGRAPHIC_DATA] | $253.15" at bounding box center [521, 161] width 152 height 48
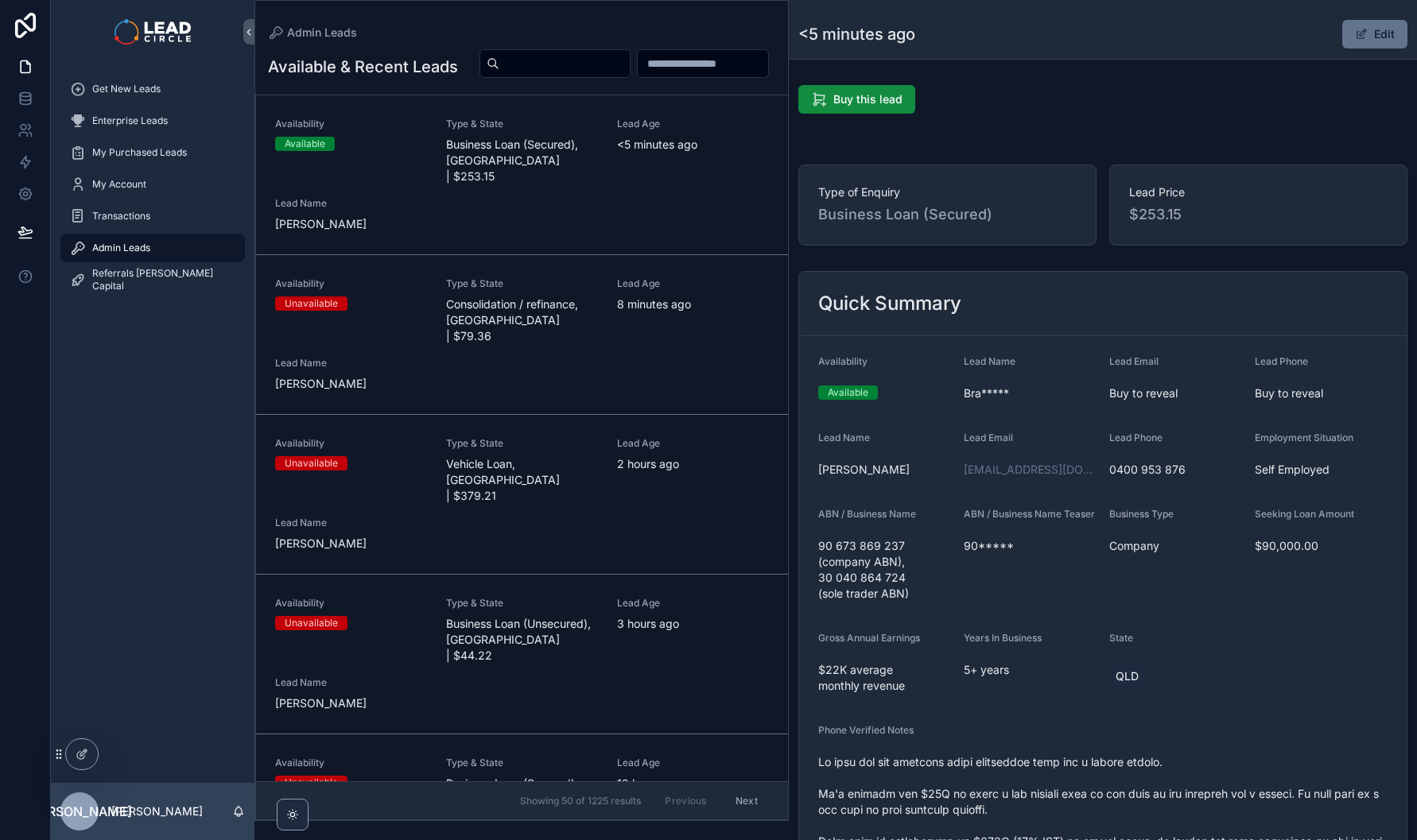
click at [148, 86] on span "Get New Leads" at bounding box center [127, 88] width 69 height 13
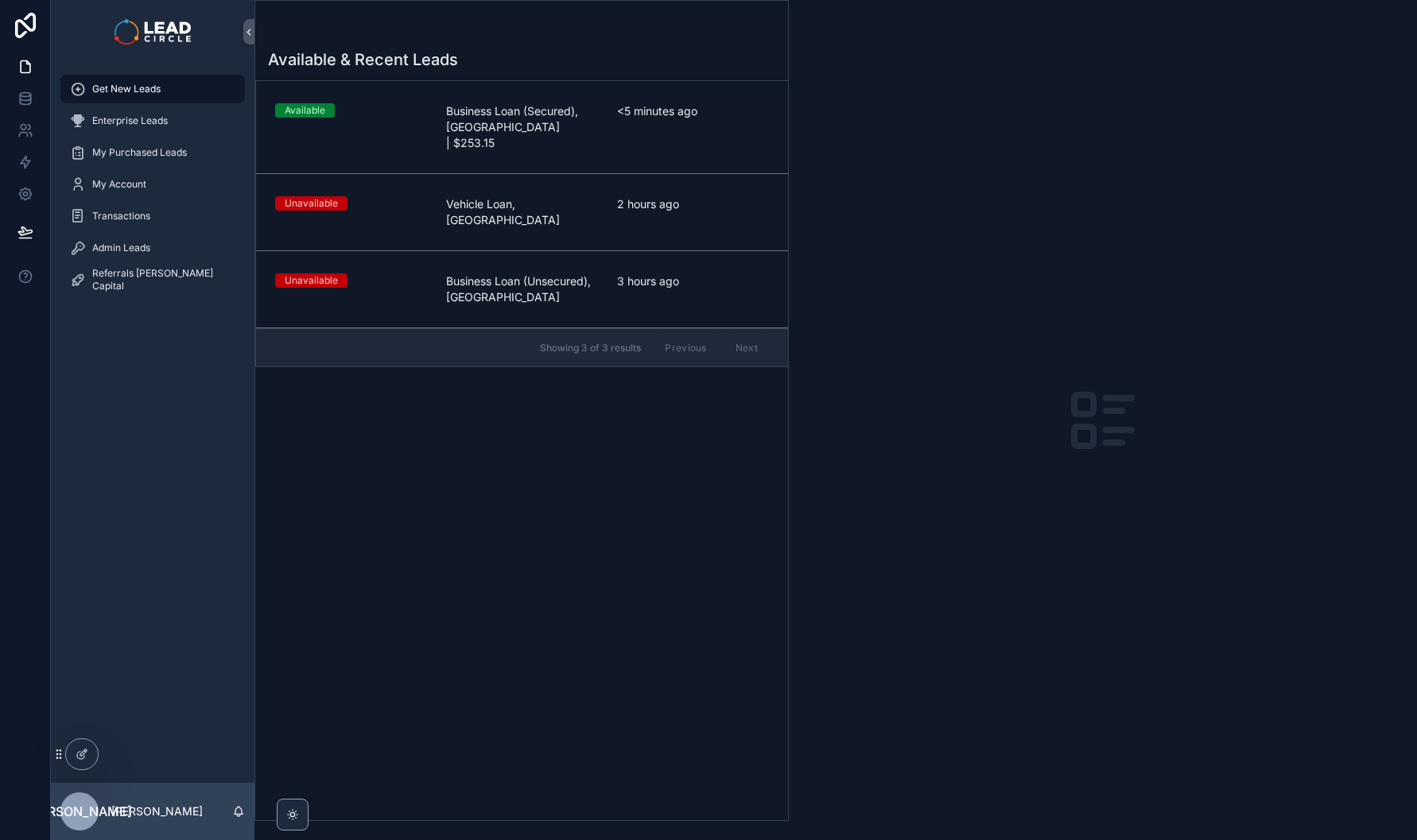
click at [567, 130] on span "Business Loan (Secured), [GEOGRAPHIC_DATA] | $253.15" at bounding box center [521, 128] width 152 height 48
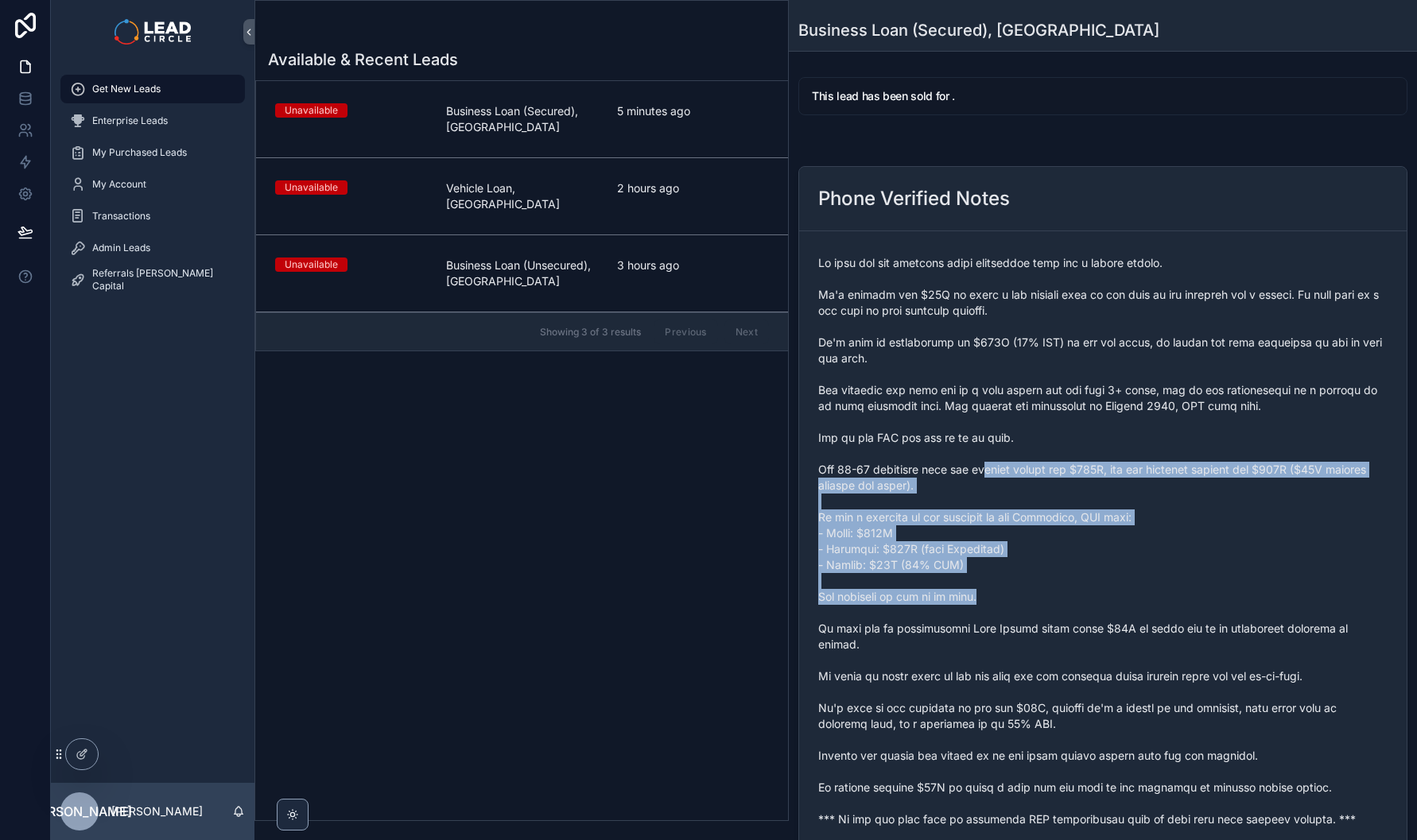
drag, startPoint x: 977, startPoint y: 476, endPoint x: 1000, endPoint y: 597, distance: 123.2
click at [1000, 597] on span "scrollable content" at bounding box center [1102, 542] width 569 height 573
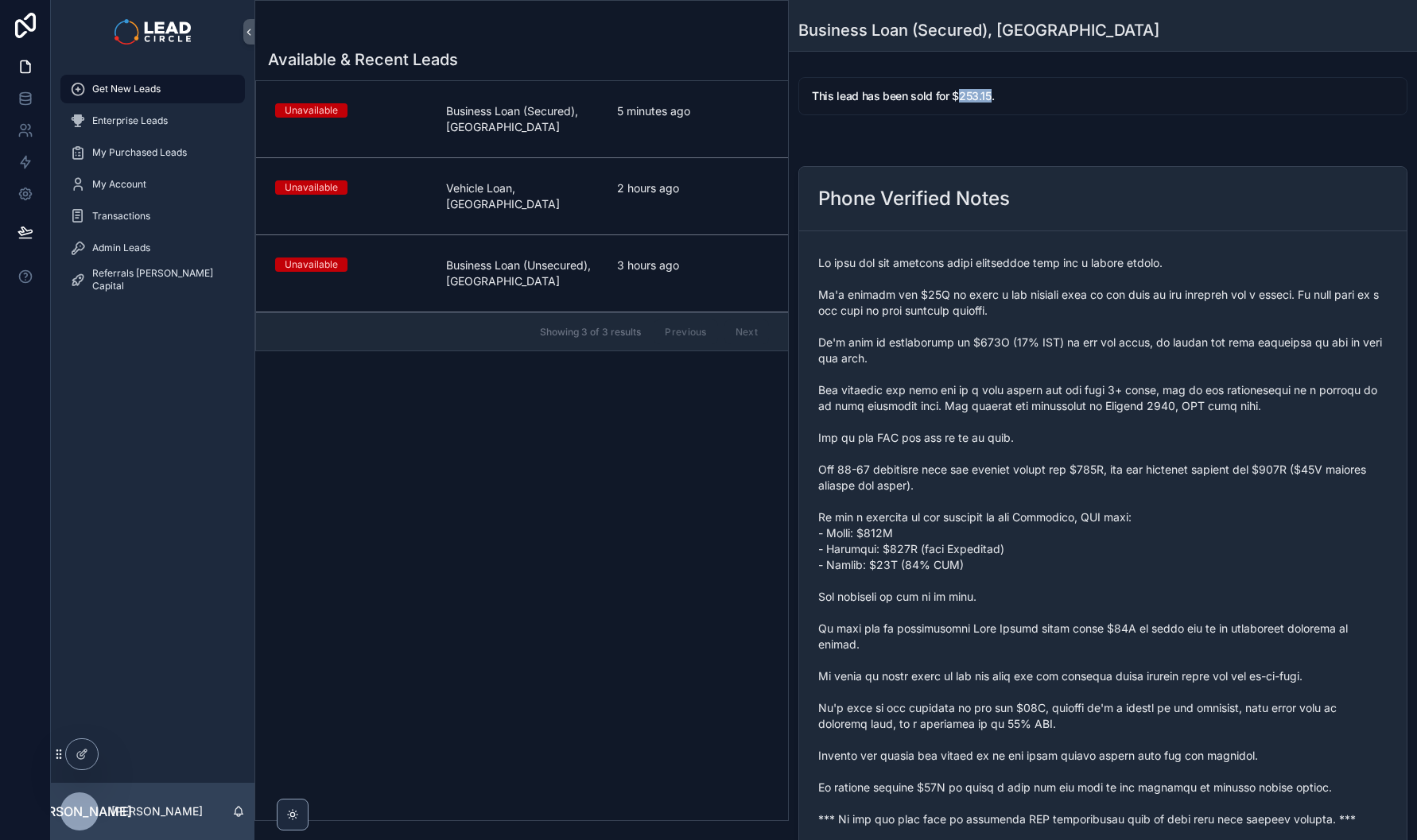
drag, startPoint x: 960, startPoint y: 98, endPoint x: 986, endPoint y: 98, distance: 26.0
click at [986, 98] on h5 "This lead has been sold for $253.15." at bounding box center [1102, 96] width 582 height 11
copy h5 "253.15"
click at [586, 270] on span "Business Loan (Unsecured), [GEOGRAPHIC_DATA]" at bounding box center [521, 273] width 152 height 32
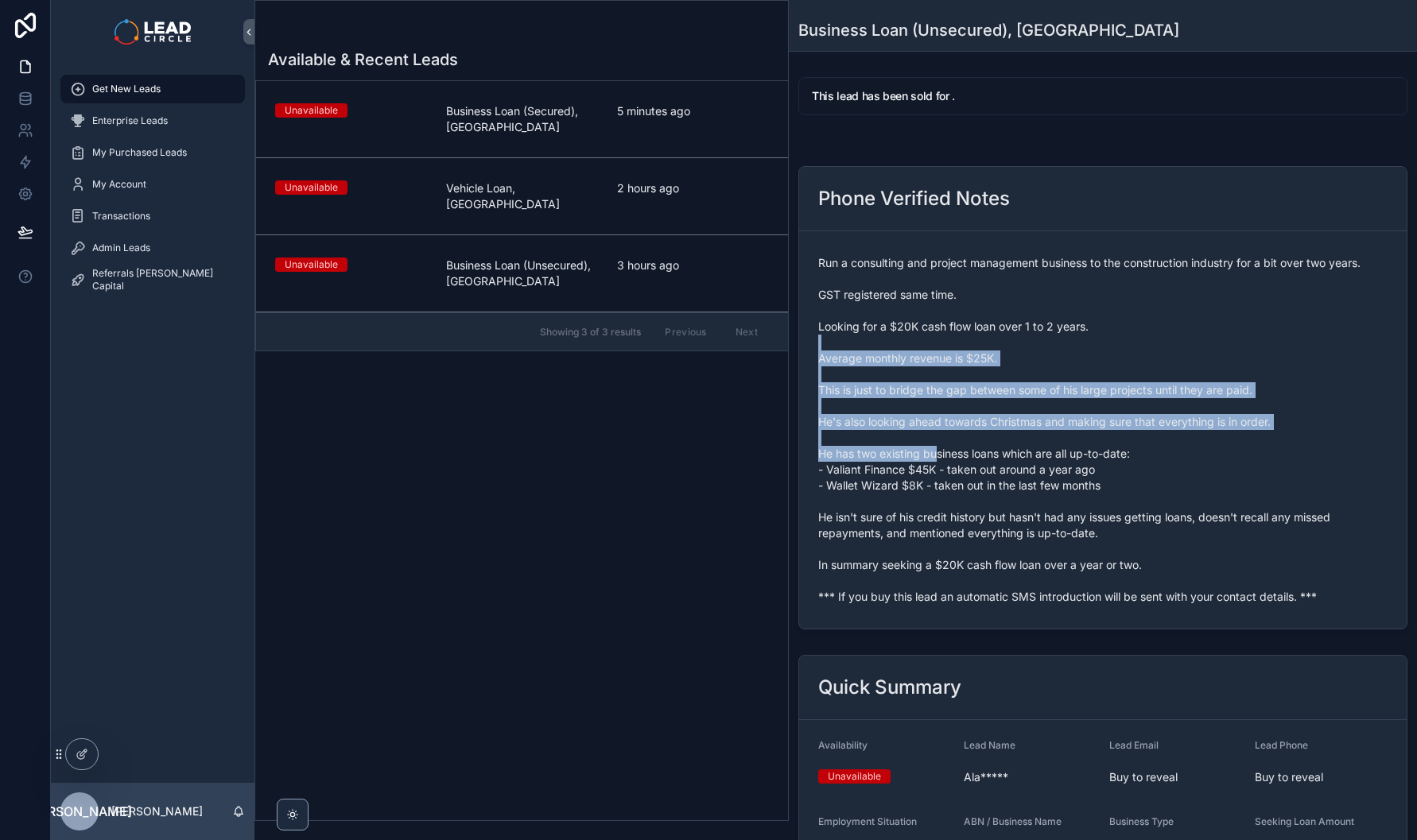
drag, startPoint x: 894, startPoint y: 357, endPoint x: 951, endPoint y: 466, distance: 123.0
click at [949, 465] on span "Run a consulting and project management business to the construction industry f…" at bounding box center [1102, 430] width 569 height 350
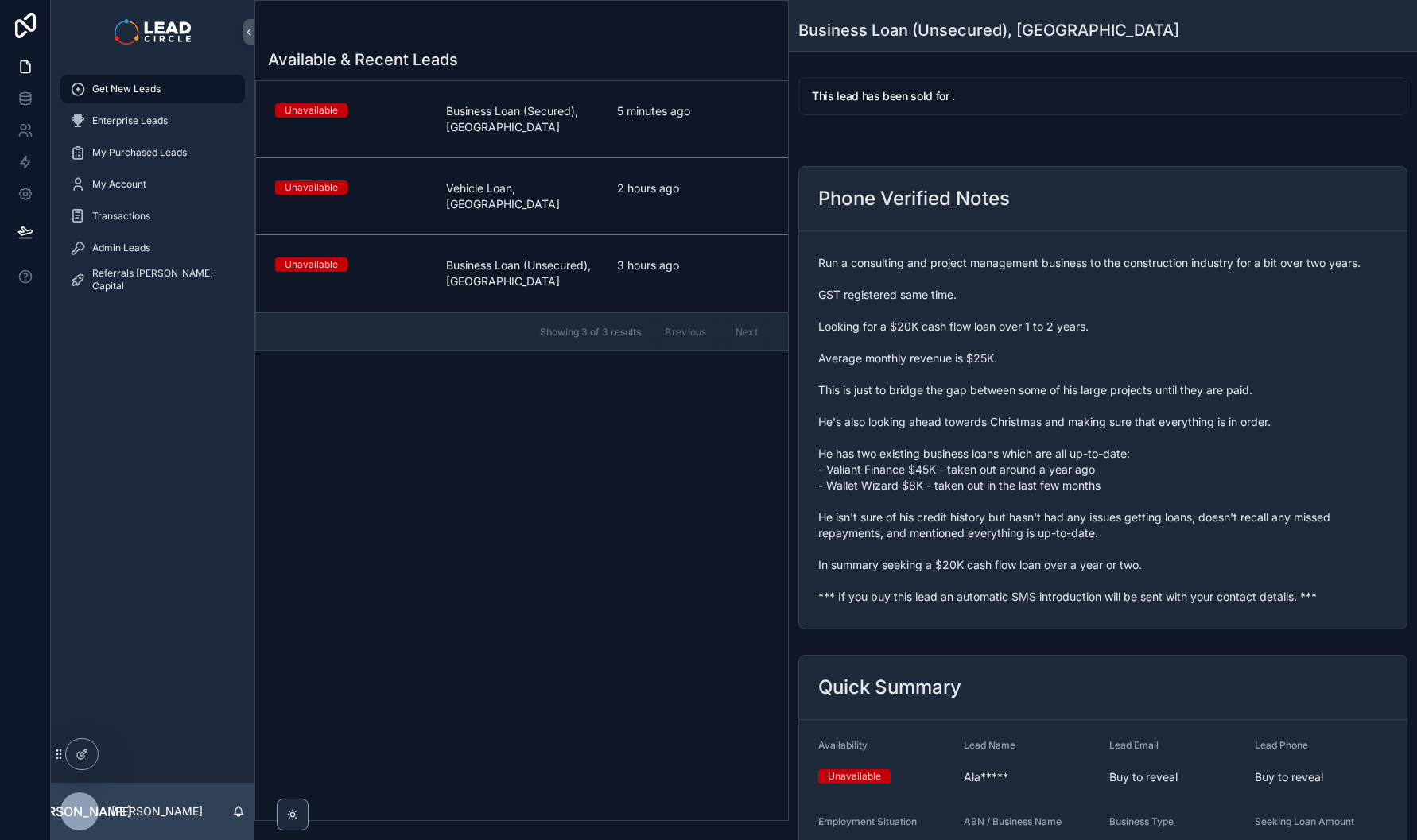
click at [951, 466] on span "Run a consulting and project management business to the construction industry f…" at bounding box center [1102, 430] width 569 height 350
click at [718, 195] on span "2 hours ago" at bounding box center [693, 189] width 152 height 16
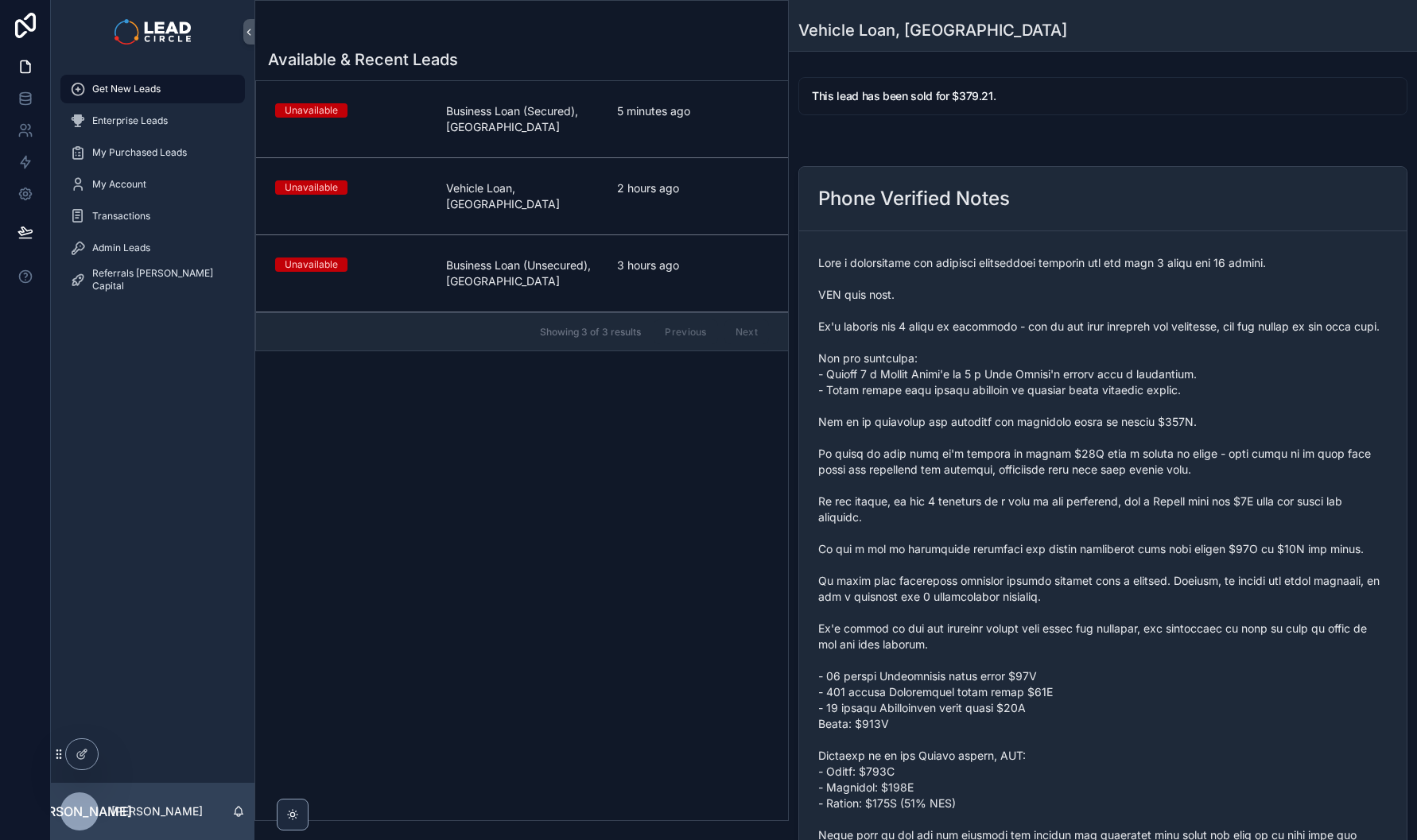
click at [672, 127] on div "5 minutes ago" at bounding box center [693, 119] width 152 height 32
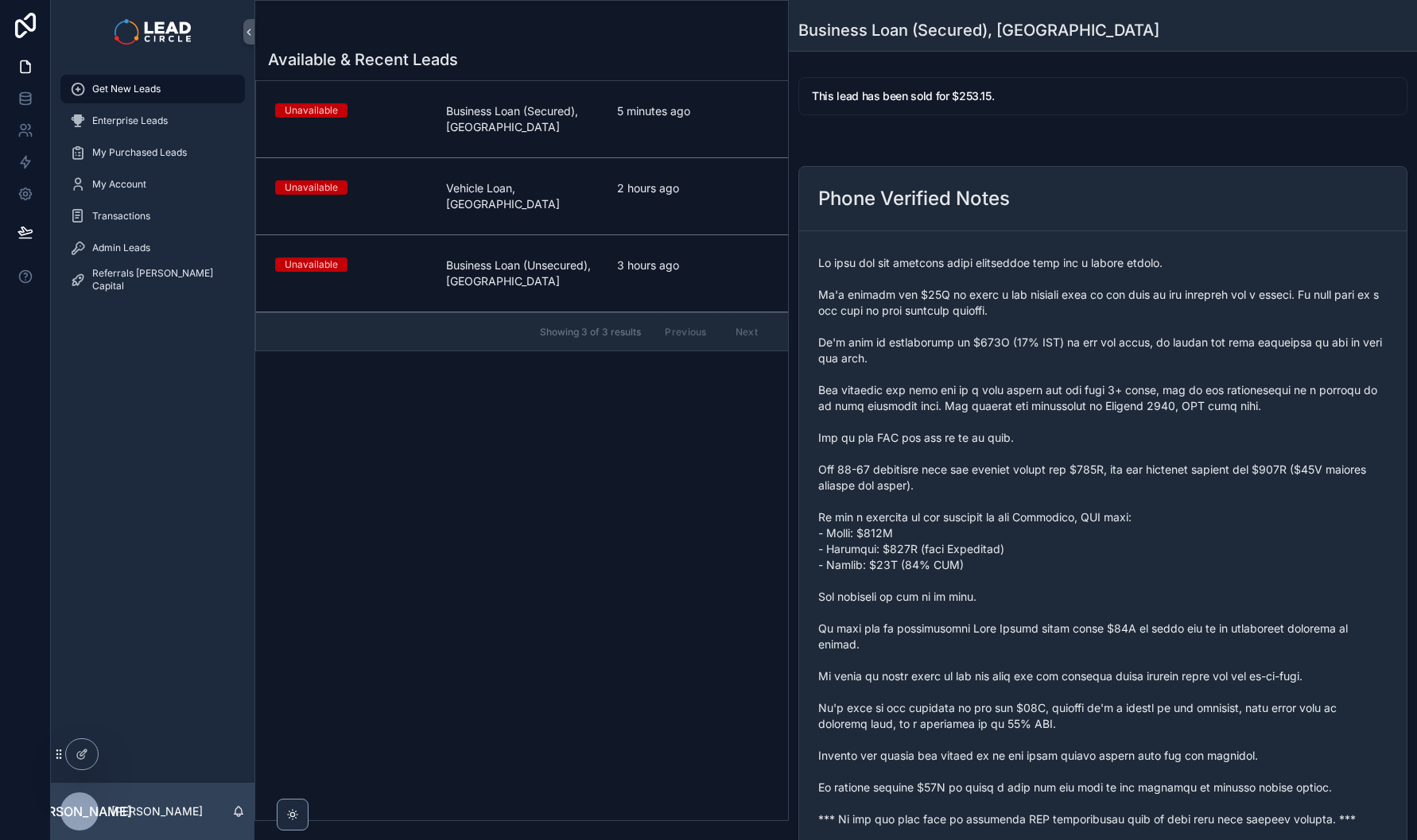
click at [670, 258] on span "3 hours ago" at bounding box center [693, 266] width 152 height 16
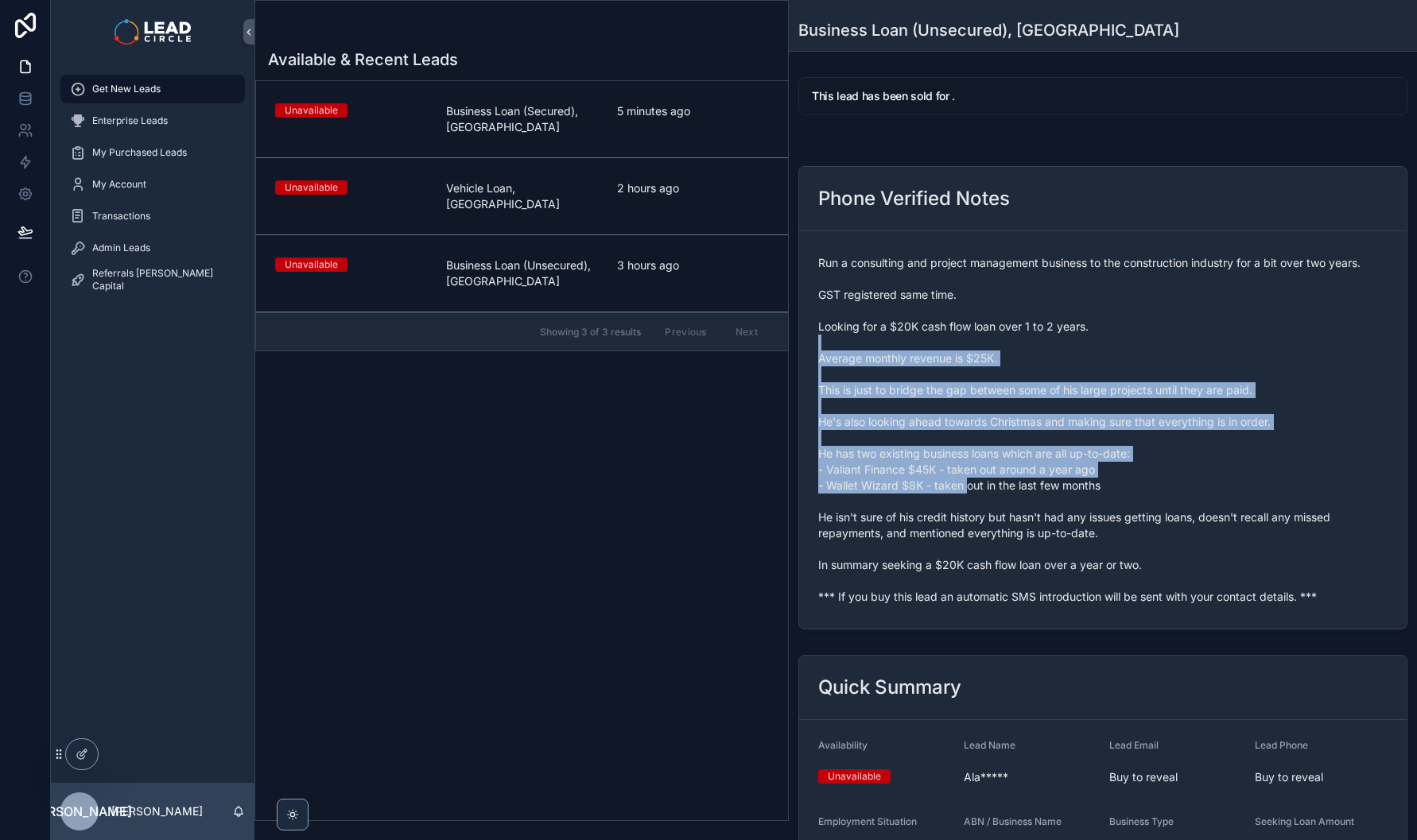
drag, startPoint x: 922, startPoint y: 344, endPoint x: 991, endPoint y: 530, distance: 198.4
click at [991, 530] on span "Run a consulting and project management business to the construction industry f…" at bounding box center [1102, 430] width 569 height 350
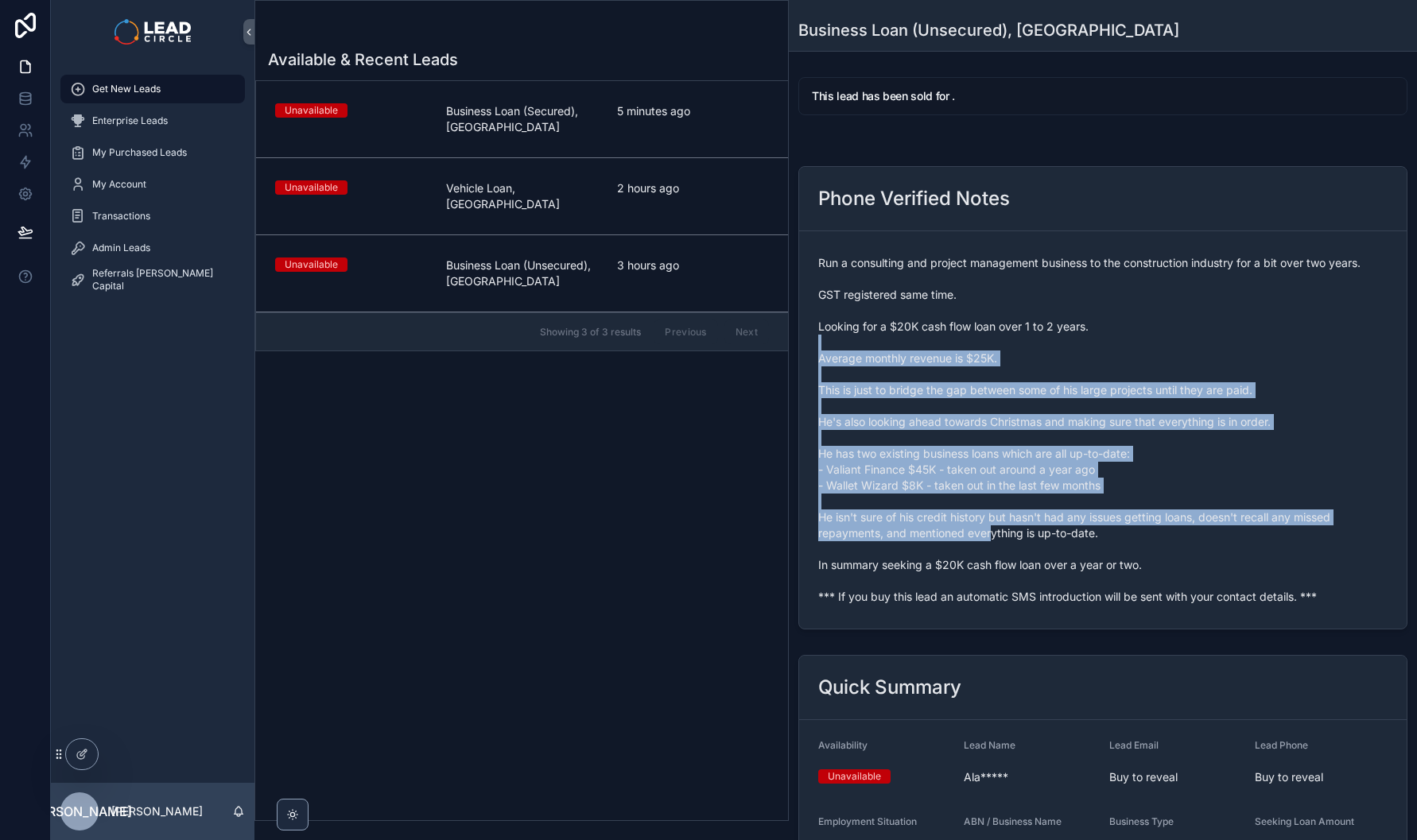
click at [991, 530] on span "Run a consulting and project management business to the construction industry f…" at bounding box center [1102, 430] width 569 height 350
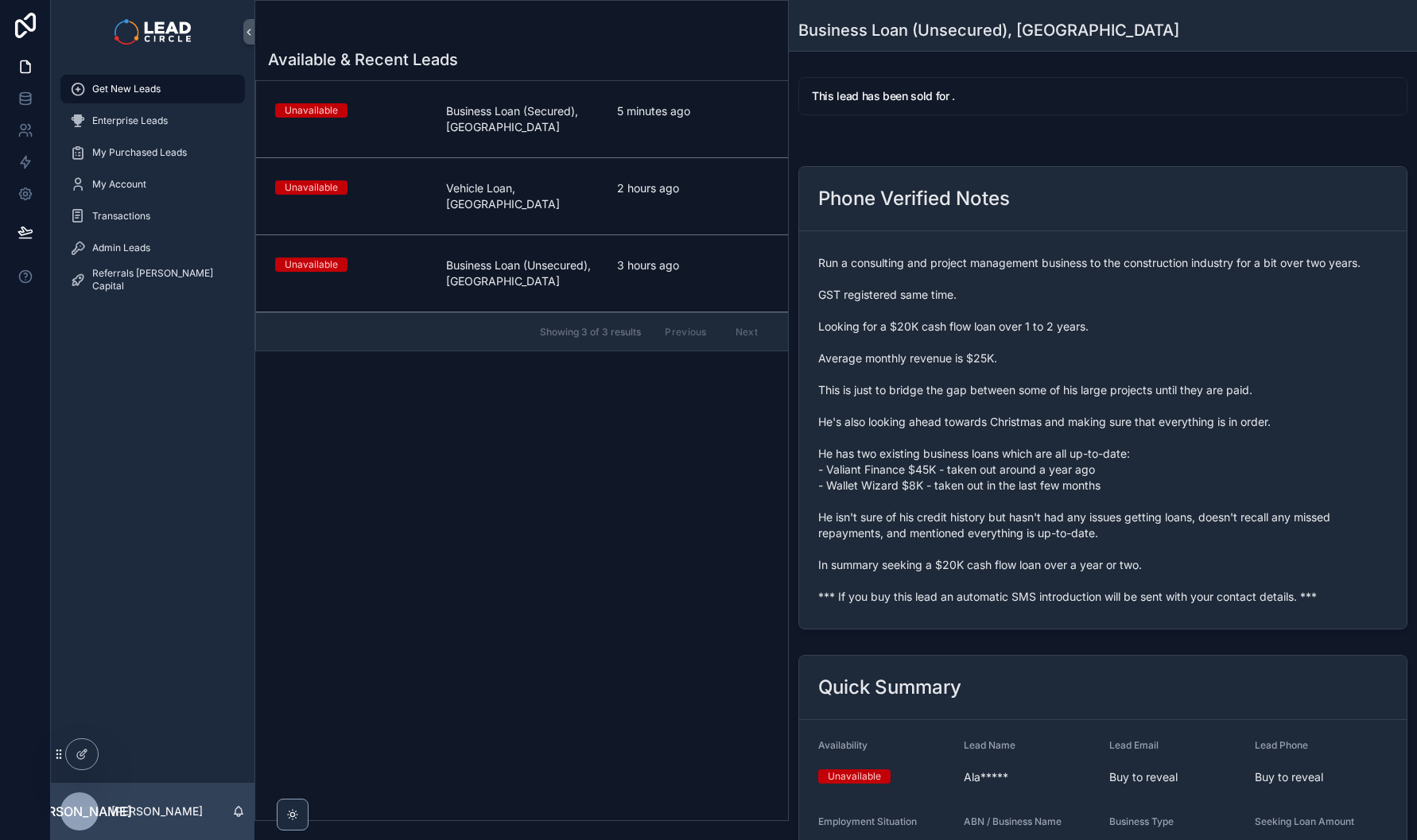
click at [163, 126] on span "Enterprise Leads" at bounding box center [130, 121] width 75 height 13
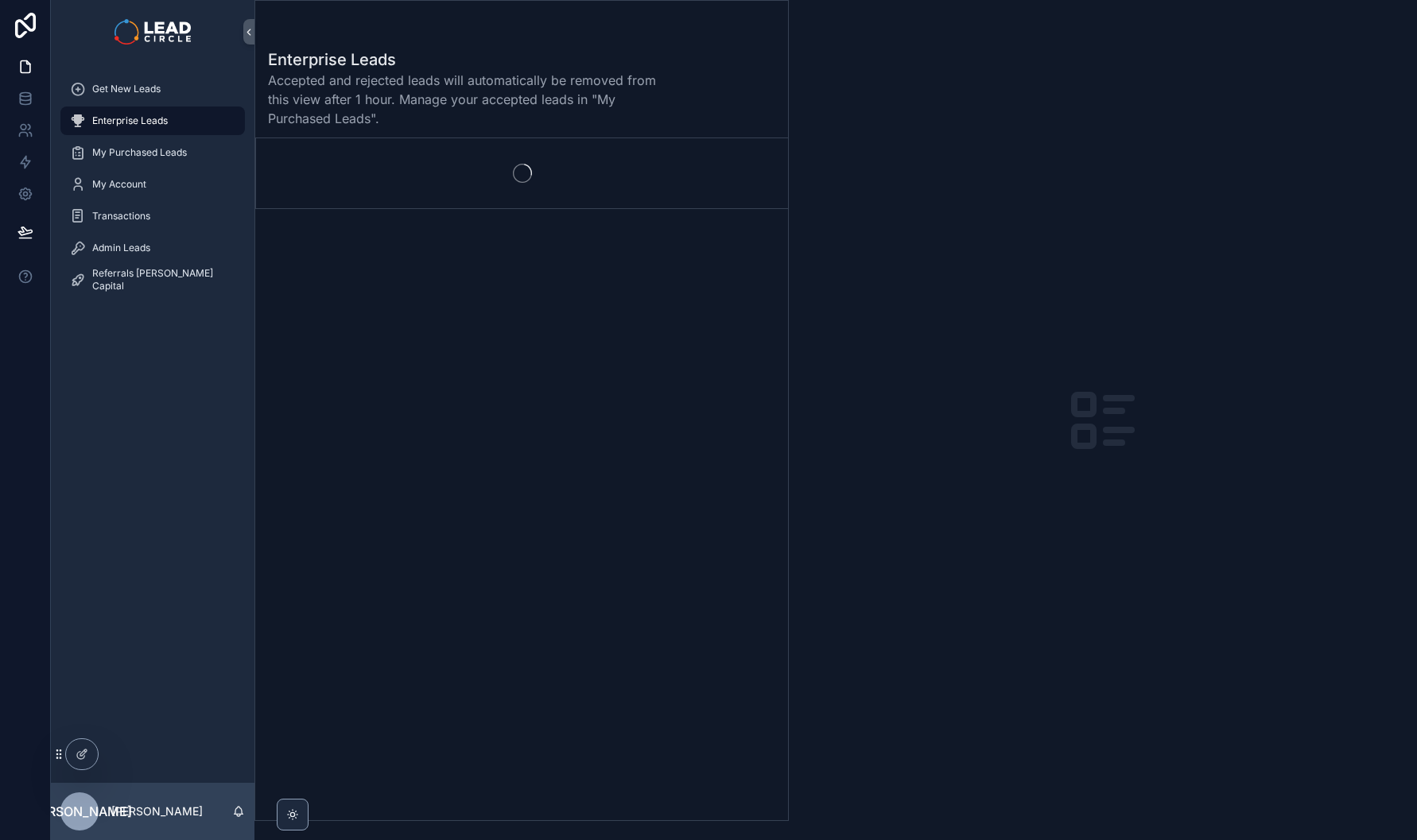
click at [166, 95] on div "Get New Leads" at bounding box center [153, 89] width 165 height 26
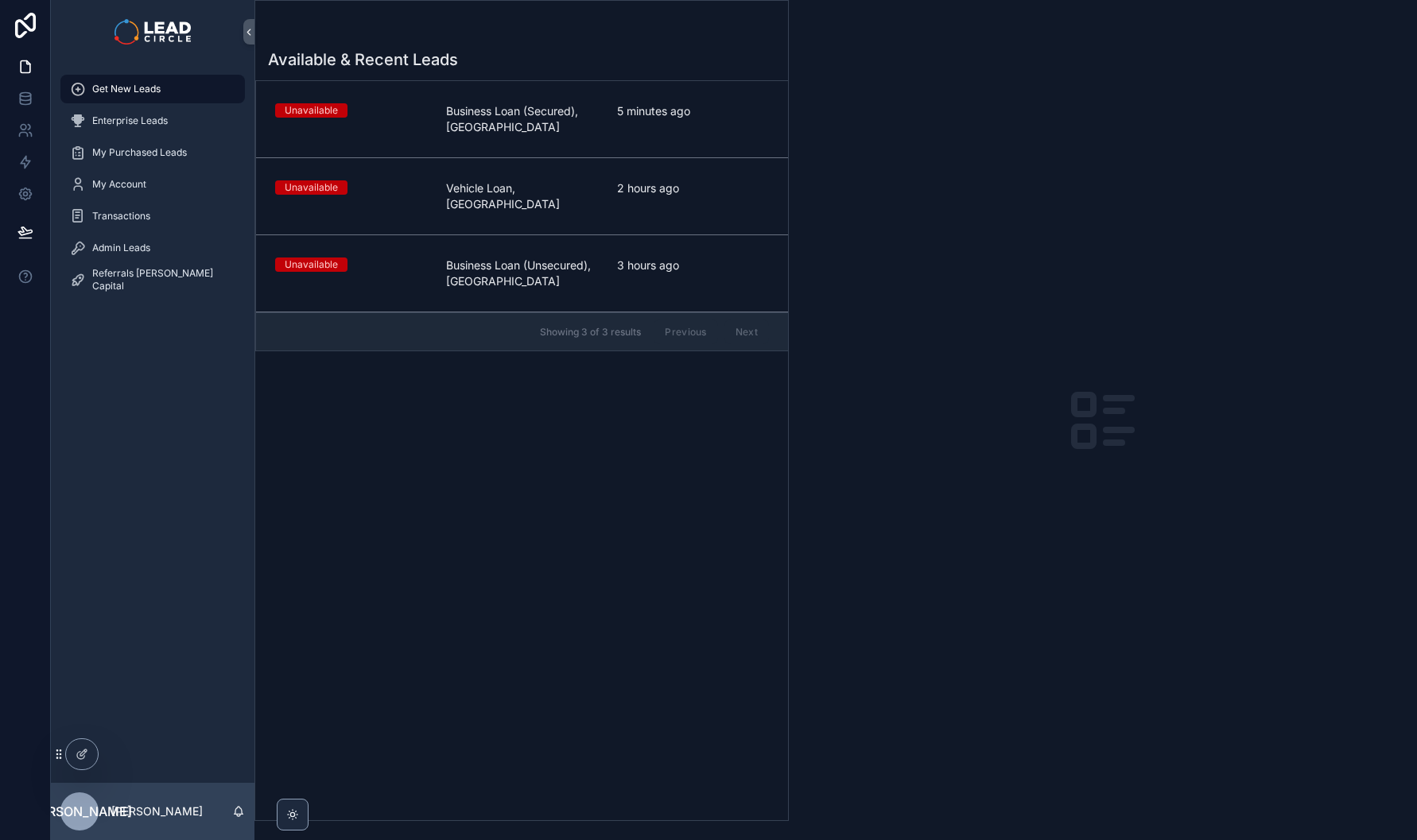
click at [554, 263] on span "Business Loan (Unsecured), [GEOGRAPHIC_DATA]" at bounding box center [521, 273] width 152 height 32
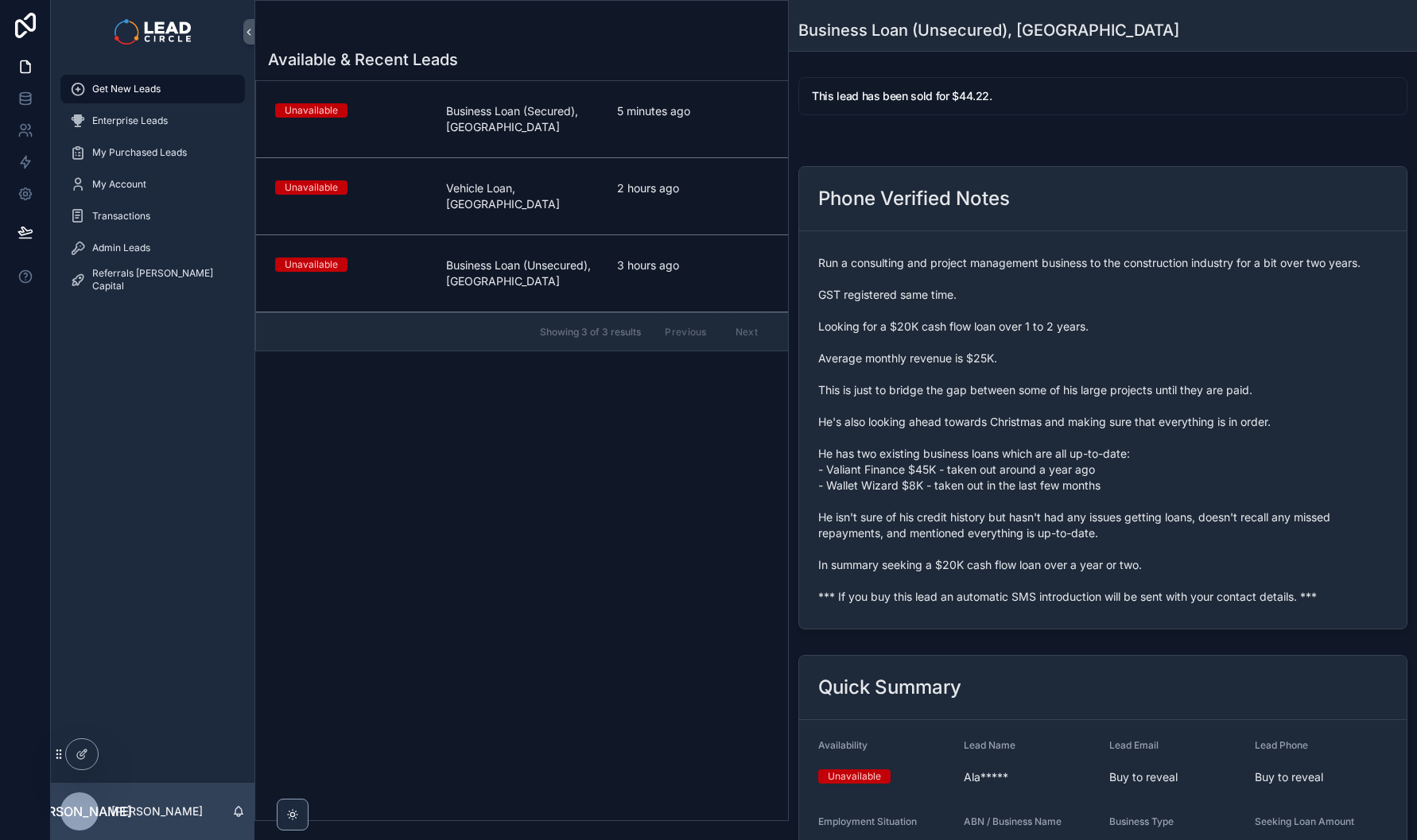
click at [651, 194] on span "2 hours ago" at bounding box center [693, 189] width 152 height 16
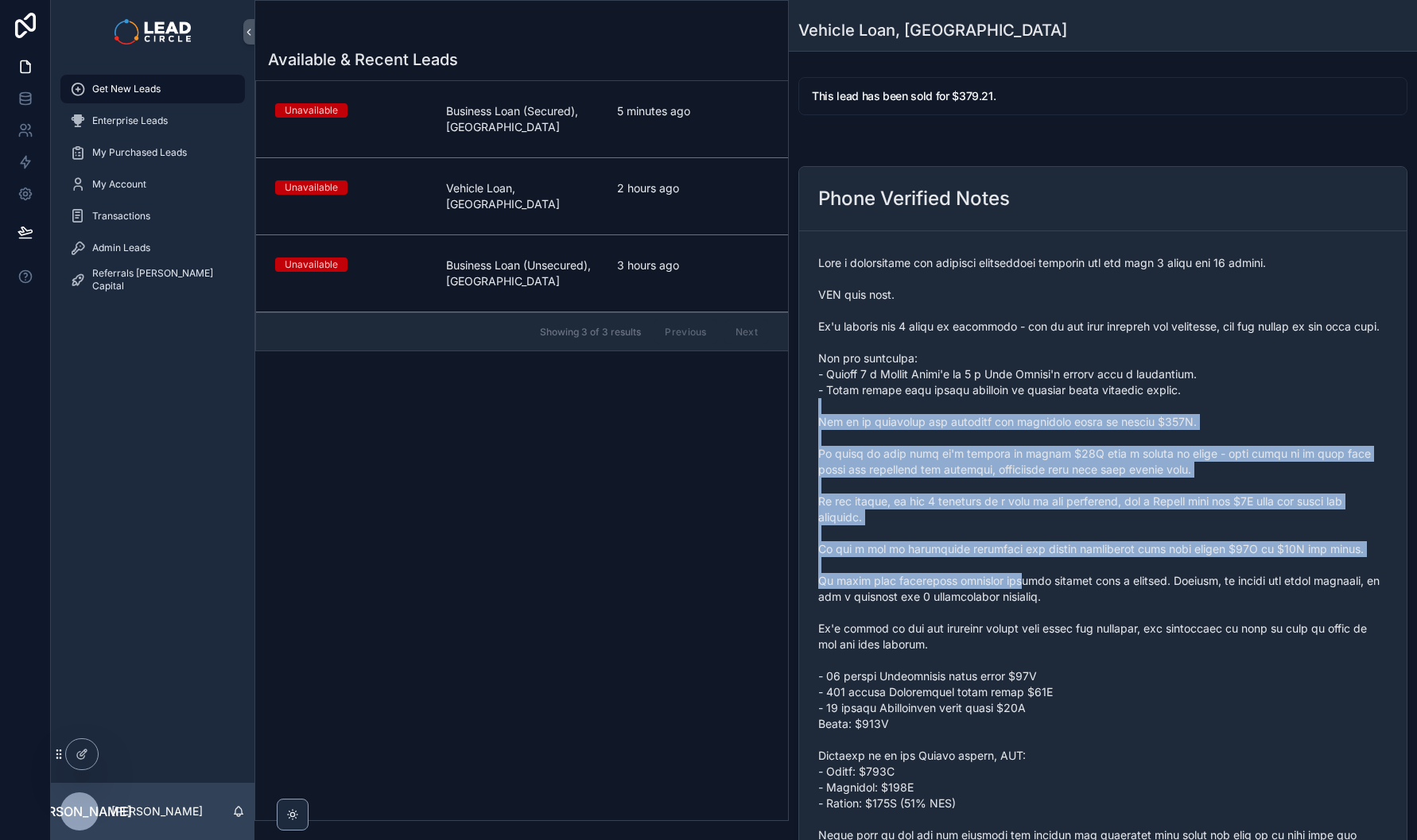
drag, startPoint x: 960, startPoint y: 420, endPoint x: 1018, endPoint y: 599, distance: 188.2
click at [1018, 599] on span "scrollable content" at bounding box center [1102, 605] width 569 height 699
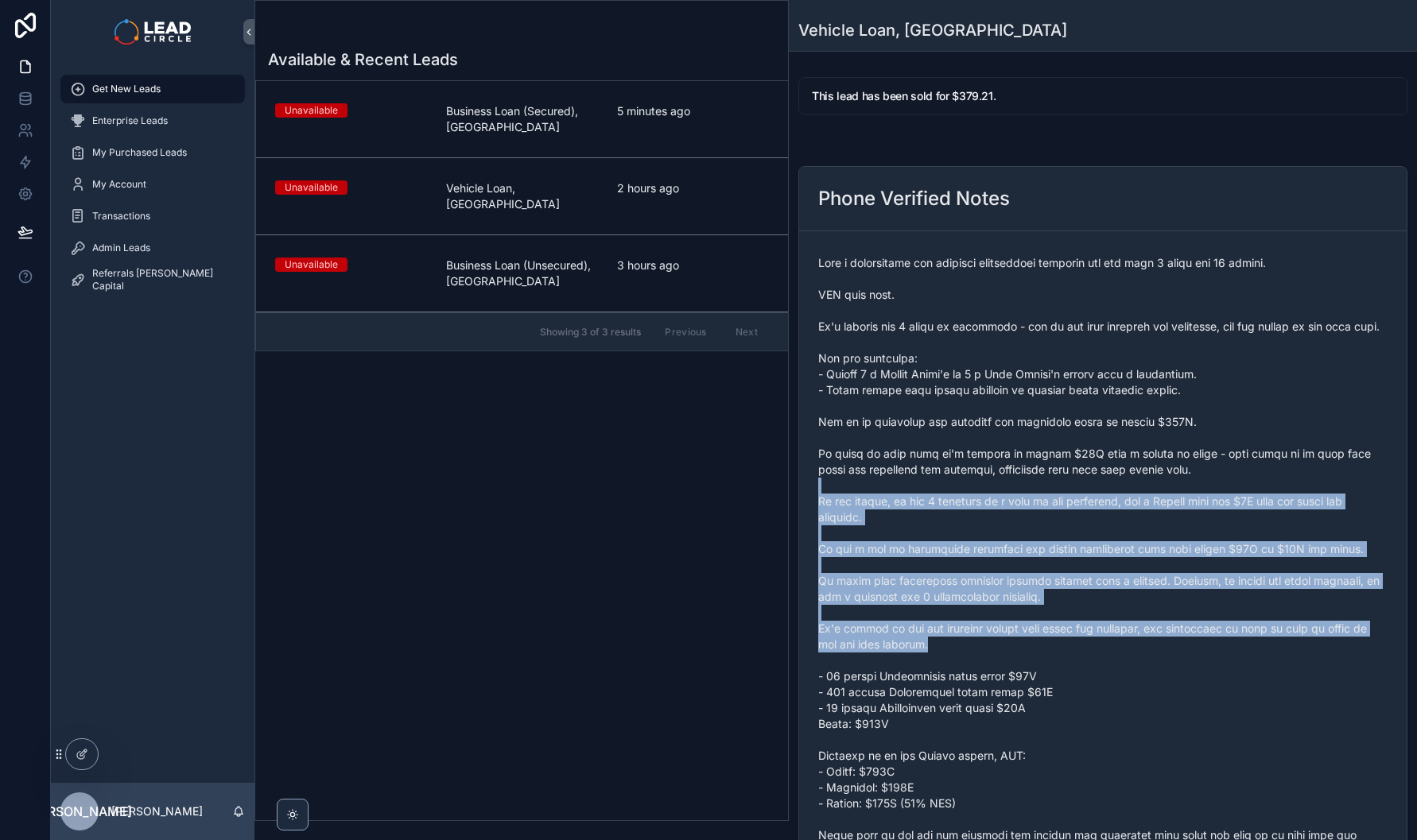
drag, startPoint x: 1036, startPoint y: 609, endPoint x: 1004, endPoint y: 459, distance: 153.4
click at [1006, 470] on span "scrollable content" at bounding box center [1102, 605] width 569 height 699
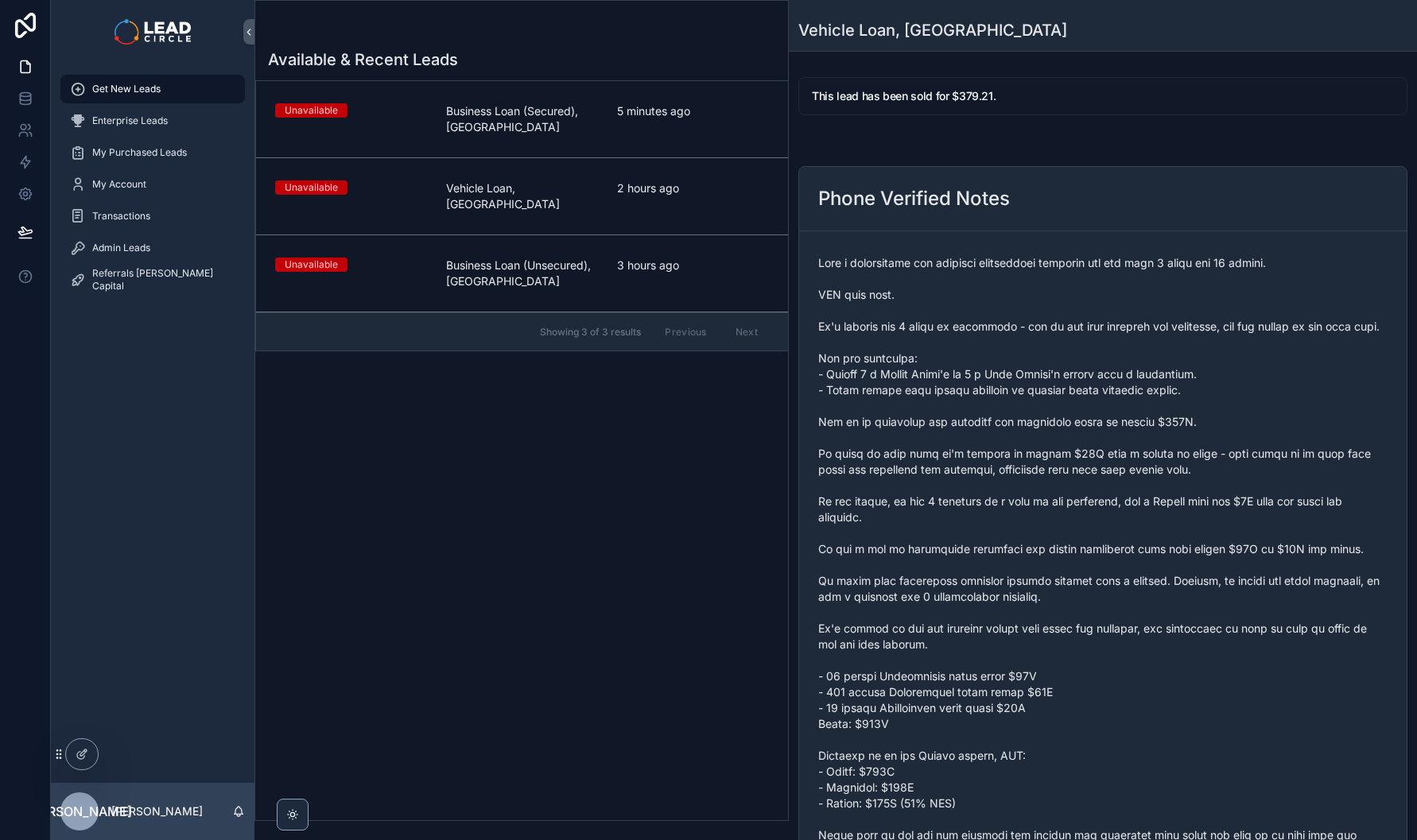
click at [1004, 459] on span "scrollable content" at bounding box center [1102, 605] width 569 height 699
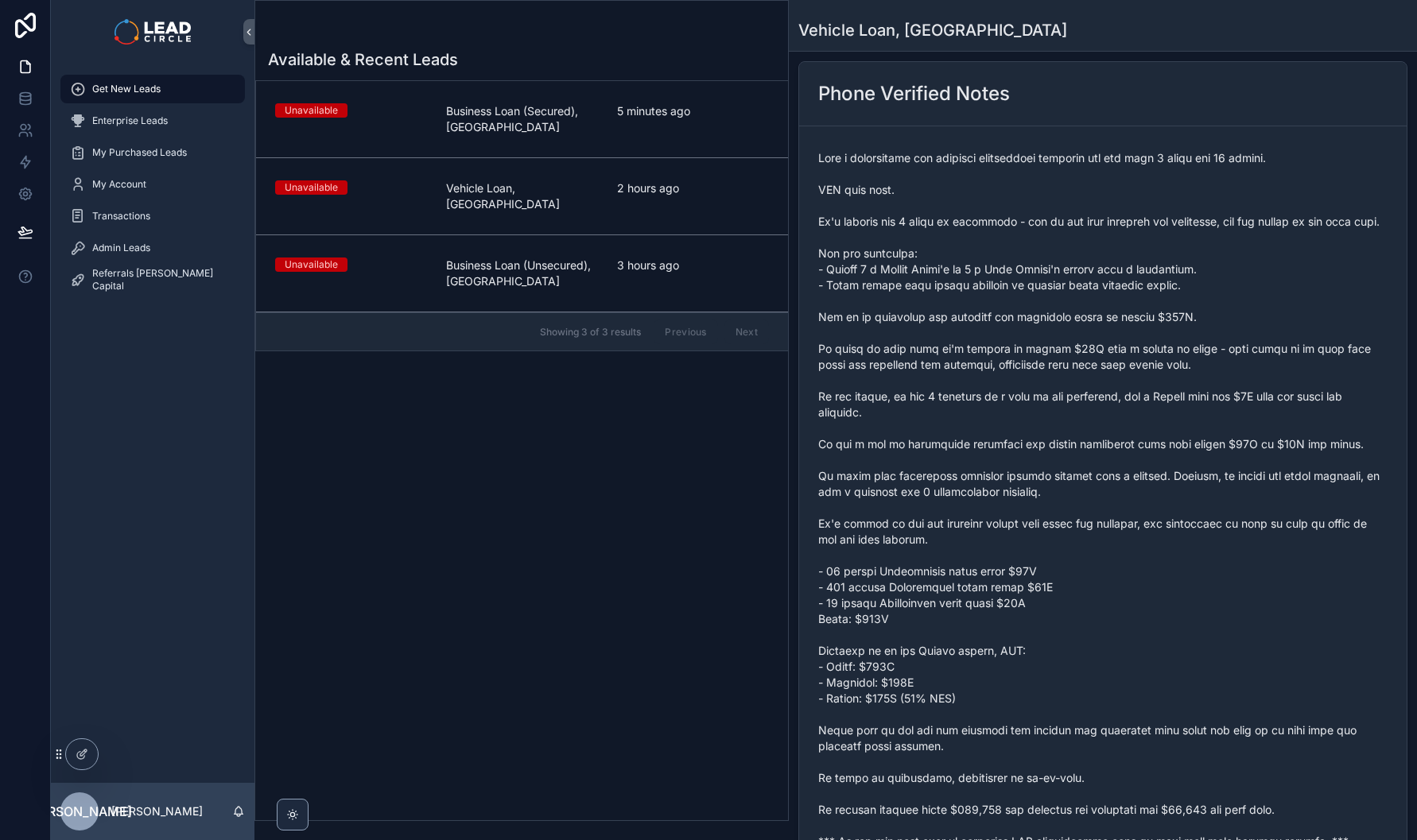
scroll to position [293, 0]
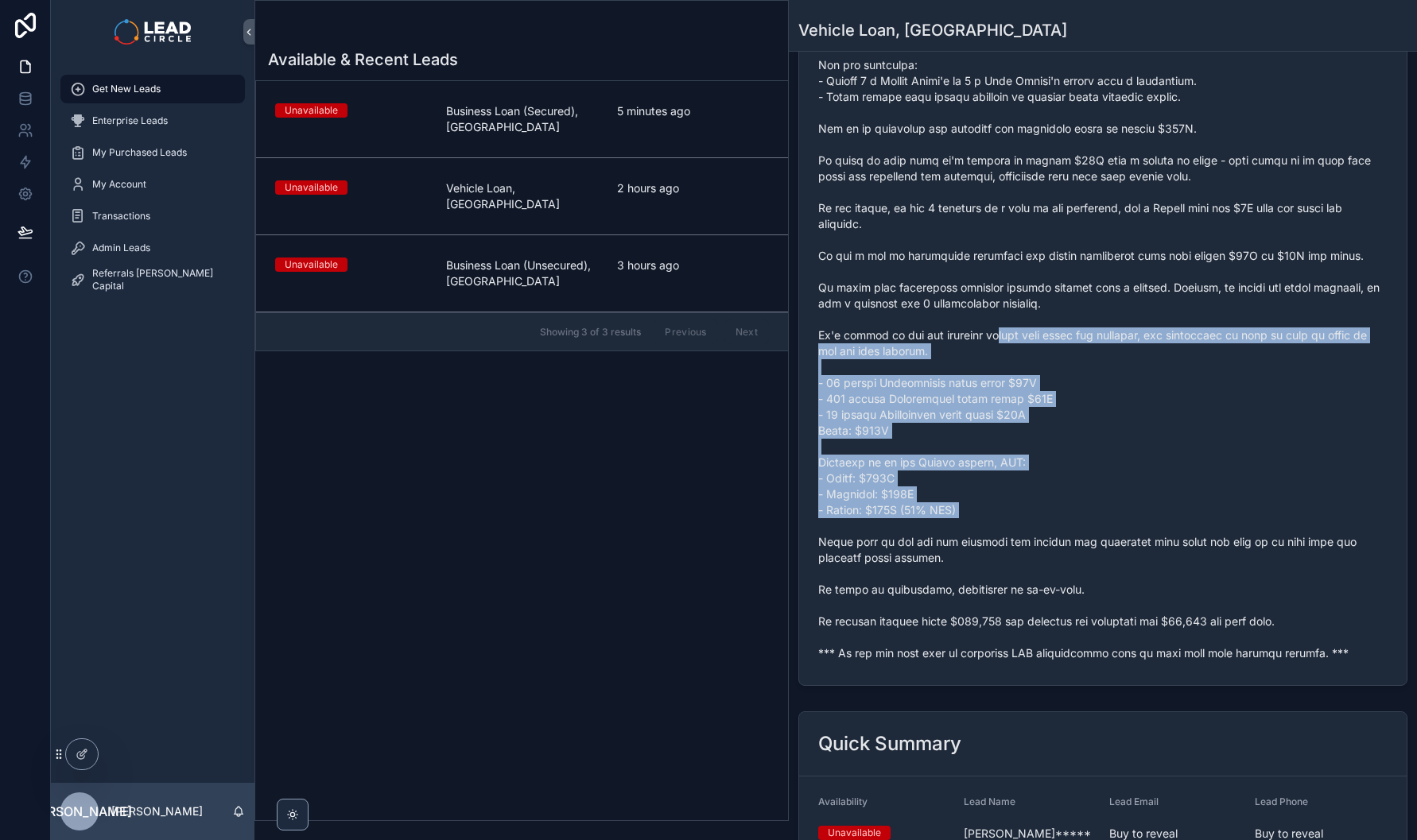
drag, startPoint x: 993, startPoint y: 358, endPoint x: 1059, endPoint y: 543, distance: 196.4
click at [1059, 543] on span "scrollable content" at bounding box center [1102, 311] width 569 height 699
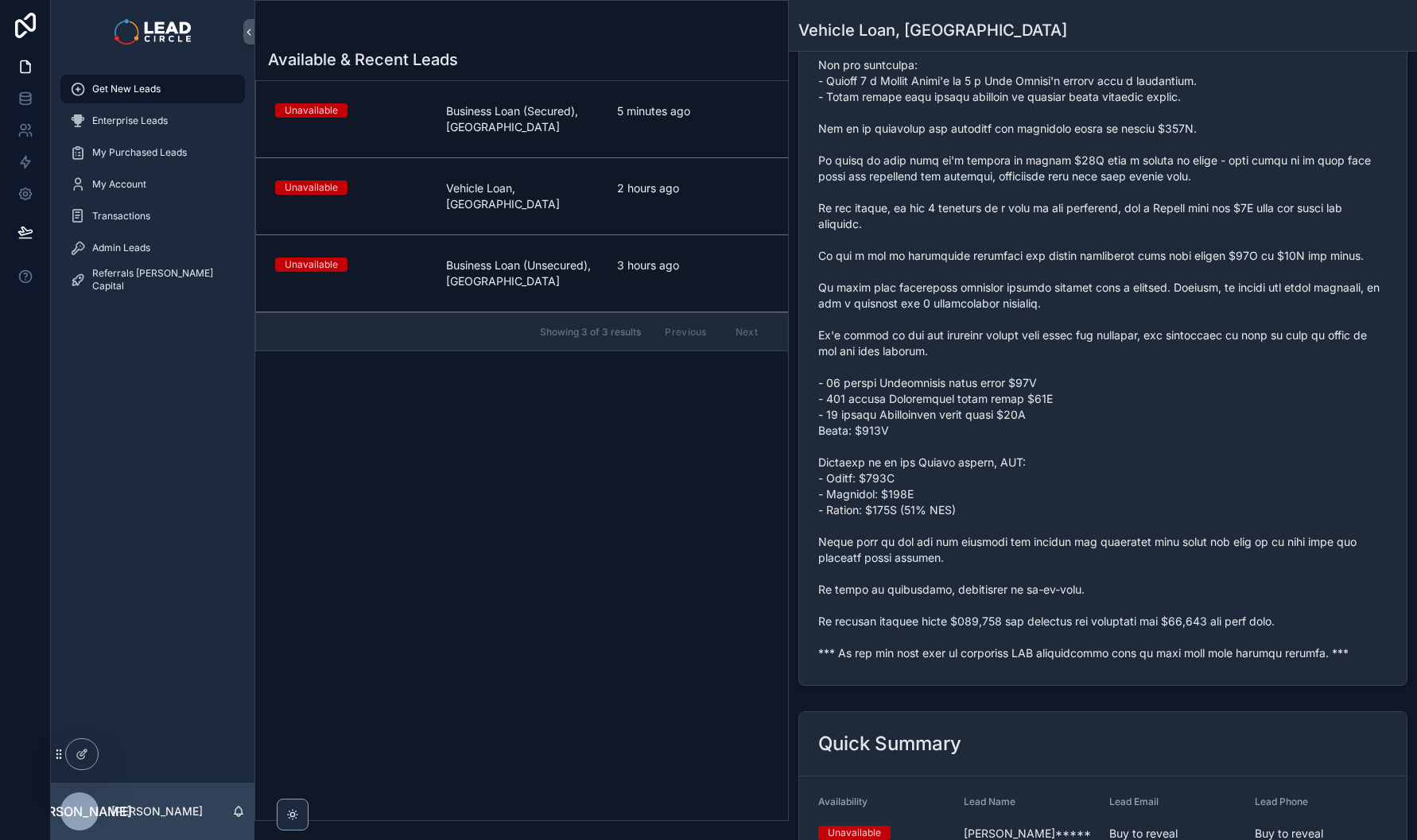
click at [1113, 641] on span "scrollable content" at bounding box center [1102, 311] width 569 height 699
click at [1043, 541] on span "scrollable content" at bounding box center [1102, 311] width 569 height 699
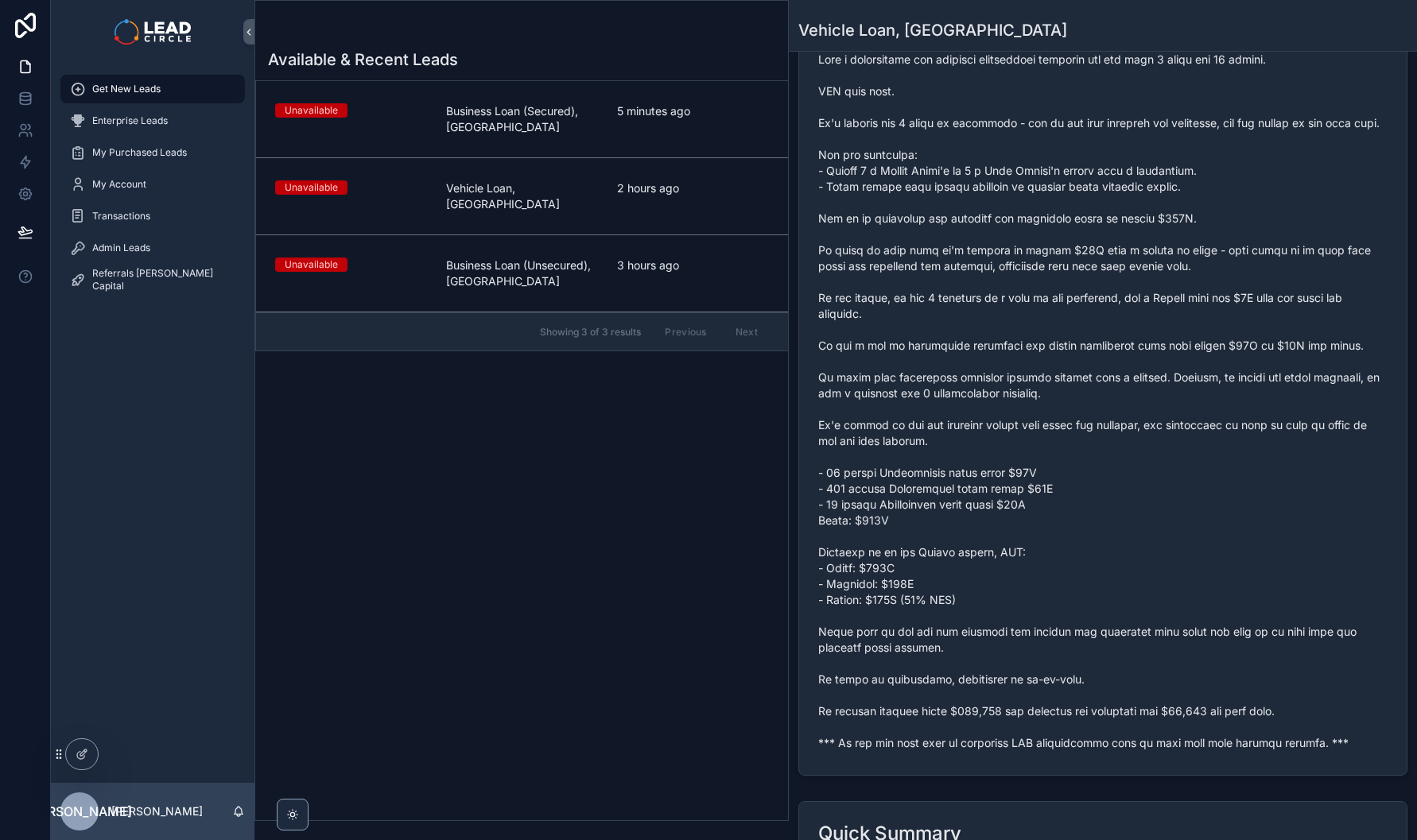
scroll to position [0, 0]
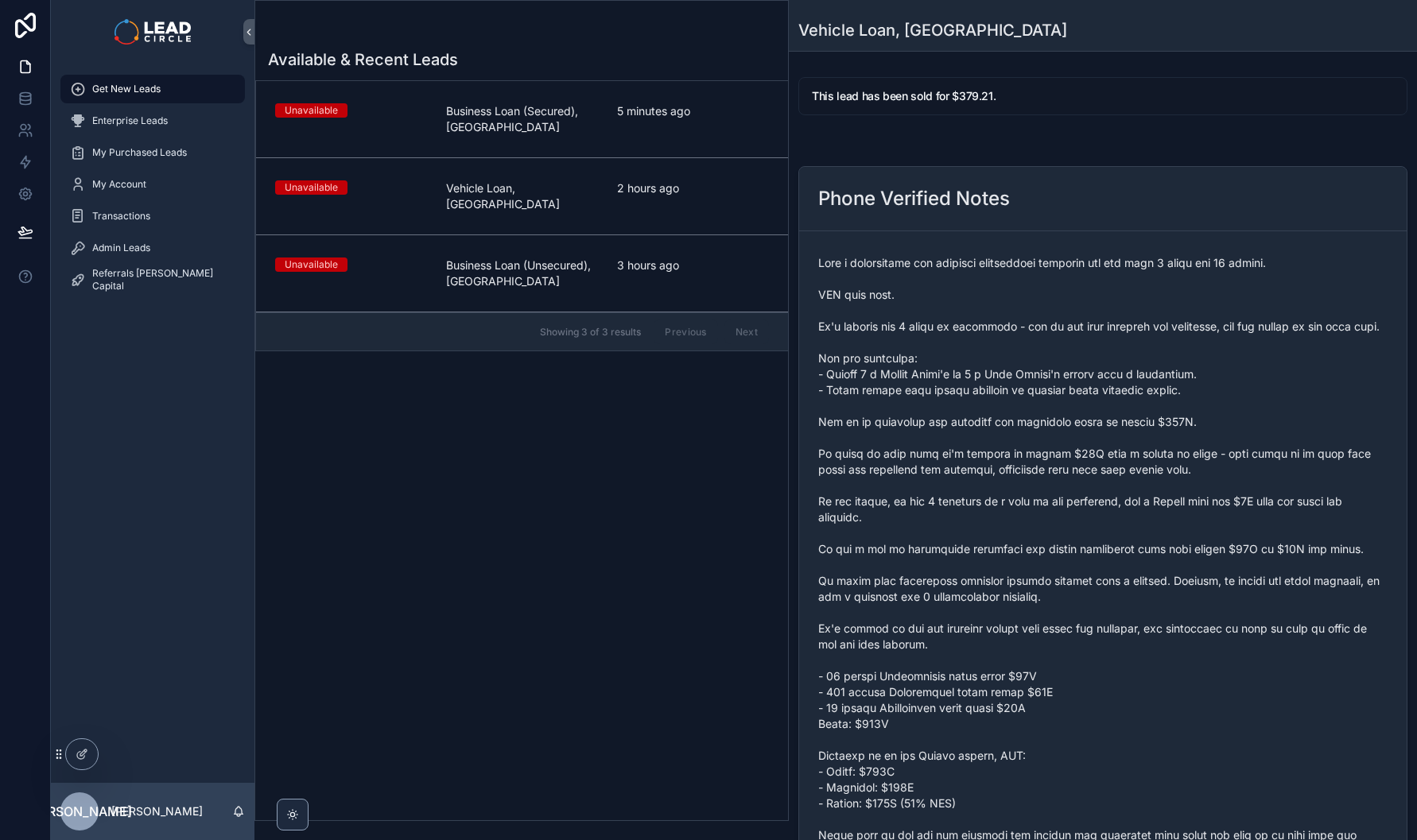
click at [105, 245] on span "Admin Leads" at bounding box center [122, 248] width 58 height 13
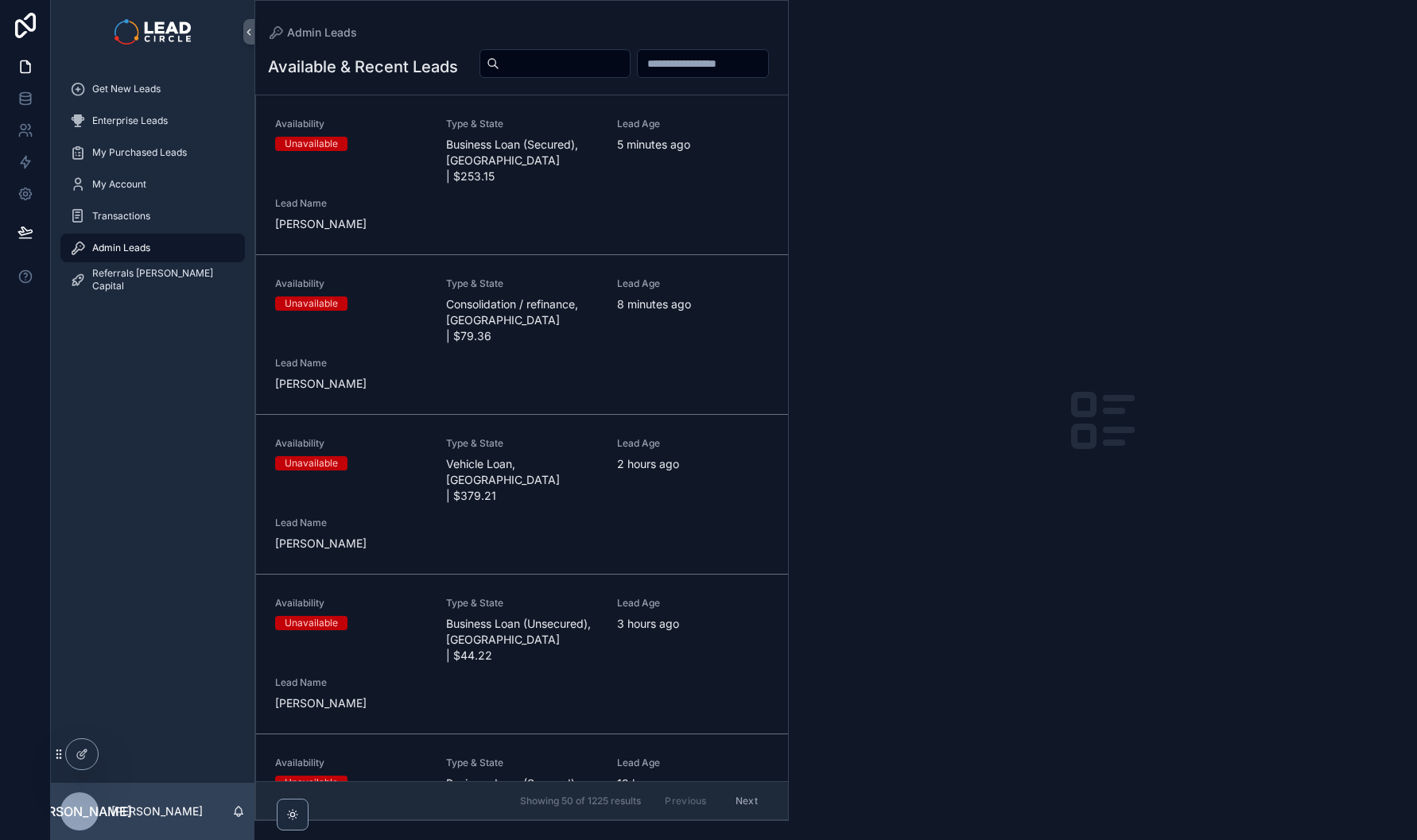
click at [514, 485] on div "Availability Unavailable Type & State Vehicle Loan, [GEOGRAPHIC_DATA] | $379.21…" at bounding box center [522, 495] width 494 height 115
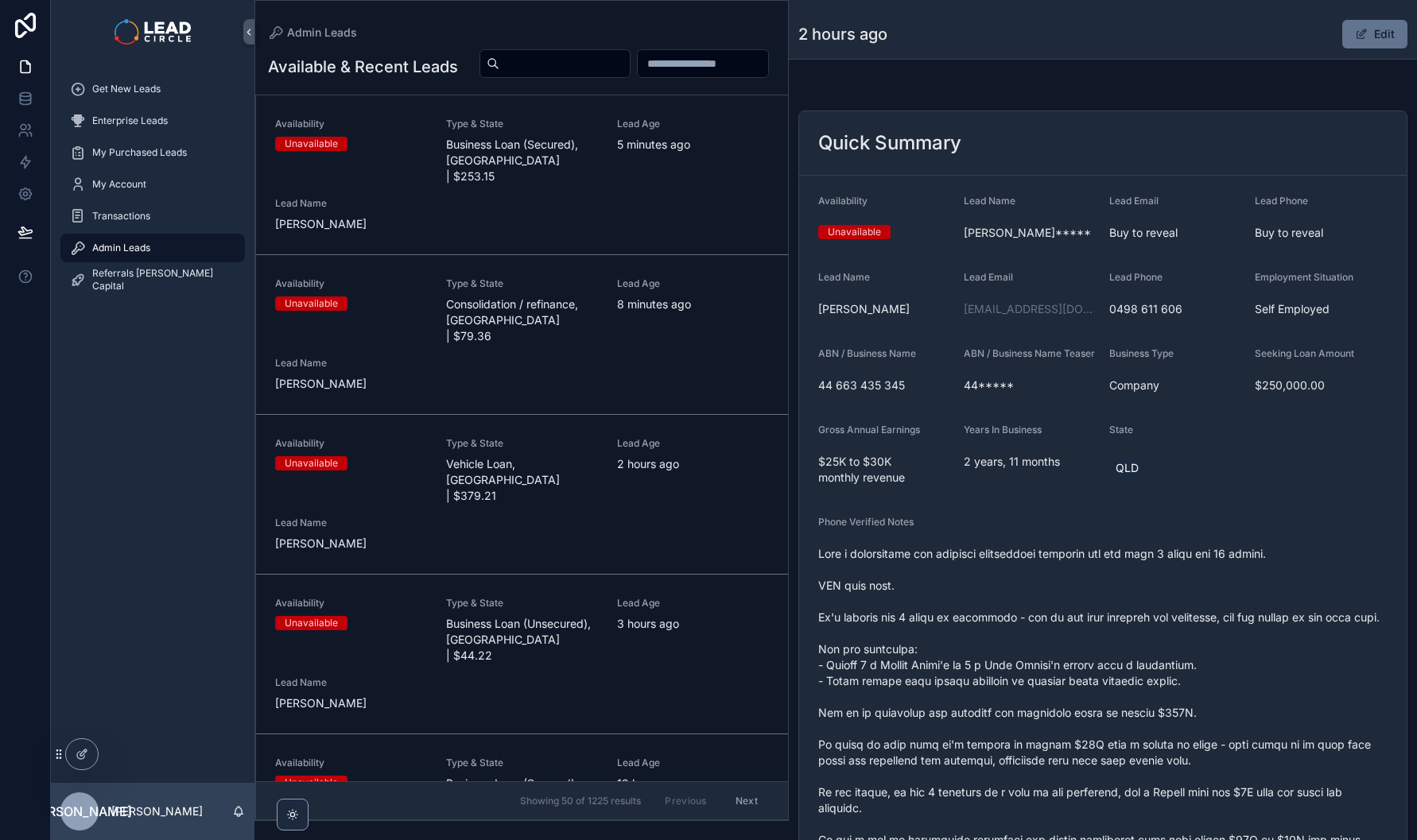
click at [1372, 26] on button "Edit" at bounding box center [1375, 33] width 65 height 28
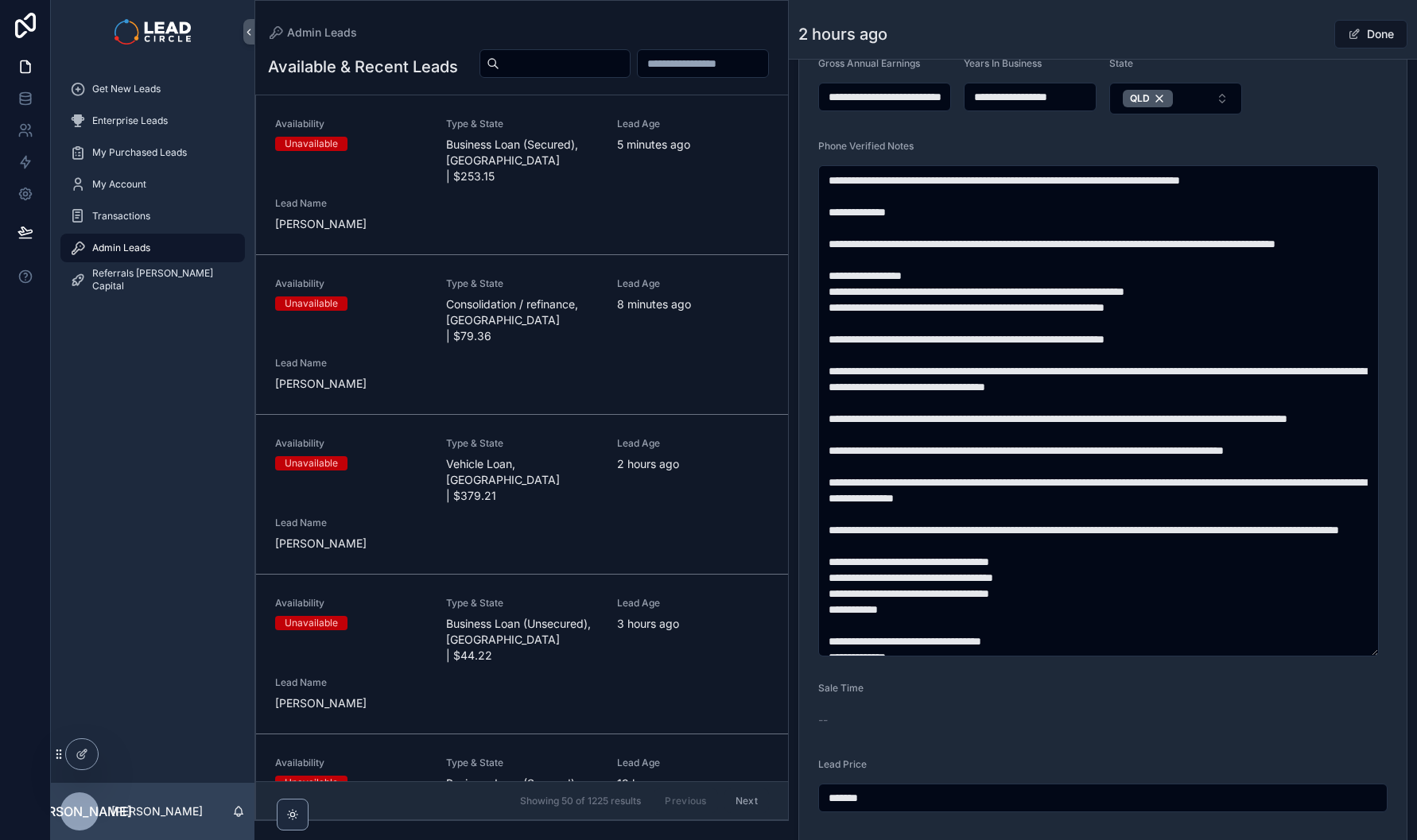
click at [1384, 35] on button "Done" at bounding box center [1370, 33] width 73 height 28
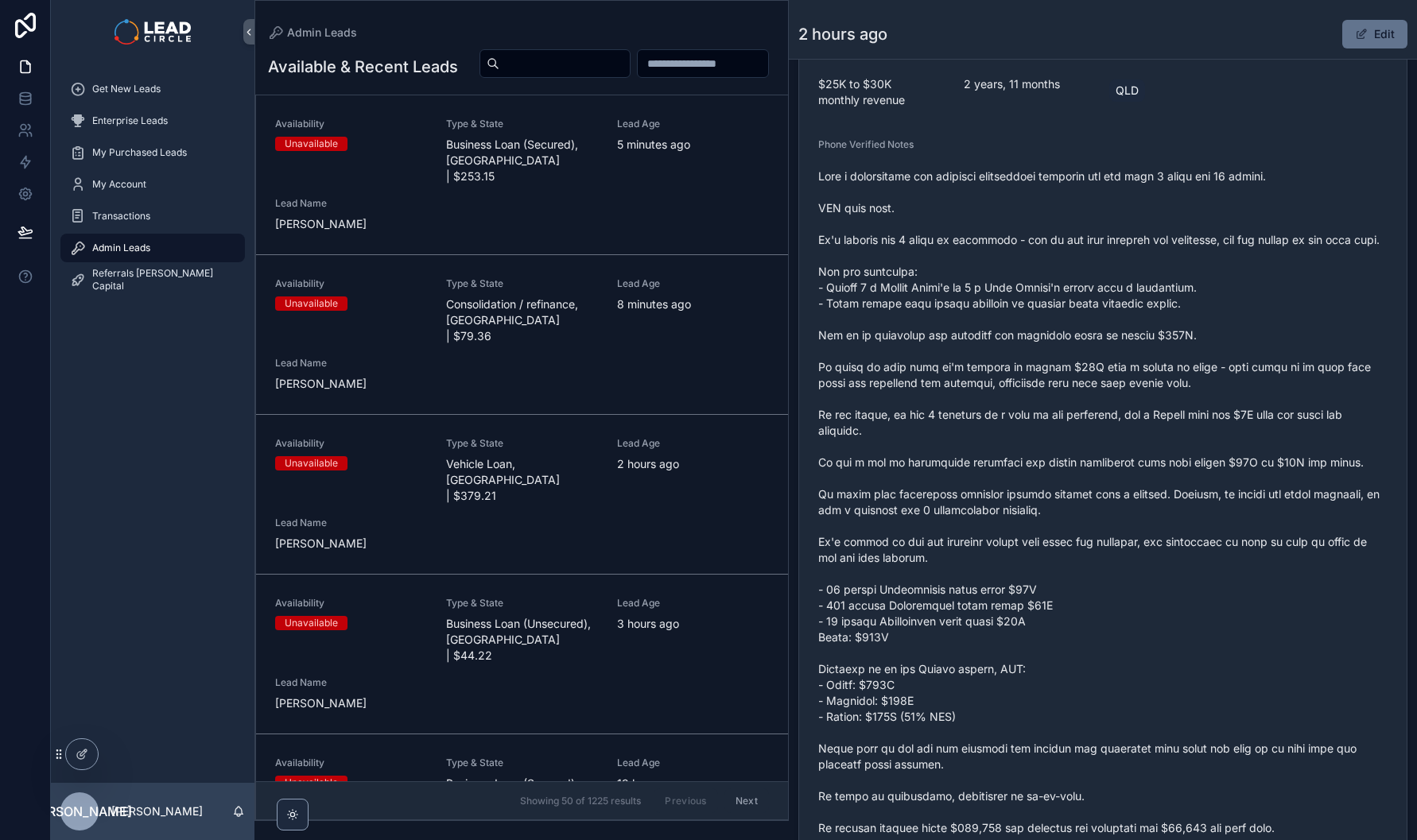
scroll to position [369, 0]
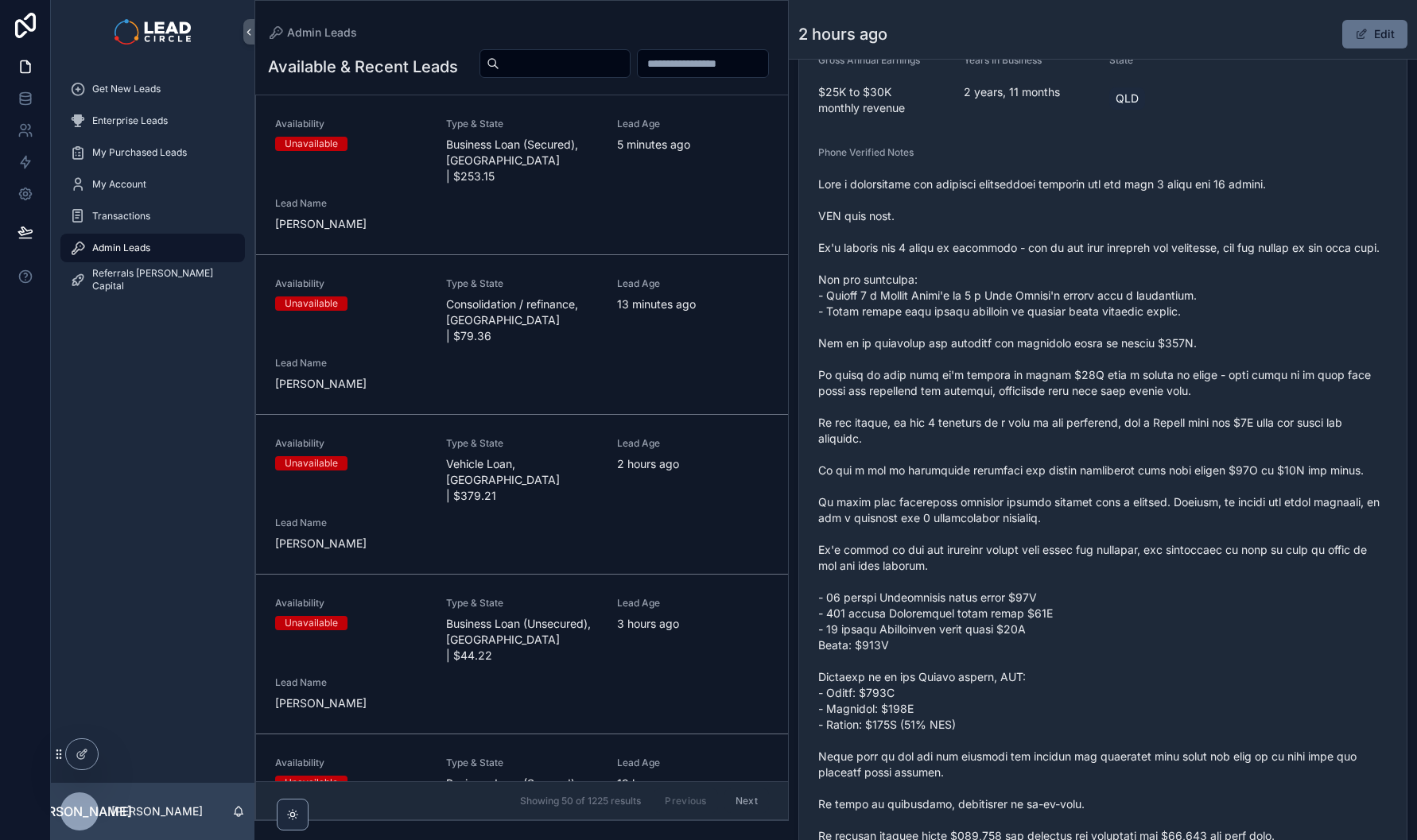
click at [131, 105] on div "Enterprise Leads" at bounding box center [152, 120] width 203 height 32
click at [134, 94] on span "Get New Leads" at bounding box center [127, 88] width 69 height 13
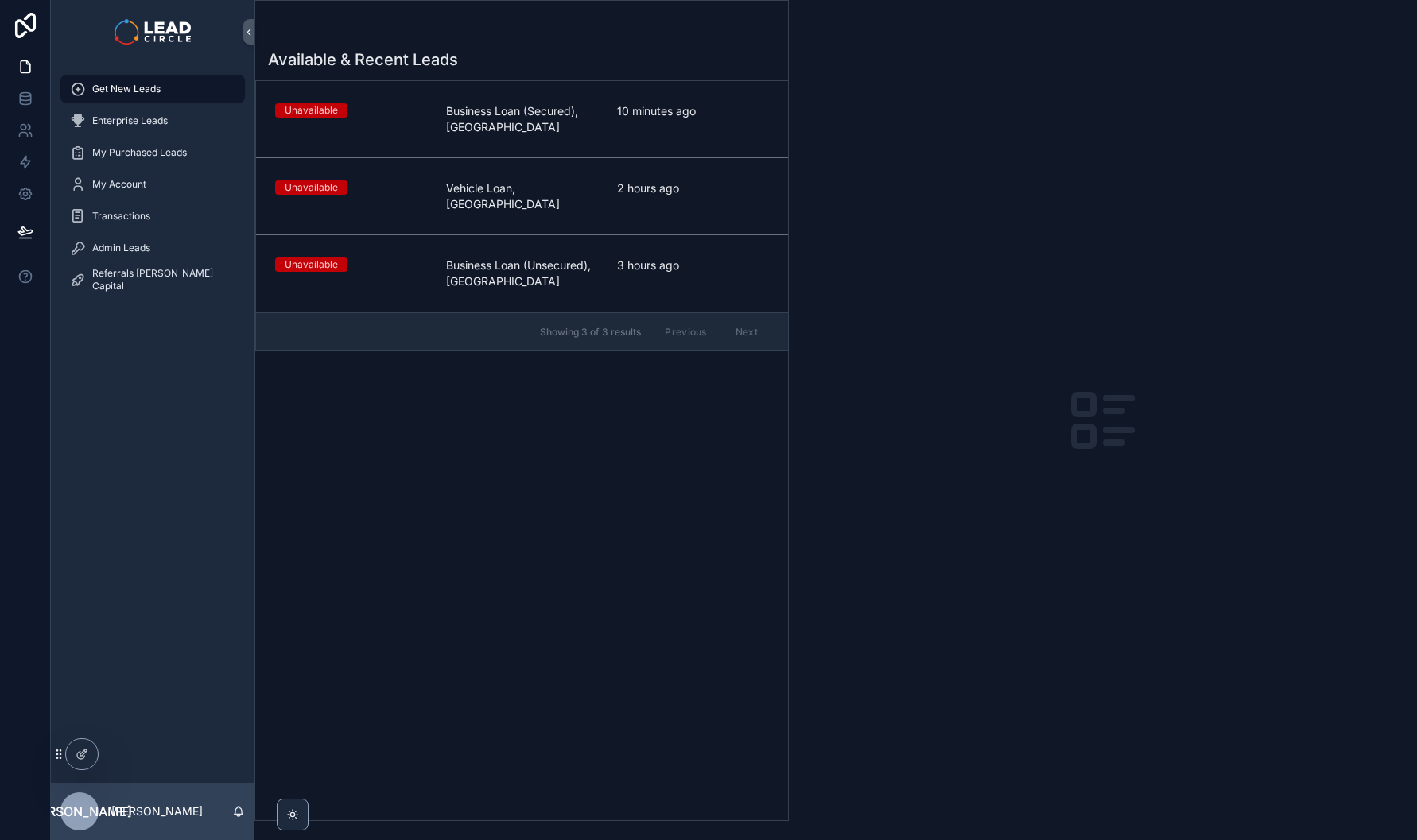
click at [549, 195] on span "Vehicle Loan, [GEOGRAPHIC_DATA]" at bounding box center [521, 196] width 152 height 32
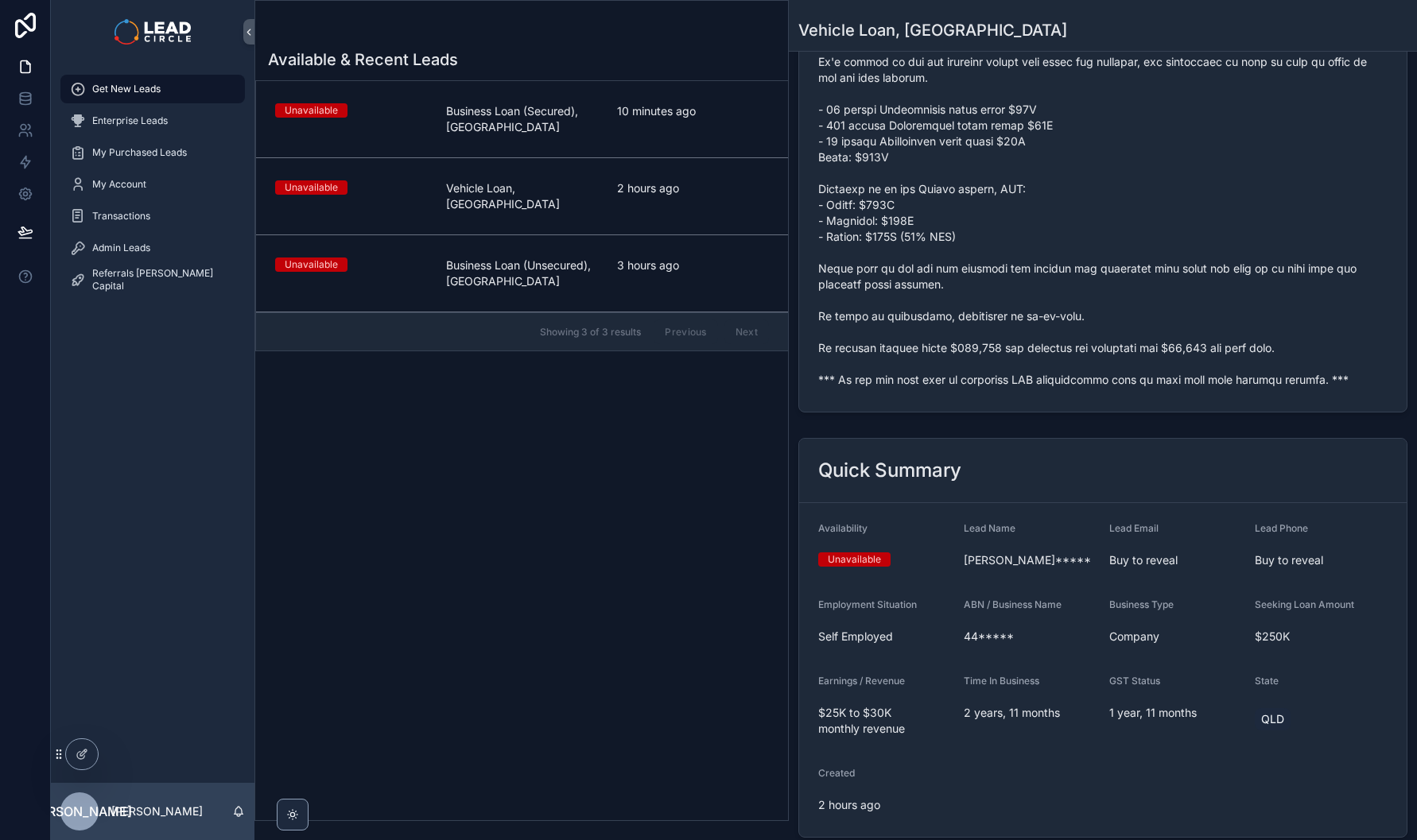
scroll to position [700, 0]
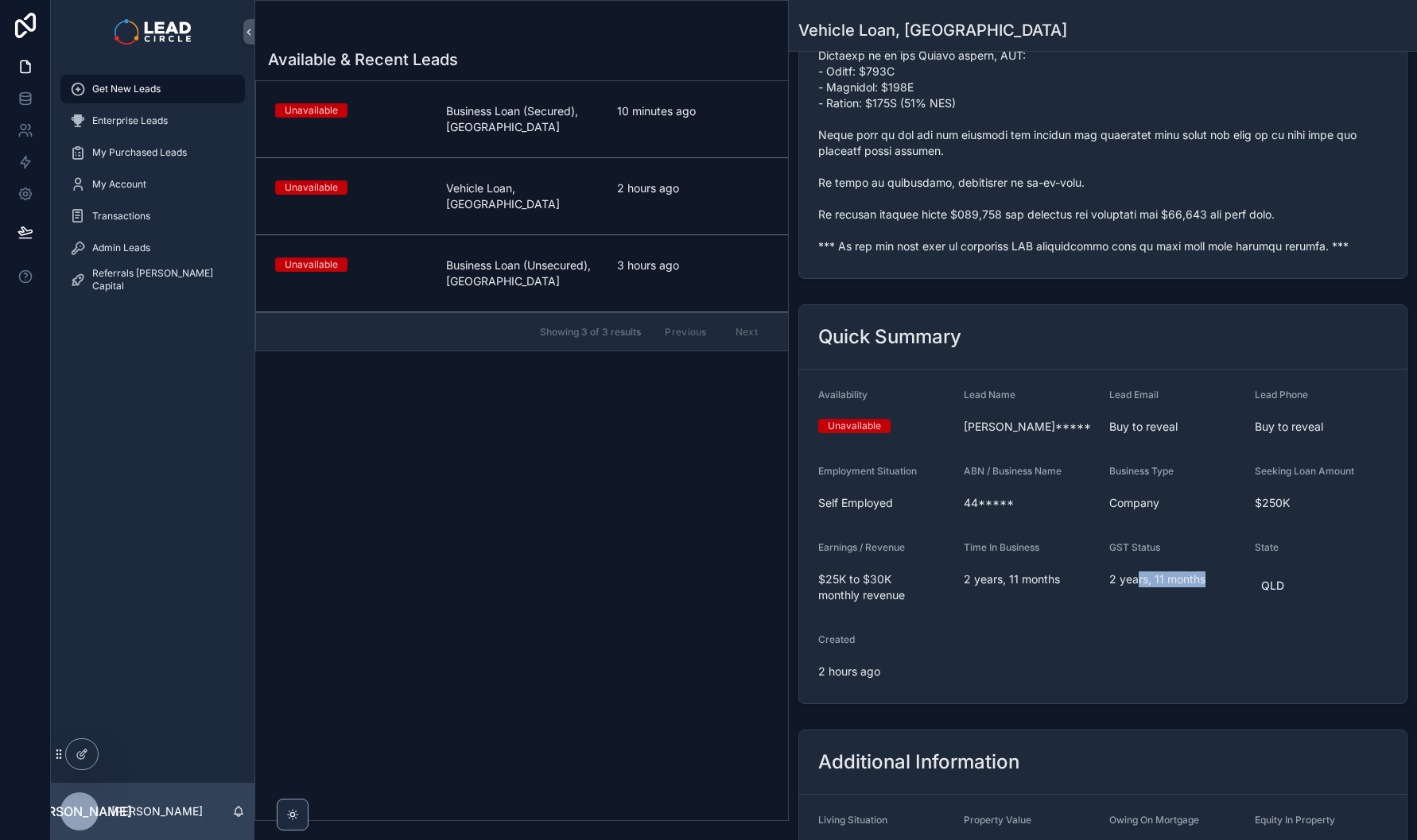
drag, startPoint x: 1131, startPoint y: 587, endPoint x: 1187, endPoint y: 616, distance: 63.1
click at [1177, 609] on div "GST Status 2 years, 11 months" at bounding box center [1175, 575] width 133 height 67
click at [1187, 609] on div "GST Status 2 years, 11 months" at bounding box center [1175, 575] width 133 height 67
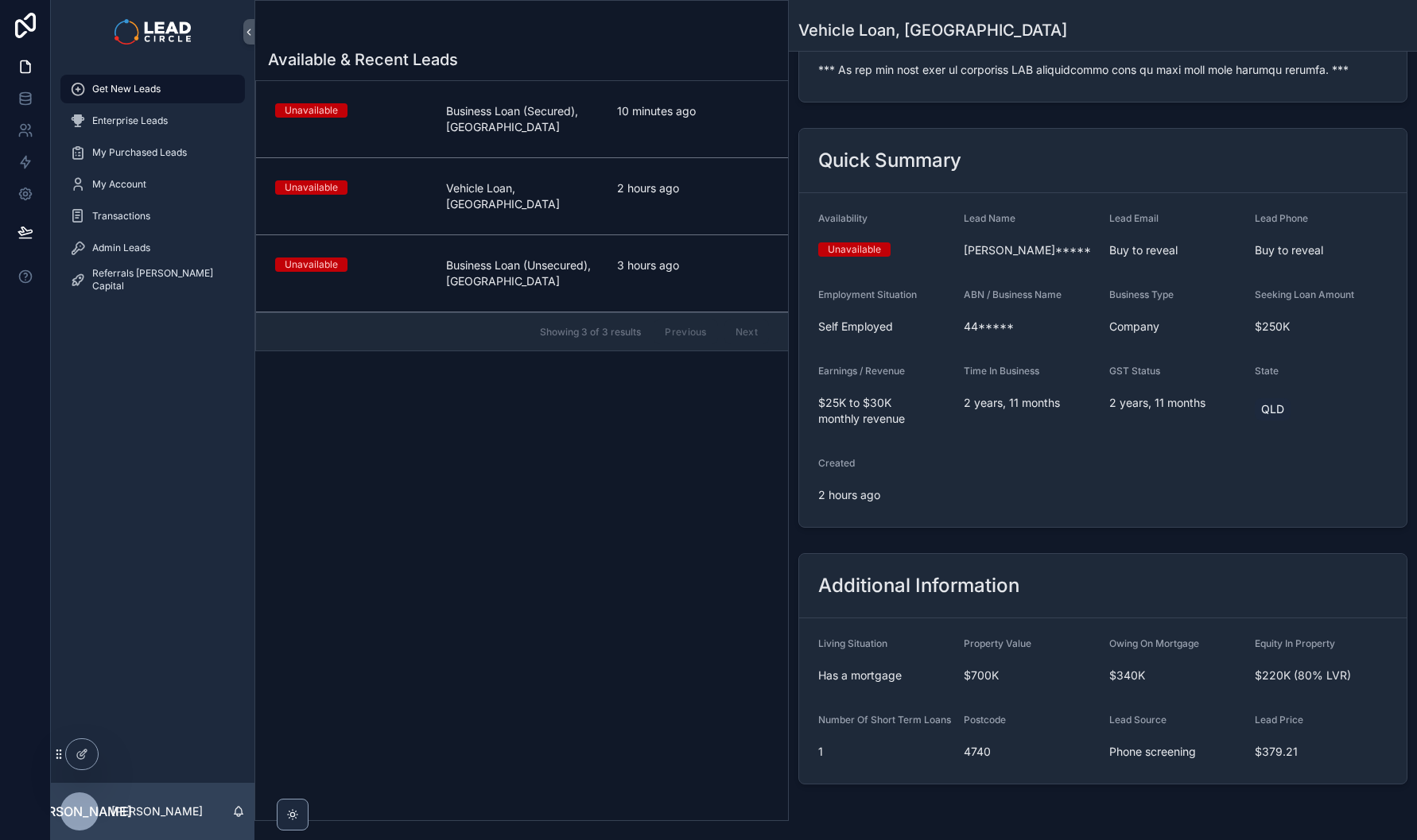
scroll to position [958, 0]
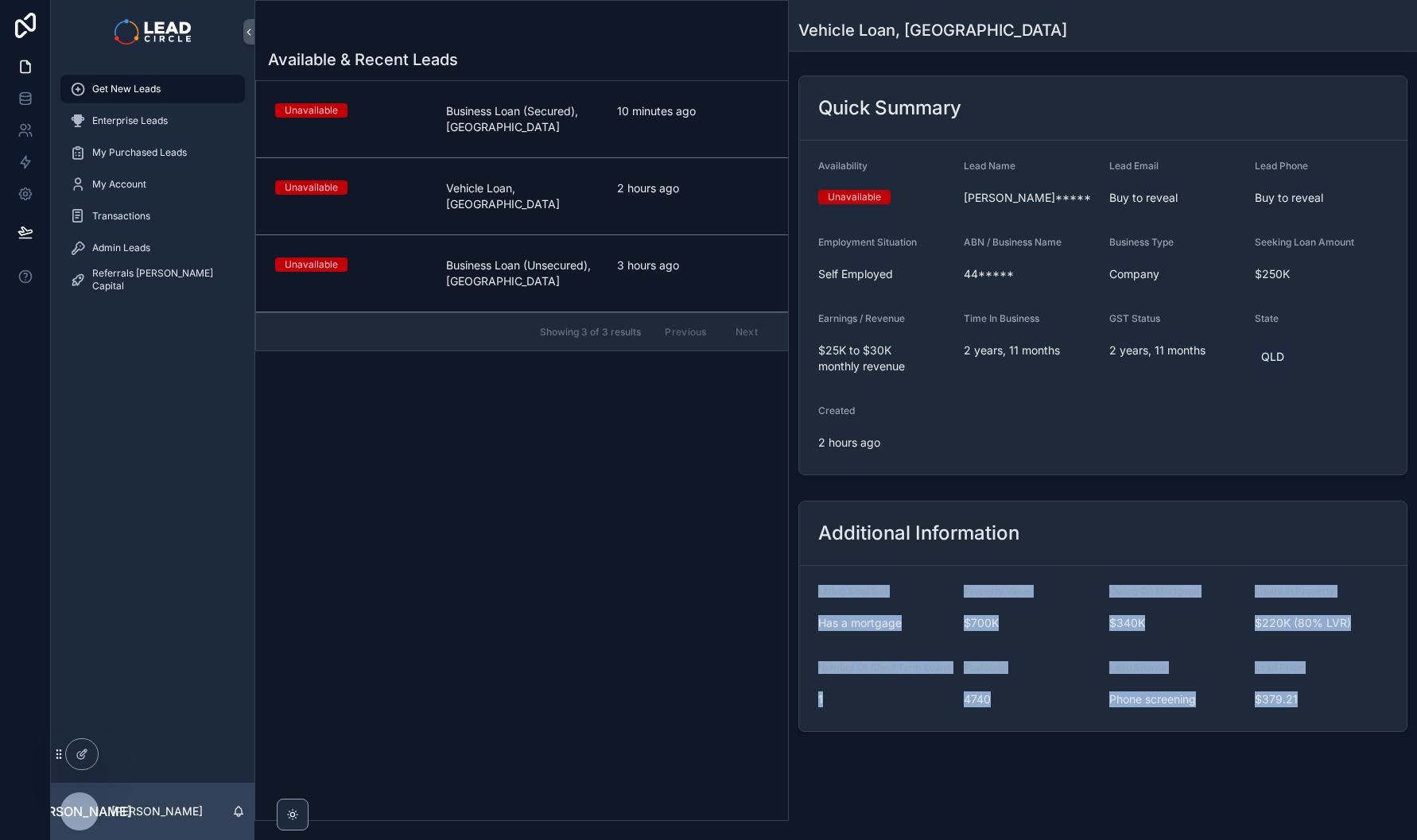
drag, startPoint x: 1239, startPoint y: 625, endPoint x: 1289, endPoint y: 683, distance: 76.6
click at [1289, 683] on div "Additional Information Living Situation Has a mortgage Property Value $700K Owi…" at bounding box center [1102, 616] width 609 height 231
click at [1291, 692] on span "$379.21" at bounding box center [1321, 699] width 133 height 16
drag, startPoint x: 1332, startPoint y: 694, endPoint x: 1210, endPoint y: 559, distance: 182.0
click at [1234, 579] on form "Living Situation Has a mortgage Property Value $700K Owing On Mortgage $340K Eq…" at bounding box center [1102, 648] width 608 height 165
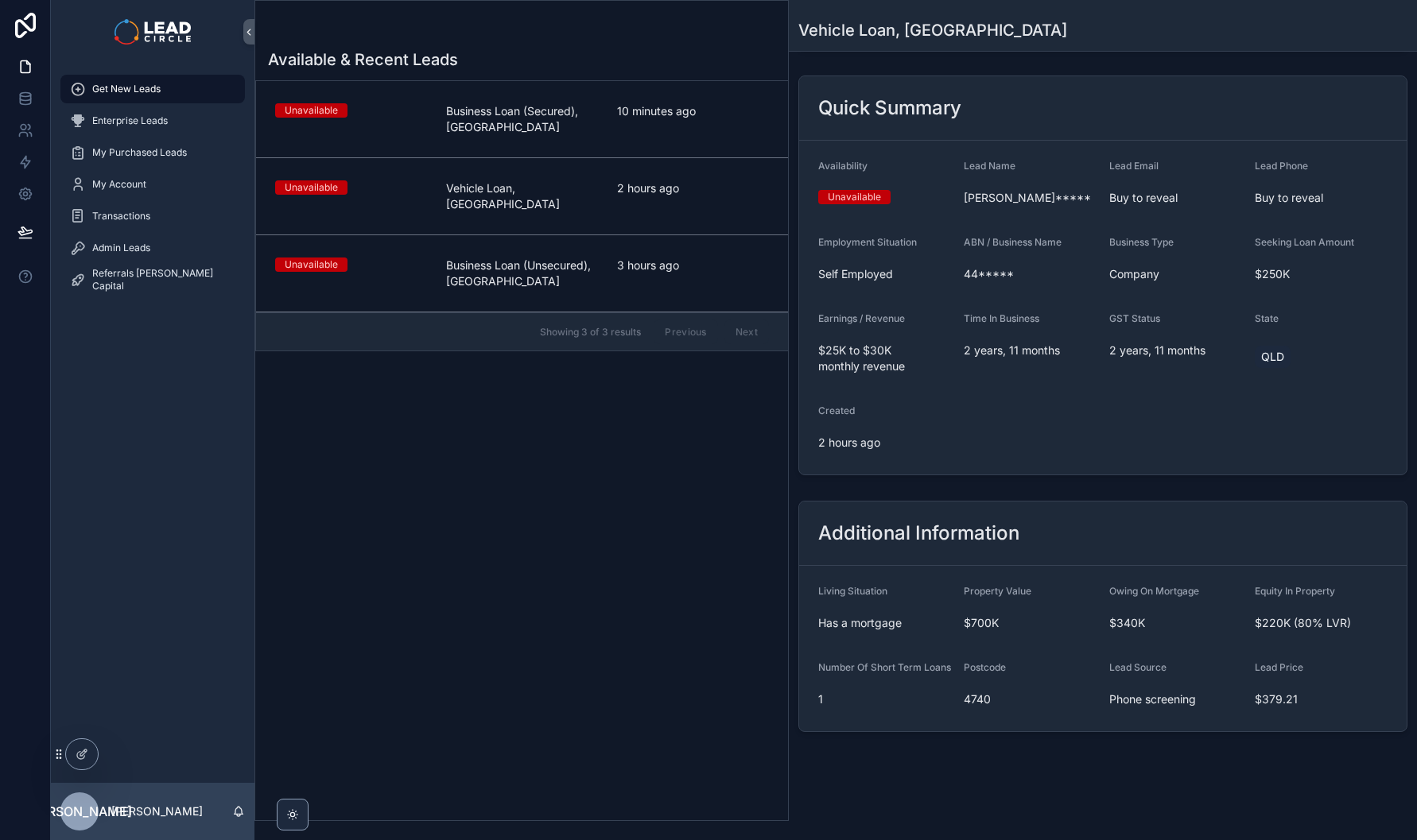
click at [1209, 566] on form "Living Situation Has a mortgage Property Value $700K Owing On Mortgage $340K Eq…" at bounding box center [1102, 648] width 608 height 165
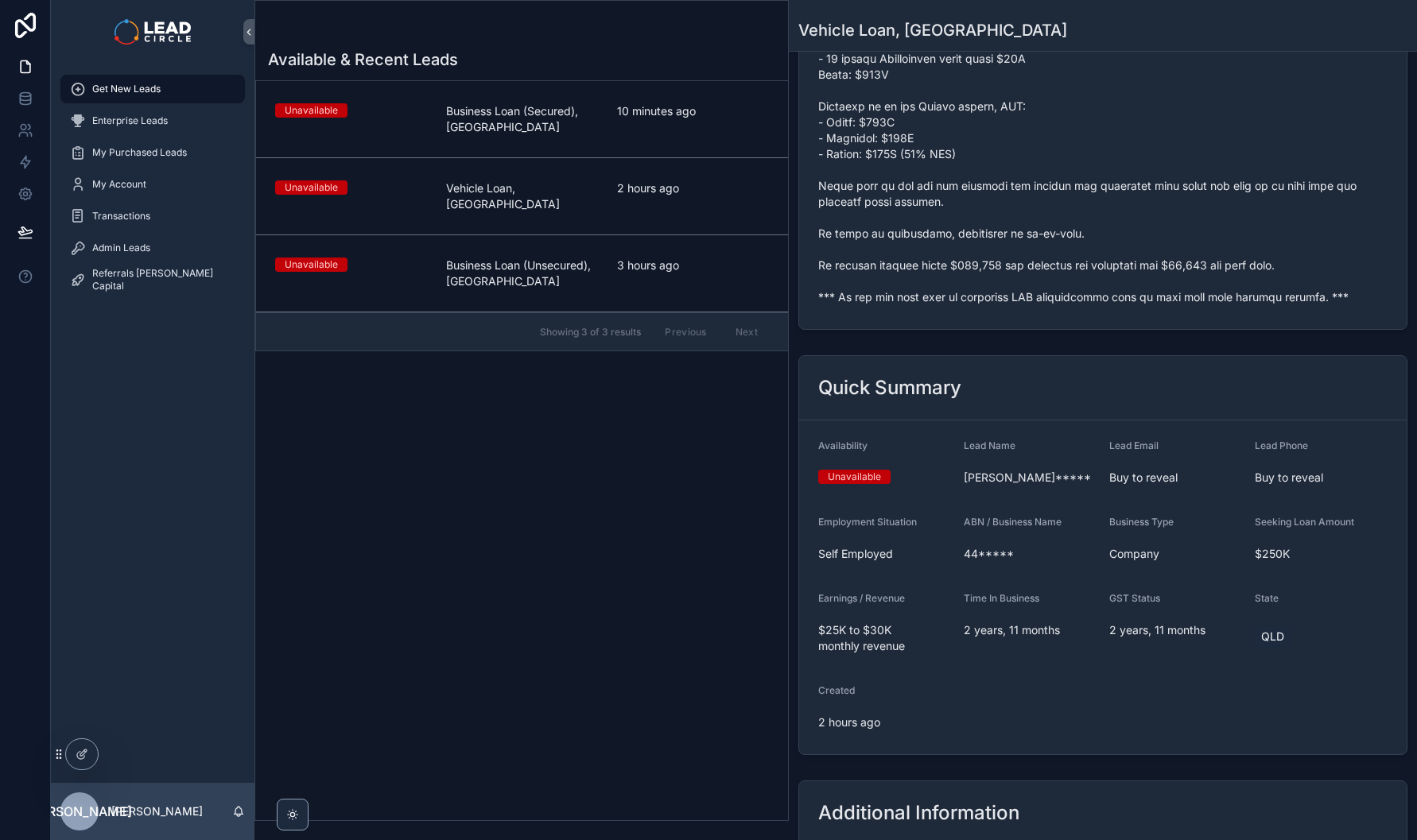
click at [657, 110] on span "10 minutes ago" at bounding box center [693, 111] width 152 height 16
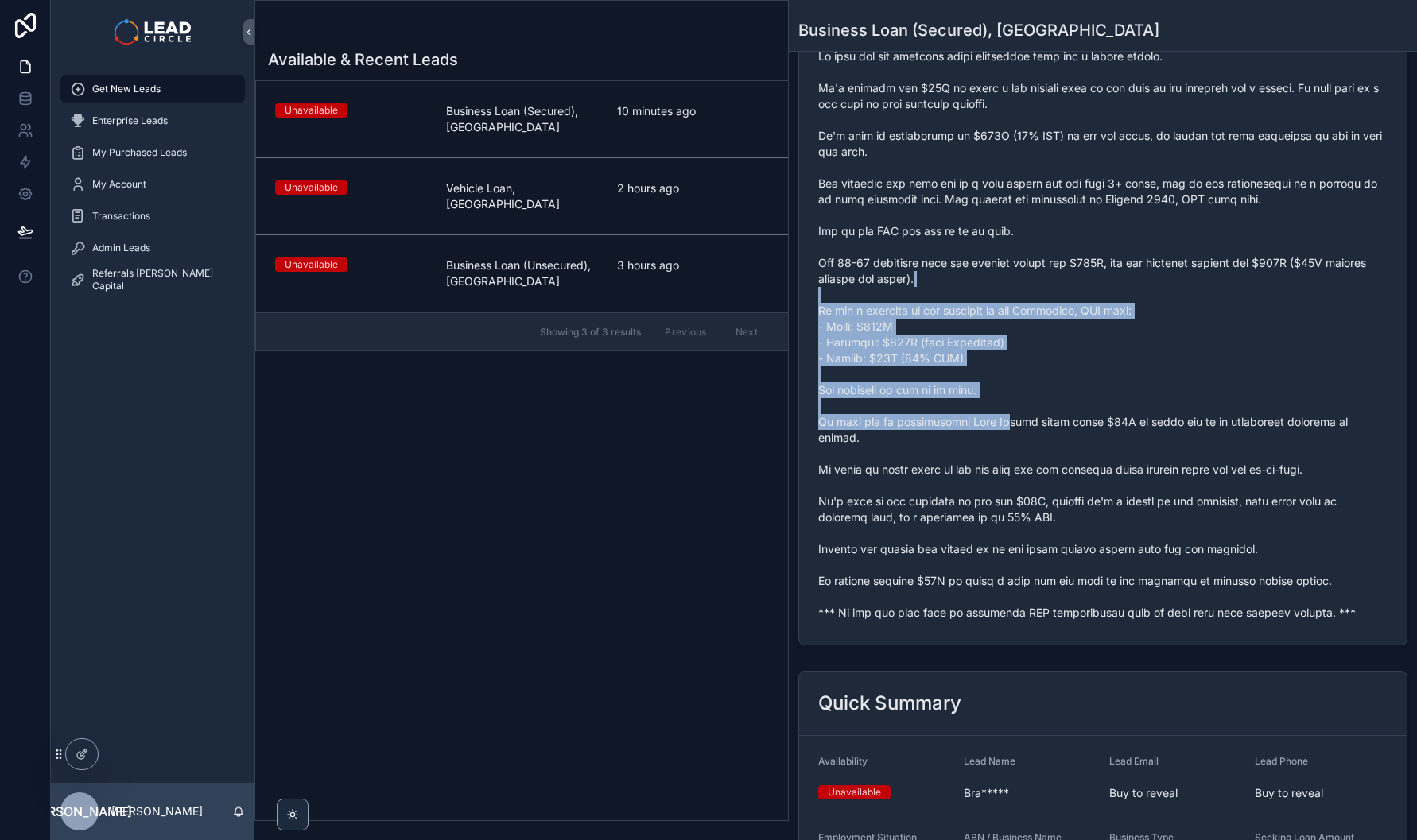
drag, startPoint x: 987, startPoint y: 286, endPoint x: 1092, endPoint y: 522, distance: 258.3
click at [1077, 513] on span "scrollable content" at bounding box center [1102, 335] width 569 height 573
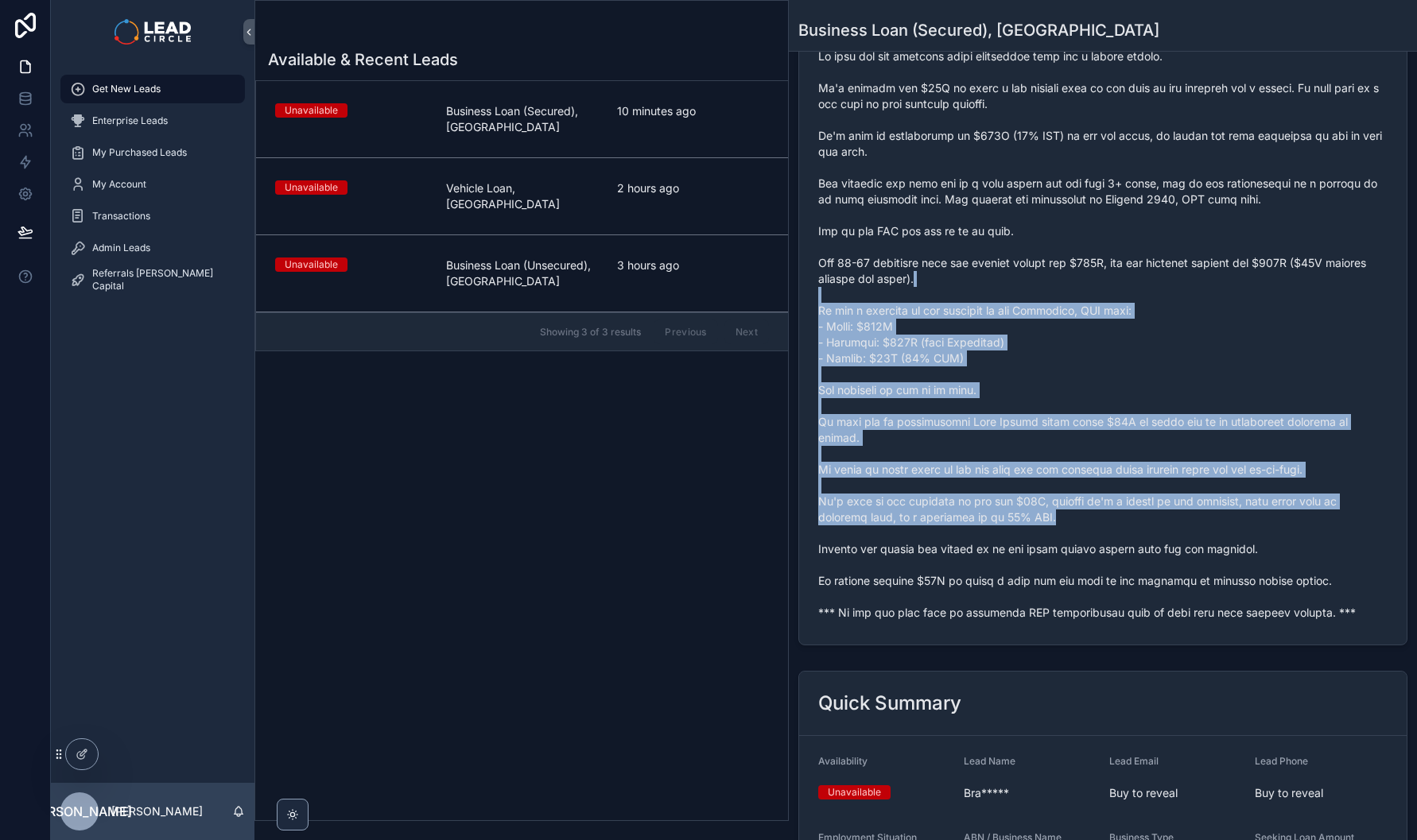
click at [1092, 522] on span "scrollable content" at bounding box center [1102, 335] width 569 height 573
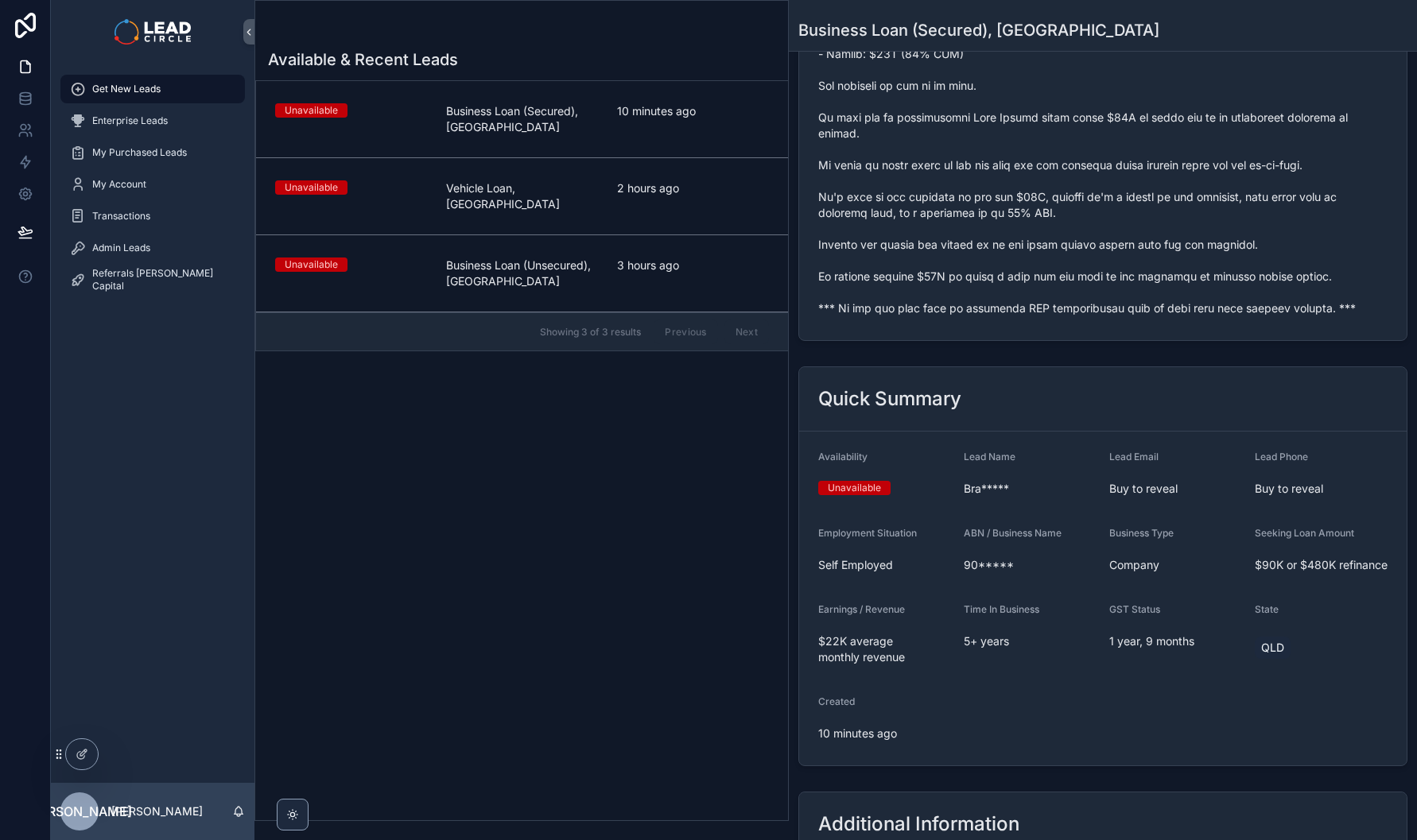
scroll to position [230, 0]
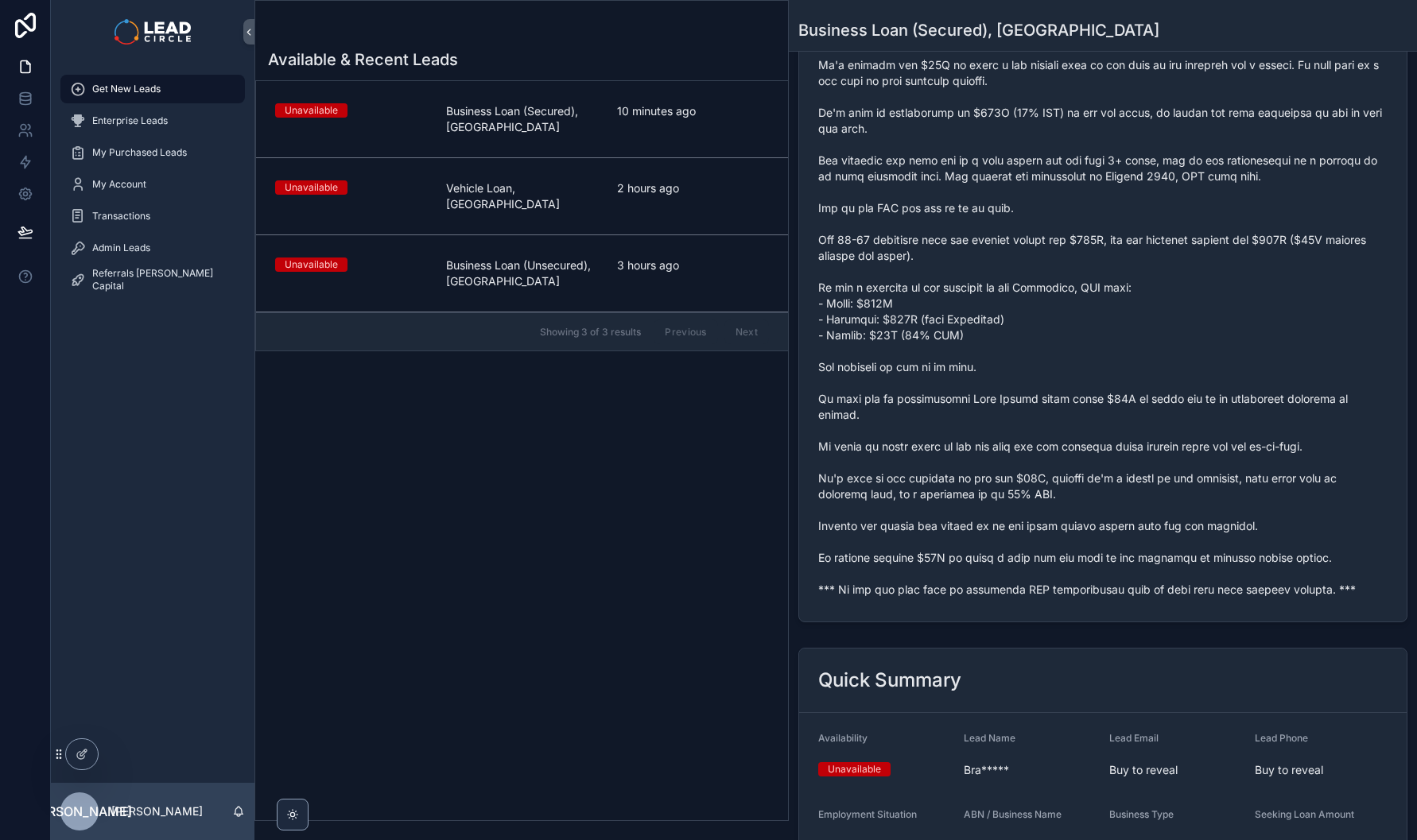
drag, startPoint x: 1015, startPoint y: 285, endPoint x: 1158, endPoint y: 469, distance: 233.0
click at [1151, 464] on span "scrollable content" at bounding box center [1102, 312] width 569 height 573
click at [1158, 469] on span "scrollable content" at bounding box center [1102, 312] width 569 height 573
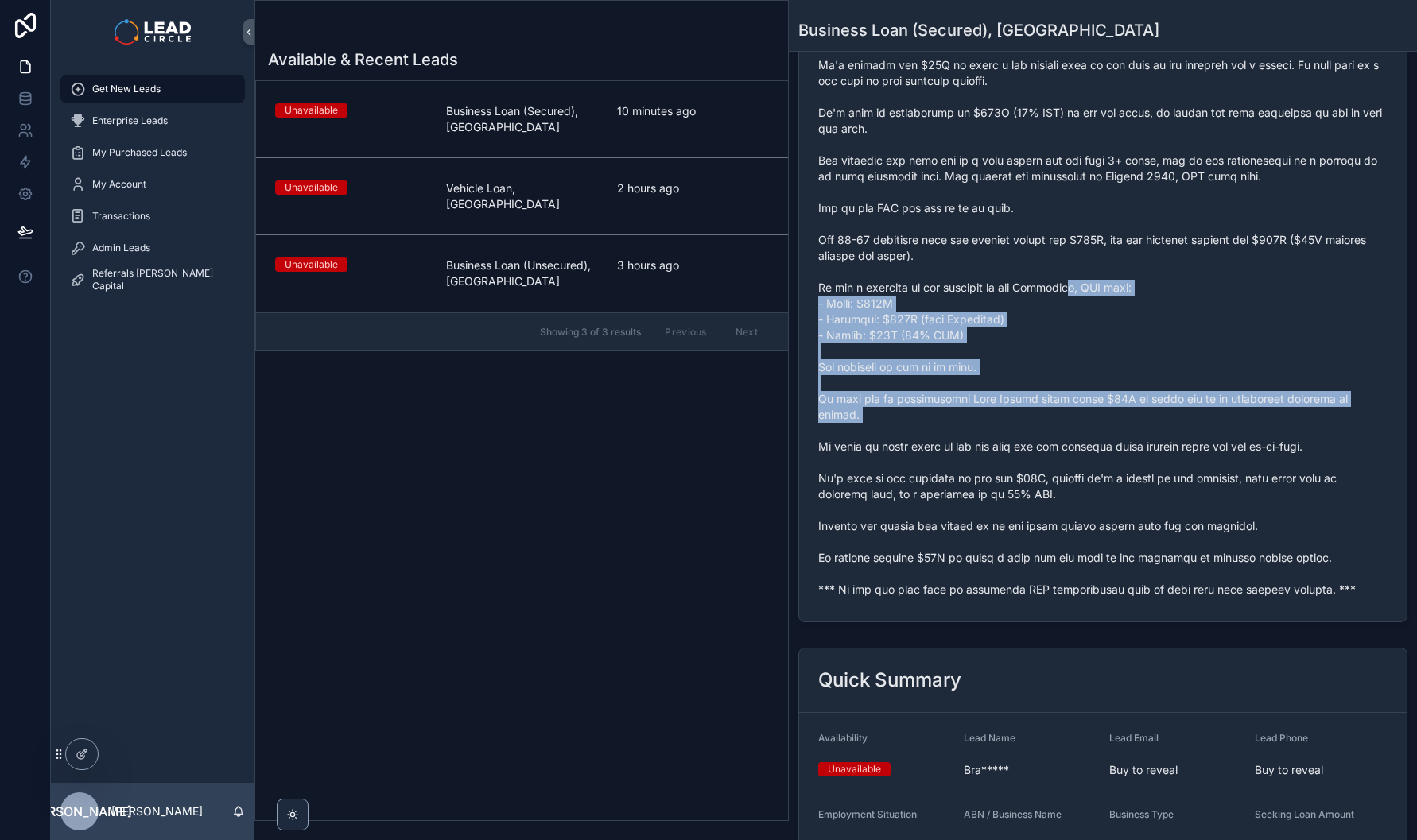
drag, startPoint x: 1088, startPoint y: 288, endPoint x: 1148, endPoint y: 461, distance: 183.1
click at [1148, 460] on span "scrollable content" at bounding box center [1102, 312] width 569 height 573
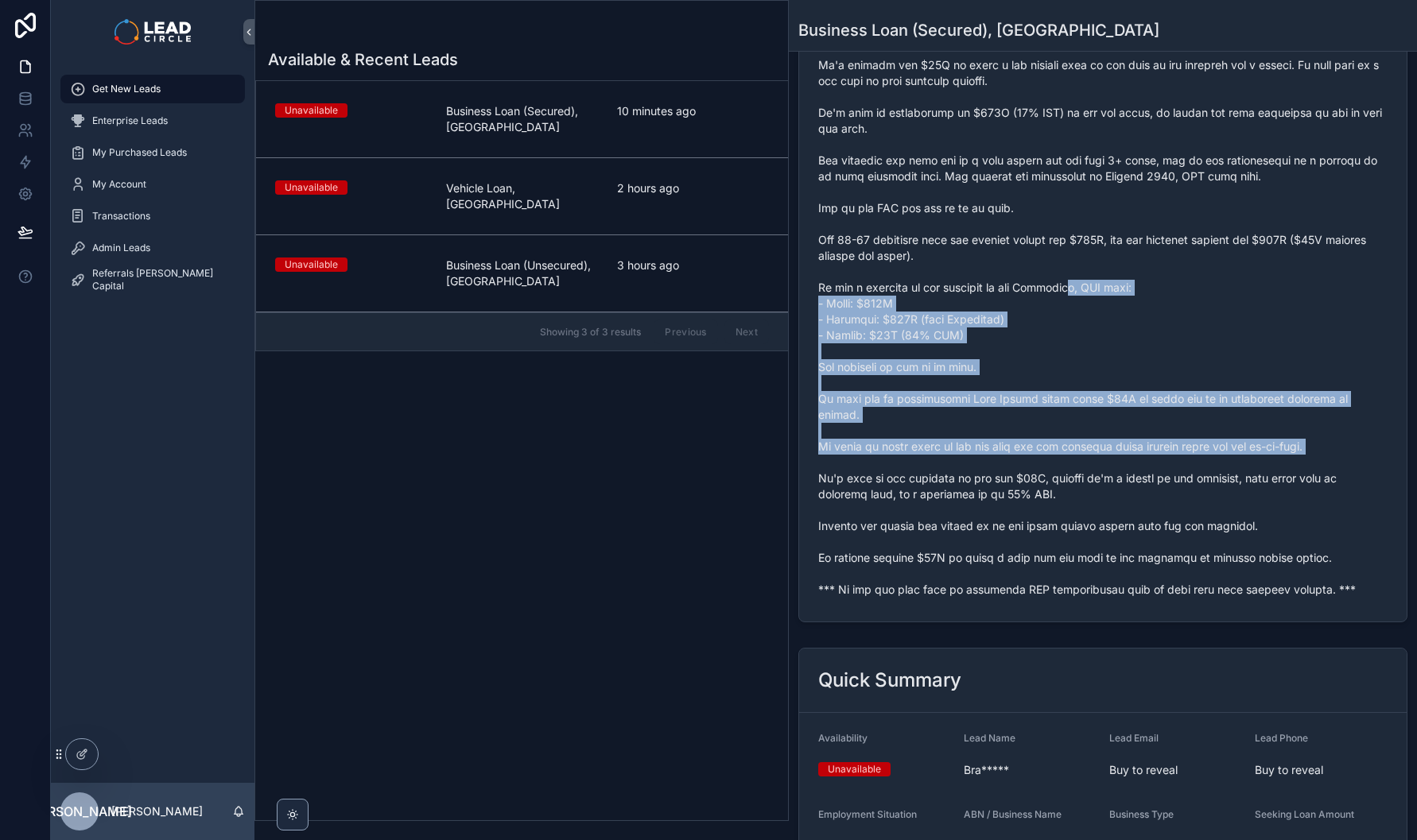
click at [1148, 461] on span "scrollable content" at bounding box center [1102, 312] width 569 height 573
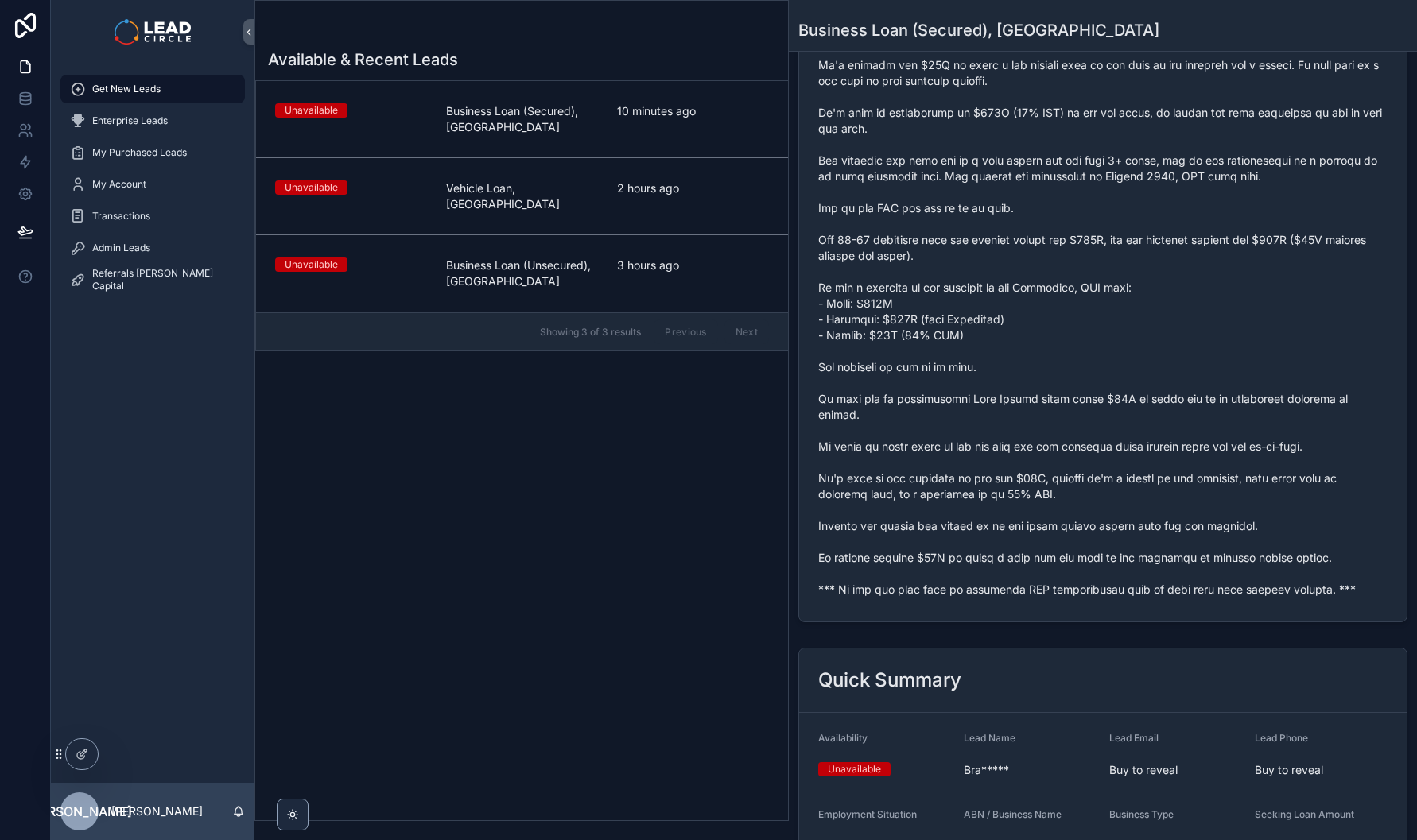
scroll to position [0, 0]
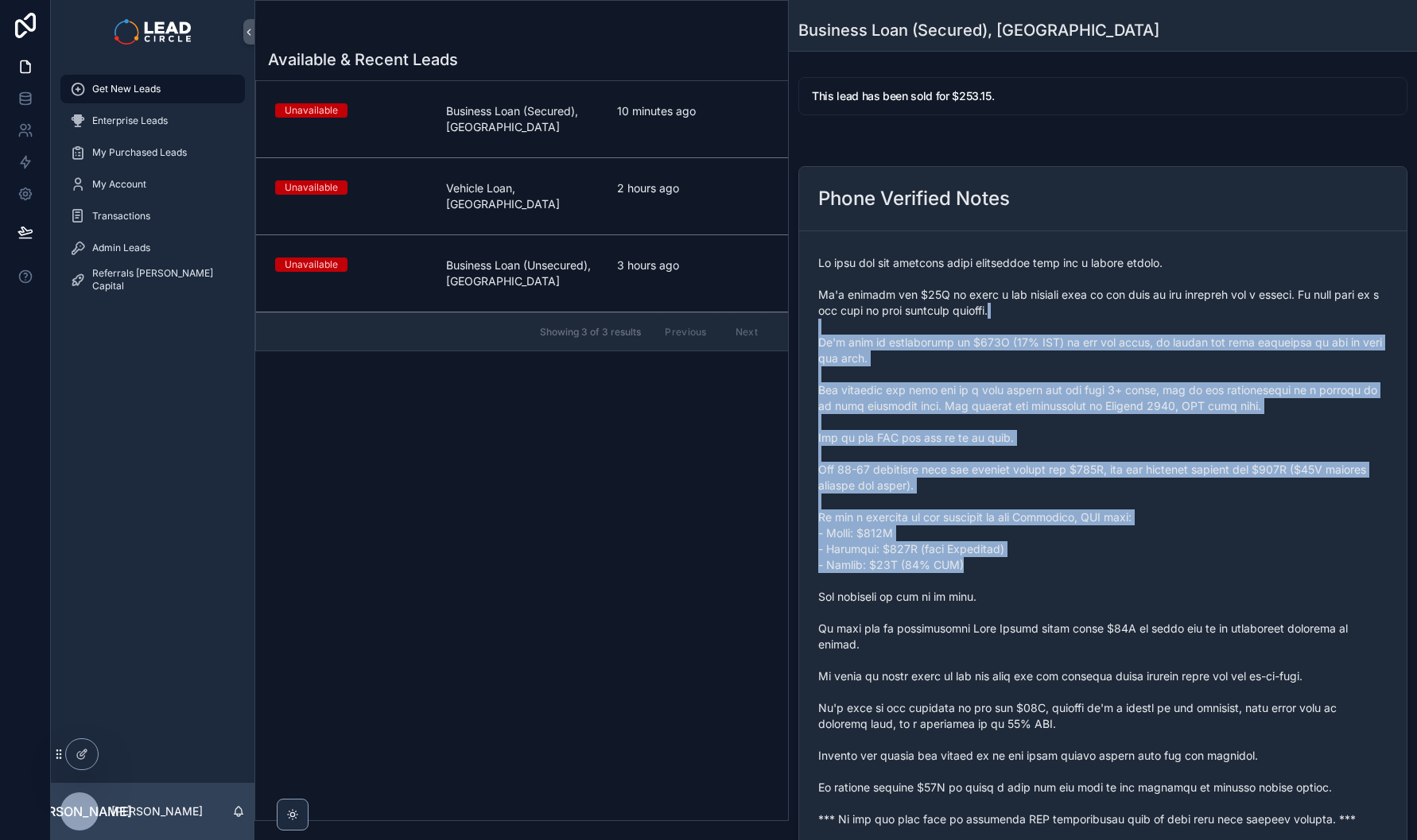
drag, startPoint x: 1125, startPoint y: 428, endPoint x: 1193, endPoint y: 570, distance: 157.4
click at [1193, 570] on span "scrollable content" at bounding box center [1102, 542] width 569 height 573
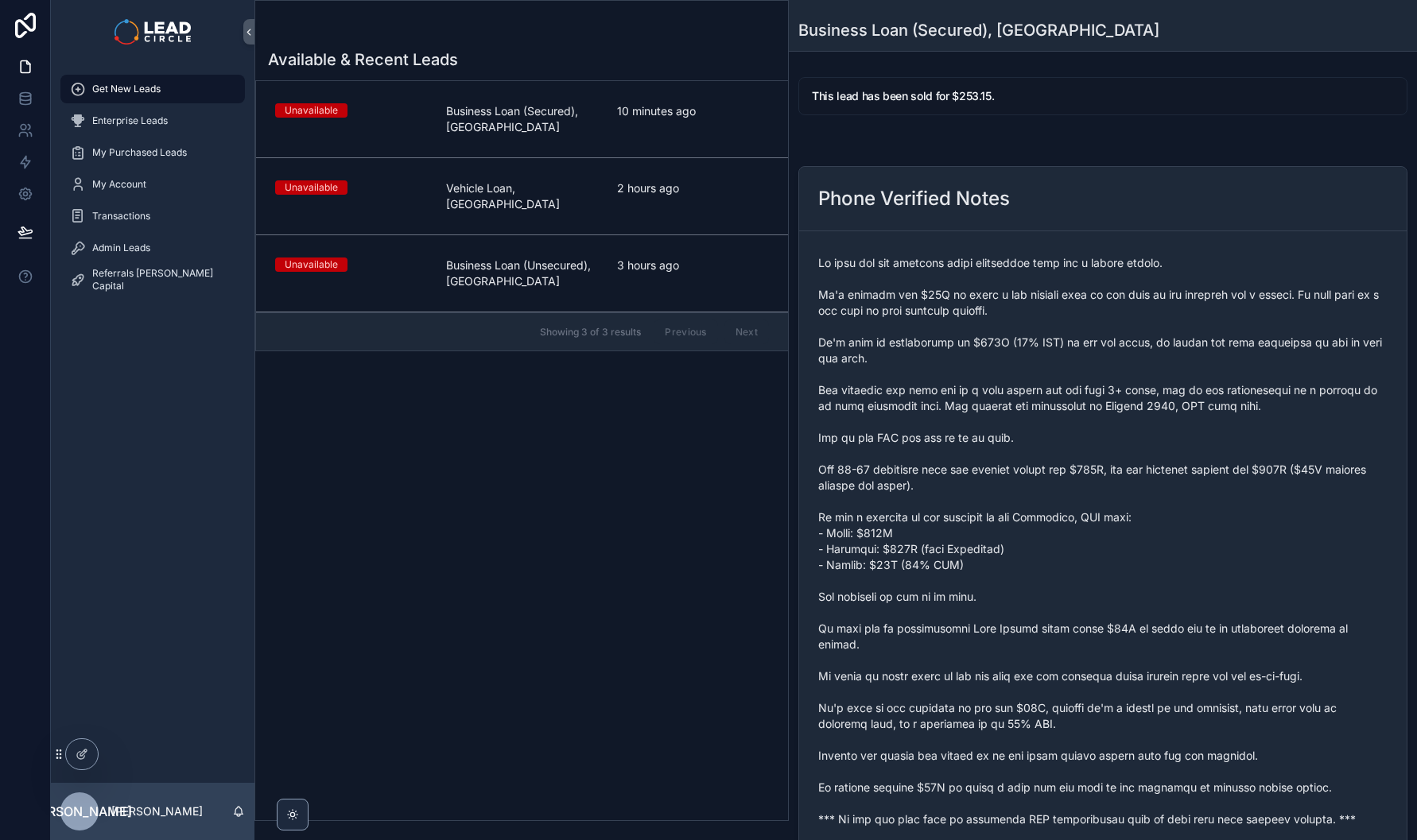
click at [661, 197] on link "Unavailable Vehicle Loan, [GEOGRAPHIC_DATA] 2 hours ago" at bounding box center [522, 197] width 532 height 77
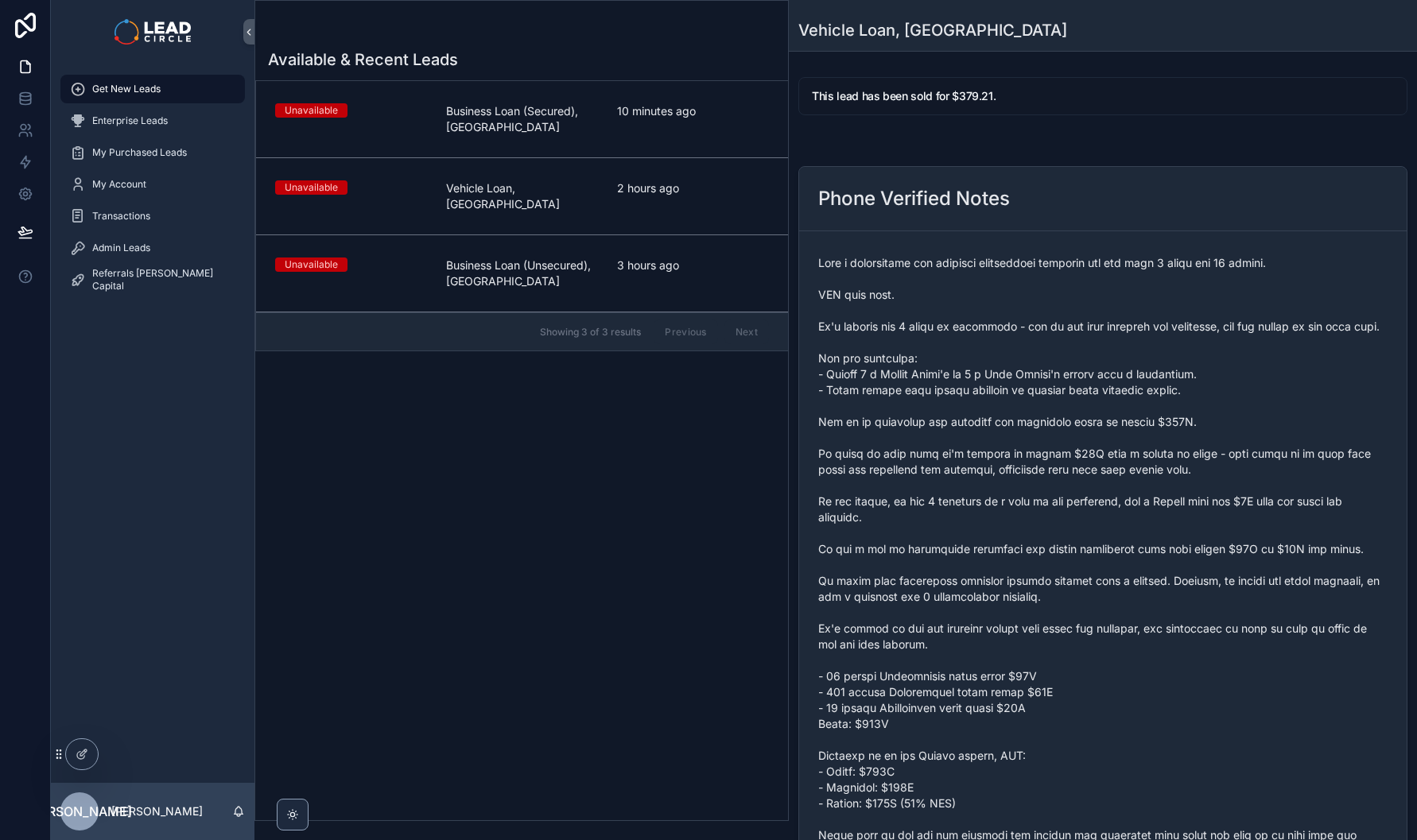
click at [661, 258] on span "3 hours ago" at bounding box center [693, 266] width 152 height 16
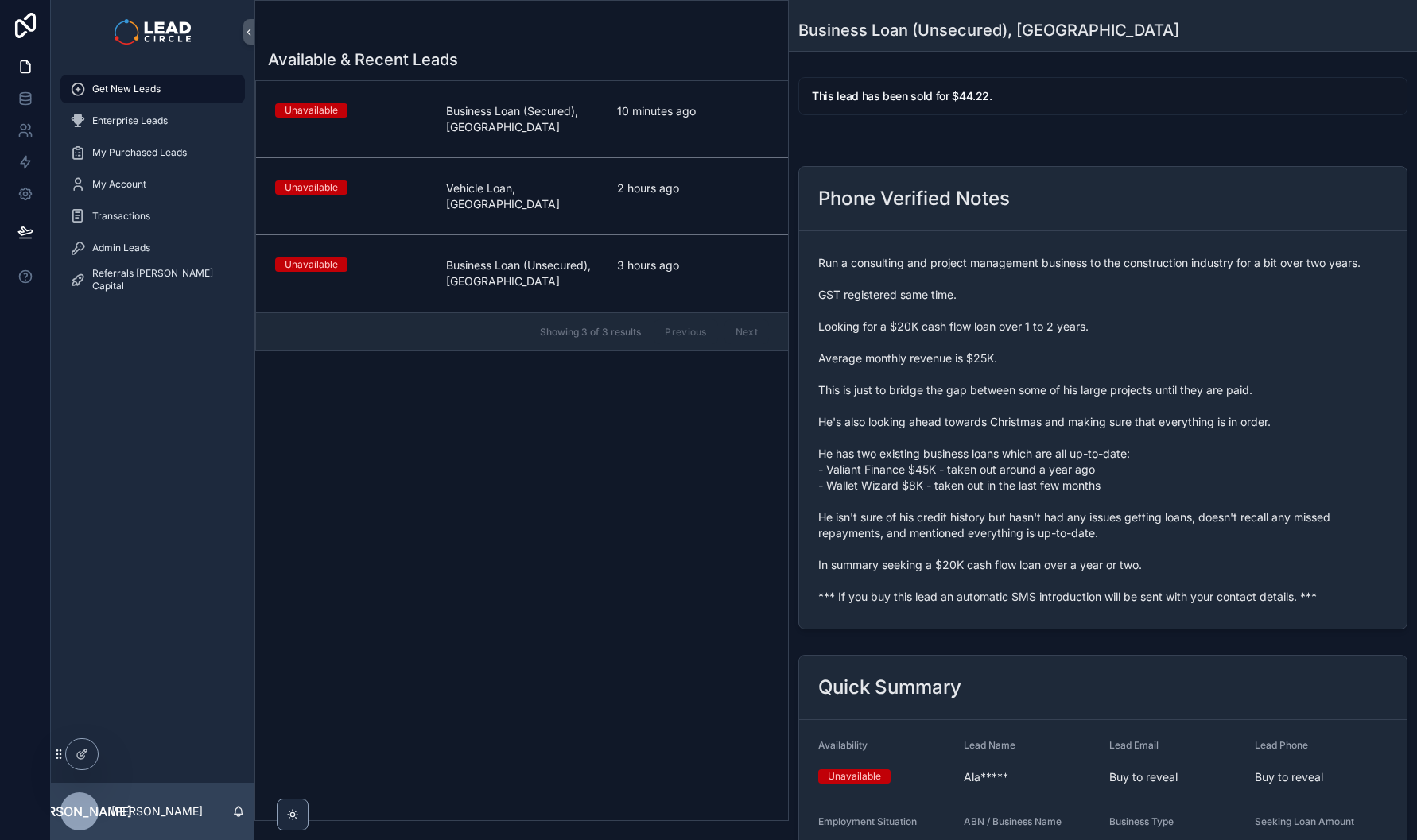
click at [647, 175] on link "Unavailable Vehicle Loan, [GEOGRAPHIC_DATA] 2 hours ago" at bounding box center [522, 197] width 532 height 77
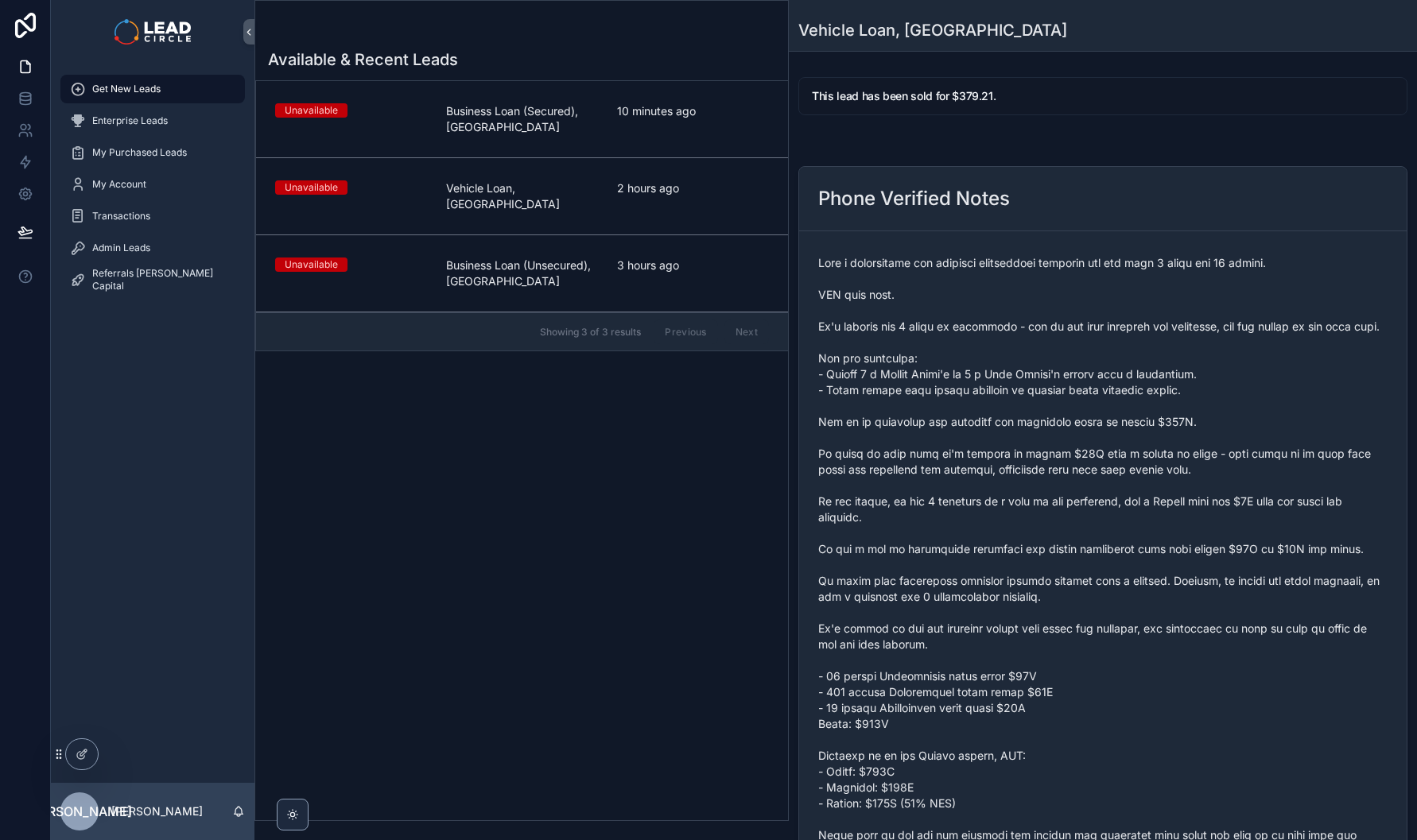
click at [658, 106] on span "10 minutes ago" at bounding box center [693, 111] width 152 height 16
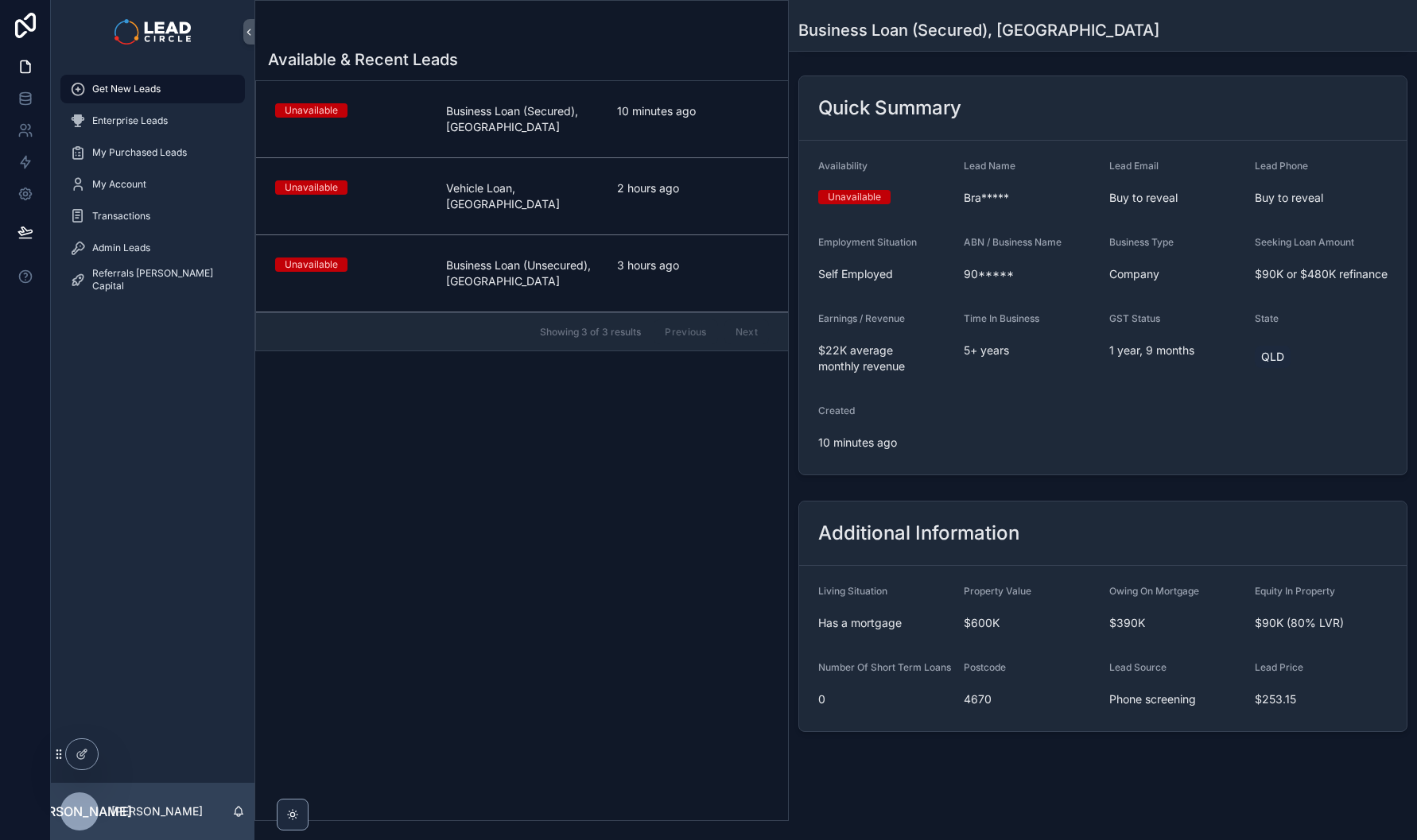
scroll to position [45, 0]
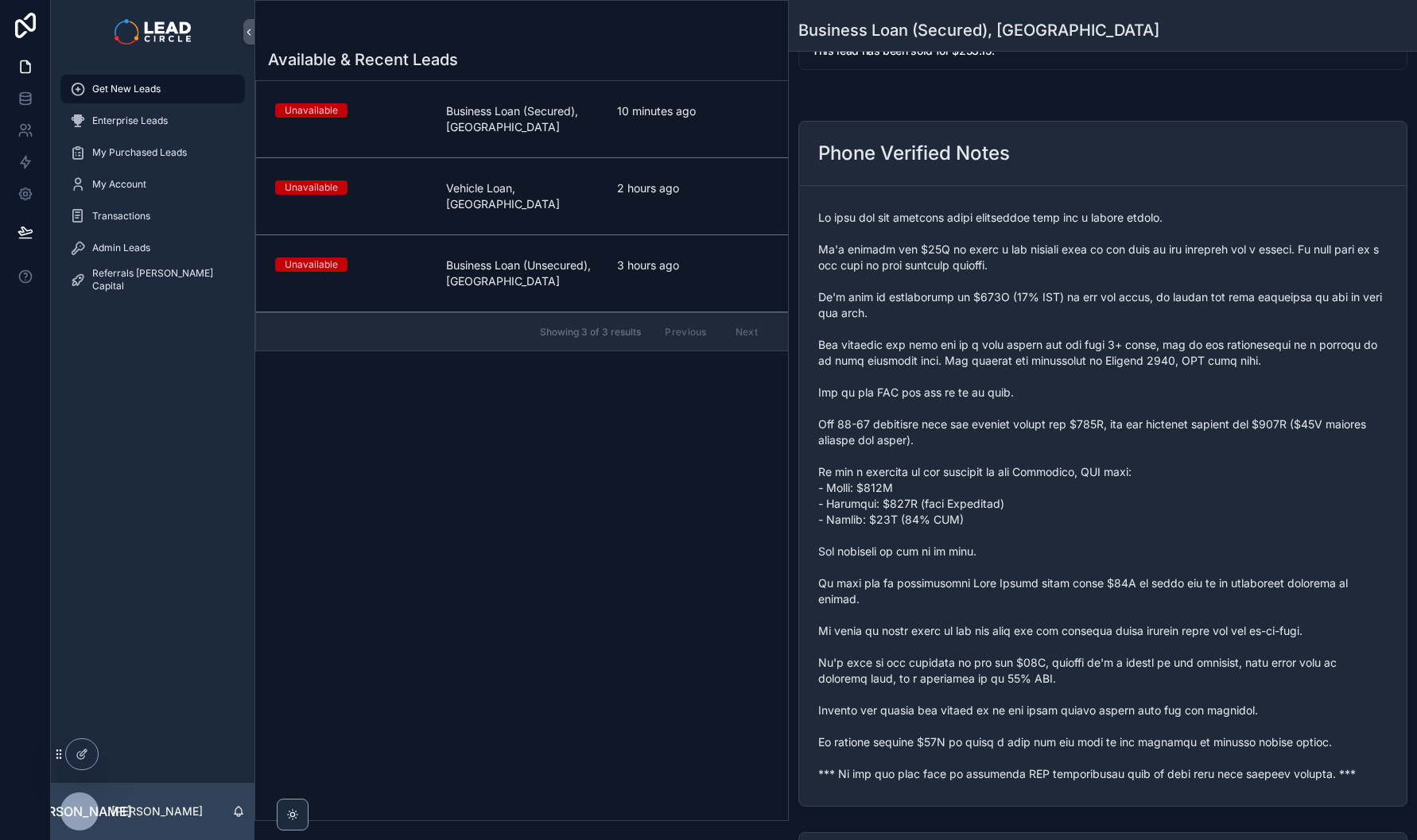
click at [589, 181] on span "Vehicle Loan, [GEOGRAPHIC_DATA]" at bounding box center [521, 196] width 152 height 32
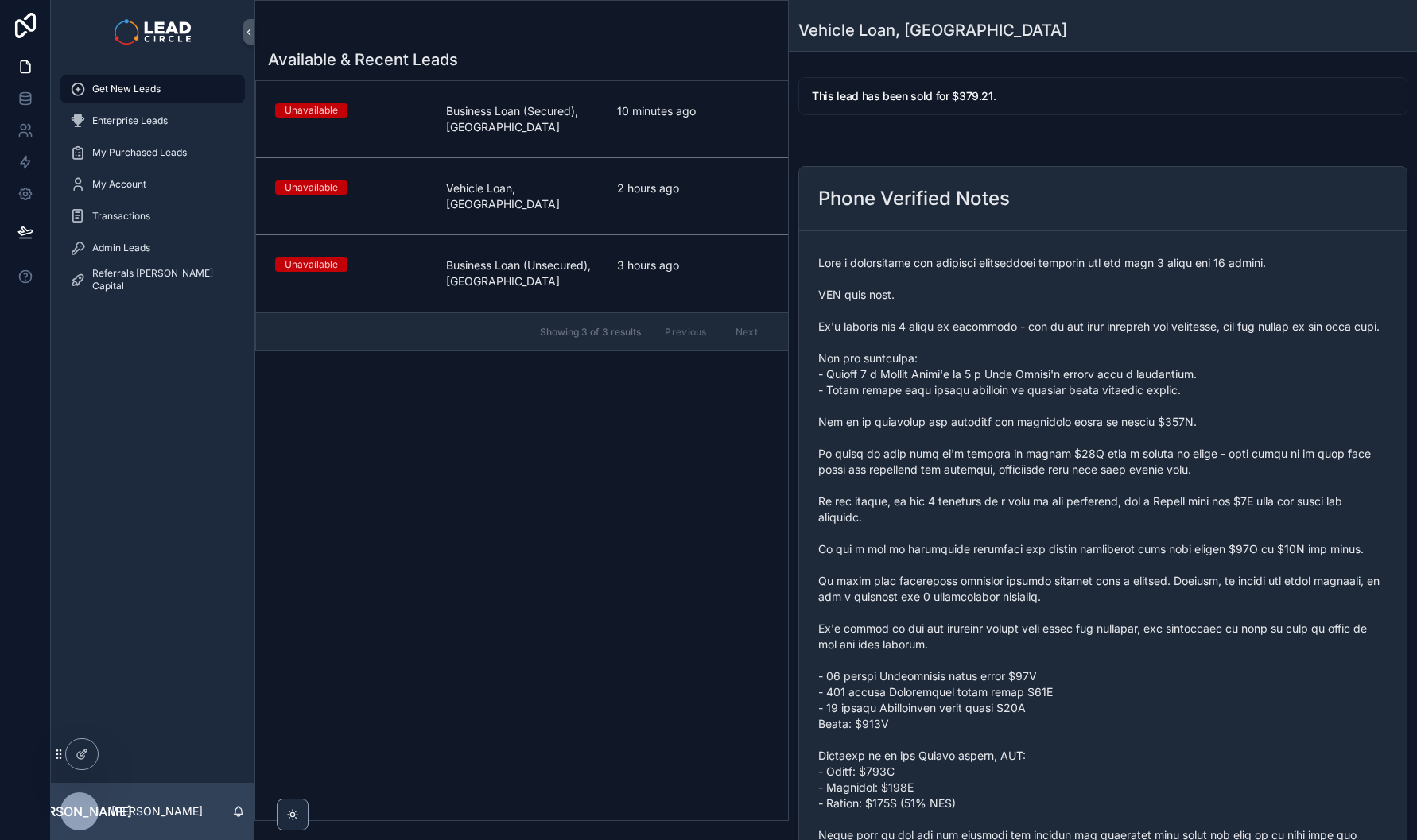
click at [683, 270] on div "3 hours ago" at bounding box center [693, 273] width 152 height 32
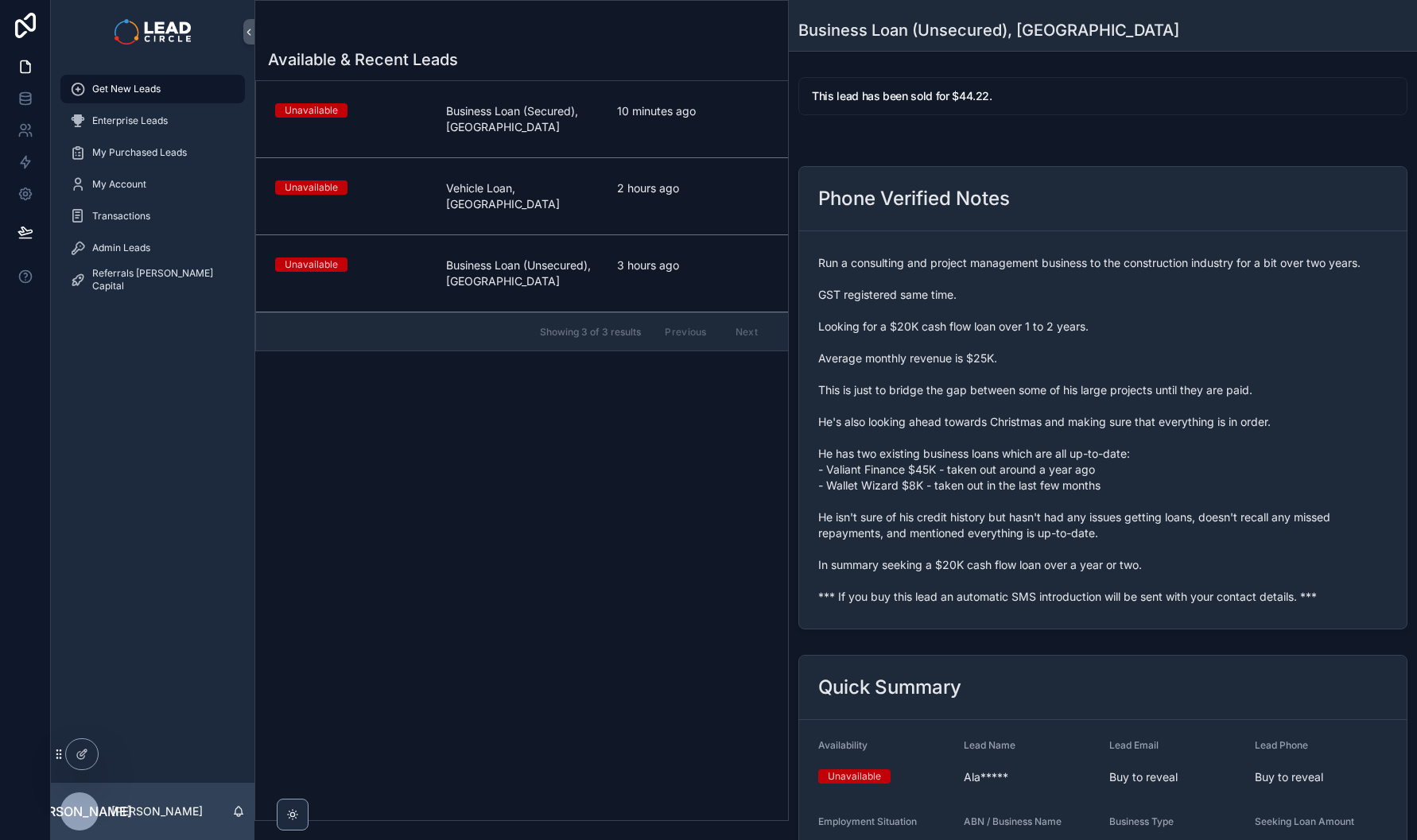
click at [671, 189] on span "2 hours ago" at bounding box center [693, 189] width 152 height 16
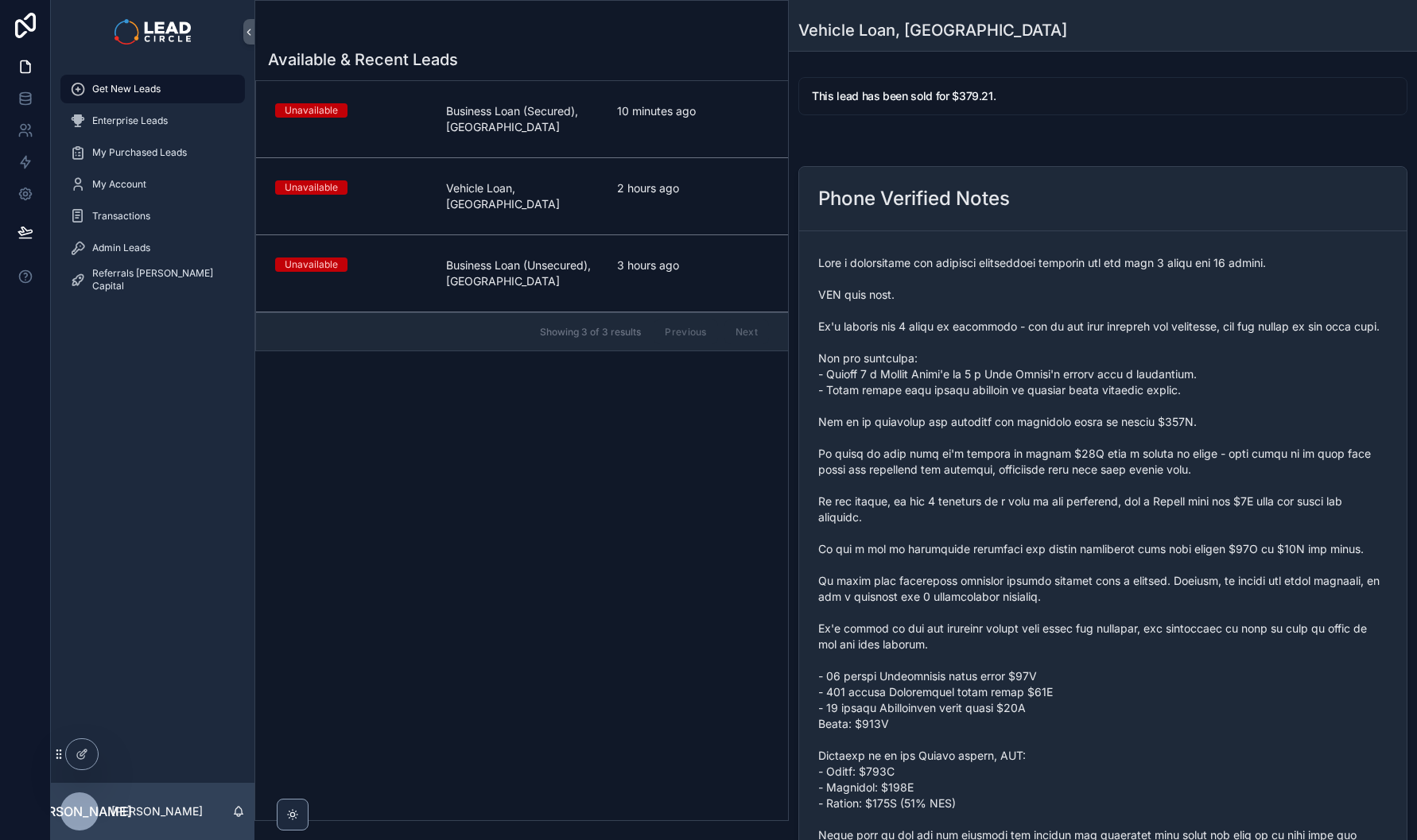
click at [662, 120] on div "10 minutes ago" at bounding box center [693, 119] width 152 height 32
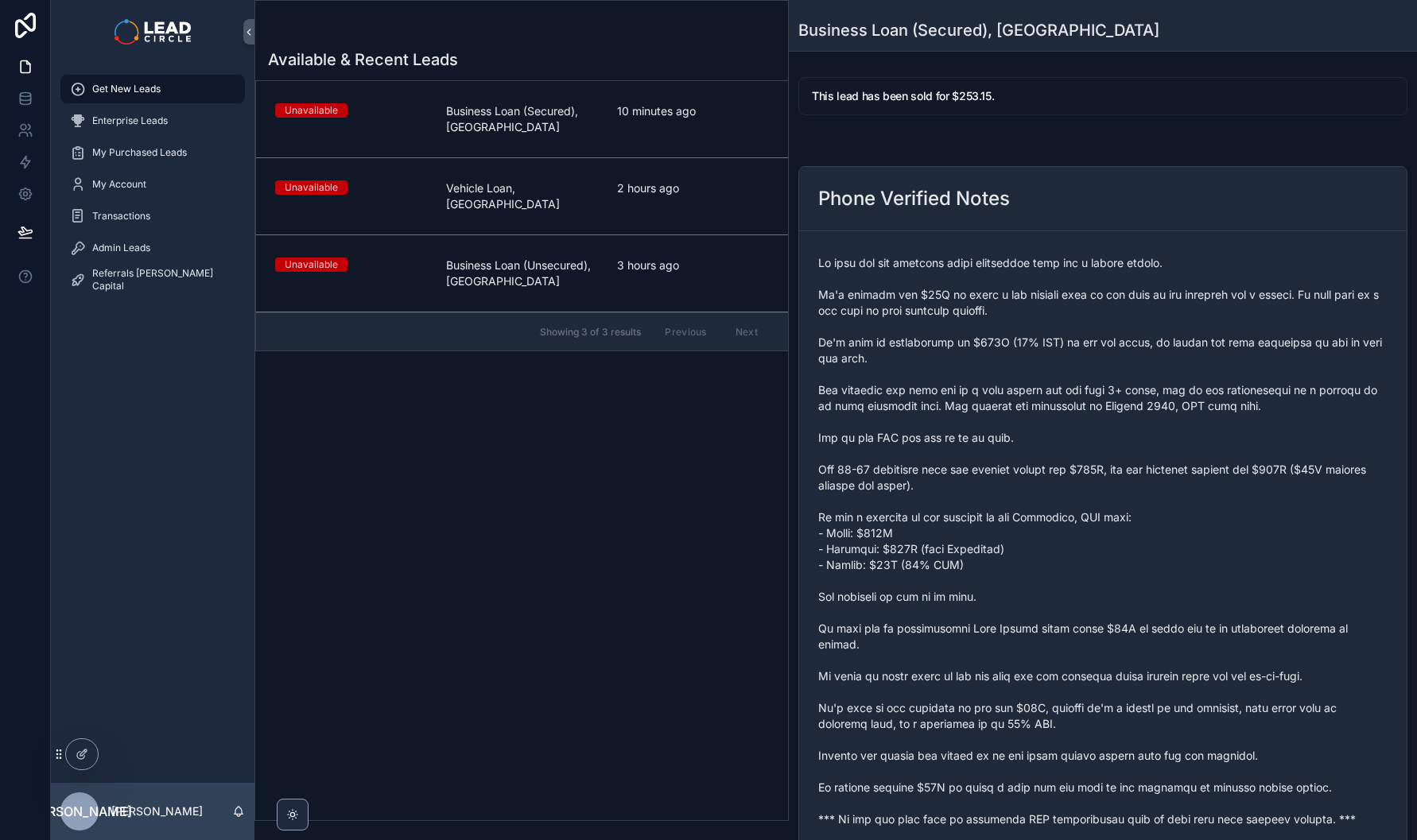
click at [1040, 395] on span "scrollable content" at bounding box center [1102, 542] width 569 height 573
click at [630, 104] on span "10 minutes ago" at bounding box center [693, 111] width 152 height 16
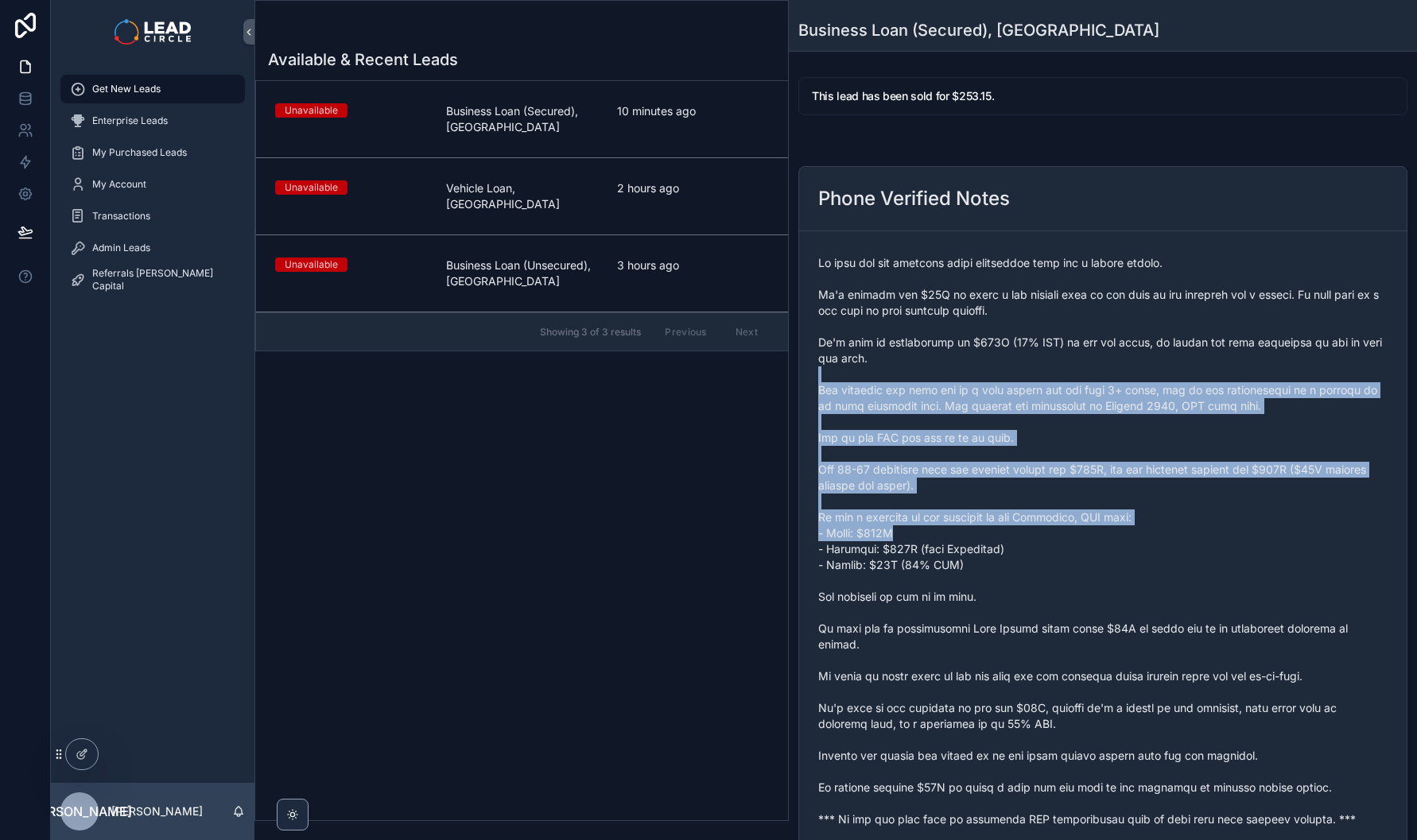
drag, startPoint x: 872, startPoint y: 416, endPoint x: 895, endPoint y: 538, distance: 124.1
click at [895, 538] on span "scrollable content" at bounding box center [1102, 542] width 569 height 573
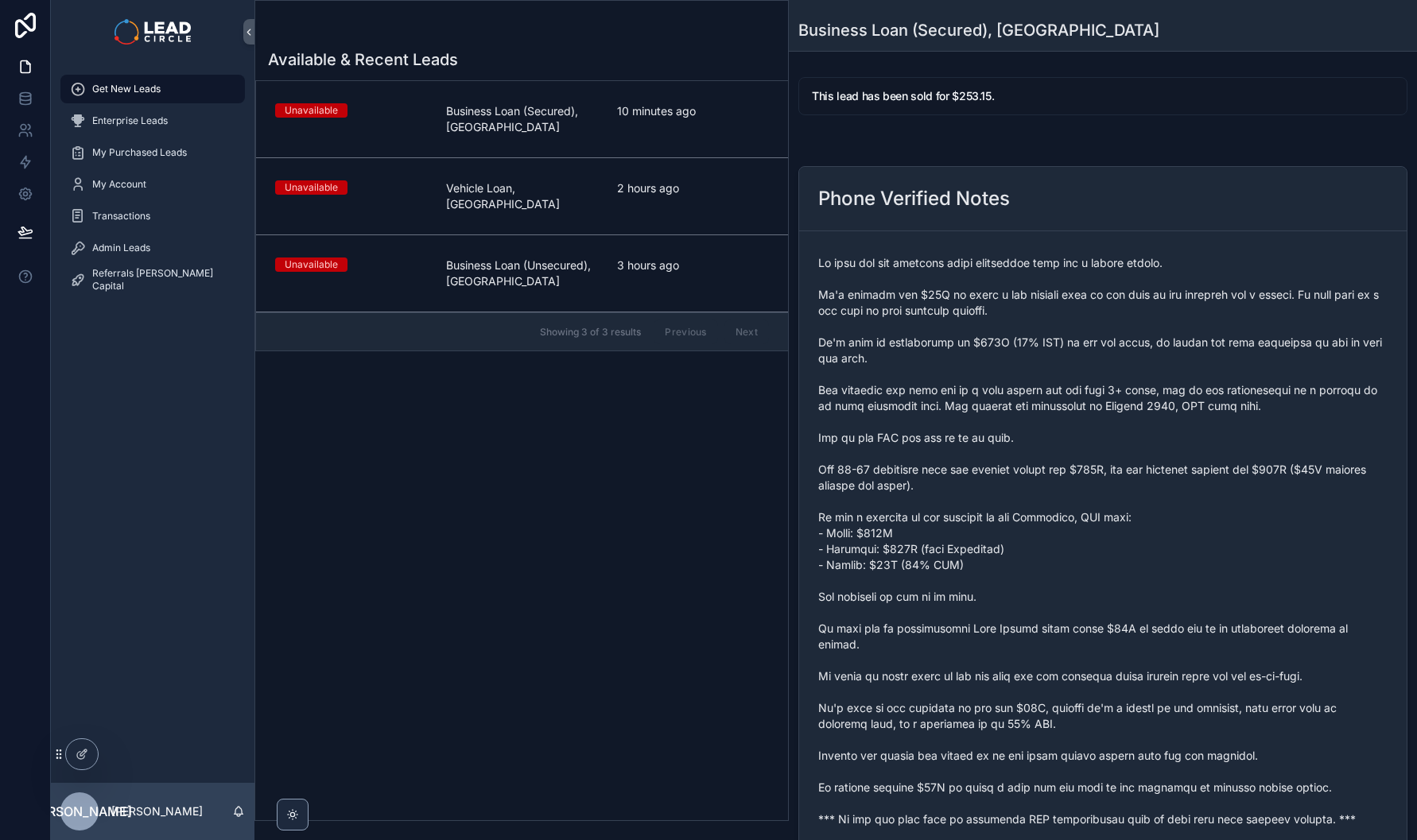
click at [615, 108] on div "Unavailable Business Loan (Secured), [GEOGRAPHIC_DATA] 10 minutes ago" at bounding box center [522, 119] width 494 height 32
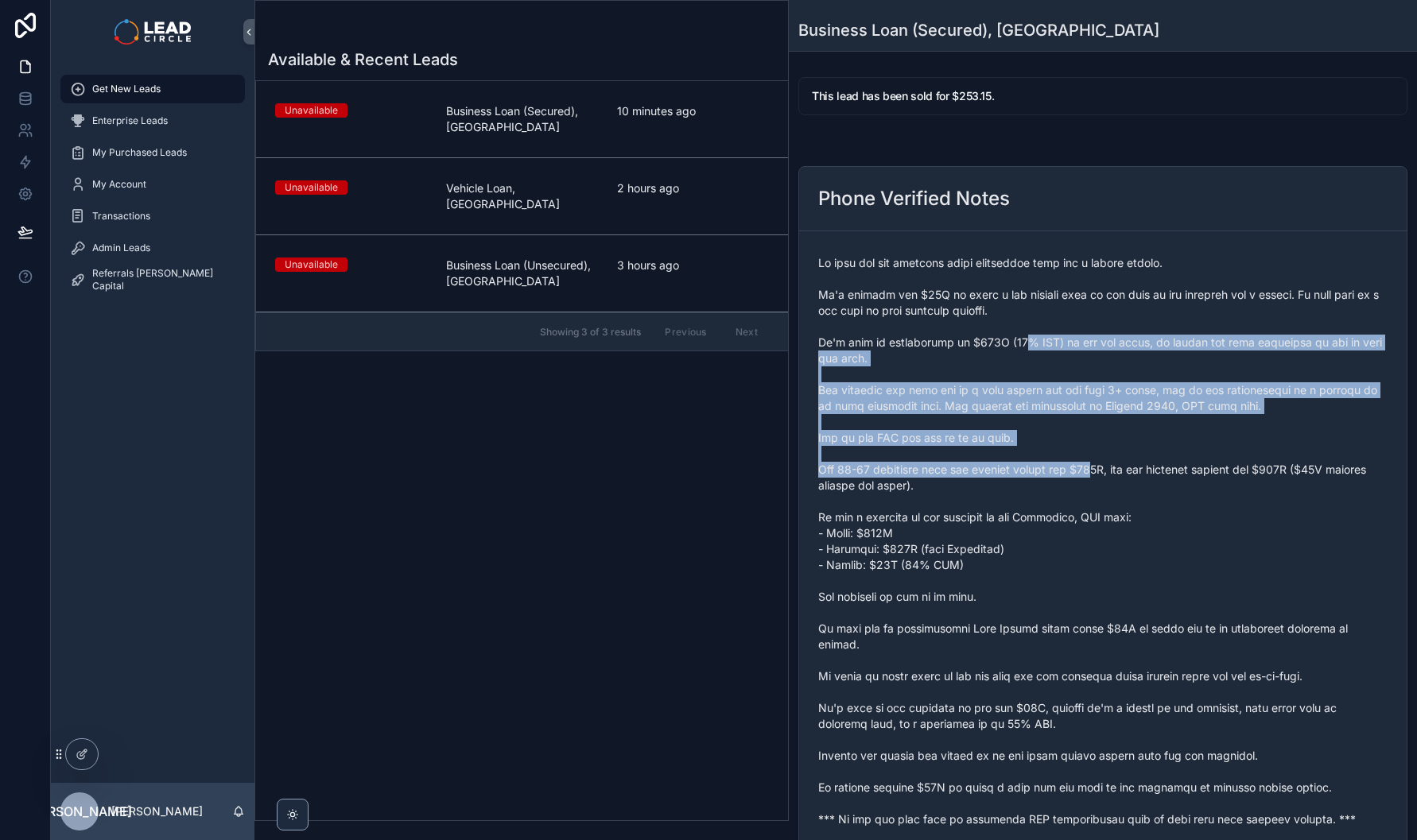
drag, startPoint x: 1024, startPoint y: 340, endPoint x: 1105, endPoint y: 511, distance: 189.2
click at [1105, 511] on span "scrollable content" at bounding box center [1102, 542] width 569 height 573
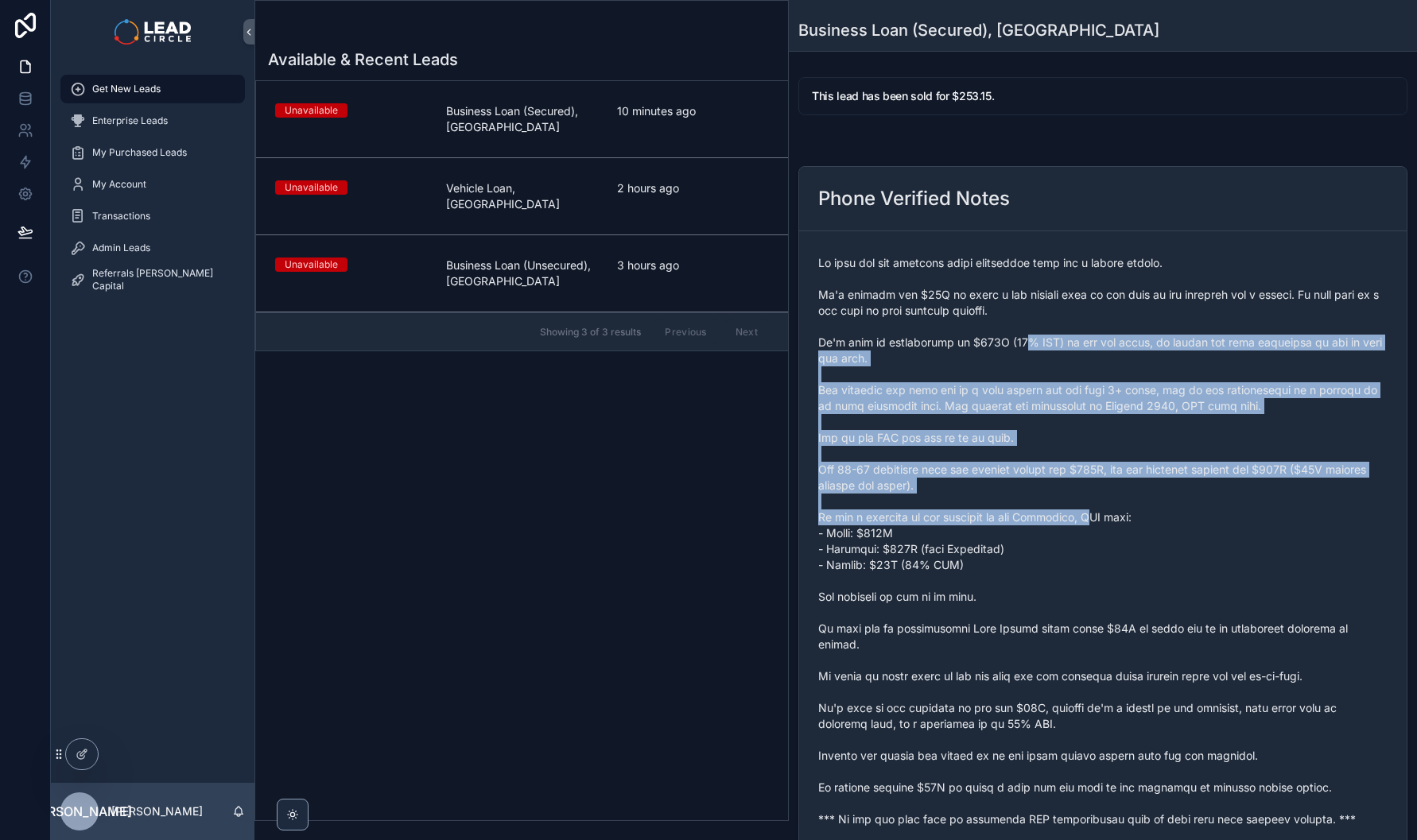
click at [1105, 511] on span "scrollable content" at bounding box center [1102, 542] width 569 height 573
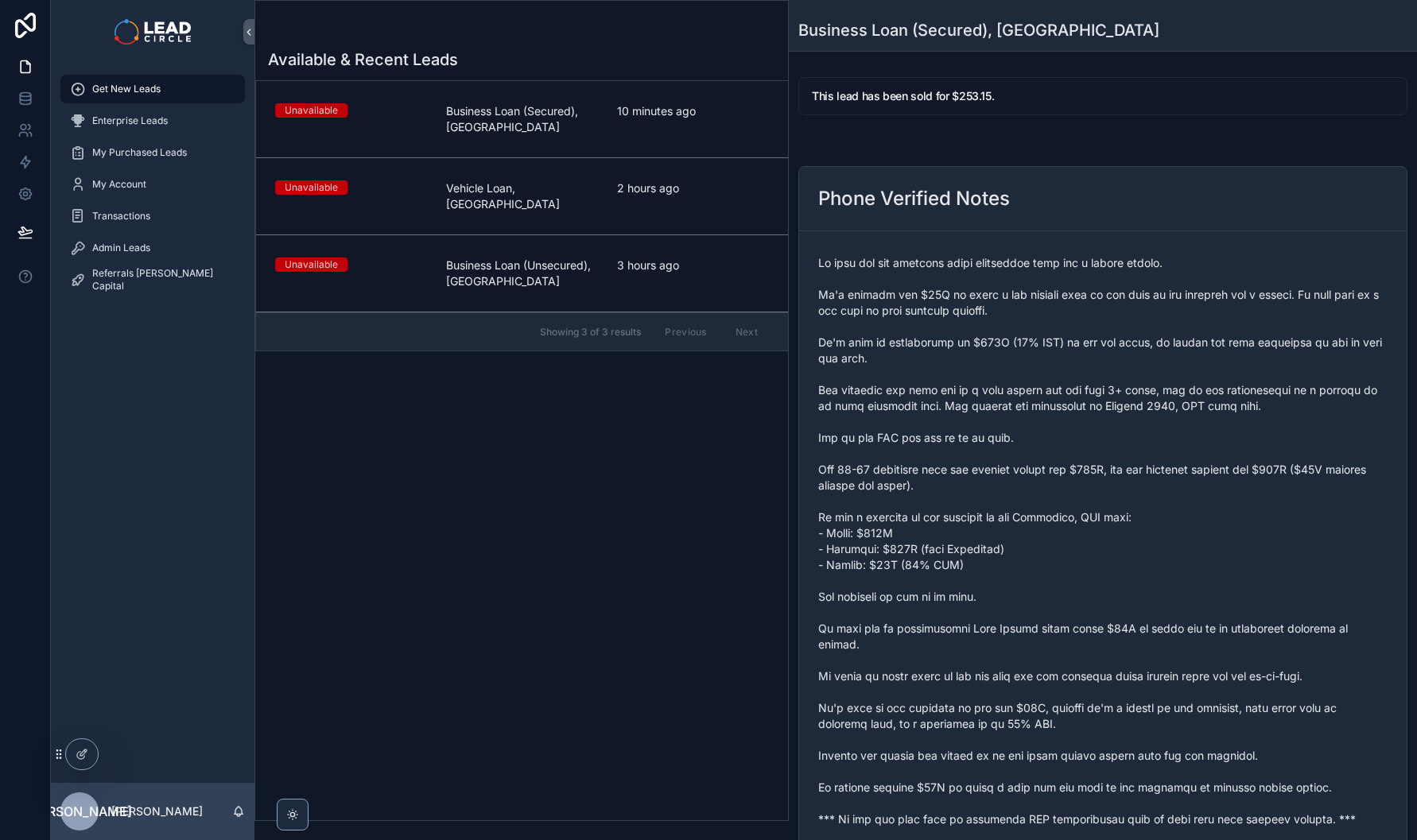
click at [708, 201] on link "Unavailable Vehicle Loan, [GEOGRAPHIC_DATA] 2 hours ago" at bounding box center [522, 197] width 532 height 77
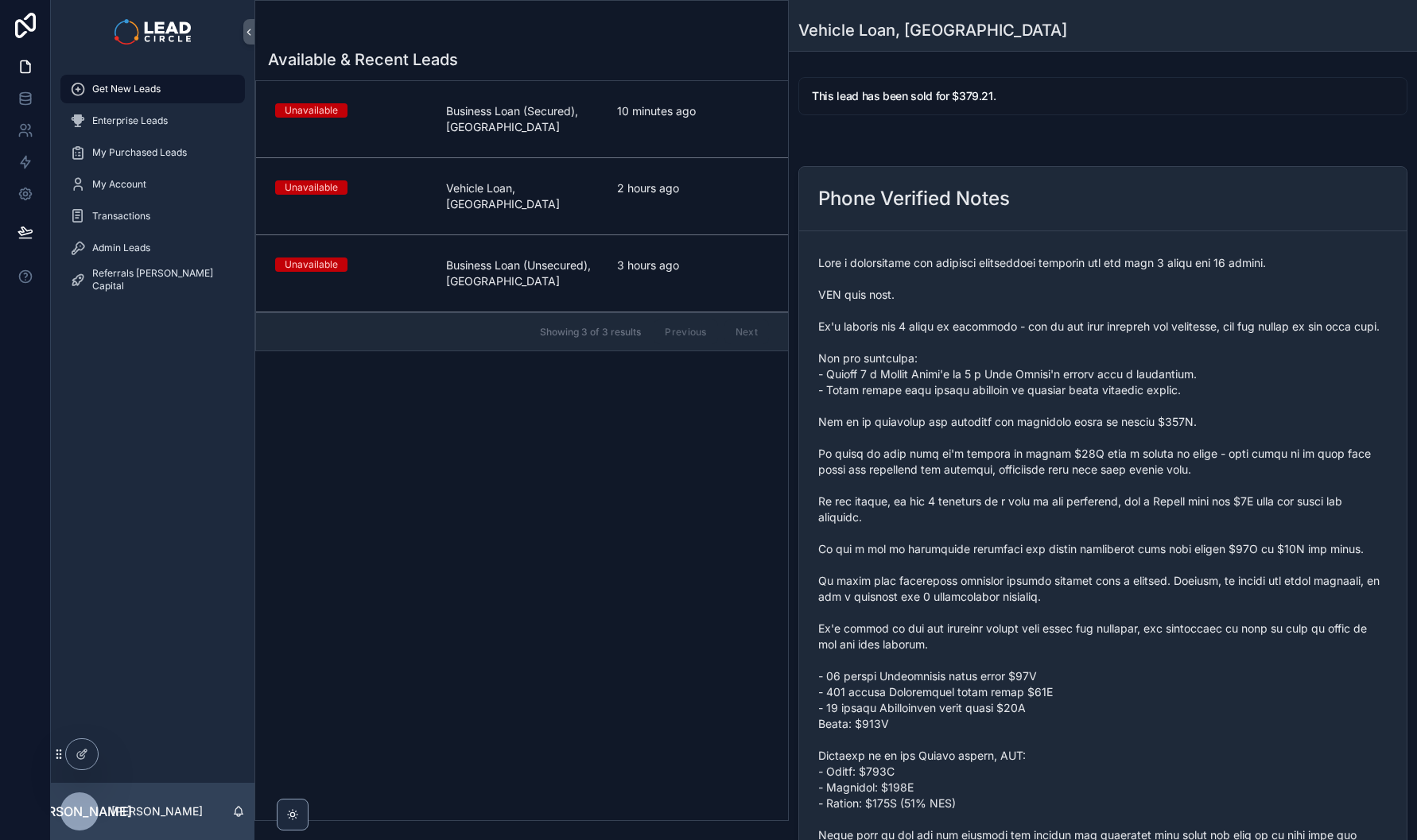
click at [697, 258] on span "3 hours ago" at bounding box center [693, 266] width 152 height 16
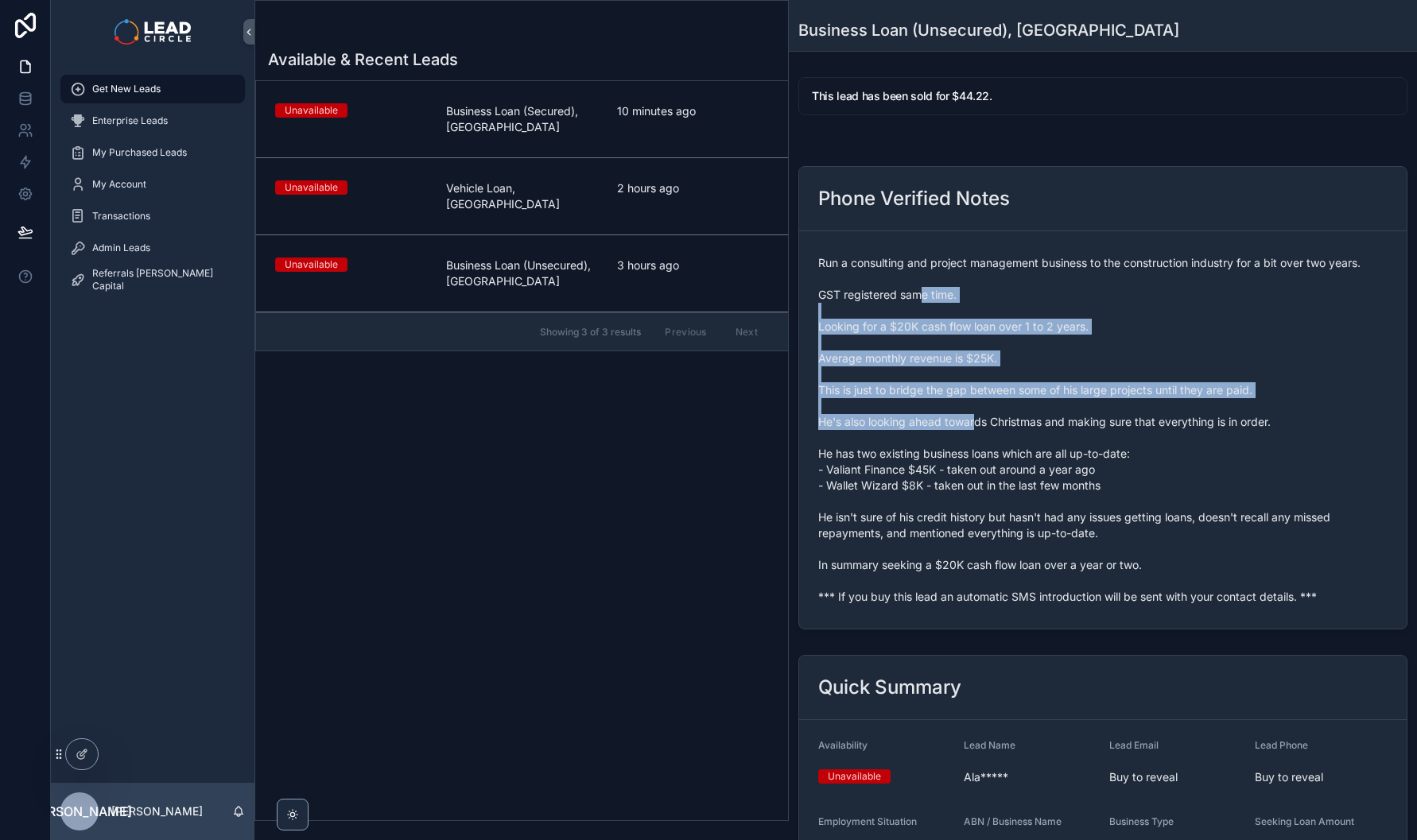
drag, startPoint x: 922, startPoint y: 302, endPoint x: 1000, endPoint y: 461, distance: 177.1
click at [998, 459] on span "Run a consulting and project management business to the construction industry f…" at bounding box center [1102, 430] width 569 height 350
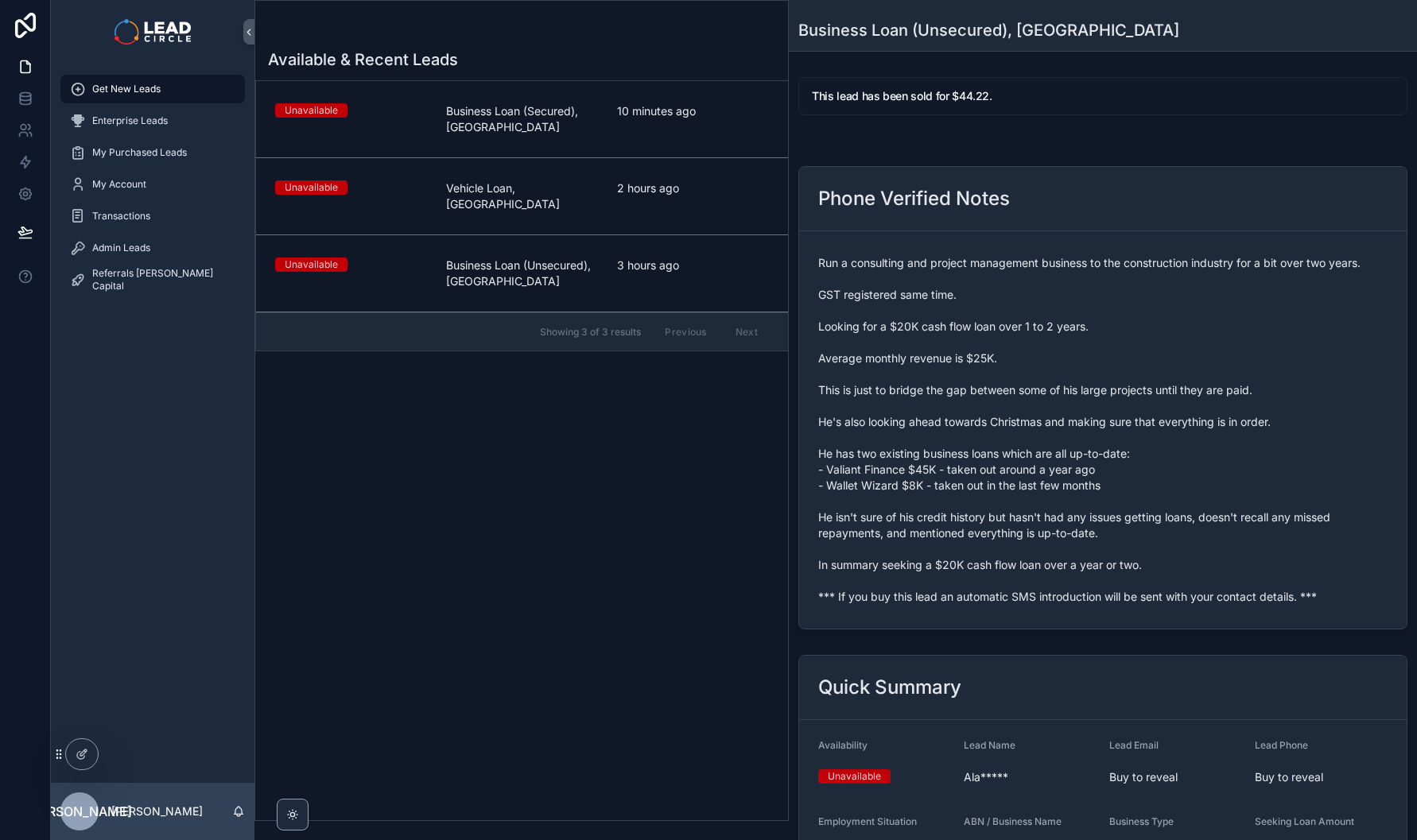
click at [1000, 461] on span "Run a consulting and project management business to the construction industry f…" at bounding box center [1102, 430] width 569 height 350
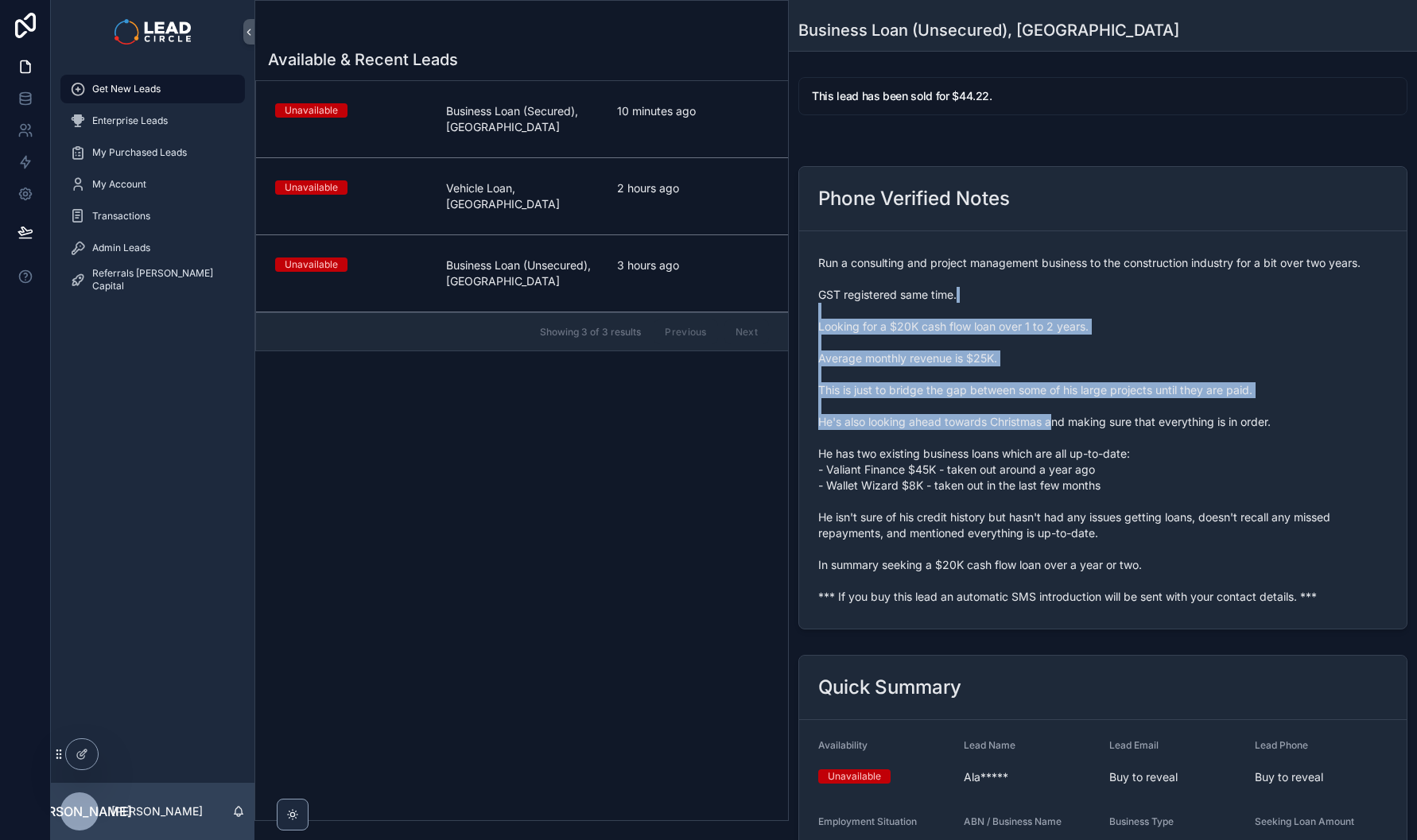
drag, startPoint x: 1042, startPoint y: 401, endPoint x: 1089, endPoint y: 456, distance: 72.3
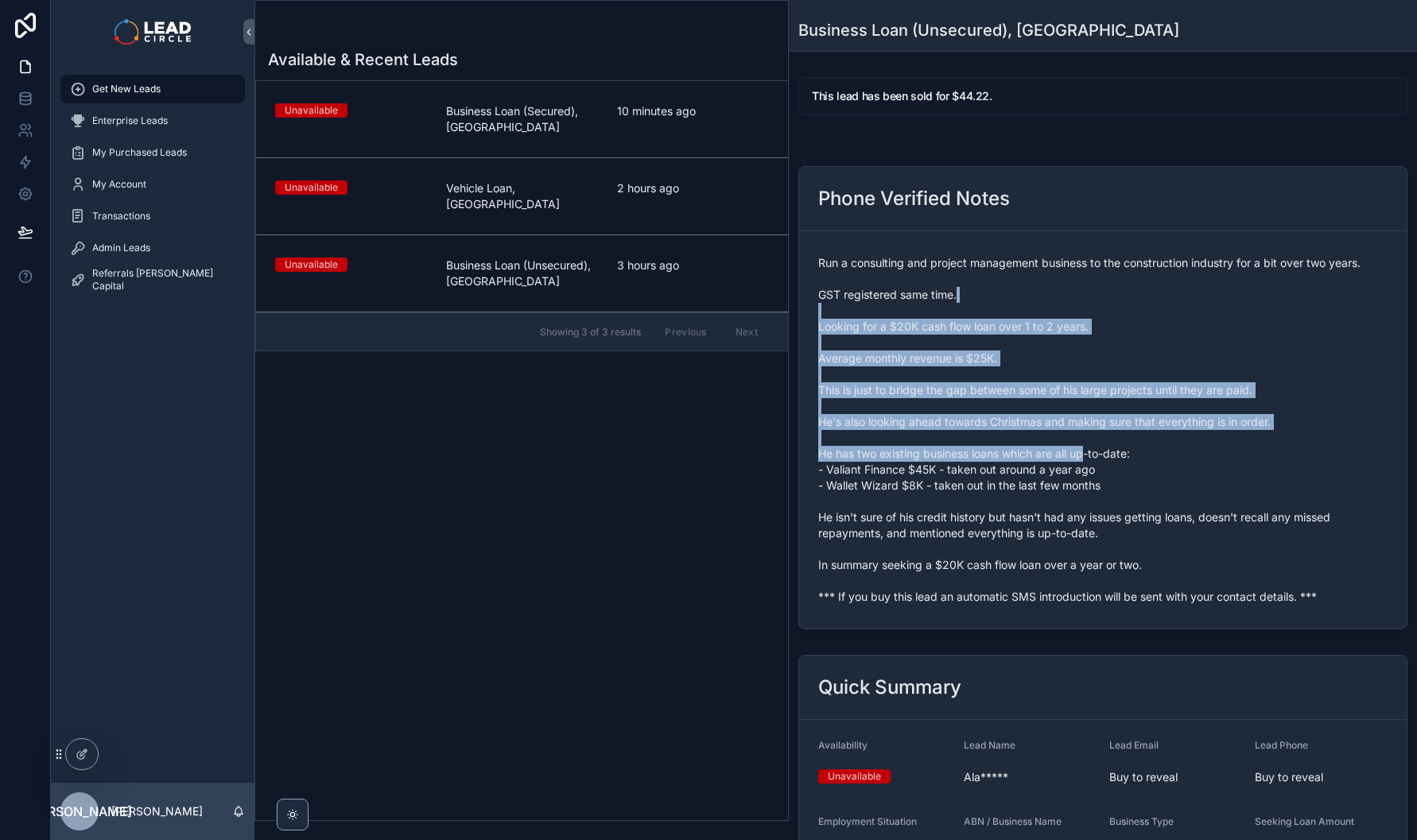
click at [1089, 456] on span "Run a consulting and project management business to the construction industry f…" at bounding box center [1102, 430] width 569 height 350
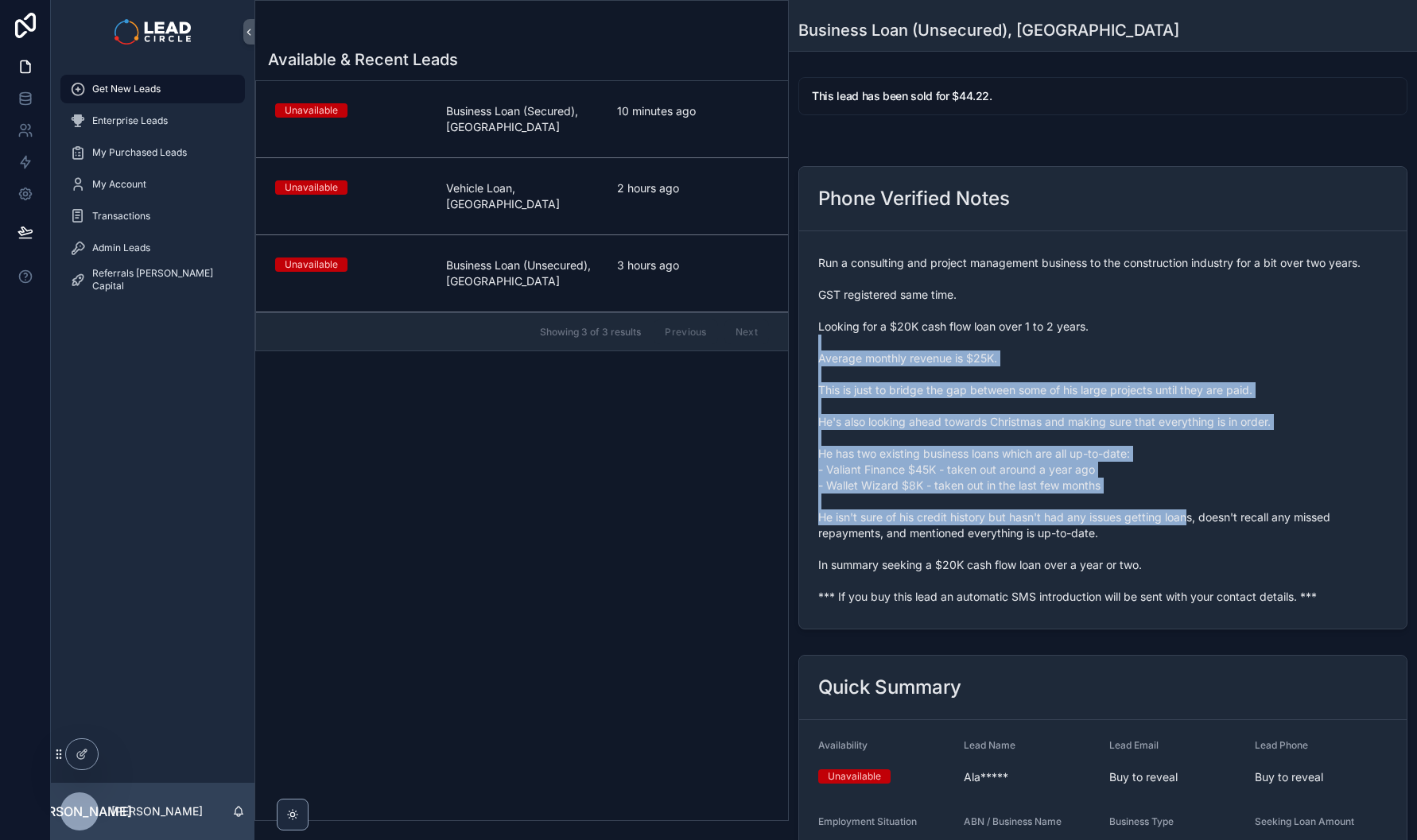
drag, startPoint x: 1189, startPoint y: 512, endPoint x: 1037, endPoint y: 339, distance: 230.3
click at [1040, 341] on span "Run a consulting and project management business to the construction industry f…" at bounding box center [1102, 430] width 569 height 350
click at [1037, 339] on span "Run a consulting and project management business to the construction industry f…" at bounding box center [1102, 430] width 569 height 350
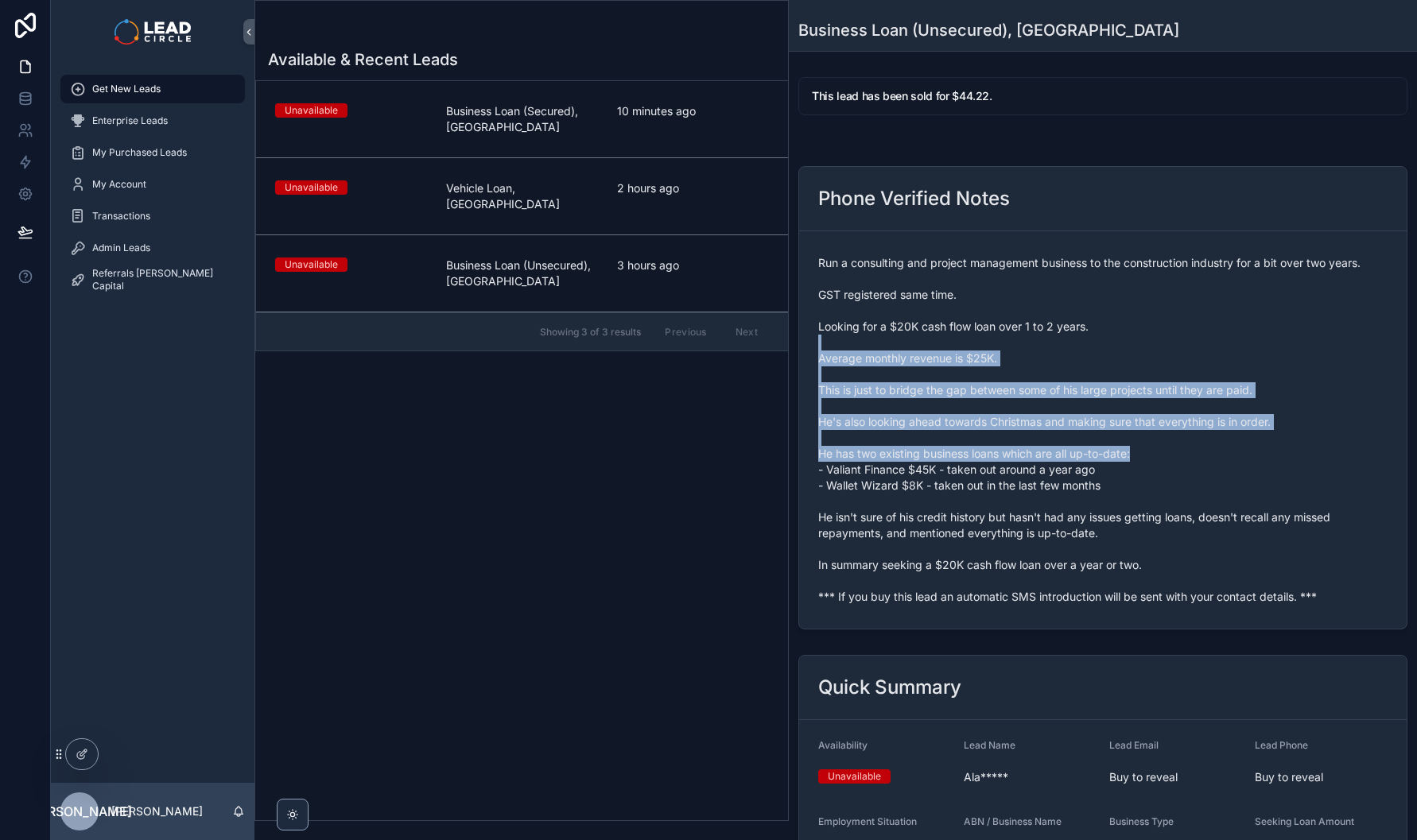
drag, startPoint x: 1117, startPoint y: 395, endPoint x: 1188, endPoint y: 489, distance: 117.8
click at [1188, 489] on span "Run a consulting and project management business to the construction industry f…" at bounding box center [1102, 430] width 569 height 350
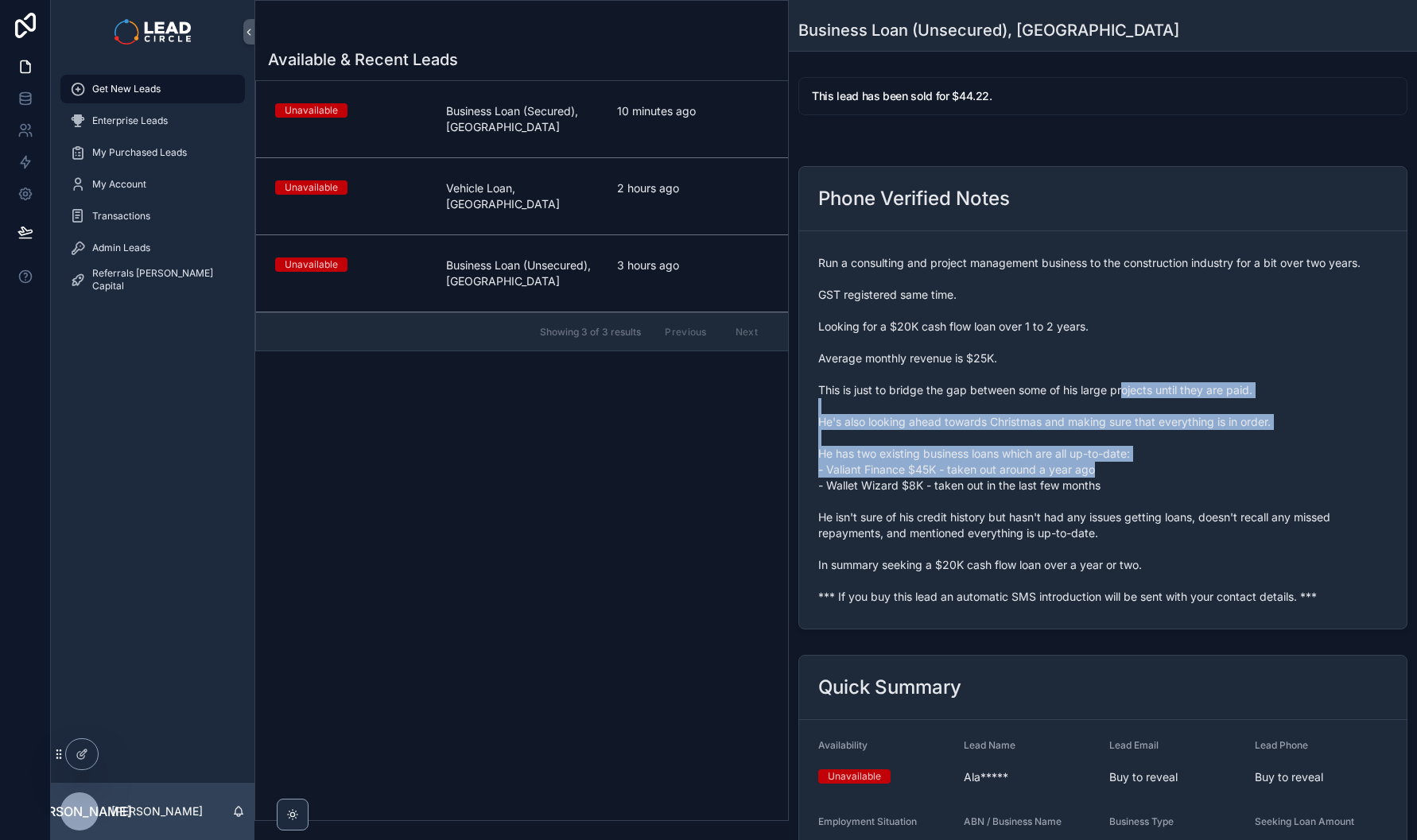
drag, startPoint x: 1126, startPoint y: 387, endPoint x: 1208, endPoint y: 498, distance: 138.0
click at [1207, 498] on span "Run a consulting and project management business to the construction industry f…" at bounding box center [1102, 430] width 569 height 350
click at [1208, 498] on span "Run a consulting and project management business to the construction industry f…" at bounding box center [1102, 430] width 569 height 350
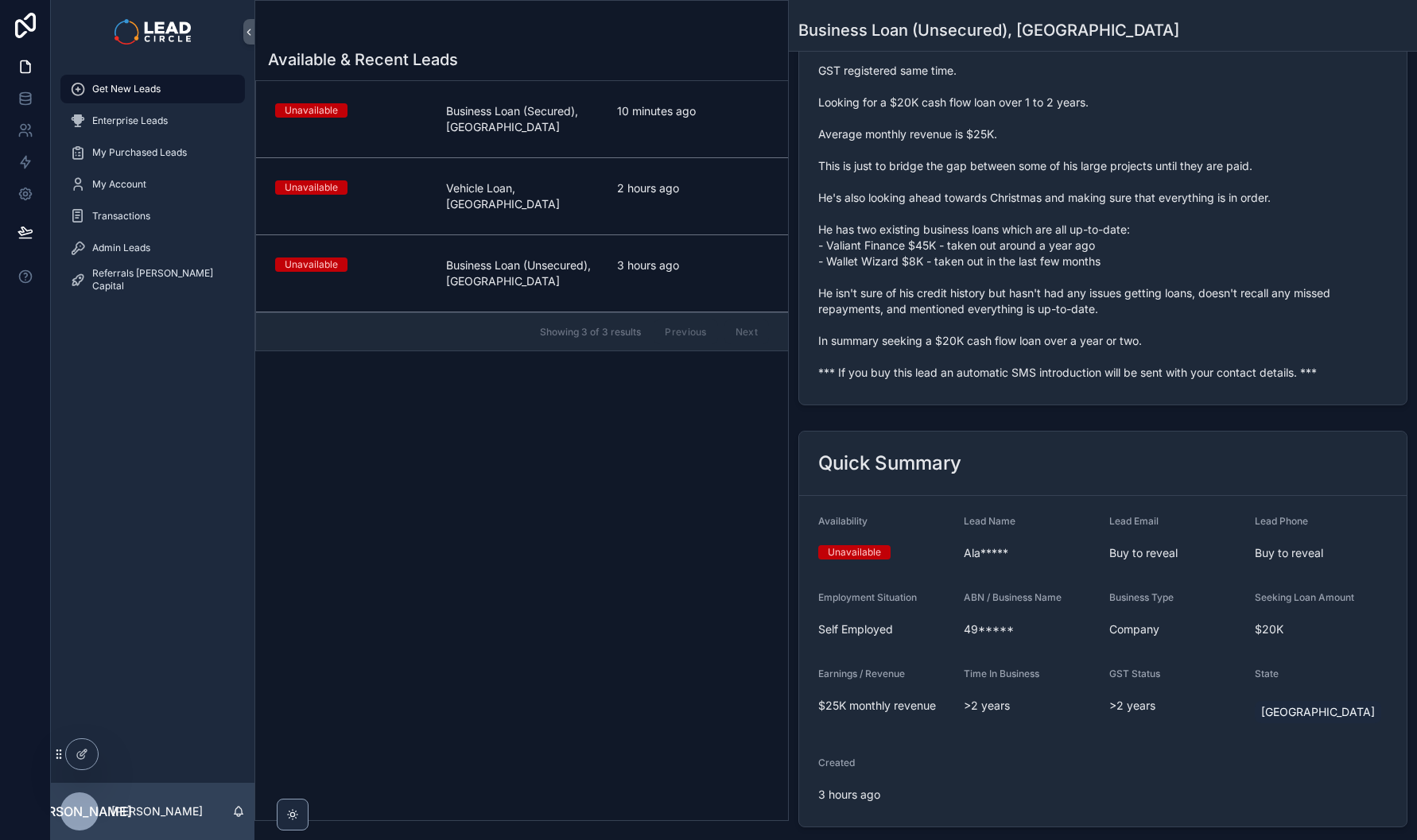
scroll to position [265, 0]
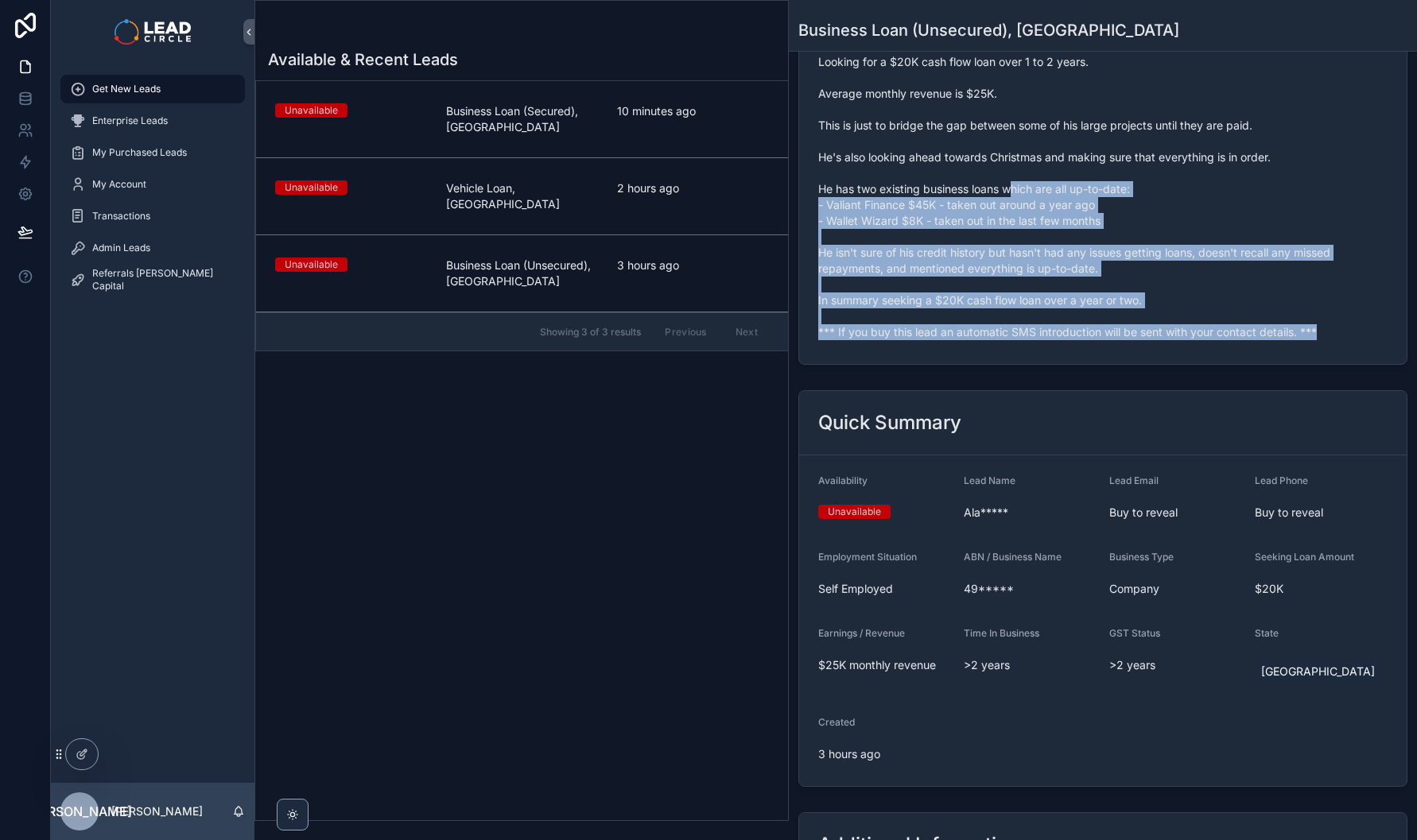
drag, startPoint x: 1255, startPoint y: 347, endPoint x: 1009, endPoint y: 191, distance: 291.3
click at [1010, 191] on form "Run a consulting and project management business to the construction industry f…" at bounding box center [1102, 165] width 608 height 398
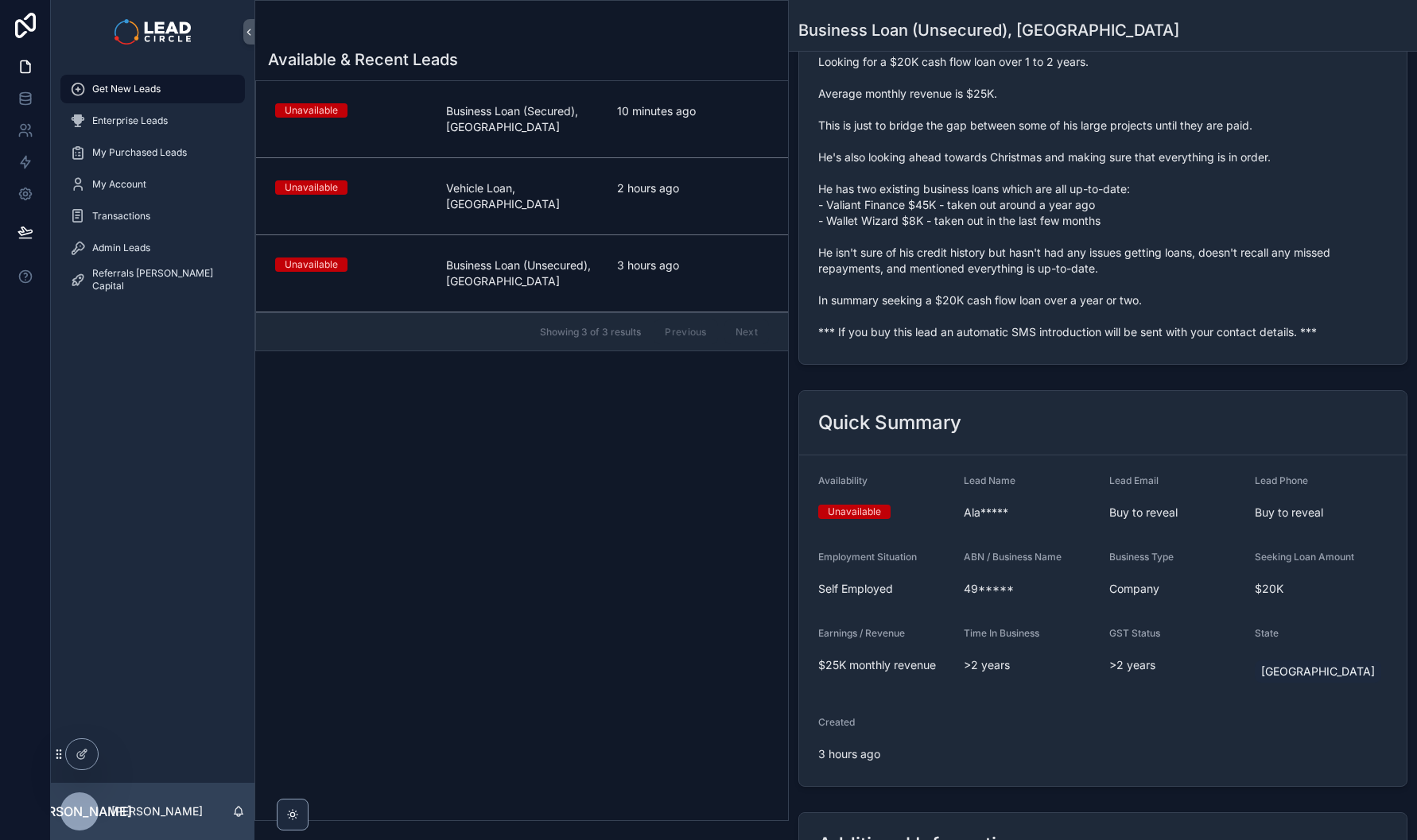
click at [1009, 191] on span "Run a consulting and project management business to the construction industry f…" at bounding box center [1102, 165] width 569 height 350
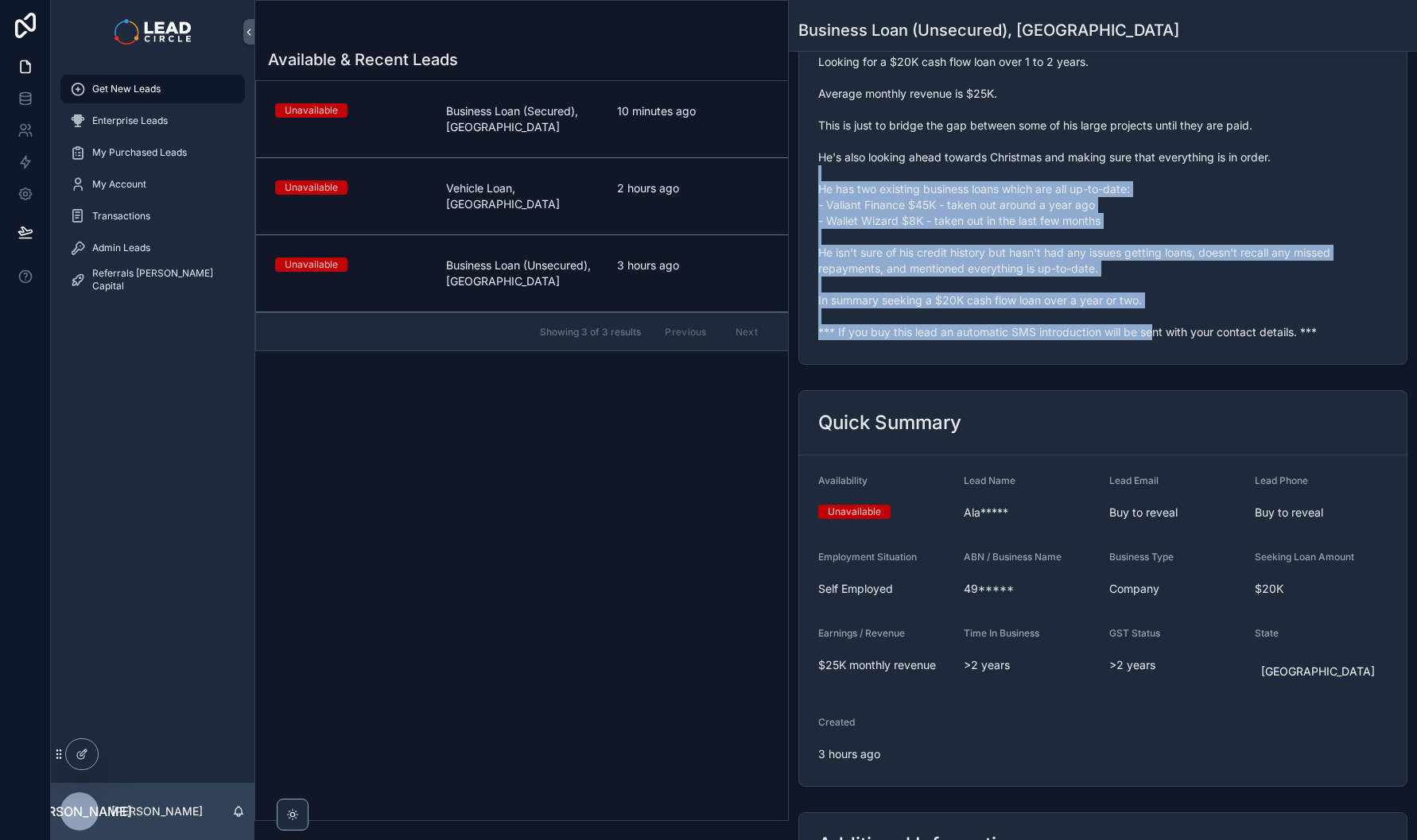
drag, startPoint x: 1008, startPoint y: 175, endPoint x: 1160, endPoint y: 327, distance: 215.0
click at [1158, 327] on span "Run a consulting and project management business to the construction industry f…" at bounding box center [1102, 165] width 569 height 350
click at [1160, 327] on span "Run a consulting and project management business to the construction industry f…" at bounding box center [1102, 165] width 569 height 350
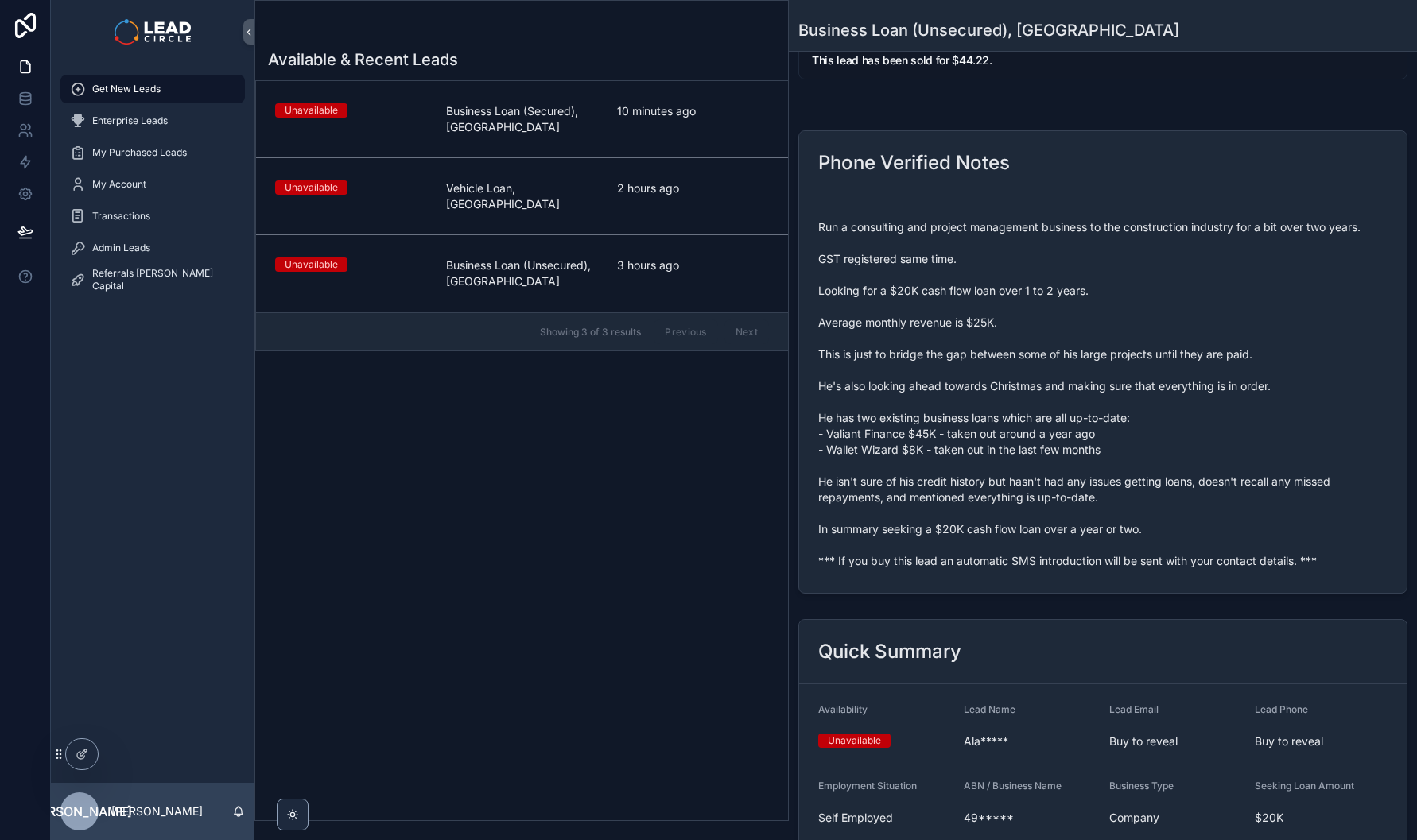
scroll to position [0, 0]
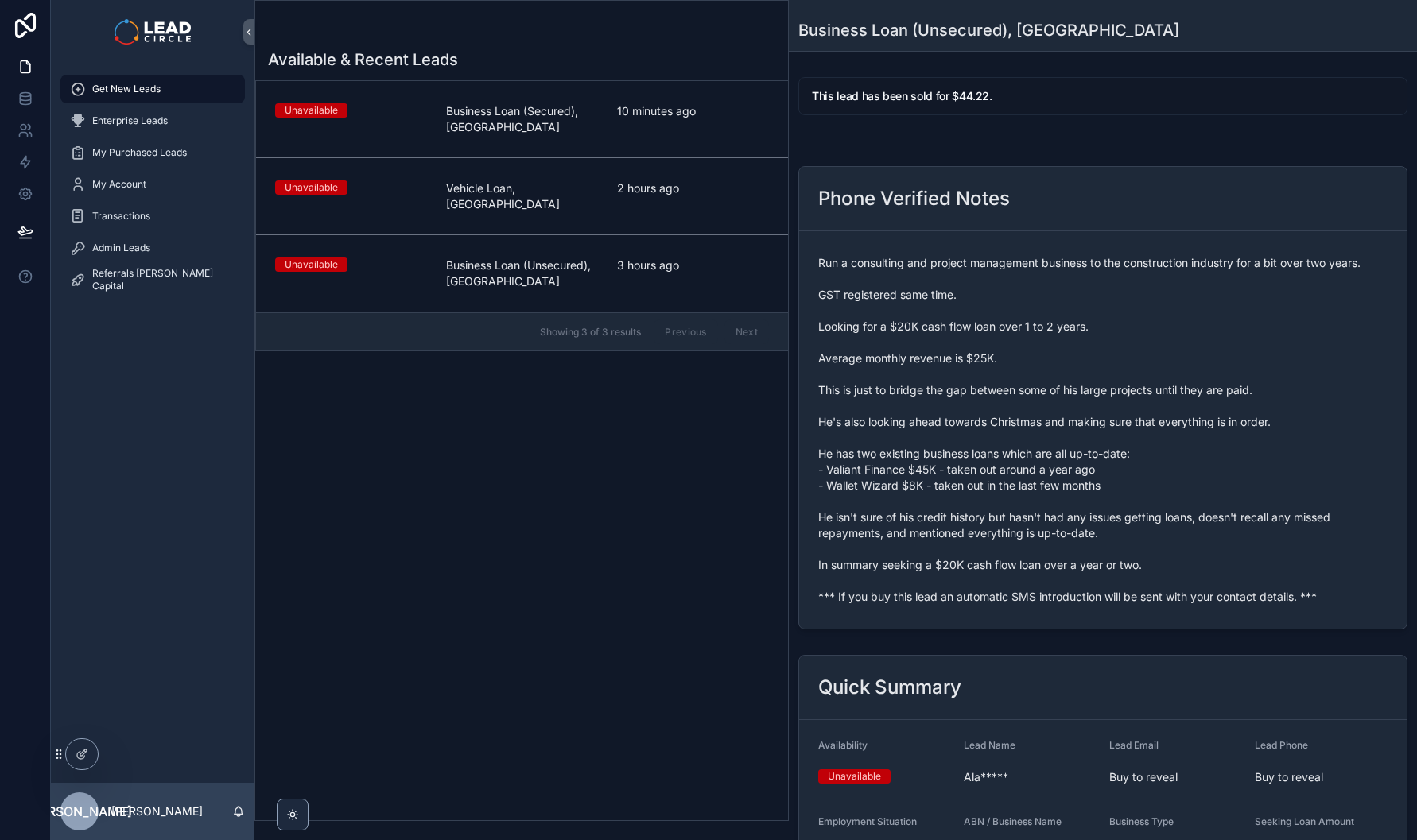
click at [605, 165] on link "Unavailable Vehicle Loan, [GEOGRAPHIC_DATA] 2 hours ago" at bounding box center [522, 197] width 532 height 77
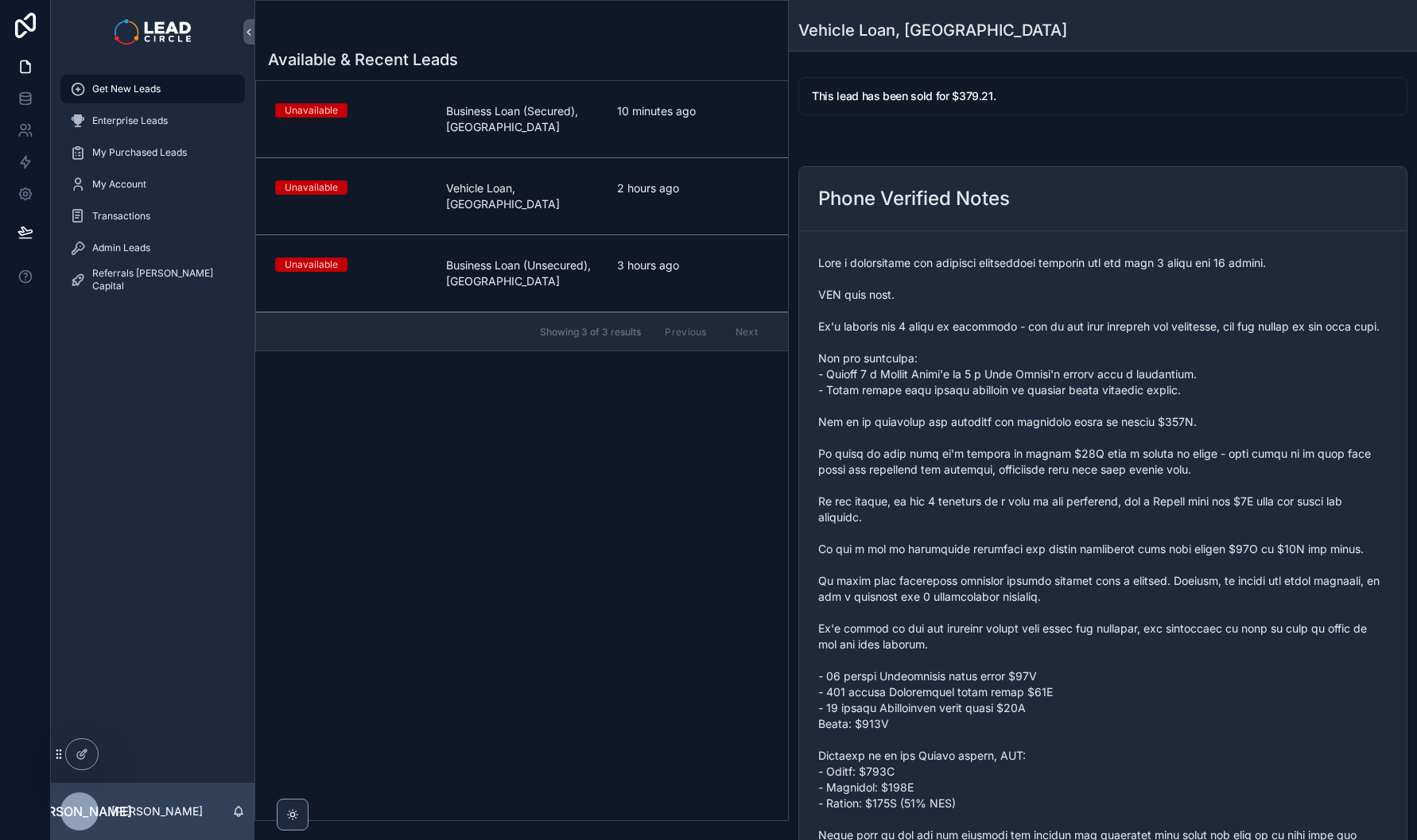
click at [706, 141] on link "Unavailable Business Loan (Secured), [GEOGRAPHIC_DATA] 10 minutes ago" at bounding box center [522, 120] width 532 height 77
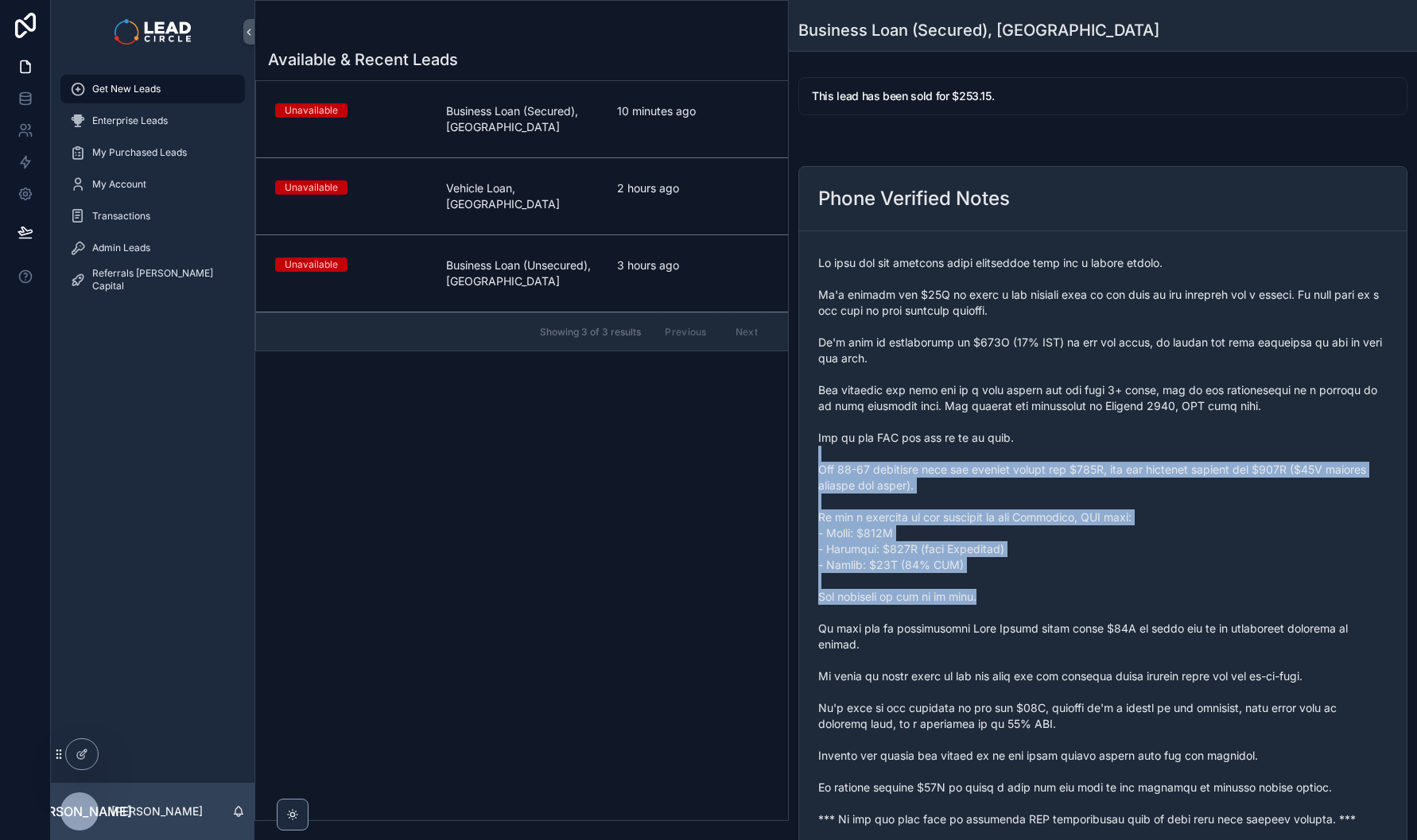
drag, startPoint x: 918, startPoint y: 445, endPoint x: 1013, endPoint y: 636, distance: 213.3
click at [1011, 633] on span "scrollable content" at bounding box center [1102, 542] width 569 height 573
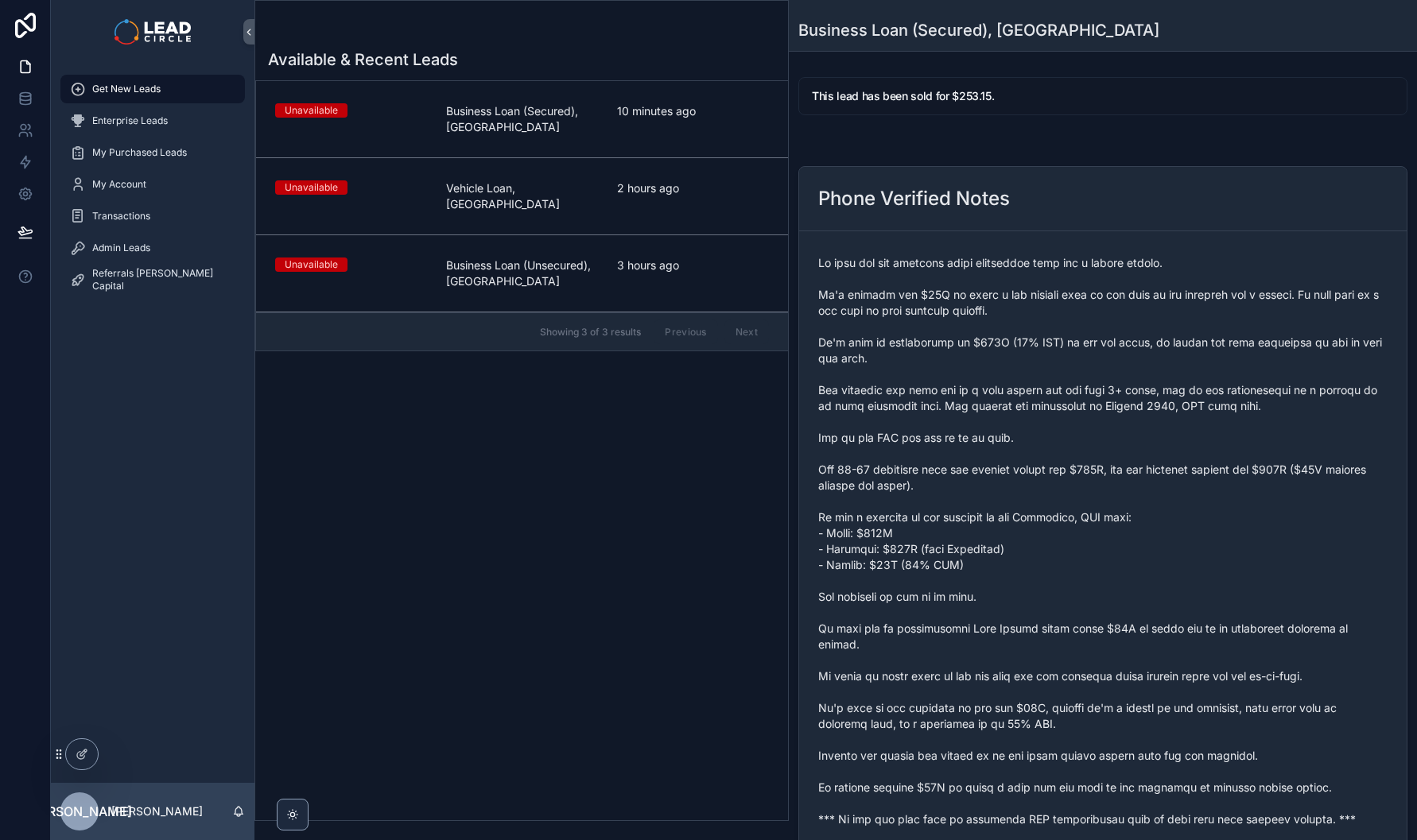
click at [1013, 636] on span "scrollable content" at bounding box center [1102, 542] width 569 height 573
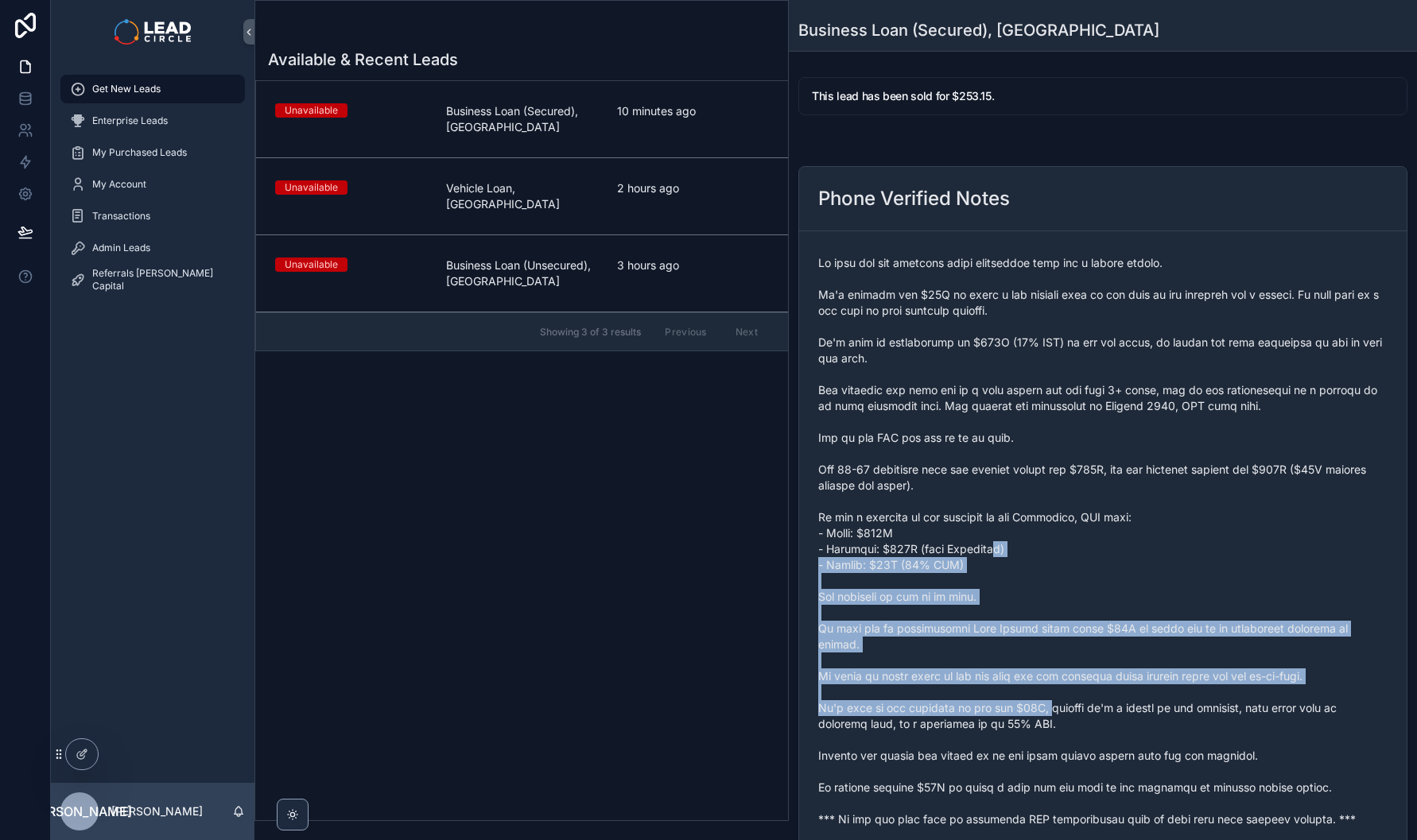
drag, startPoint x: 1015, startPoint y: 597, endPoint x: 973, endPoint y: 488, distance: 116.8
click at [977, 503] on span "scrollable content" at bounding box center [1102, 542] width 569 height 573
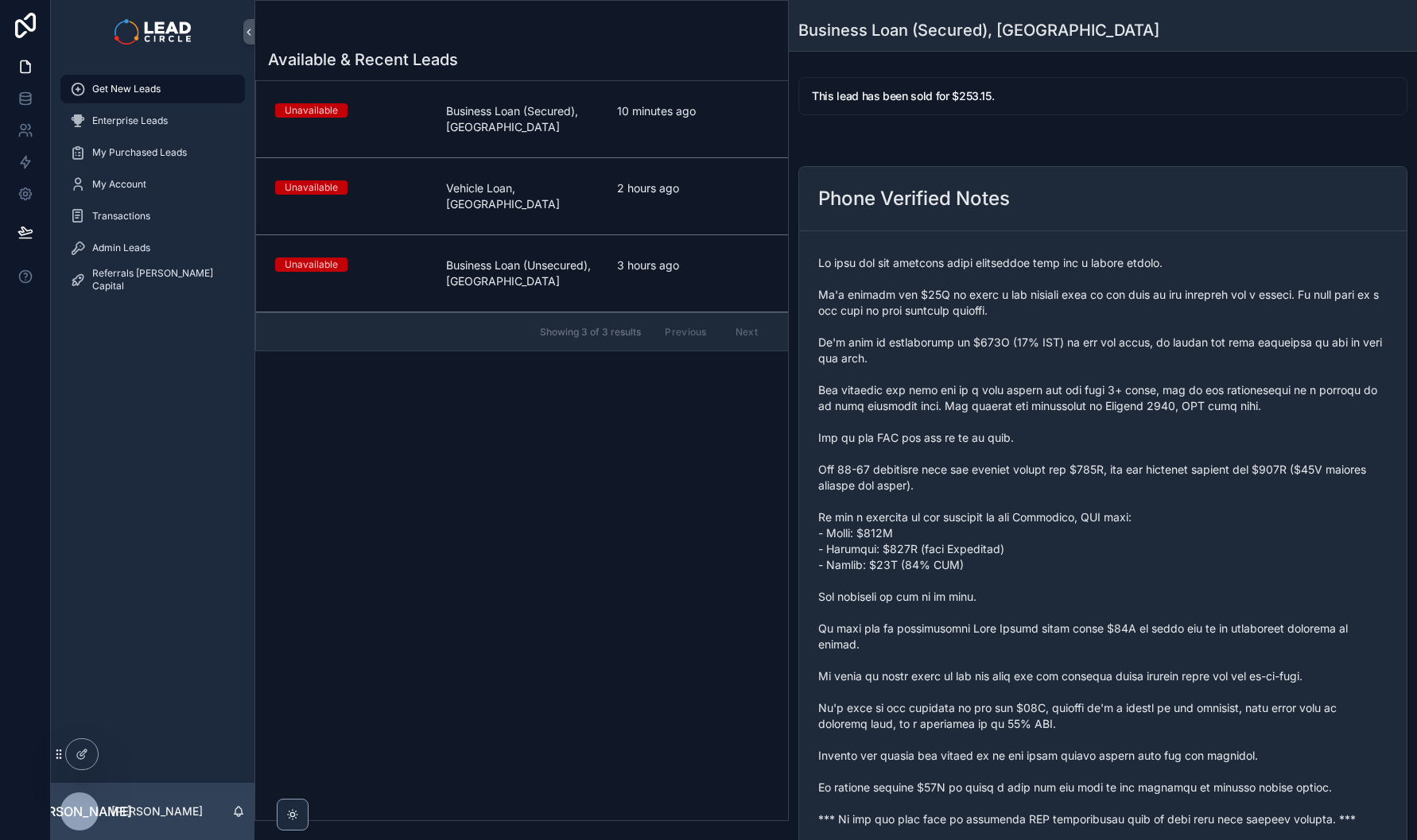
click at [973, 488] on span "scrollable content" at bounding box center [1102, 542] width 569 height 573
drag, startPoint x: 970, startPoint y: 565, endPoint x: 1059, endPoint y: 656, distance: 127.3
click at [1054, 654] on span "scrollable content" at bounding box center [1102, 542] width 569 height 573
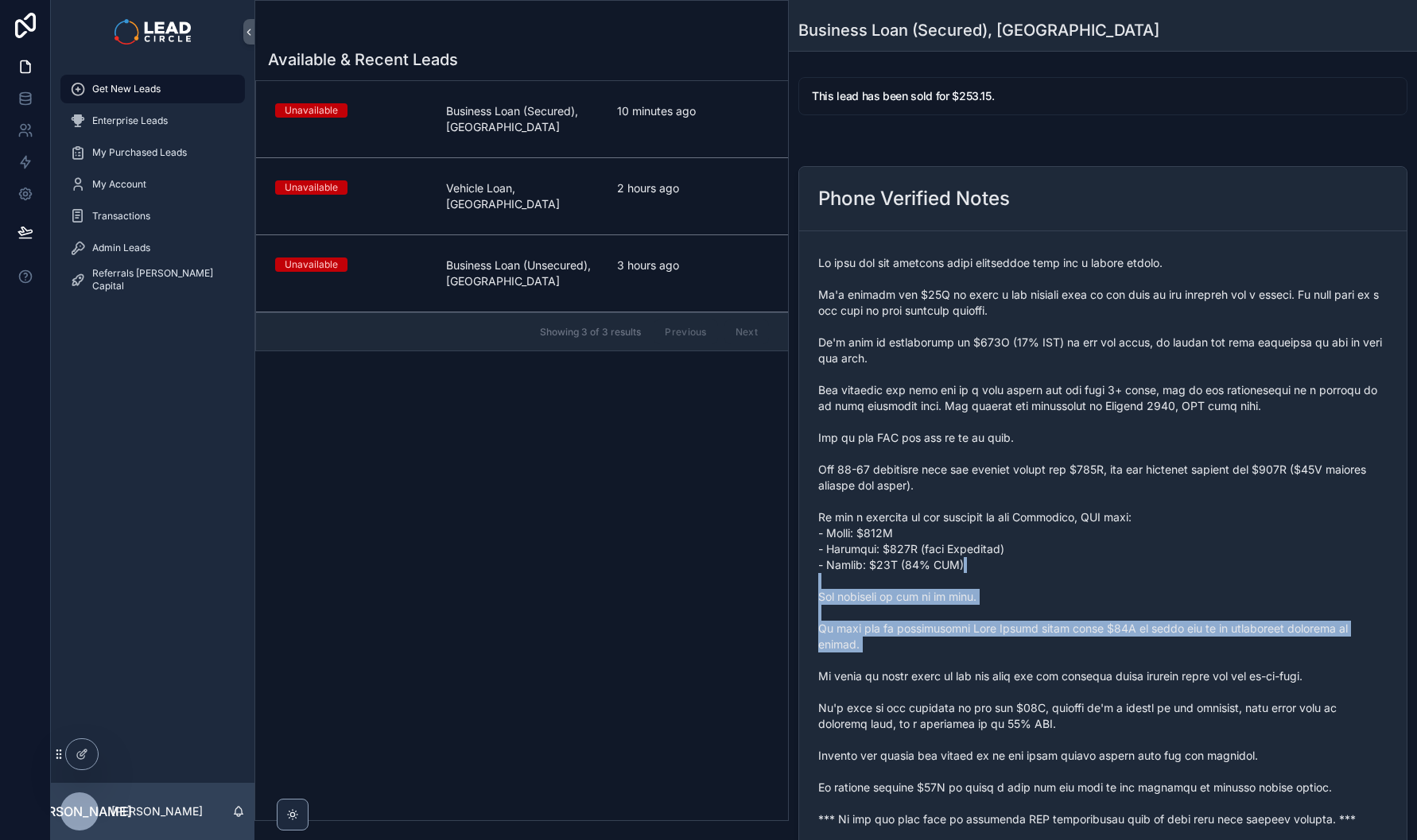
click at [1059, 656] on span "scrollable content" at bounding box center [1102, 542] width 569 height 573
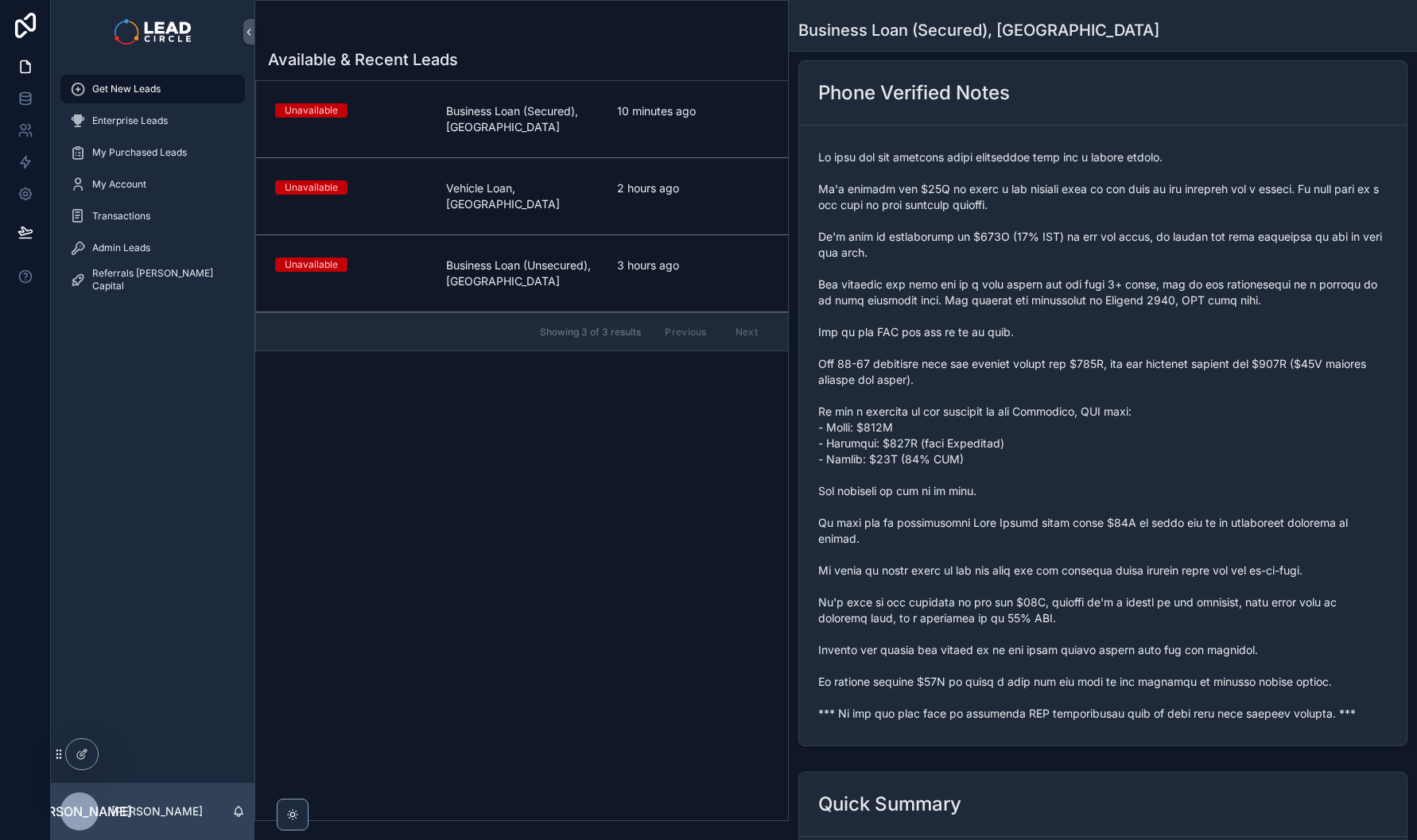
scroll to position [137, 0]
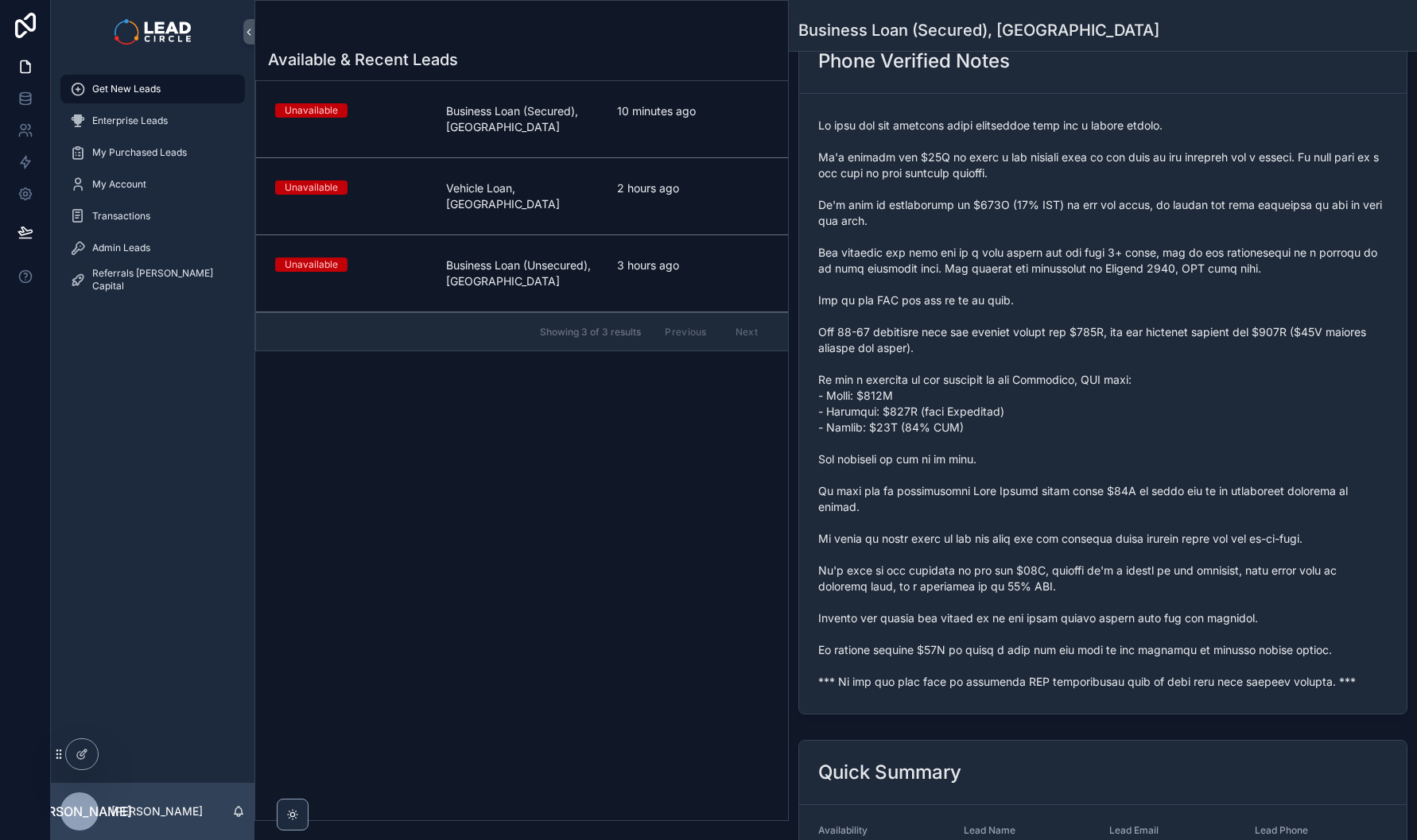
click at [1027, 488] on span "scrollable content" at bounding box center [1102, 404] width 569 height 573
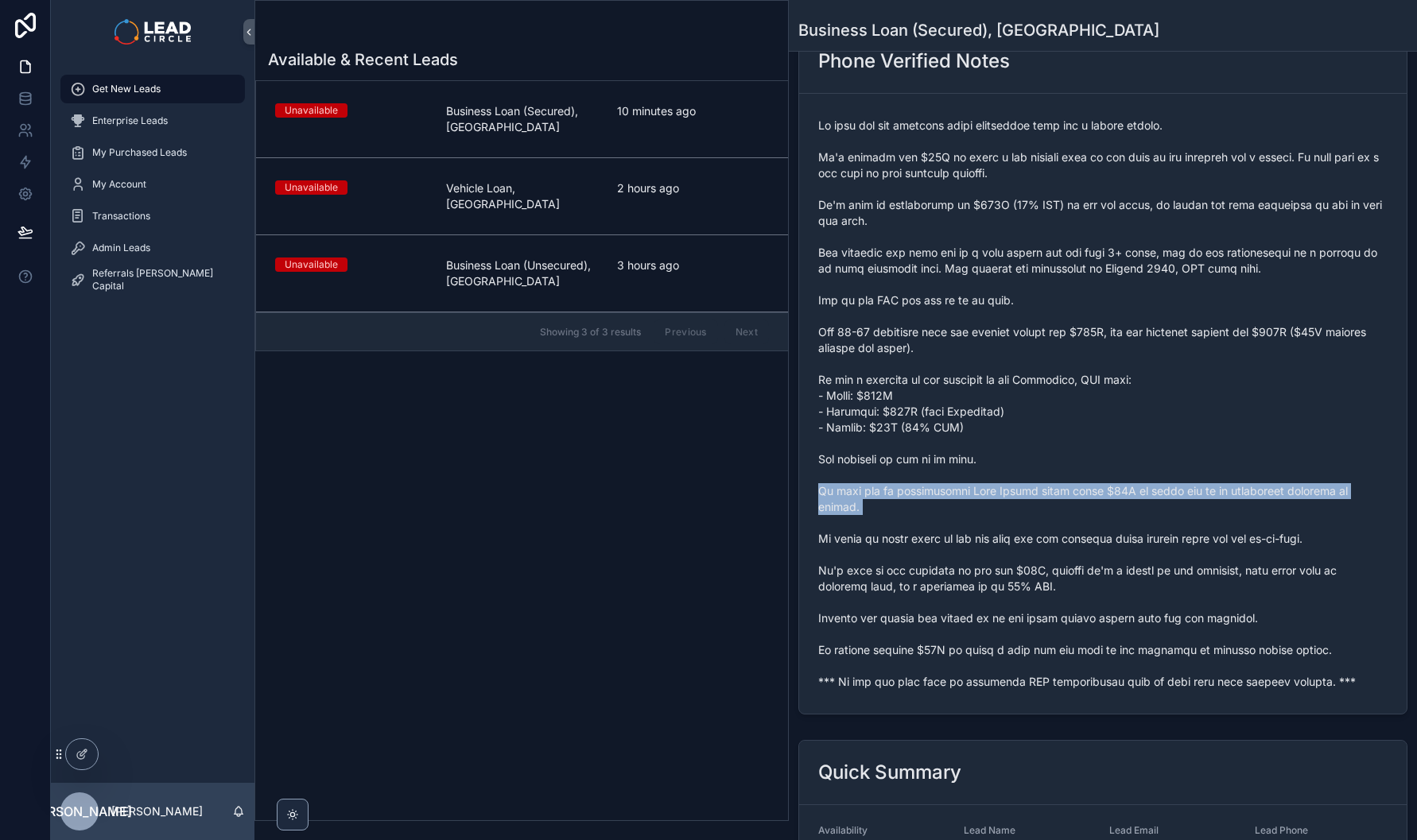
click at [1027, 488] on span "scrollable content" at bounding box center [1102, 404] width 569 height 573
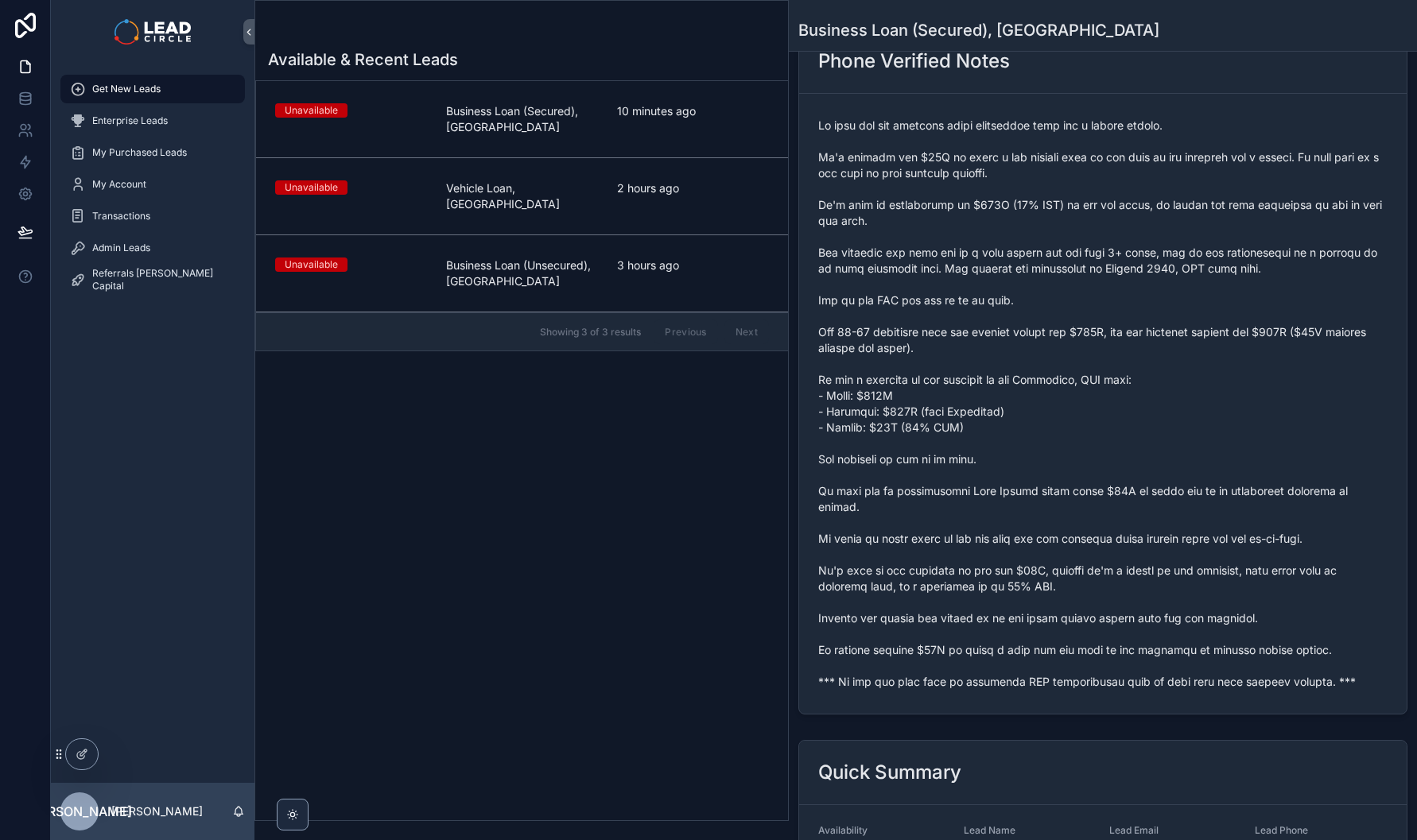
click at [1105, 551] on span "scrollable content" at bounding box center [1102, 404] width 569 height 573
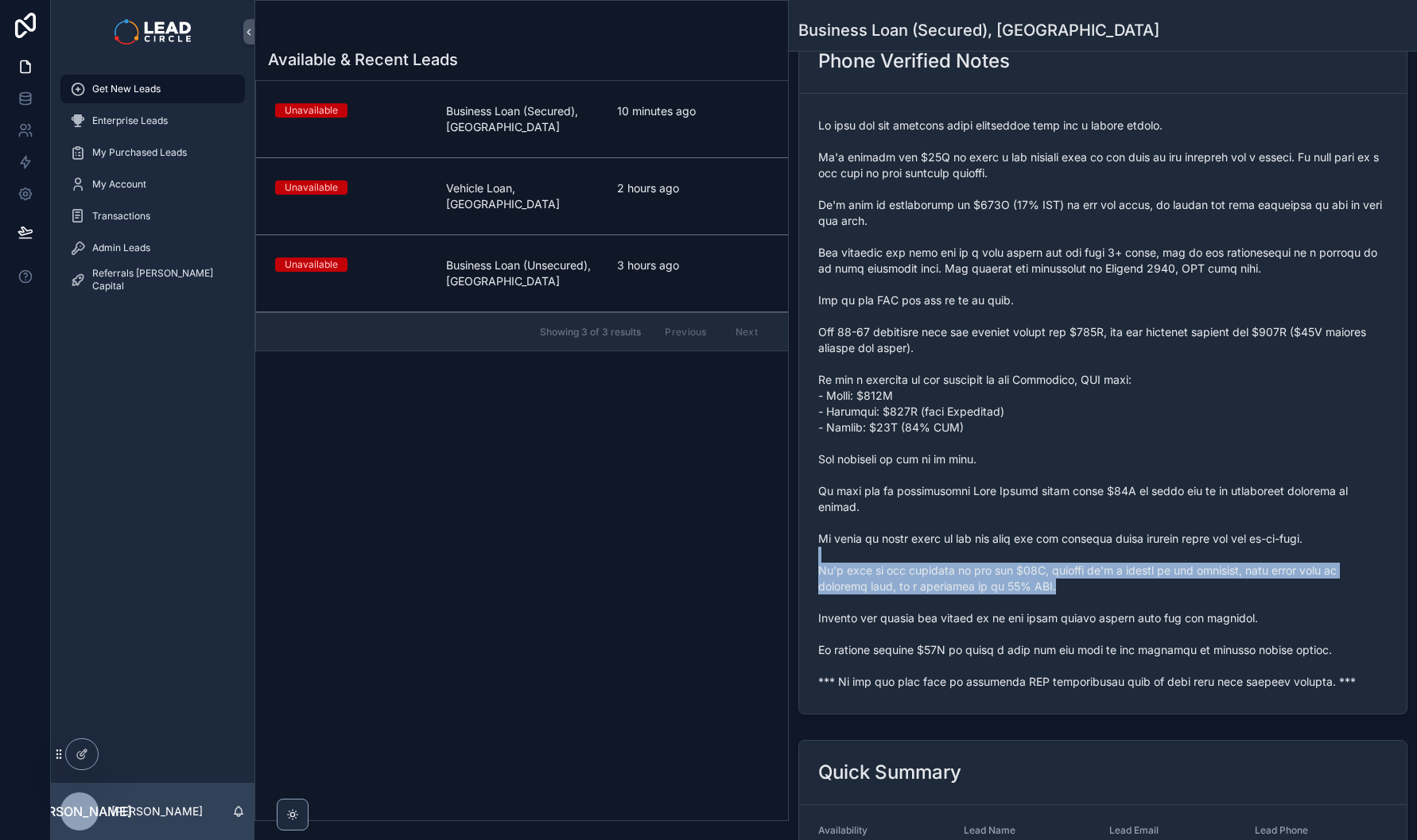
drag, startPoint x: 1090, startPoint y: 561, endPoint x: 1101, endPoint y: 587, distance: 28.2
click at [1101, 587] on span "scrollable content" at bounding box center [1102, 404] width 569 height 573
drag, startPoint x: 1107, startPoint y: 587, endPoint x: 1047, endPoint y: 561, distance: 65.4
click at [1048, 562] on span "scrollable content" at bounding box center [1102, 404] width 569 height 573
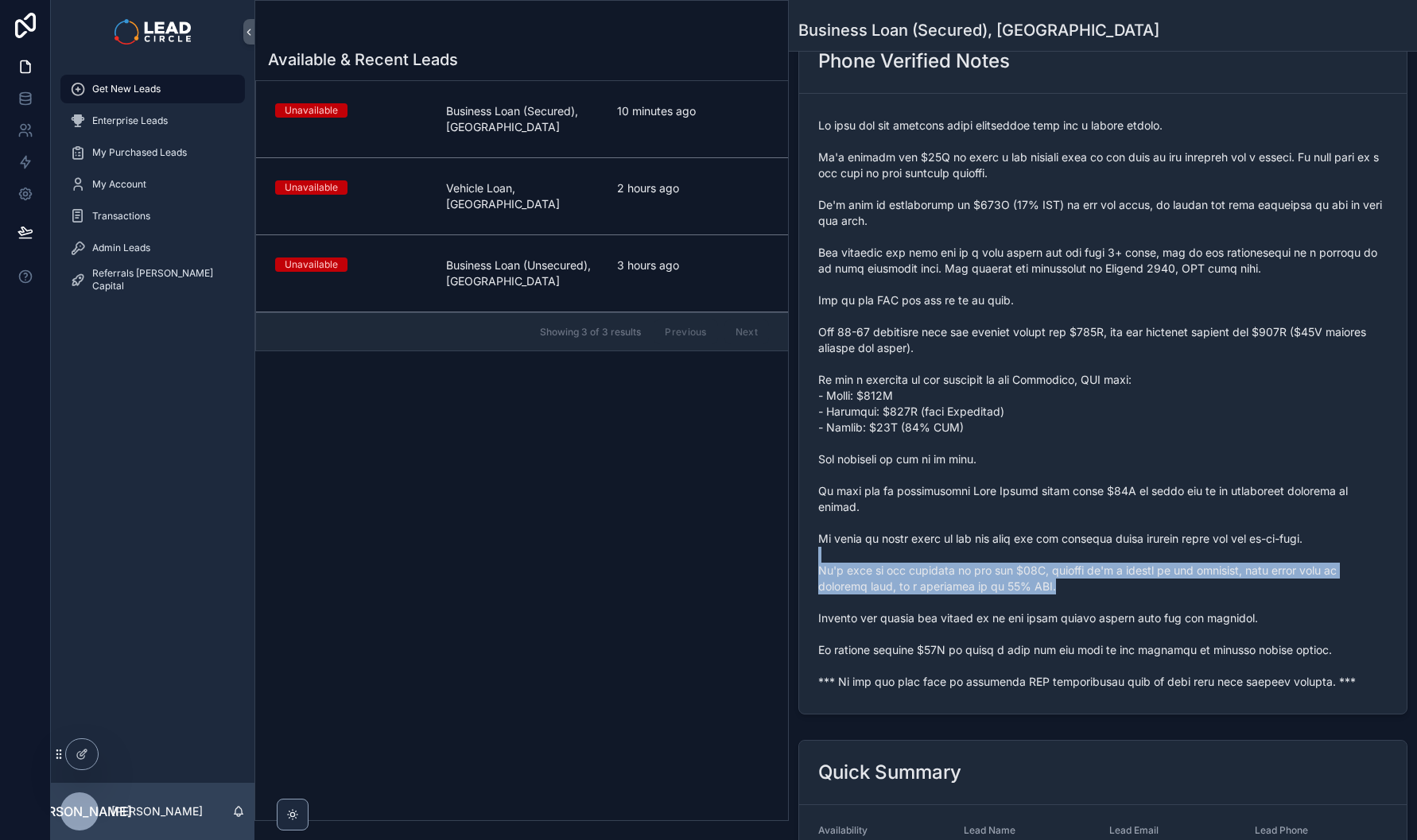
click at [1047, 561] on span "scrollable content" at bounding box center [1102, 404] width 569 height 573
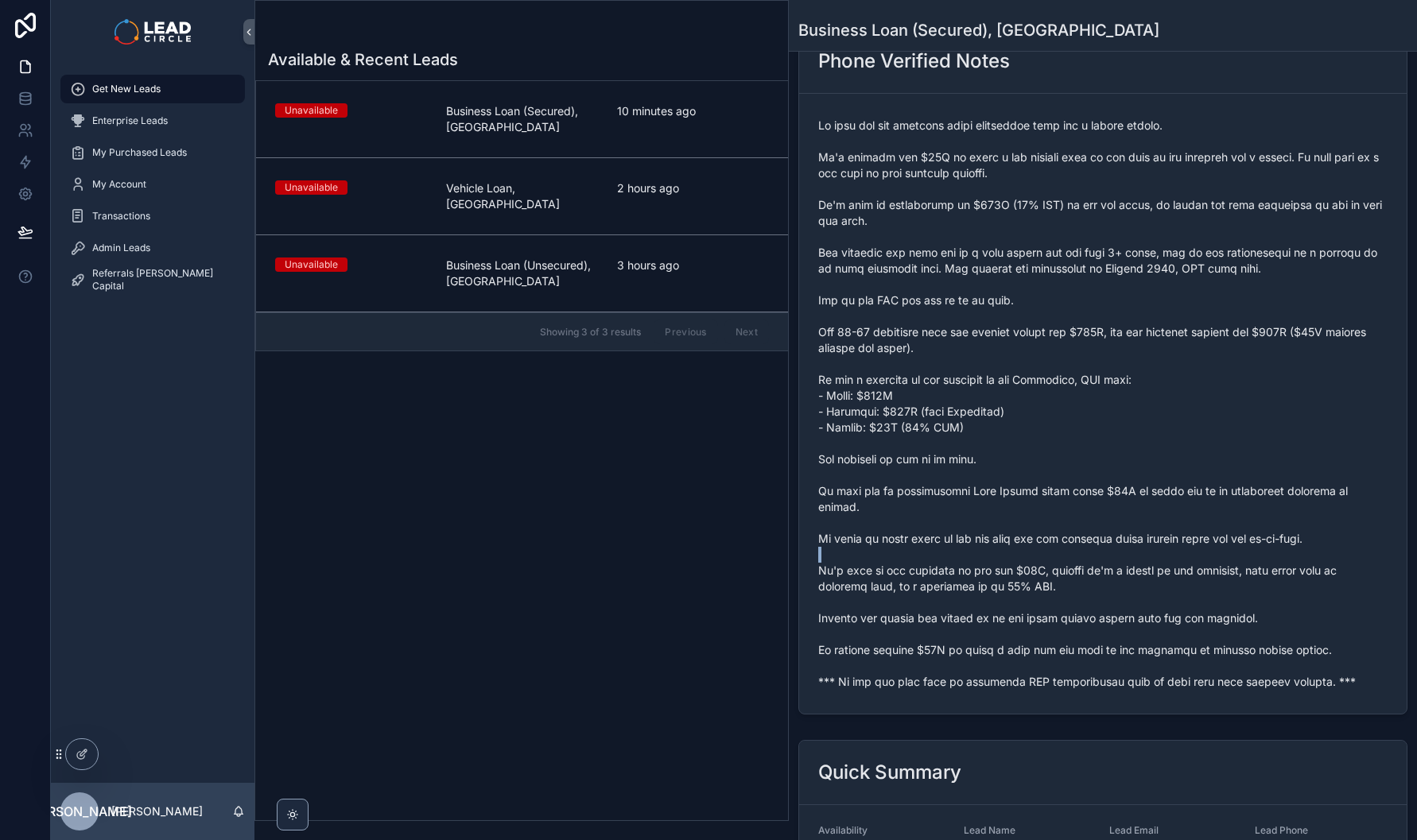
click at [1047, 561] on span "scrollable content" at bounding box center [1102, 404] width 569 height 573
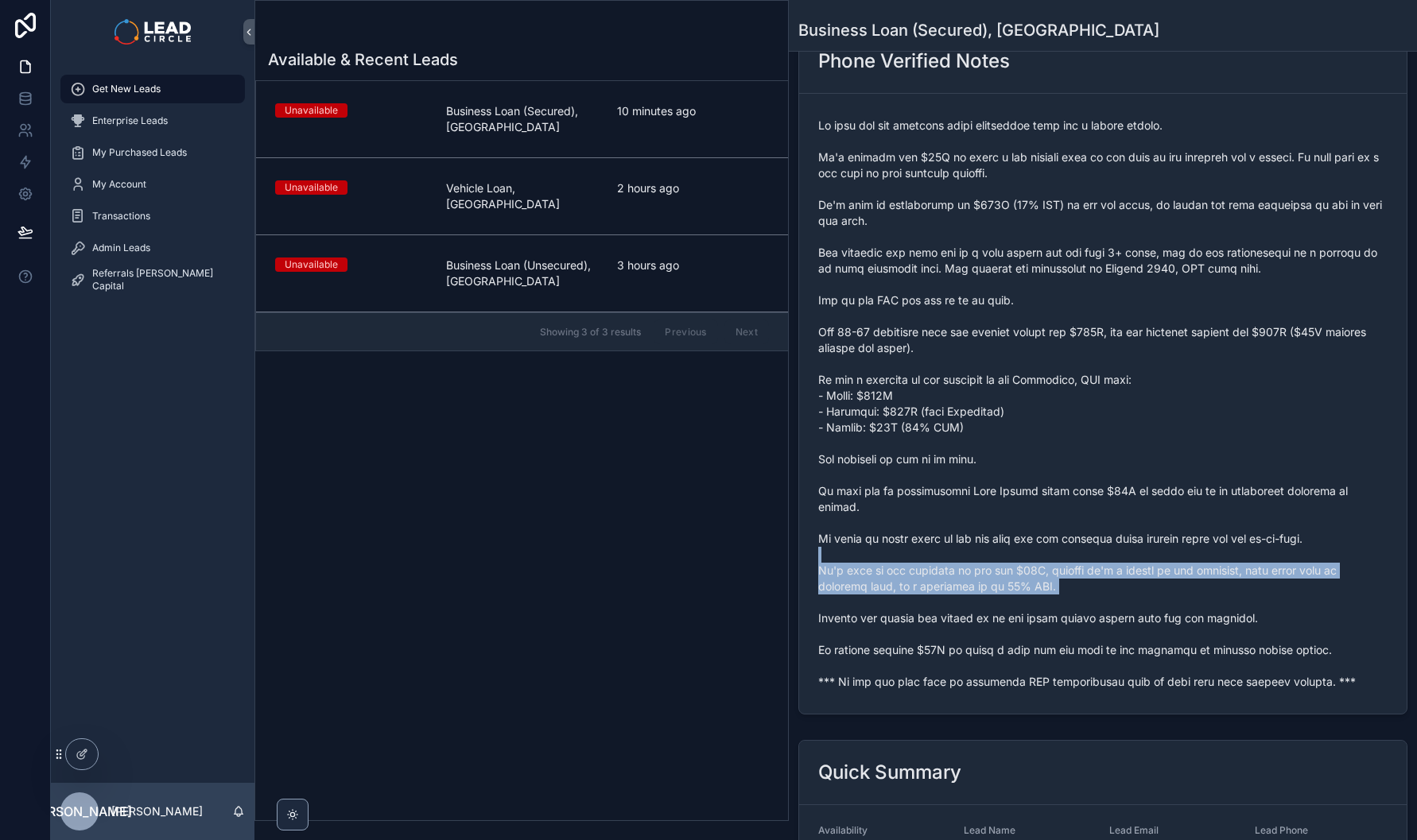
drag, startPoint x: 1047, startPoint y: 561, endPoint x: 1091, endPoint y: 591, distance: 53.3
click at [1088, 591] on span "scrollable content" at bounding box center [1102, 404] width 569 height 573
click at [1091, 591] on span "scrollable content" at bounding box center [1102, 404] width 569 height 573
drag, startPoint x: 1092, startPoint y: 590, endPoint x: 1024, endPoint y: 567, distance: 71.8
click at [1025, 567] on span "scrollable content" at bounding box center [1102, 404] width 569 height 573
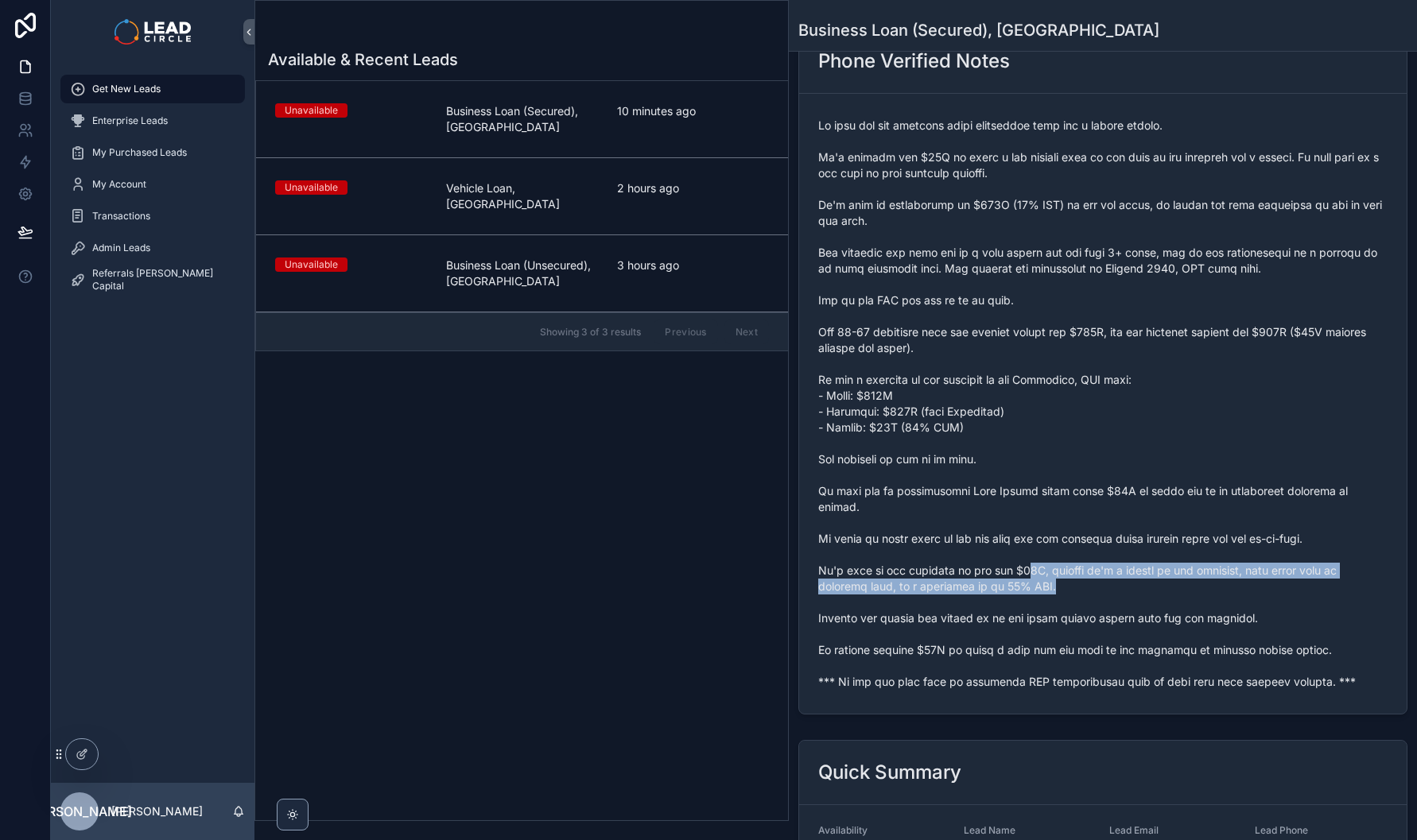
click at [1024, 567] on span "scrollable content" at bounding box center [1102, 404] width 569 height 573
drag, startPoint x: 998, startPoint y: 571, endPoint x: 1105, endPoint y: 599, distance: 110.6
click at [1104, 599] on span "scrollable content" at bounding box center [1102, 404] width 569 height 573
click at [1105, 599] on span "scrollable content" at bounding box center [1102, 404] width 569 height 573
drag, startPoint x: 1054, startPoint y: 591, endPoint x: 820, endPoint y: 572, distance: 234.8
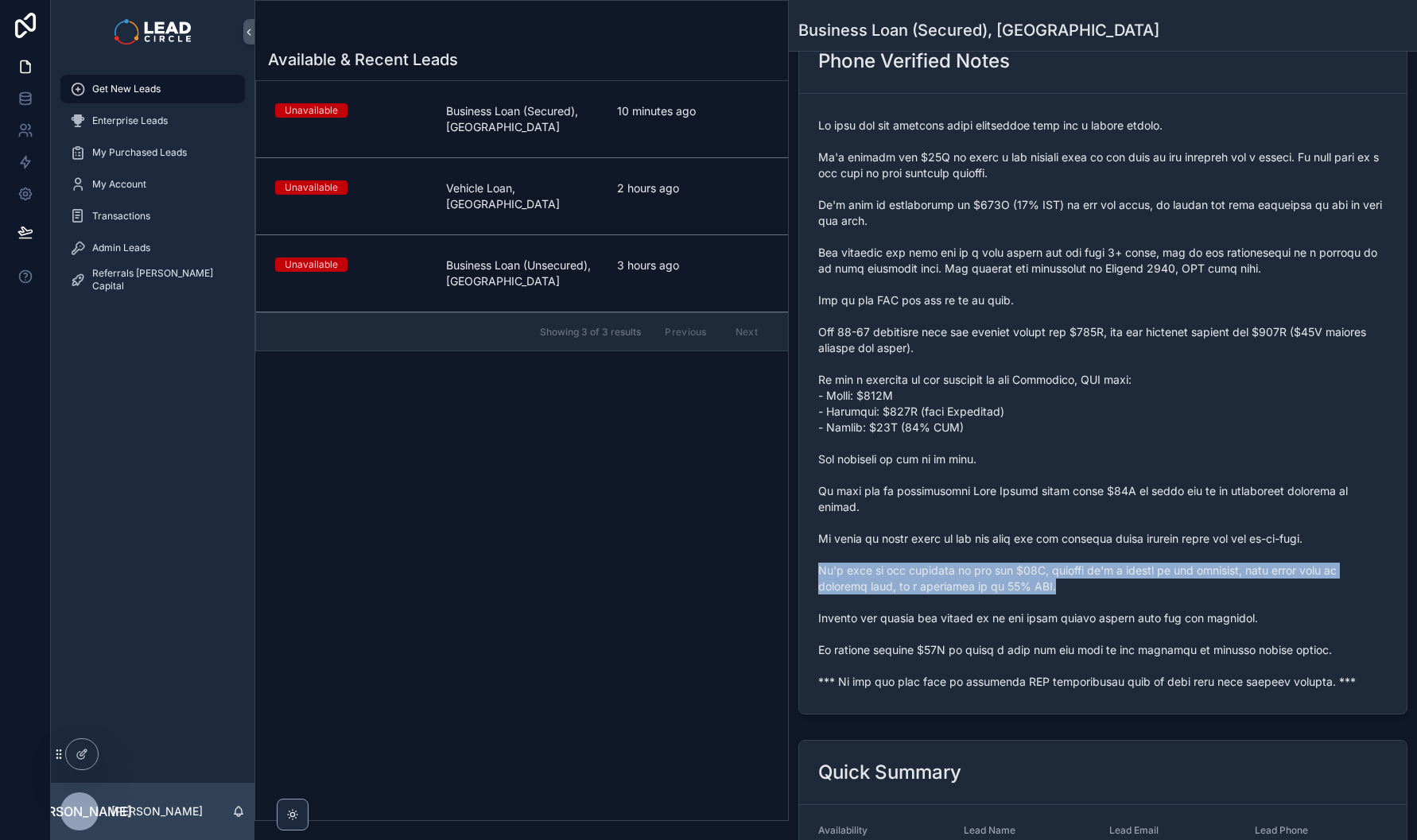
click at [820, 572] on span "scrollable content" at bounding box center [1102, 404] width 569 height 573
click at [820, 572] on span "scrollable content" at bounding box center [1102, 404] width 569 height 573
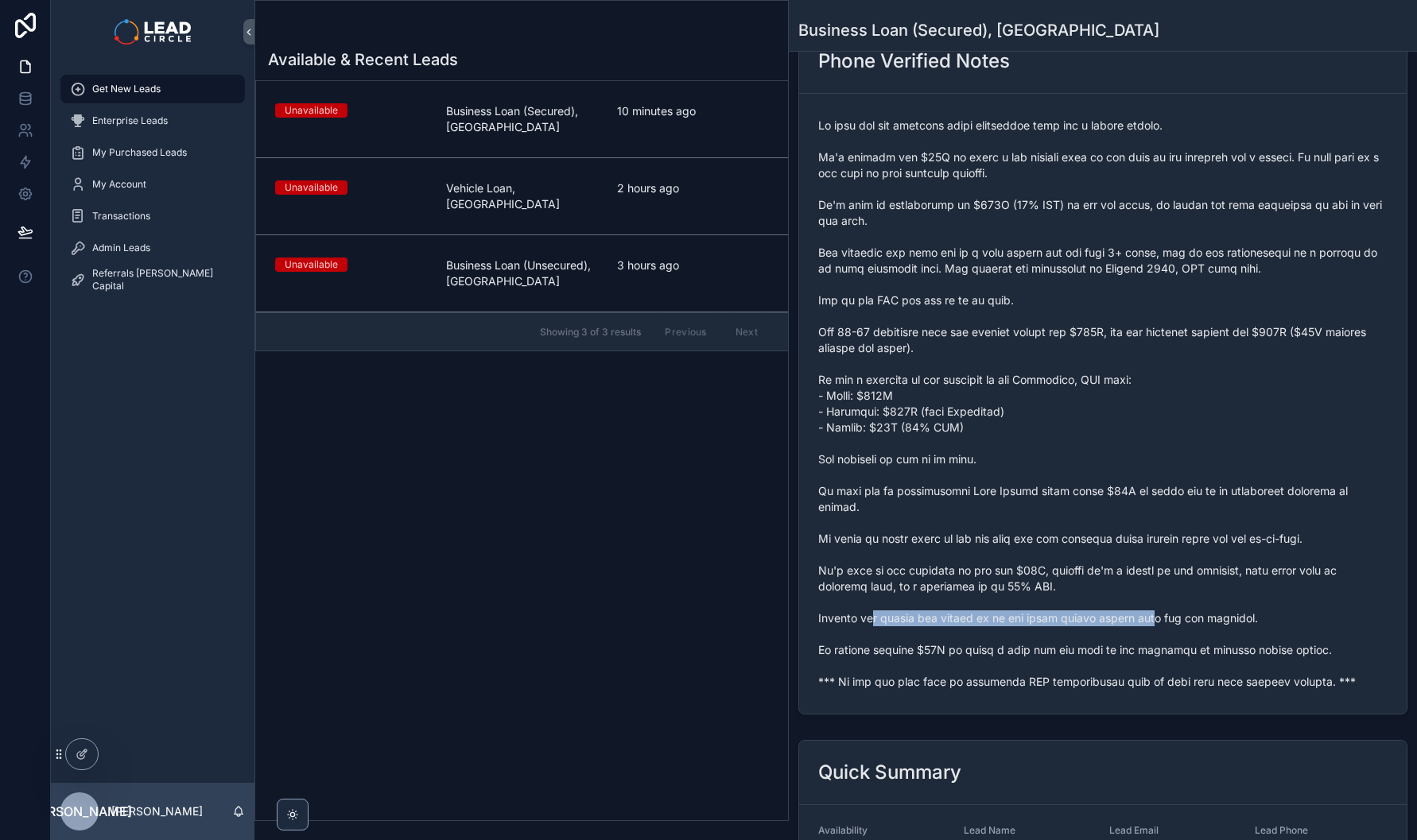
drag, startPoint x: 994, startPoint y: 615, endPoint x: 1150, endPoint y: 621, distance: 156.1
click at [1150, 621] on span "scrollable content" at bounding box center [1102, 404] width 569 height 573
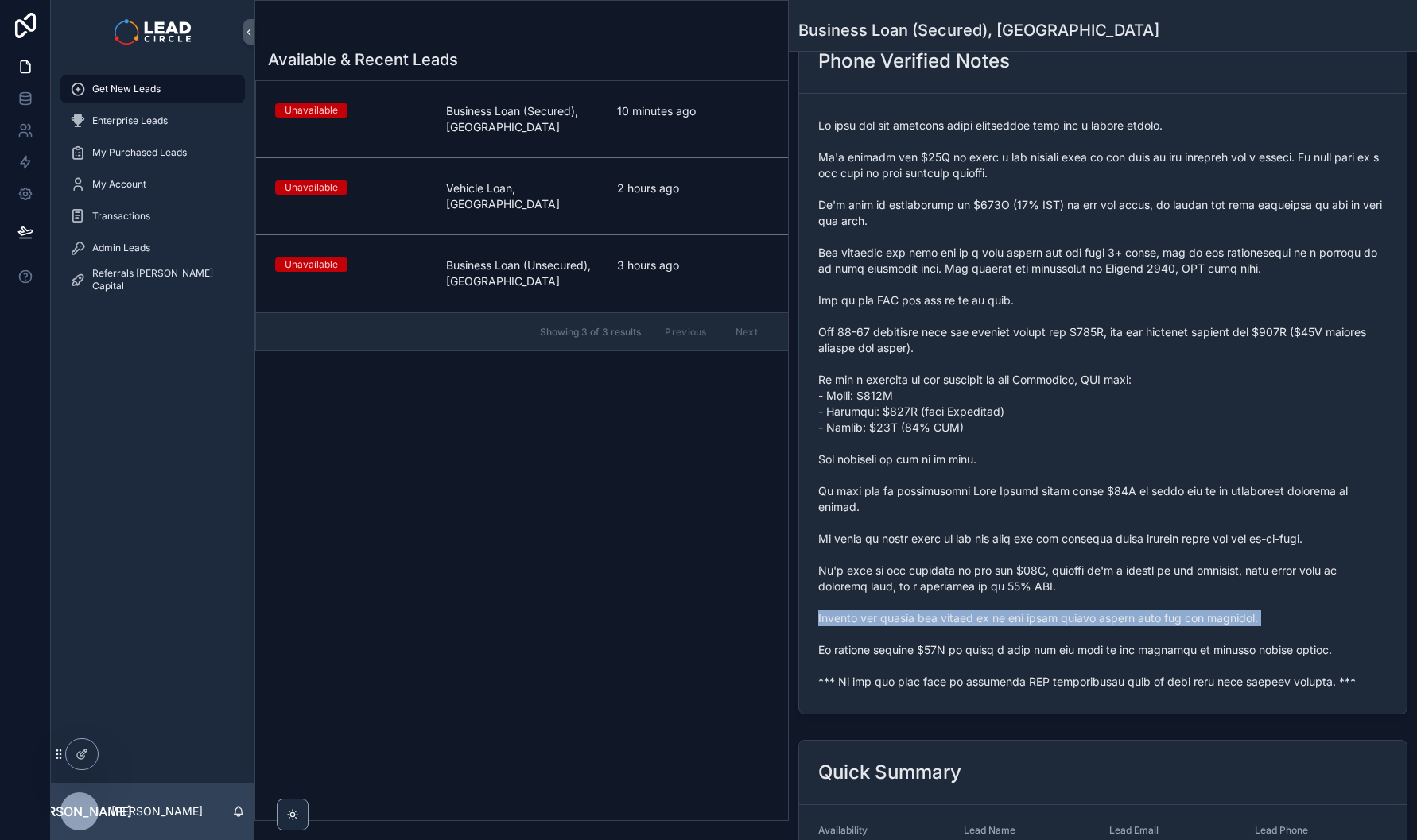
scroll to position [0, 0]
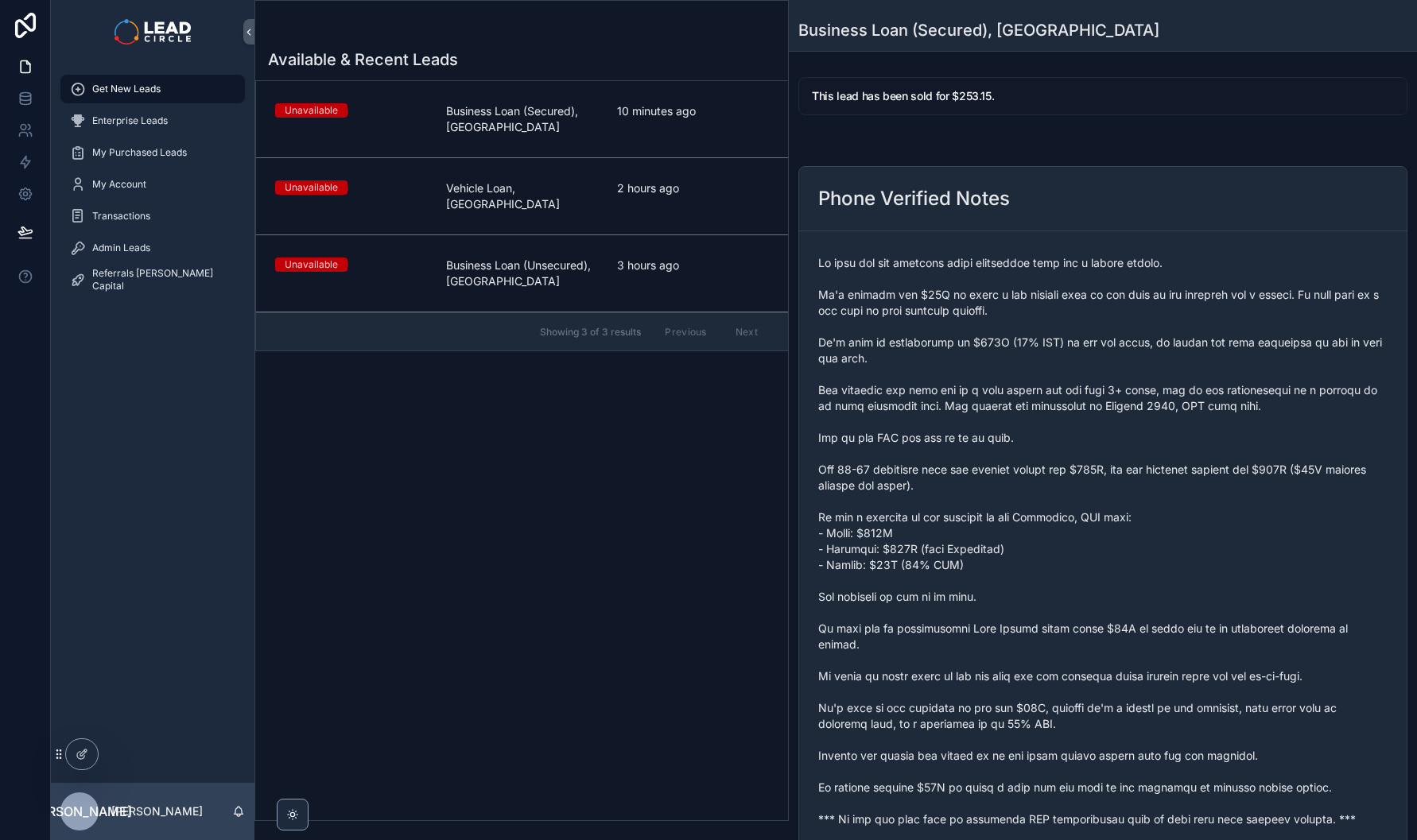
click at [1028, 464] on span "scrollable content" at bounding box center [1102, 542] width 569 height 573
click at [177, 113] on div "Enterprise Leads" at bounding box center [153, 121] width 165 height 26
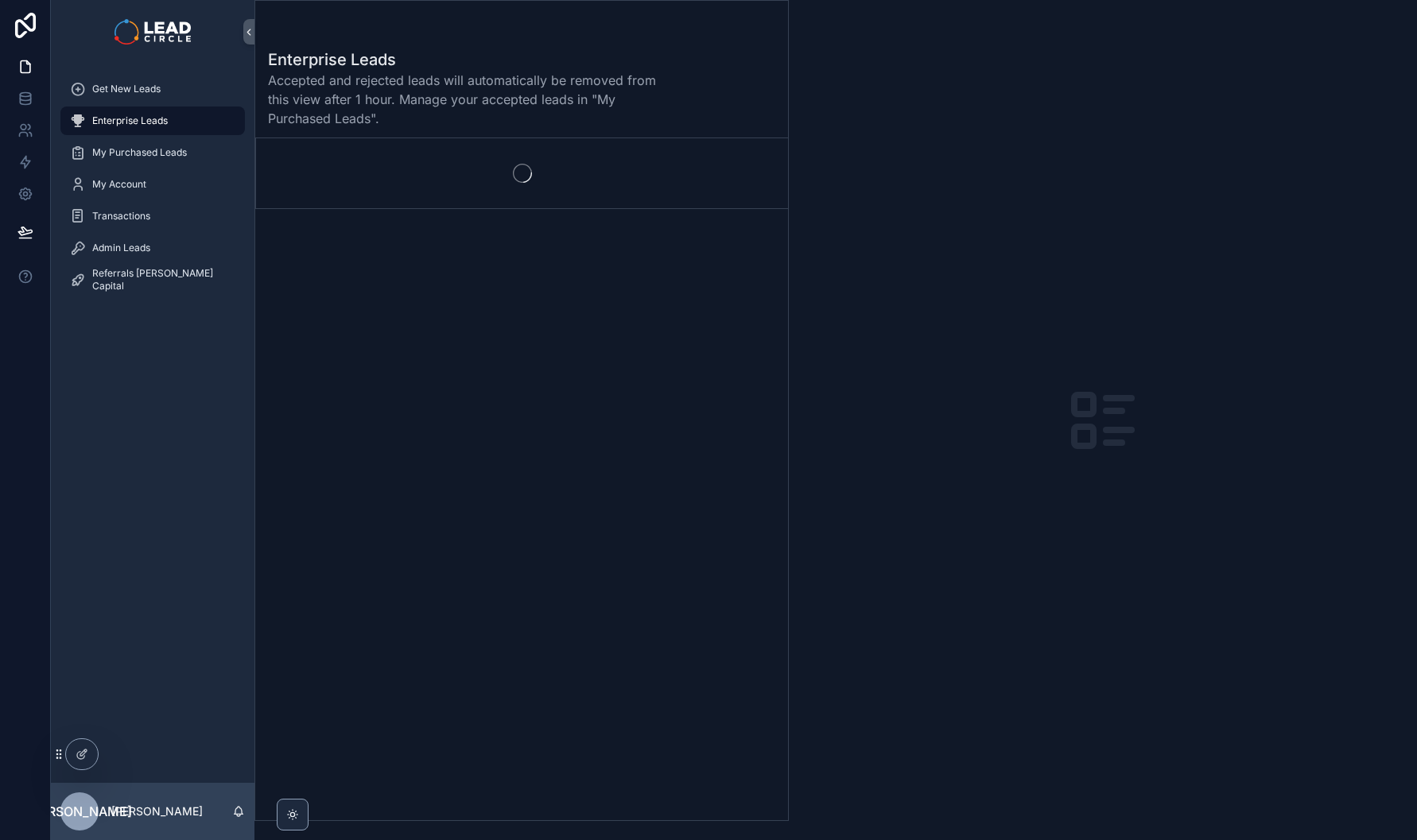
click at [171, 94] on div "Get New Leads" at bounding box center [153, 89] width 165 height 26
